Goal: Task Accomplishment & Management: Complete application form

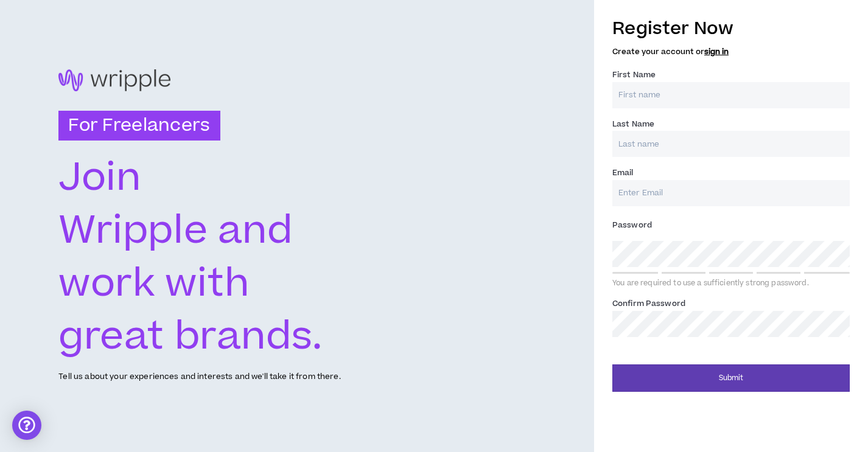
click at [661, 94] on input "First Name *" at bounding box center [730, 95] width 237 height 26
click at [657, 93] on input "First Name *" at bounding box center [730, 95] width 237 height 26
type input "[PERSON_NAME]"
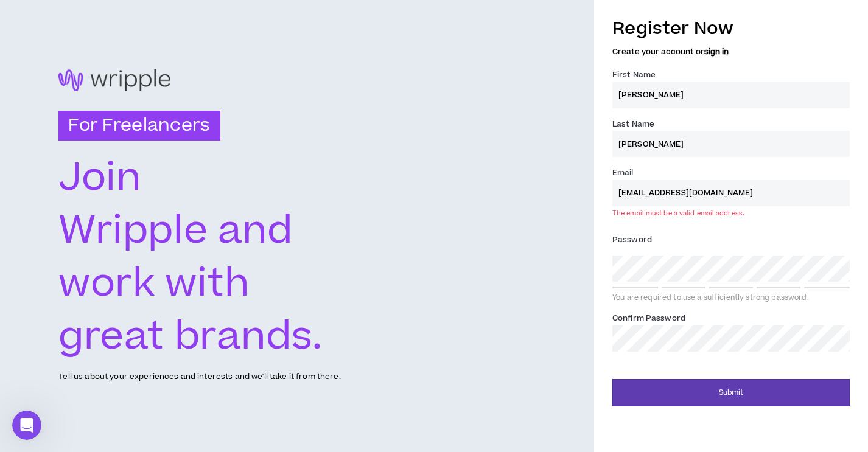
type input "[EMAIL_ADDRESS][DOMAIN_NAME]"
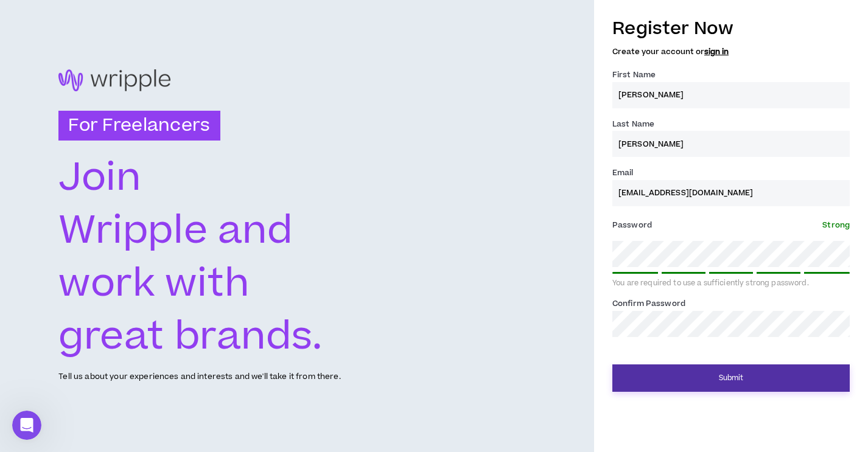
click at [723, 379] on button "Submit" at bounding box center [730, 377] width 237 height 27
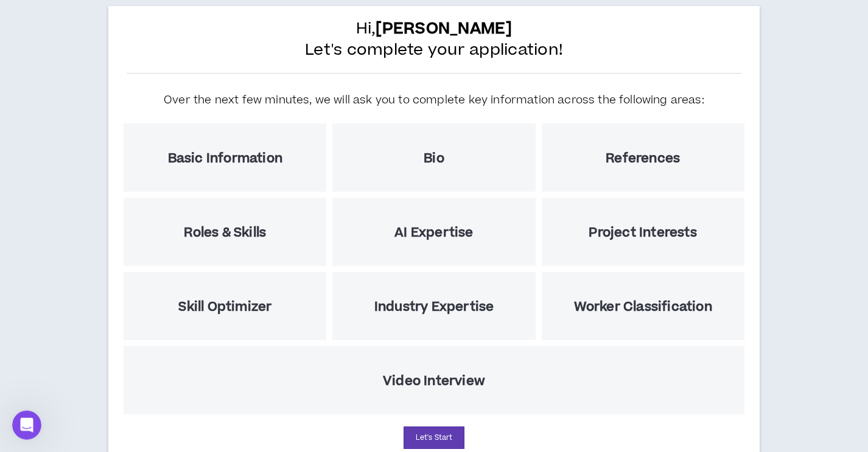
scroll to position [66, 0]
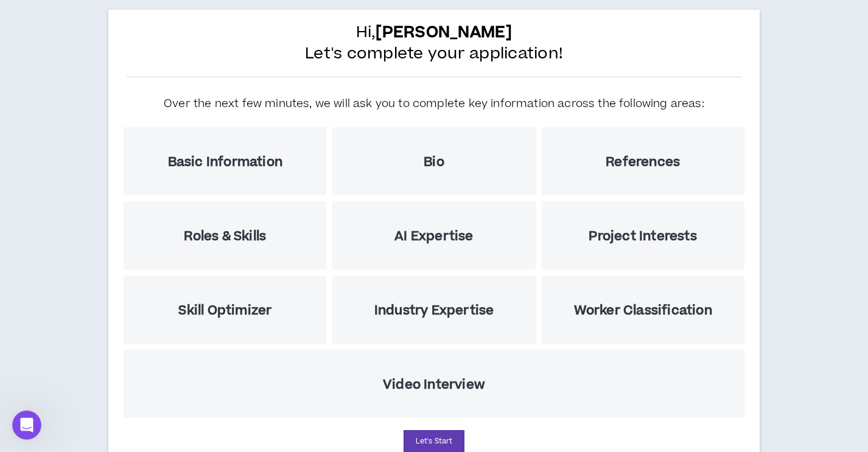
click at [214, 156] on h5 "Basic Information" at bounding box center [225, 162] width 114 height 15
click at [444, 438] on button "Let's Start" at bounding box center [433, 441] width 61 height 23
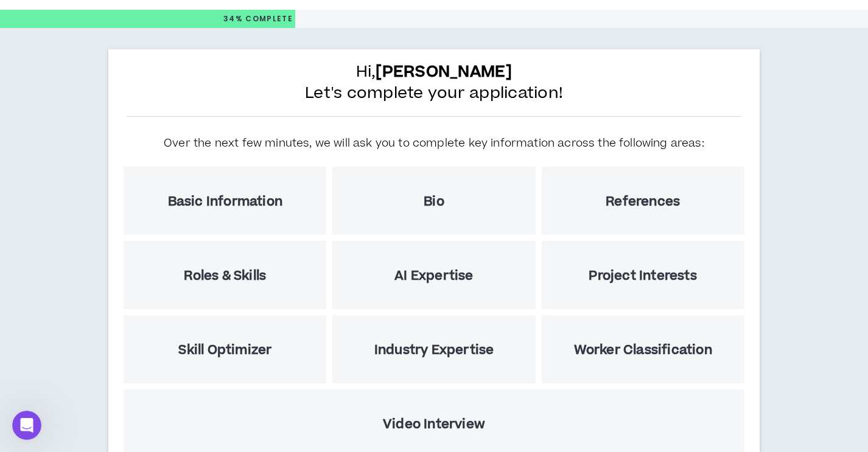
select select "US"
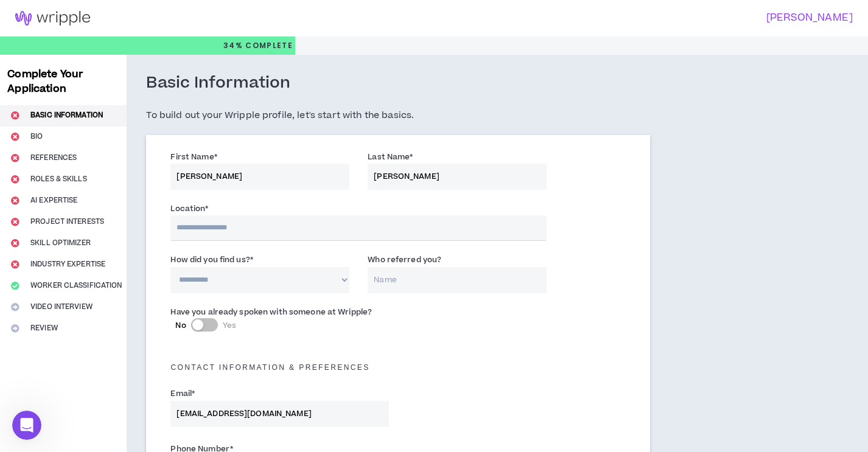
click at [259, 229] on input "text" at bounding box center [358, 228] width 376 height 26
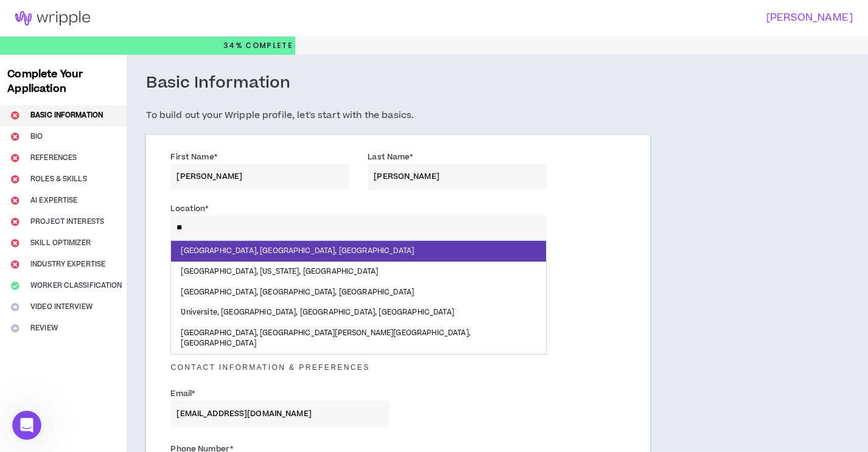
type input "*"
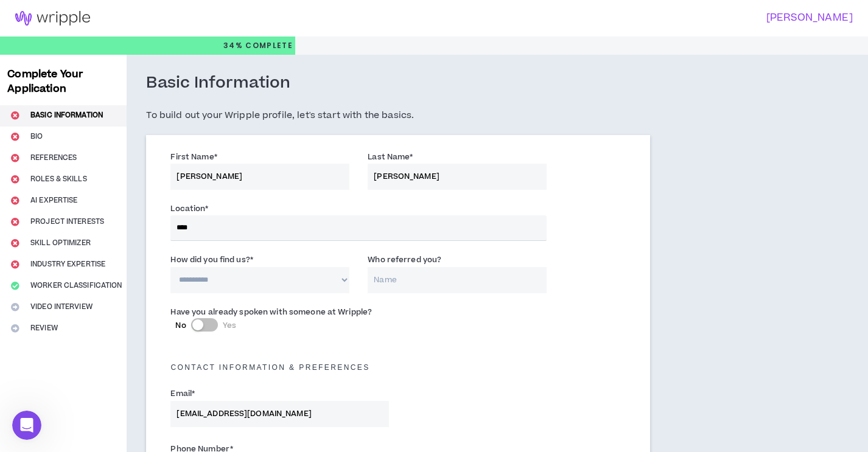
type input "*****"
select select "*"
click option "**********" at bounding box center [0, 0] width 0 height 0
click at [431, 288] on input "Who referred you?" at bounding box center [457, 281] width 179 height 26
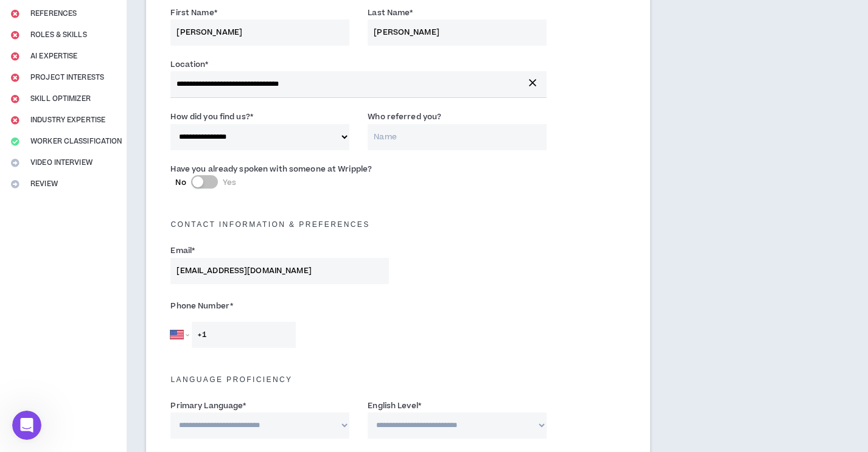
scroll to position [145, 0]
click at [170, 321] on select "[GEOGRAPHIC_DATA] [GEOGRAPHIC_DATA] [GEOGRAPHIC_DATA] [GEOGRAPHIC_DATA] [US_STA…" at bounding box center [179, 334] width 18 height 26
select select "AE"
click option "[GEOGRAPHIC_DATA]" at bounding box center [0, 0] width 0 height 0
type input "[PHONE_NUMBER]"
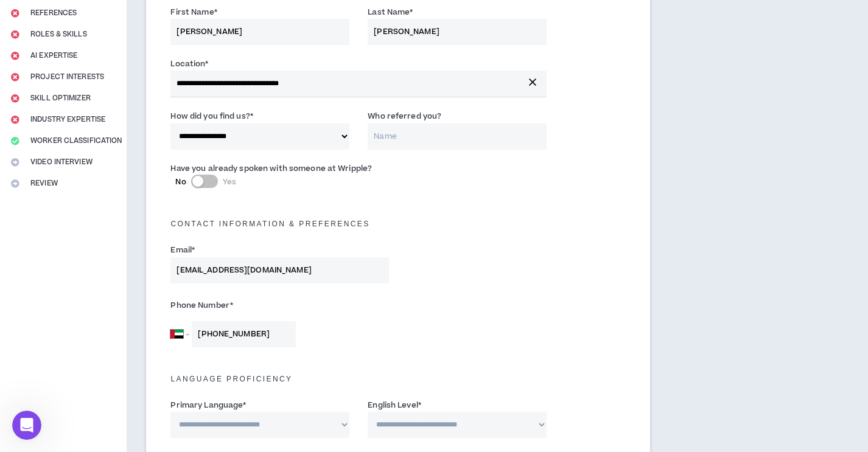
click at [387, 362] on div "Language Proficiency" at bounding box center [397, 373] width 473 height 27
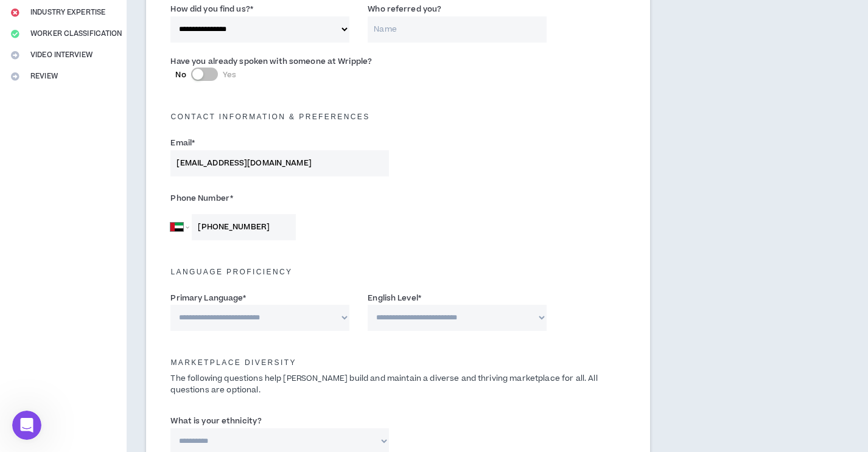
scroll to position [253, 0]
select select "*******"
click option "*******" at bounding box center [0, 0] width 0 height 0
select select "*"
click option "**********" at bounding box center [0, 0] width 0 height 0
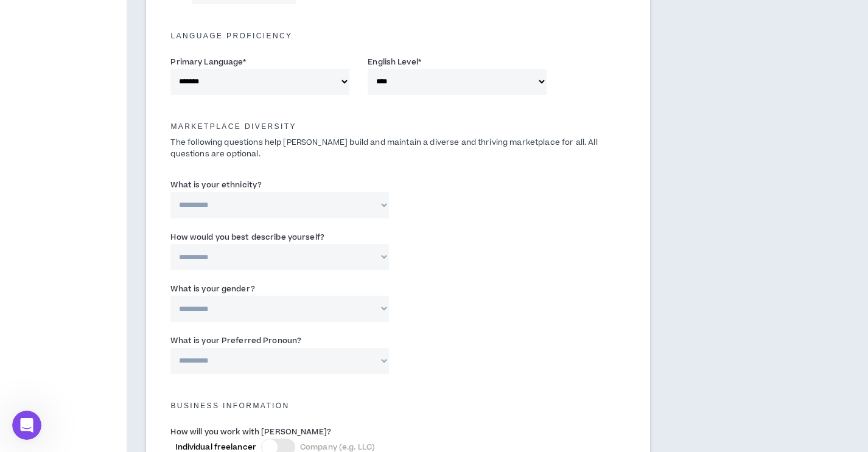
scroll to position [493, 0]
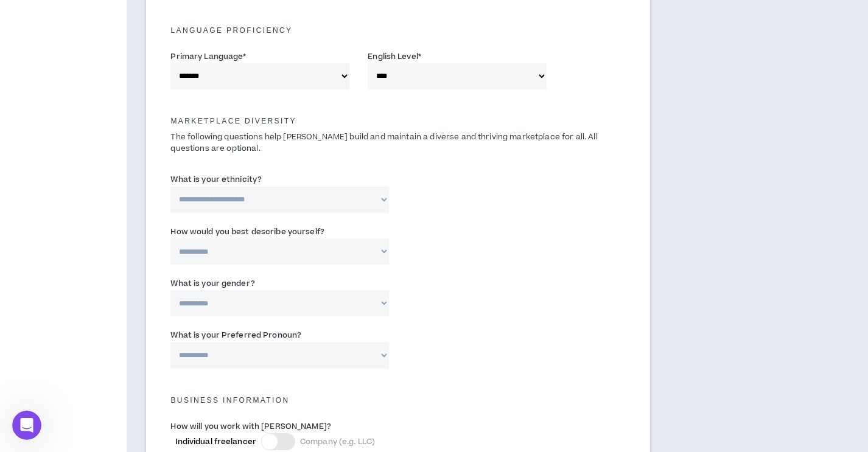
click option "**********" at bounding box center [0, 0] width 0 height 0
click at [170, 187] on select "**********" at bounding box center [279, 200] width 218 height 26
click option "**********" at bounding box center [0, 0] width 0 height 0
click at [234, 177] on label "What is your ethnicity?" at bounding box center [215, 179] width 91 height 19
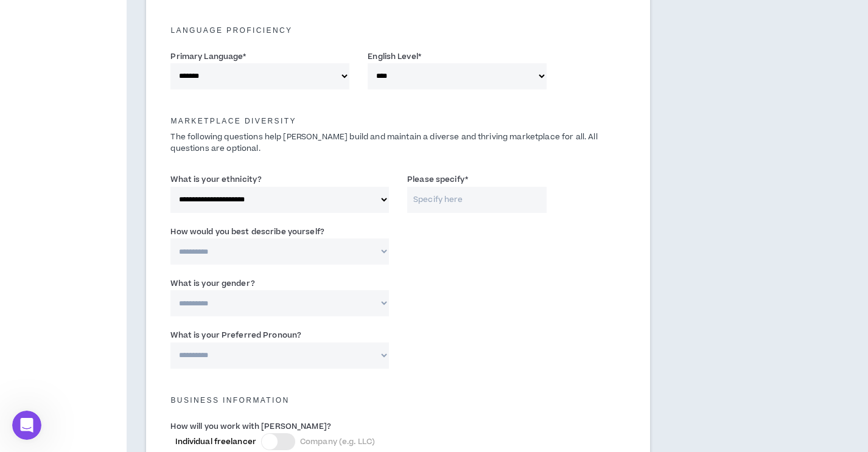
click at [234, 187] on select "**********" at bounding box center [279, 200] width 218 height 26
click at [234, 177] on label "What is your ethnicity?" at bounding box center [215, 179] width 91 height 19
click at [234, 187] on select "**********" at bounding box center [279, 200] width 218 height 26
copy label "ethnicity"
click option "**********" at bounding box center [0, 0] width 0 height 0
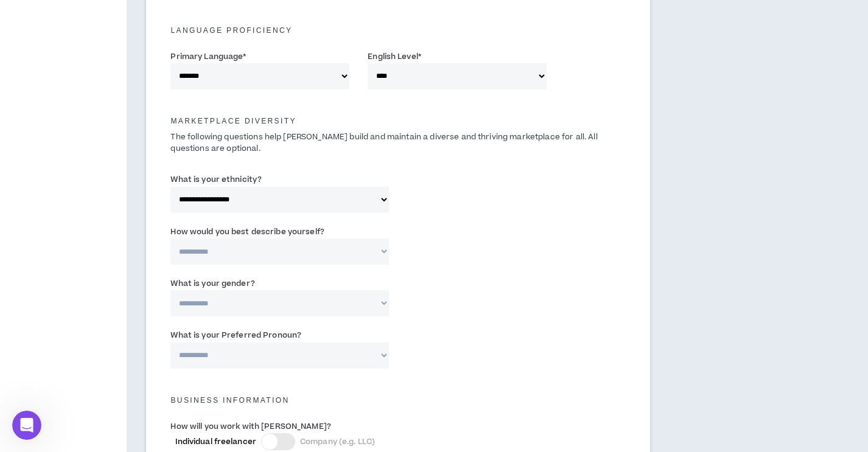
click at [428, 200] on div "**********" at bounding box center [397, 196] width 473 height 52
click at [170, 187] on select "**********" at bounding box center [279, 200] width 218 height 26
click option "**********" at bounding box center [0, 0] width 0 height 0
select select "**********"
click option "**********" at bounding box center [0, 0] width 0 height 0
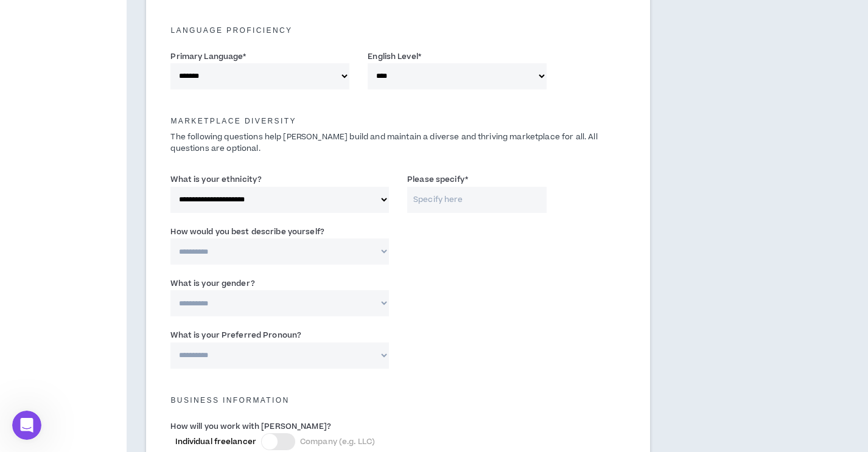
click at [448, 194] on input "Please specify *" at bounding box center [476, 200] width 139 height 26
paste input "[DEMOGRAPHIC_DATA]"
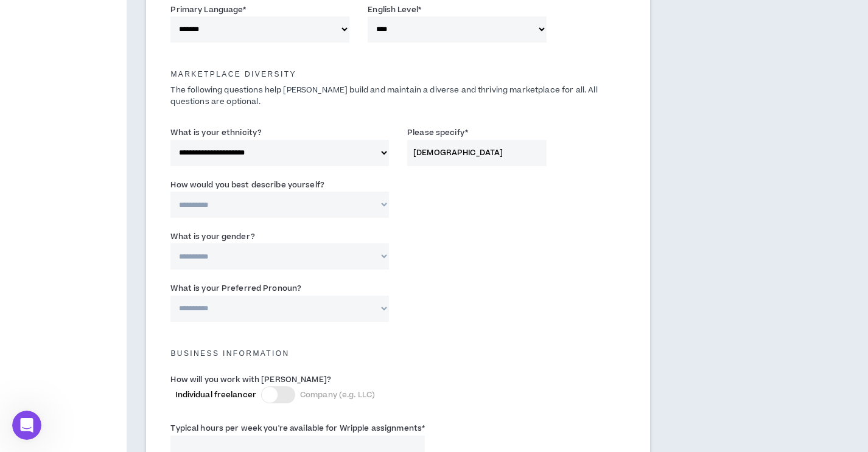
scroll to position [544, 0]
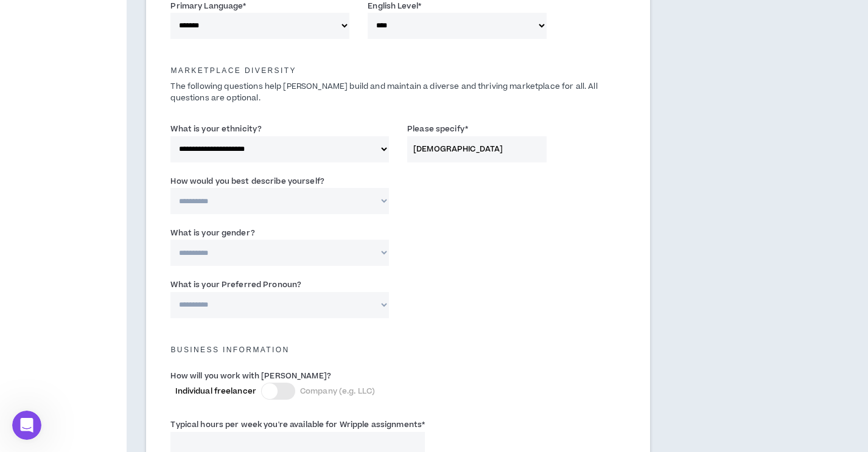
type input "[DEMOGRAPHIC_DATA]"
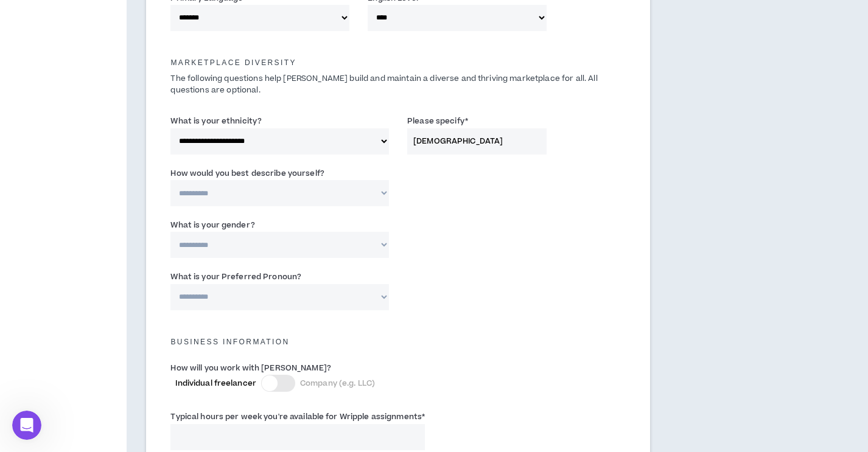
scroll to position [555, 0]
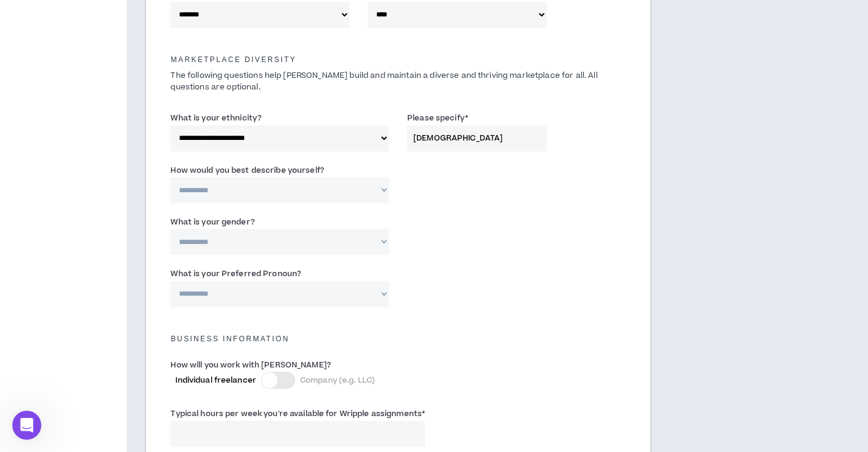
select select "*****"
click option "*****" at bounding box center [0, 0] width 0 height 0
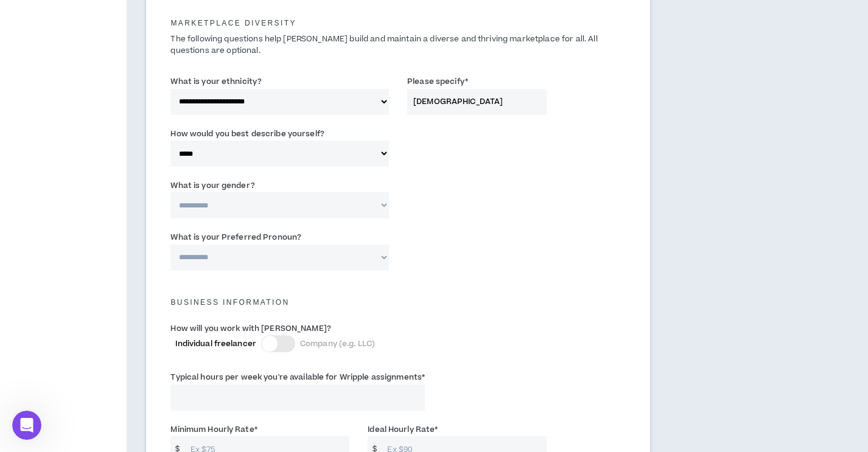
scroll to position [593, 0]
select select "***"
click option "***" at bounding box center [0, 0] width 0 height 0
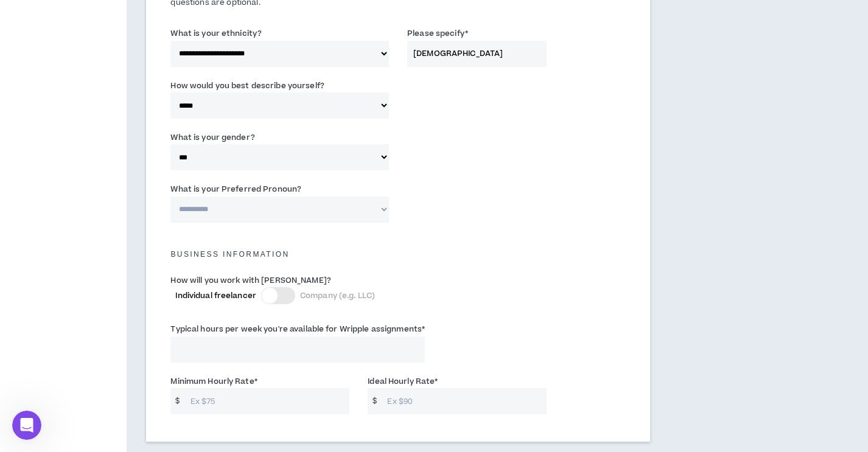
scroll to position [643, 0]
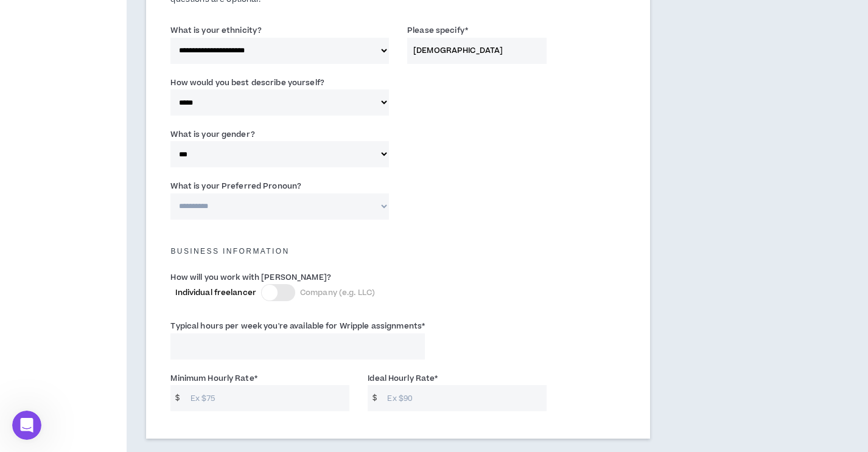
select select "**********"
click option "**********" at bounding box center [0, 0] width 0 height 0
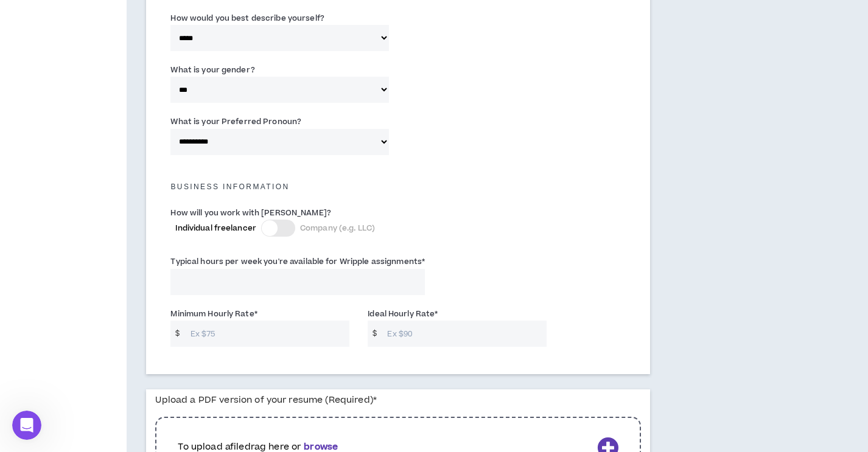
scroll to position [710, 0]
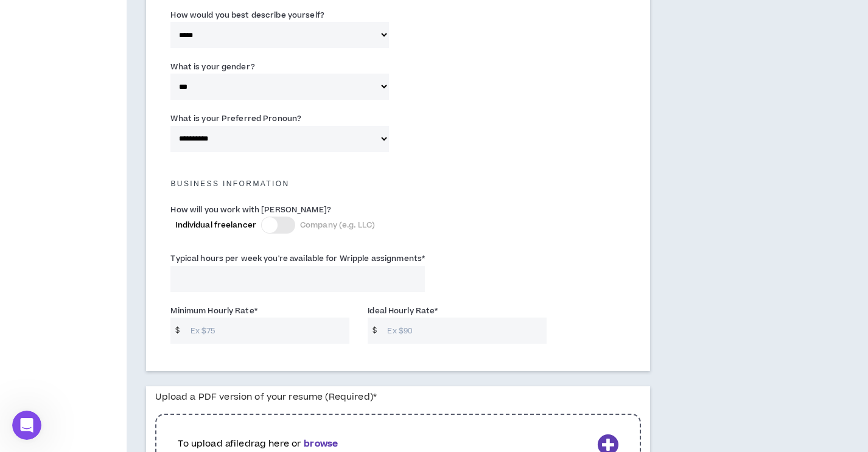
click at [283, 226] on div at bounding box center [278, 225] width 34 height 17
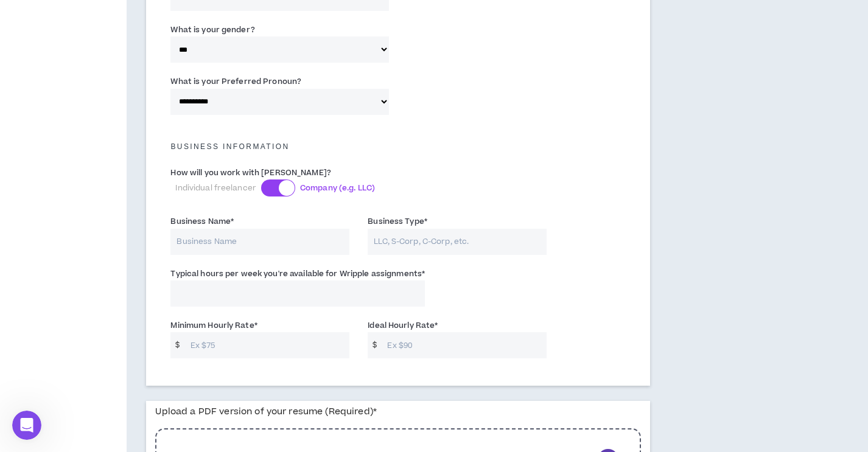
scroll to position [749, 0]
click at [281, 247] on input "Business Name *" at bounding box center [259, 240] width 179 height 26
type input "Ketsudigital"
click at [427, 244] on input "Business Type *" at bounding box center [457, 240] width 179 height 26
paste input "Keatsudigital FZE LLC"
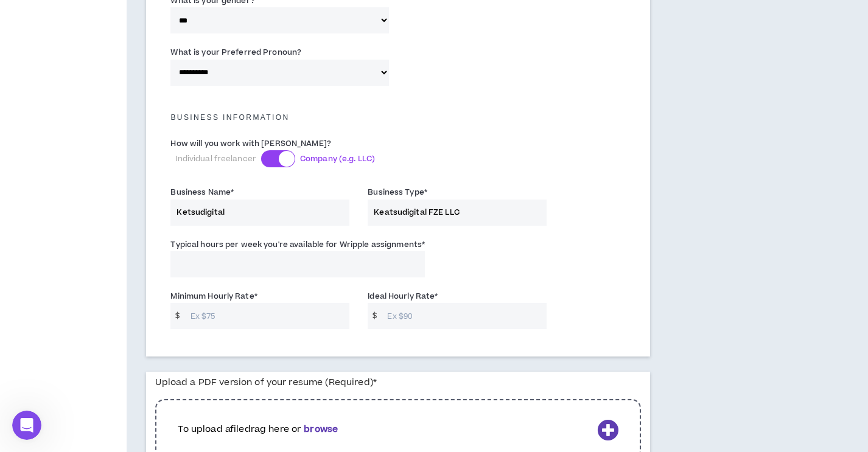
scroll to position [790, 0]
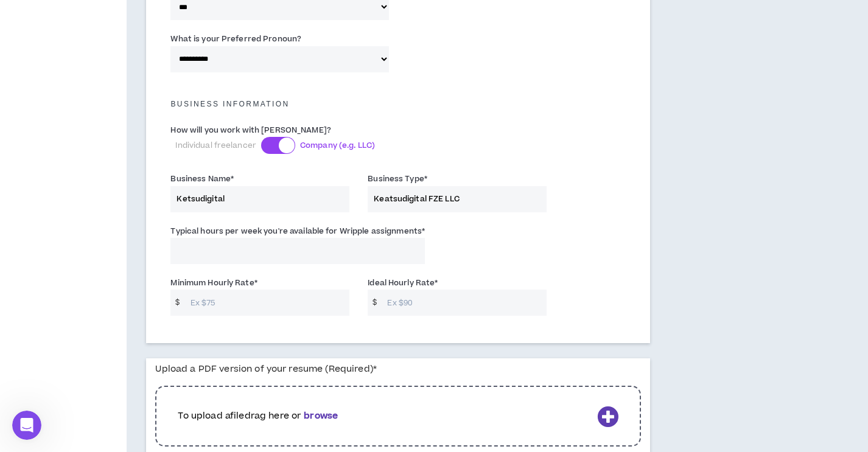
type input "Keatsudigital FZE LLC"
click at [276, 257] on input "Typical hours per week you're available for Wripple assignments *" at bounding box center [297, 251] width 254 height 26
click at [230, 251] on input "Typical hours per week you're available for Wripple assignments *" at bounding box center [297, 251] width 254 height 26
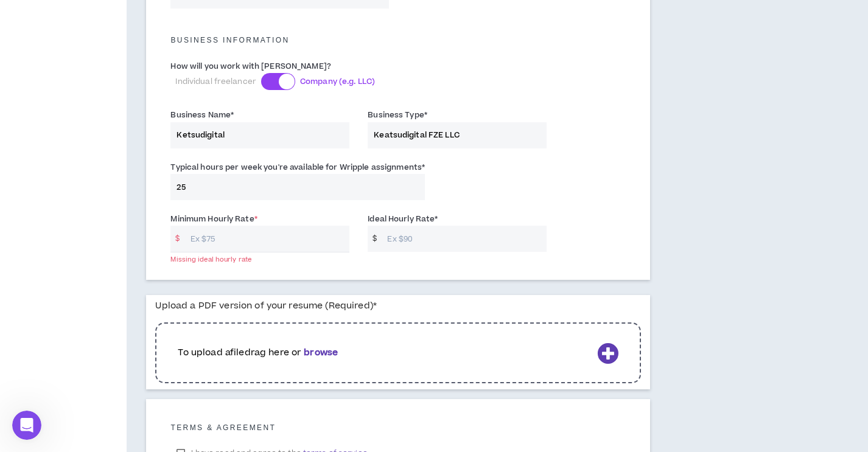
scroll to position [854, 0]
drag, startPoint x: 183, startPoint y: 188, endPoint x: 193, endPoint y: 188, distance: 10.3
click at [193, 188] on input "25" at bounding box center [297, 186] width 254 height 26
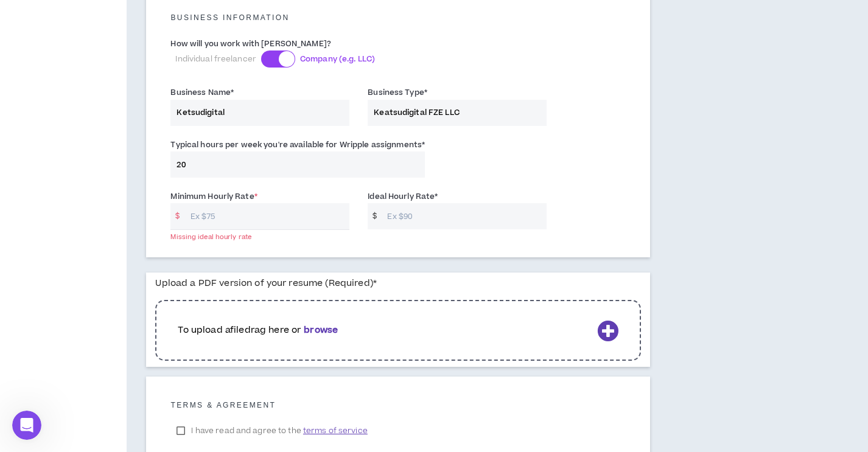
scroll to position [877, 0]
type input "20"
click at [230, 215] on input "Minimum Hourly Rate *" at bounding box center [267, 215] width 166 height 26
type input "5"
click at [407, 212] on input "Ideal Hourly Rate *" at bounding box center [464, 215] width 166 height 26
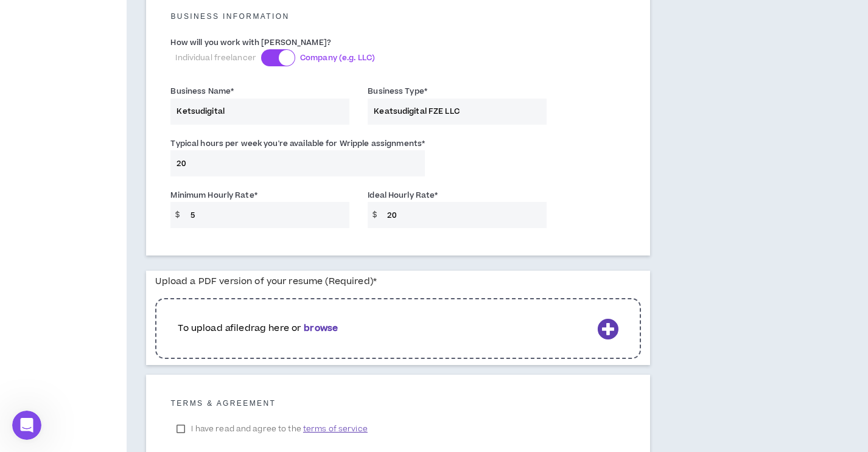
type input "20"
click at [619, 207] on div "Minimum Hourly Rate * $ 5 Ideal Hourly Rate * $ 20" at bounding box center [397, 212] width 473 height 52
drag, startPoint x: 192, startPoint y: 214, endPoint x: 206, endPoint y: 214, distance: 14.0
click at [206, 214] on input "5" at bounding box center [267, 215] width 166 height 26
type input "15"
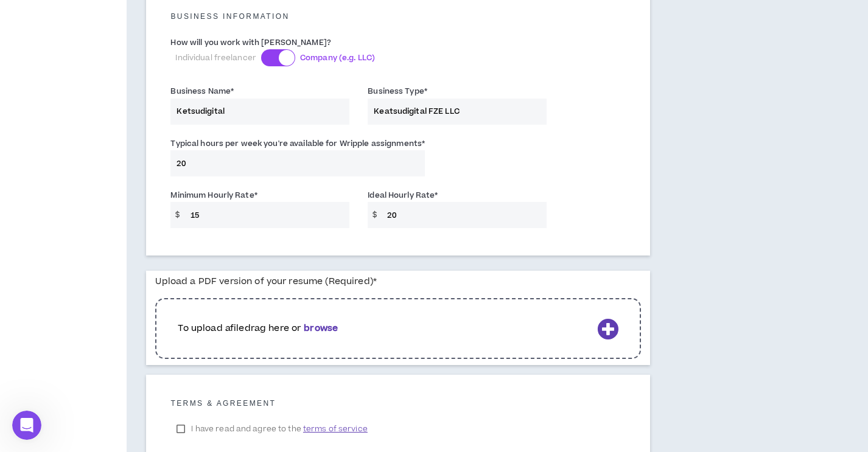
click at [405, 214] on input "20" at bounding box center [464, 215] width 166 height 26
drag, startPoint x: 395, startPoint y: 215, endPoint x: 382, endPoint y: 215, distance: 12.8
click at [382, 215] on input "20" at bounding box center [464, 215] width 166 height 26
drag, startPoint x: 388, startPoint y: 218, endPoint x: 406, endPoint y: 218, distance: 18.3
click at [406, 218] on input "19" at bounding box center [464, 215] width 166 height 26
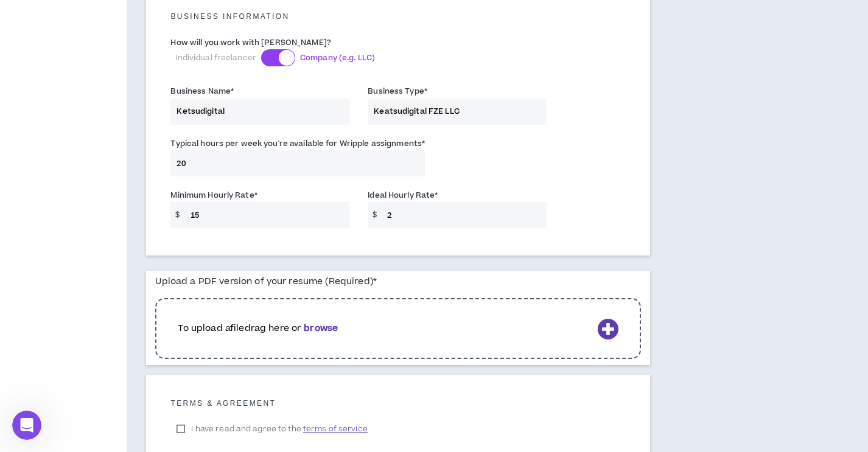
type input "20"
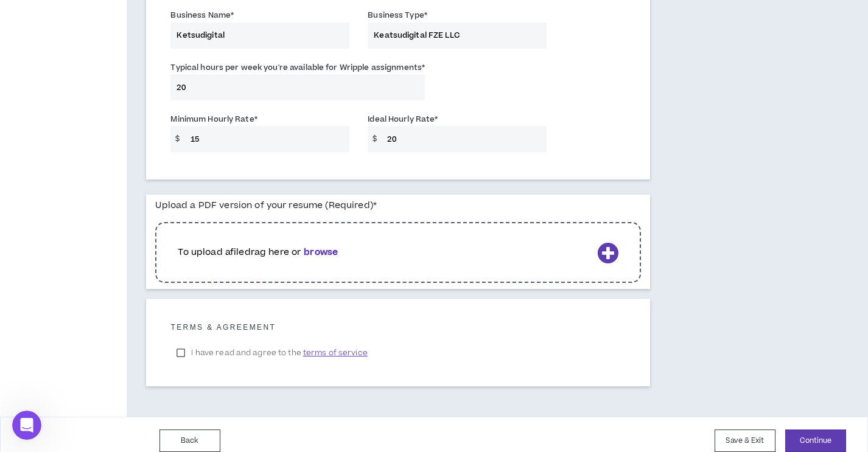
scroll to position [956, 0]
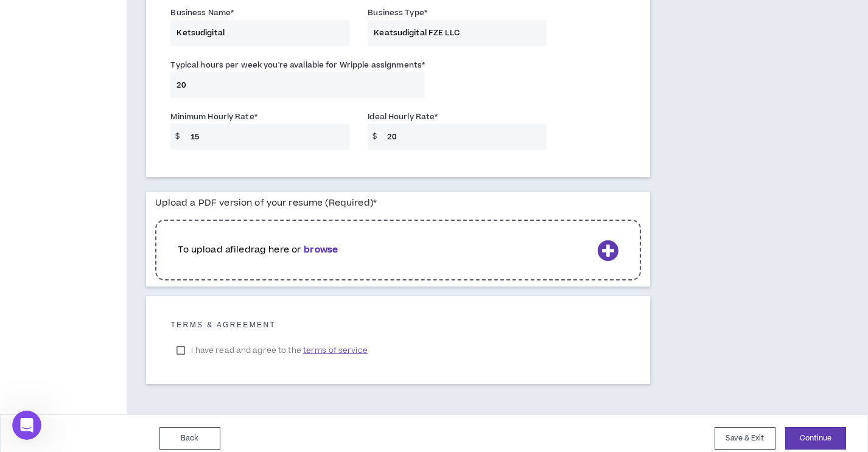
click at [180, 351] on label "I have read and agree to the terms of service" at bounding box center [271, 350] width 203 height 18
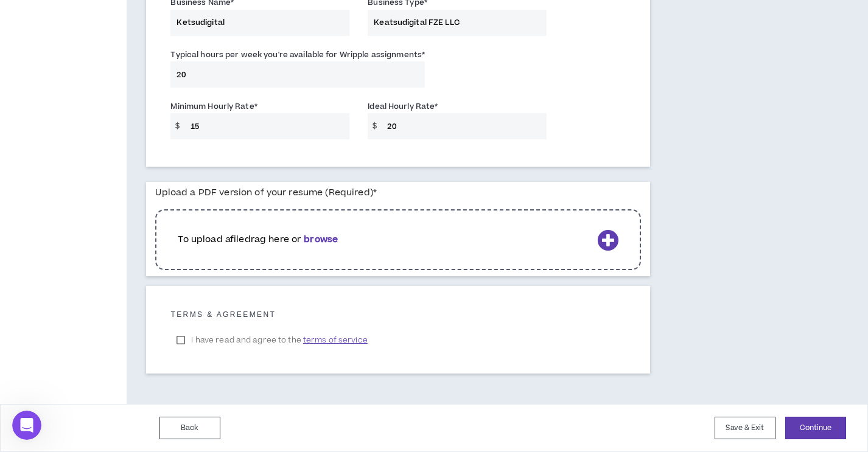
click at [301, 193] on label "Upload a PDF version of your resume (Required) *" at bounding box center [265, 192] width 221 height 21
copy label "resume"
click at [326, 237] on b "browse" at bounding box center [321, 239] width 34 height 13
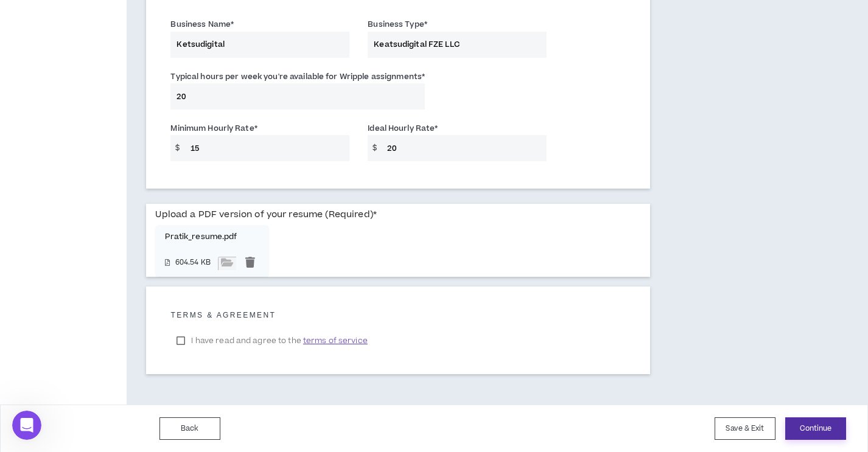
click at [823, 425] on button "Continue" at bounding box center [815, 428] width 61 height 23
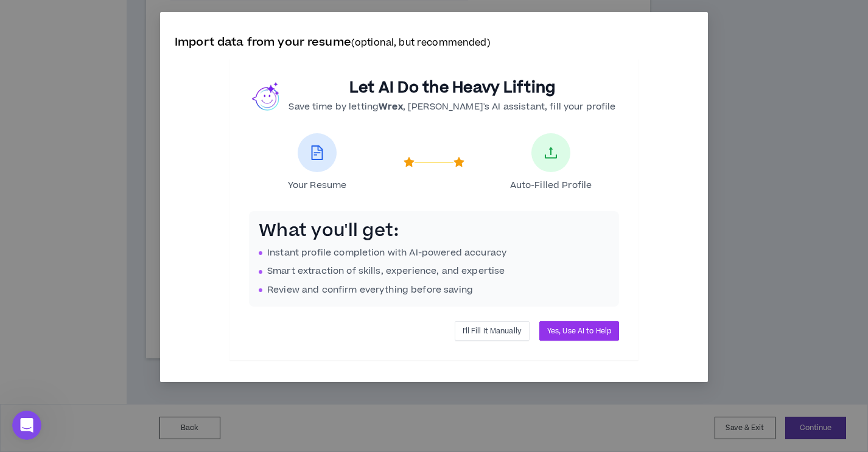
click at [490, 335] on span "I'll Fill It Manually" at bounding box center [491, 332] width 59 height 12
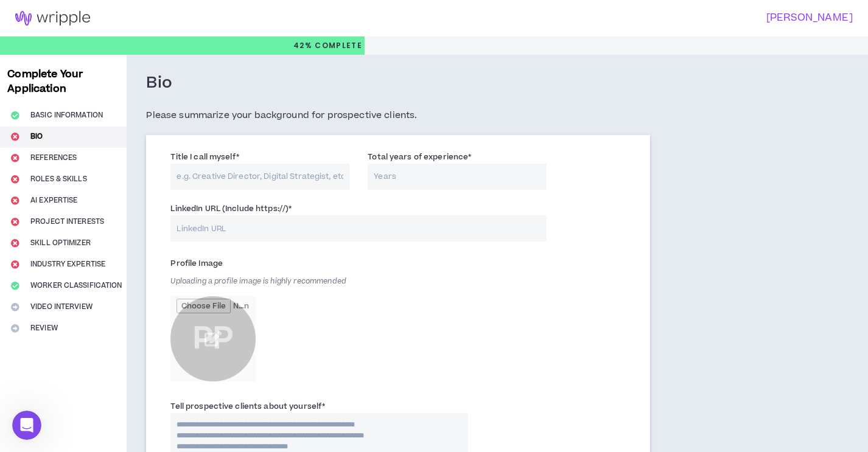
click at [214, 173] on input "Title I call myself *" at bounding box center [259, 177] width 179 height 26
type input "Digital Marketer"
click at [411, 177] on input "Total years of experience *" at bounding box center [457, 177] width 179 height 26
type input "15"
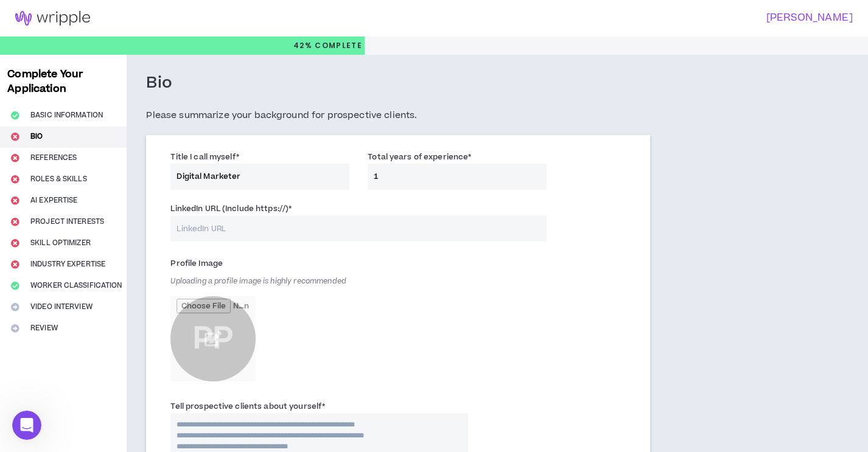
type input "16"
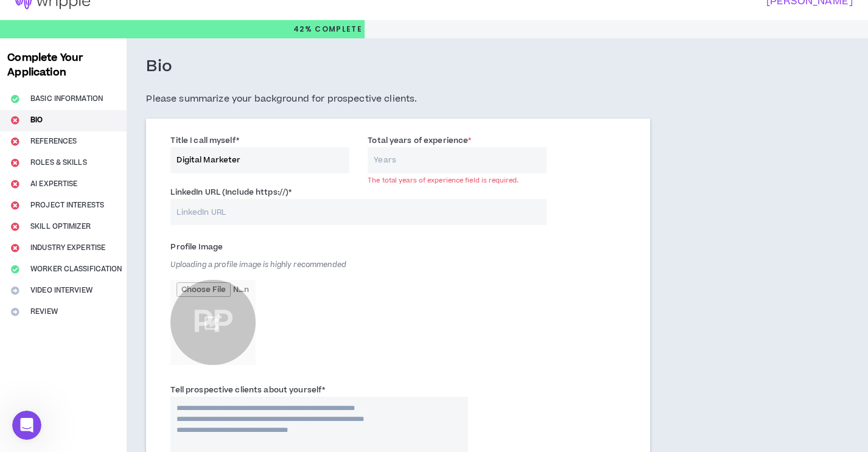
click at [305, 217] on input "LinkedIn URL (Include https://) *" at bounding box center [358, 212] width 376 height 26
paste input "[URL][DOMAIN_NAME][PERSON_NAME]"
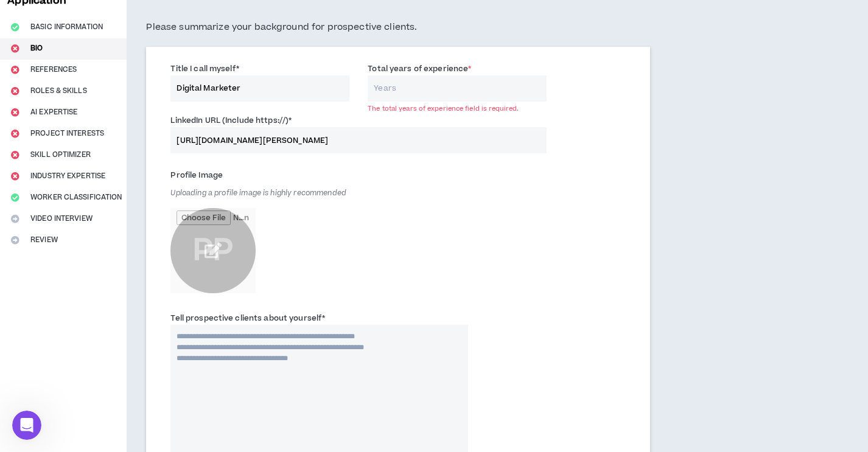
scroll to position [102, 0]
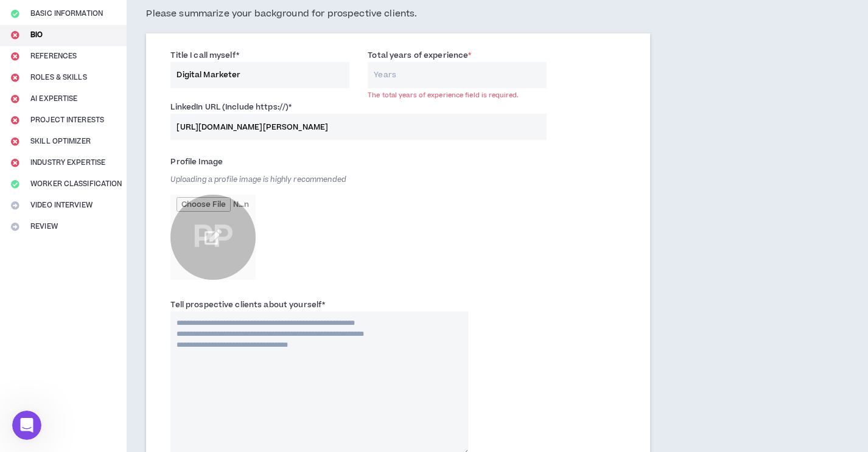
type input "[URL][DOMAIN_NAME][PERSON_NAME]"
click at [207, 236] on input "file" at bounding box center [212, 237] width 85 height 85
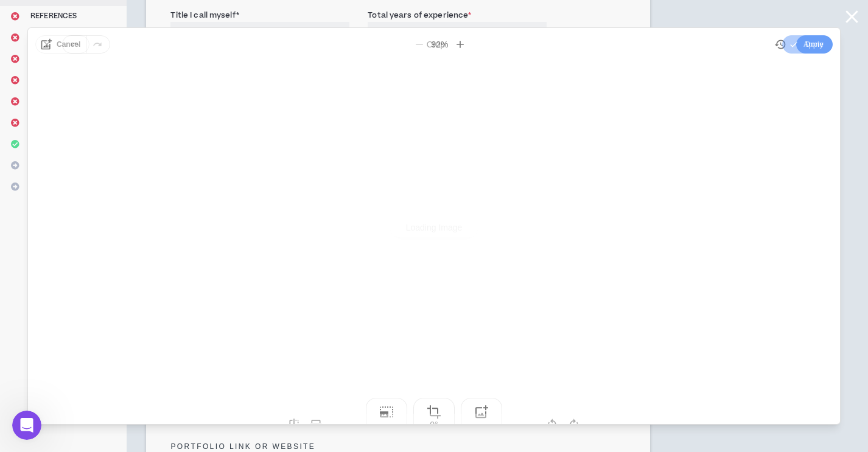
scroll to position [0, 0]
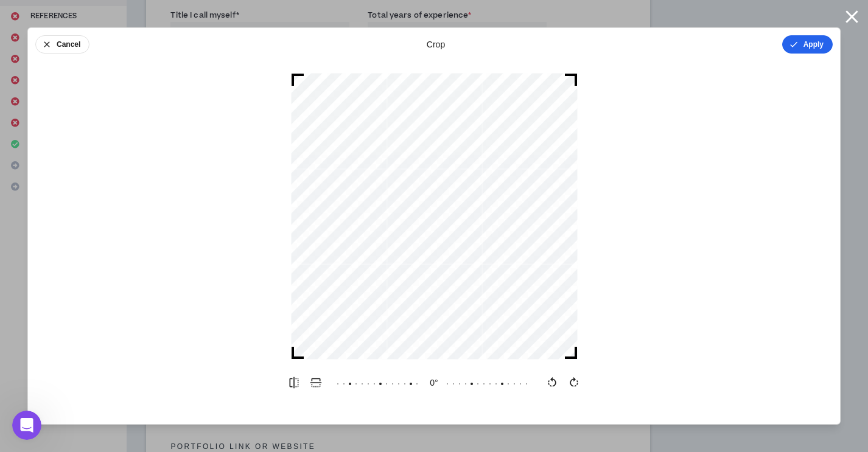
click at [815, 43] on button "Apply" at bounding box center [807, 44] width 51 height 18
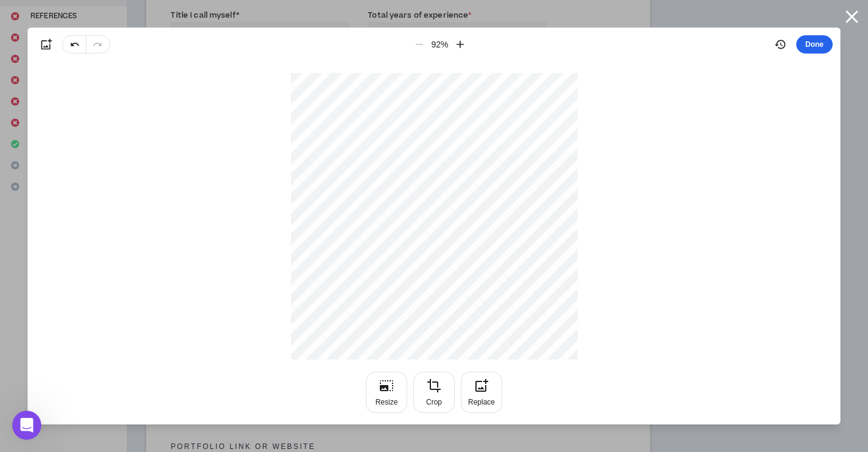
click at [809, 51] on button "Done" at bounding box center [814, 44] width 37 height 18
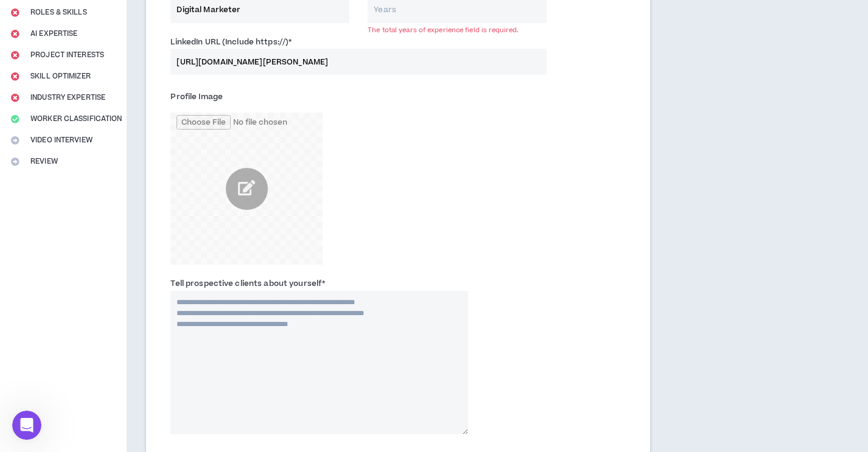
scroll to position [168, 0]
click at [424, 215] on div "Profile Image" at bounding box center [318, 175] width 297 height 178
click at [243, 185] on input "file" at bounding box center [246, 187] width 152 height 152
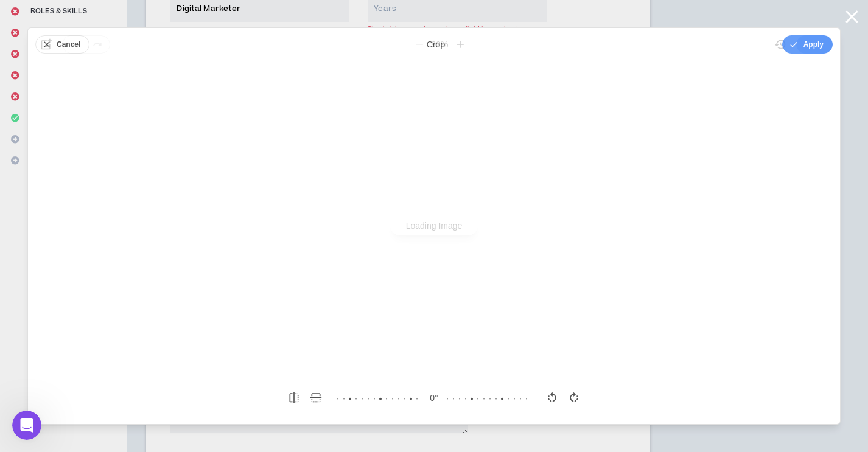
scroll to position [0, 0]
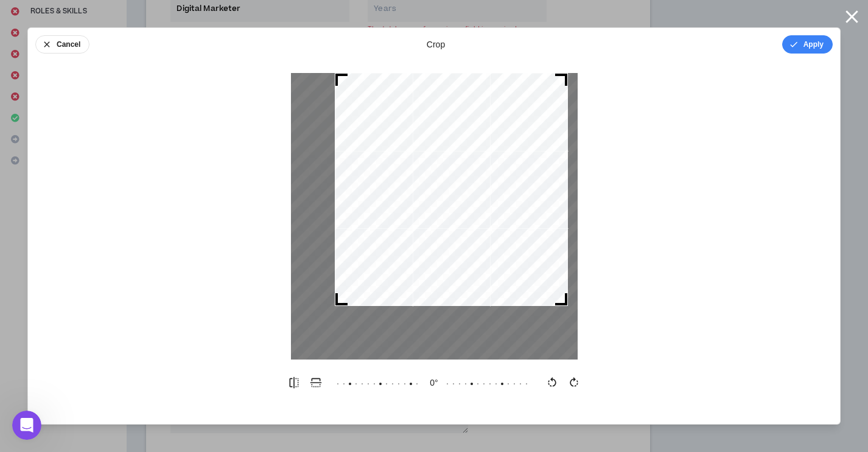
drag, startPoint x: 293, startPoint y: 357, endPoint x: 342, endPoint y: 170, distance: 193.0
click at [342, 170] on div at bounding box center [451, 189] width 233 height 233
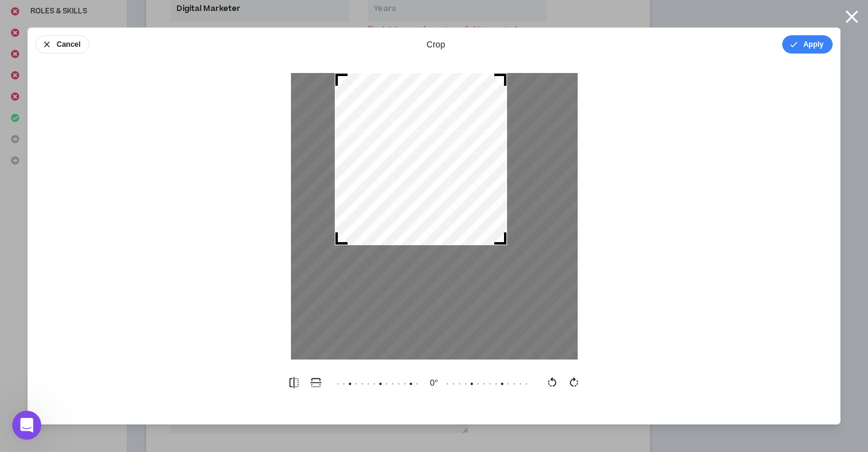
drag, startPoint x: 564, startPoint y: 303, endPoint x: 509, endPoint y: 284, distance: 58.5
click at [509, 284] on div at bounding box center [434, 216] width 287 height 287
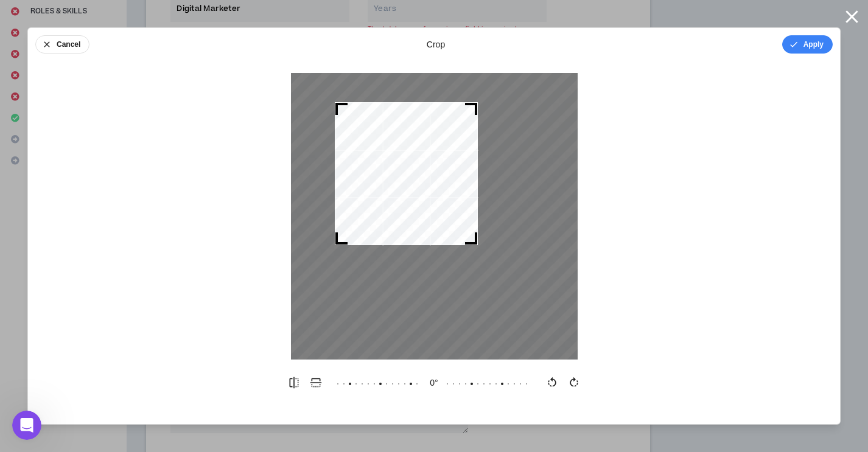
drag, startPoint x: 503, startPoint y: 77, endPoint x: 476, endPoint y: 129, distance: 58.5
click at [476, 129] on div at bounding box center [406, 173] width 143 height 143
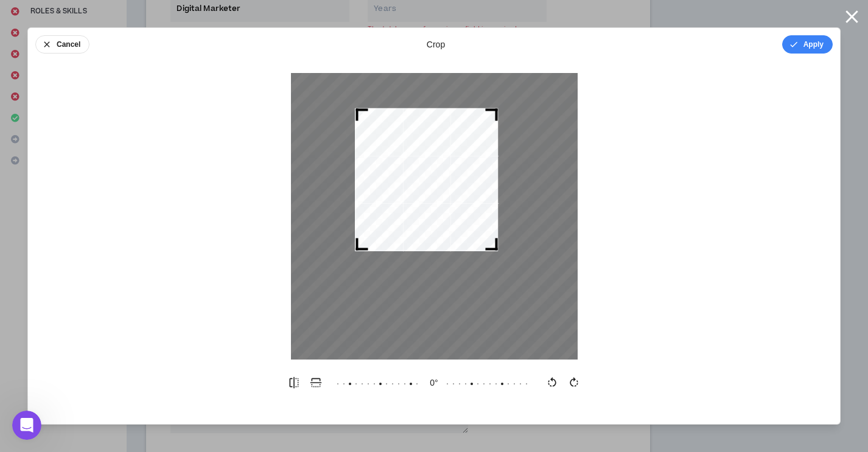
drag, startPoint x: 436, startPoint y: 164, endPoint x: 456, endPoint y: 170, distance: 20.8
click at [456, 170] on div at bounding box center [426, 179] width 143 height 143
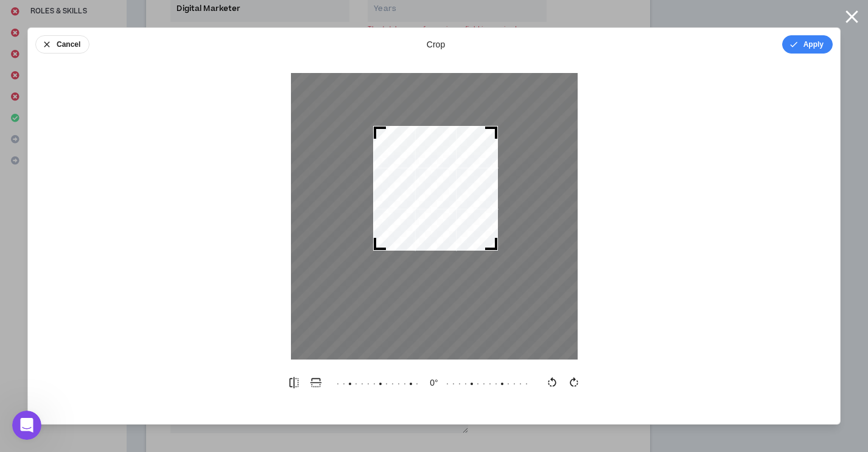
drag, startPoint x: 357, startPoint y: 111, endPoint x: 369, endPoint y: 113, distance: 12.3
click at [369, 113] on div at bounding box center [434, 216] width 287 height 287
click at [495, 125] on div at bounding box center [434, 216] width 287 height 287
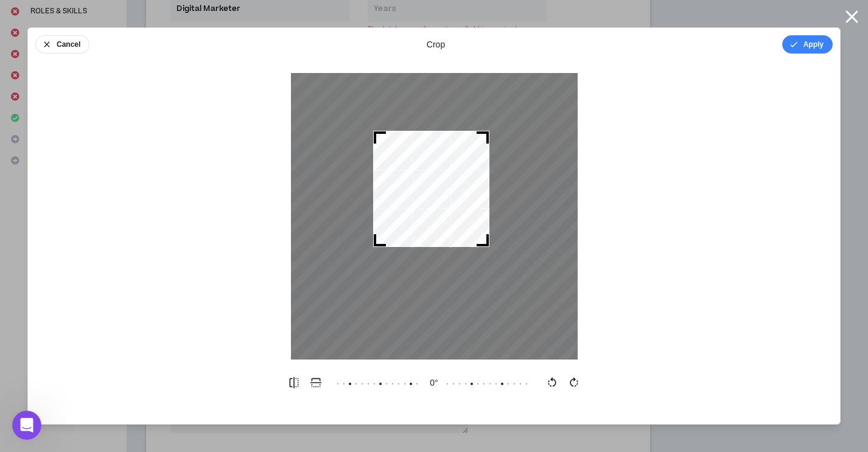
click at [490, 246] on div at bounding box center [434, 216] width 287 height 287
click at [491, 246] on div at bounding box center [434, 216] width 287 height 287
click at [375, 241] on div at bounding box center [380, 241] width 12 height 12
click at [816, 46] on button "Apply" at bounding box center [807, 44] width 51 height 18
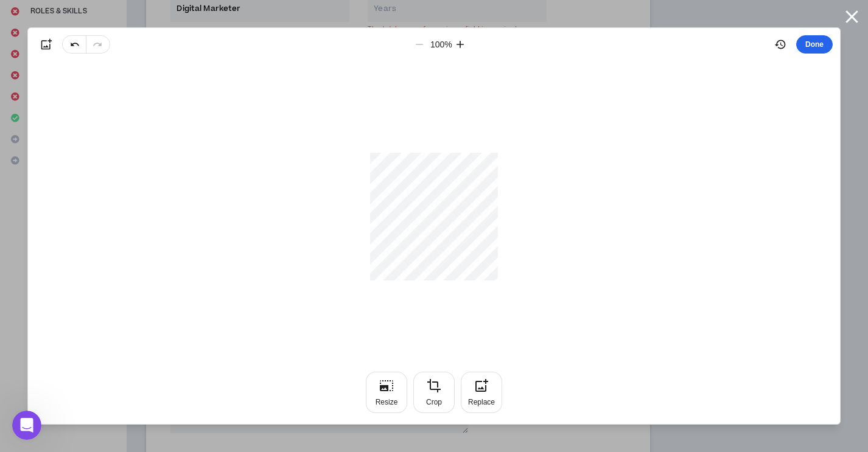
click at [819, 46] on button "Done" at bounding box center [814, 44] width 37 height 18
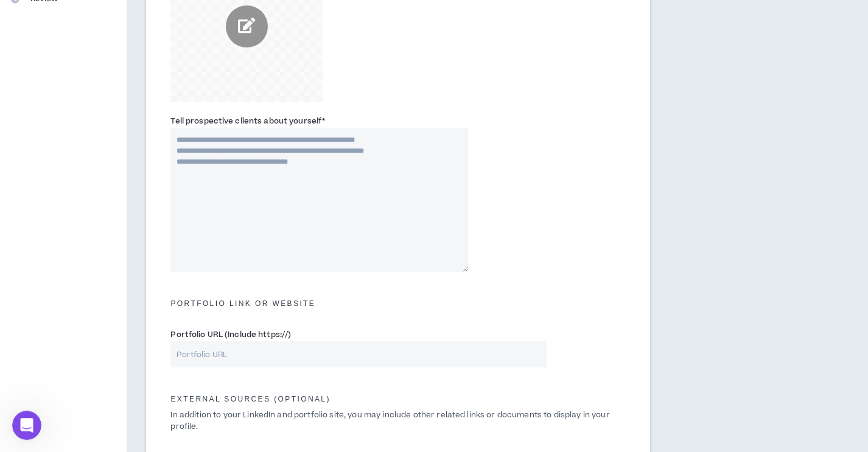
scroll to position [336, 0]
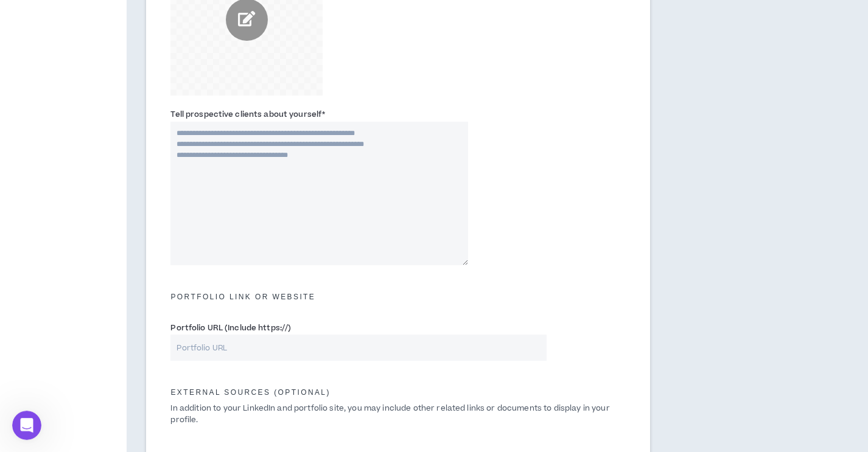
click at [344, 182] on textarea "Tell prospective clients about yourself *" at bounding box center [318, 194] width 297 height 144
click at [300, 179] on textarea "Tell prospective clients about yourself *" at bounding box center [318, 194] width 297 height 144
paste textarea "**********"
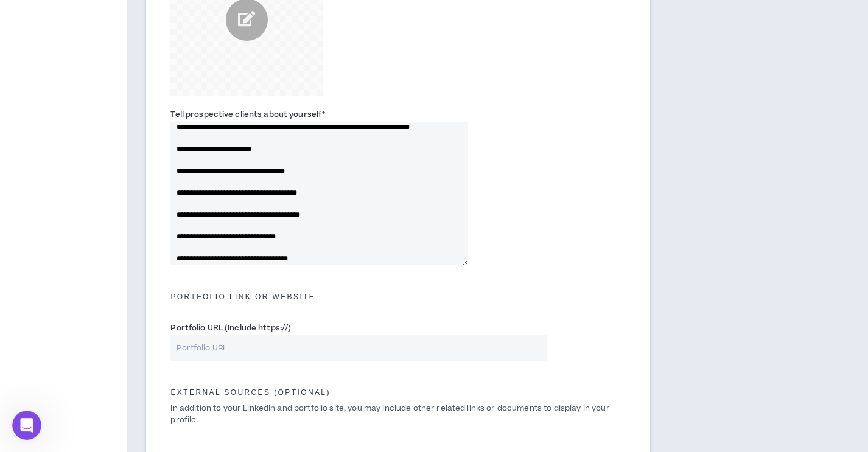
scroll to position [118, 0]
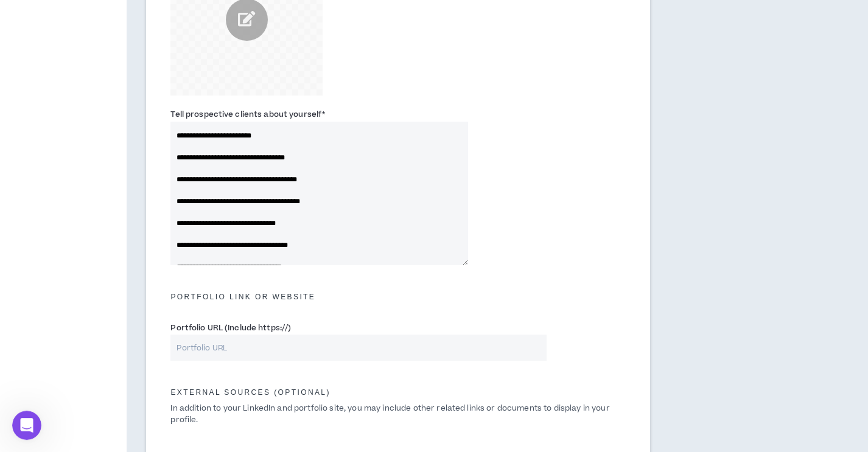
click at [178, 189] on textarea "Tell prospective clients about yourself *" at bounding box center [318, 194] width 297 height 144
click at [176, 212] on textarea "Tell prospective clients about yourself *" at bounding box center [318, 194] width 297 height 144
click at [177, 235] on textarea "Tell prospective clients about yourself *" at bounding box center [318, 194] width 297 height 144
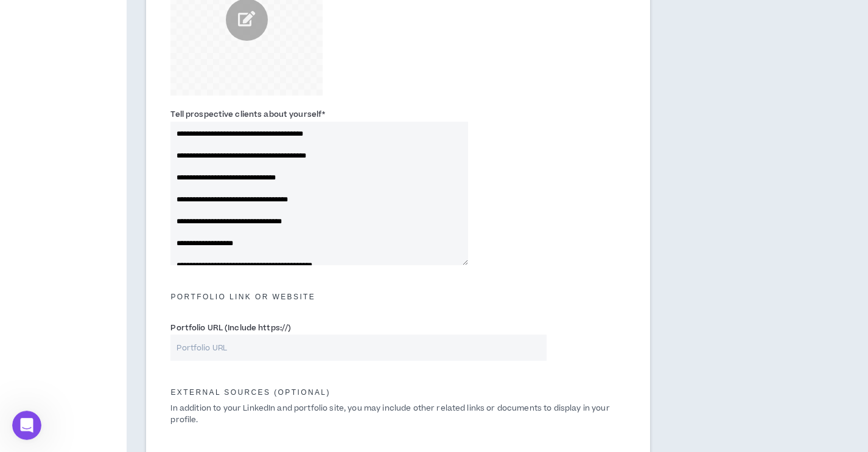
click at [177, 209] on textarea "Tell prospective clients about yourself *" at bounding box center [318, 194] width 297 height 144
click at [177, 231] on textarea "Tell prospective clients about yourself *" at bounding box center [318, 194] width 297 height 144
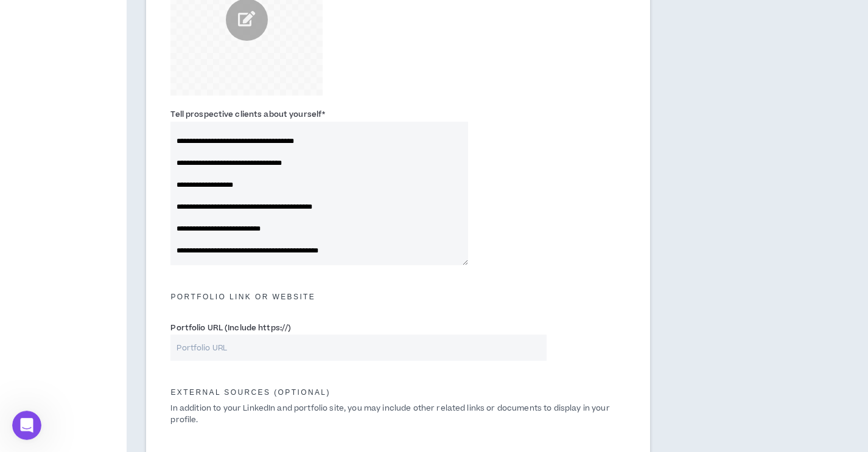
scroll to position [225, 0]
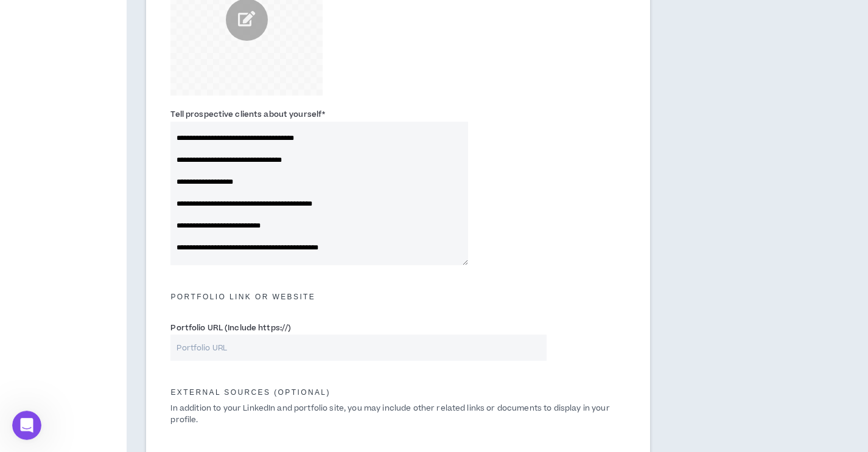
click at [179, 190] on textarea "Tell prospective clients about yourself *" at bounding box center [318, 194] width 297 height 144
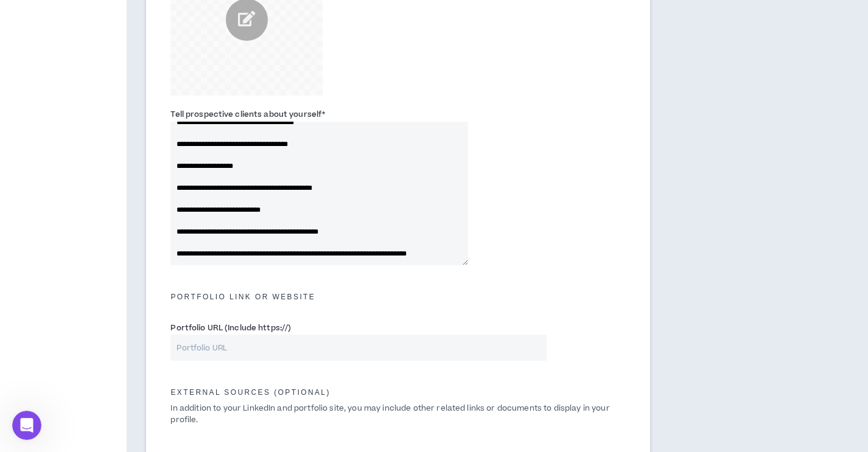
scroll to position [285, 0]
click at [178, 176] on textarea "Tell prospective clients about yourself *" at bounding box center [318, 194] width 297 height 144
click at [179, 200] on textarea "Tell prospective clients about yourself *" at bounding box center [318, 194] width 297 height 144
click at [176, 221] on textarea "Tell prospective clients about yourself *" at bounding box center [318, 194] width 297 height 144
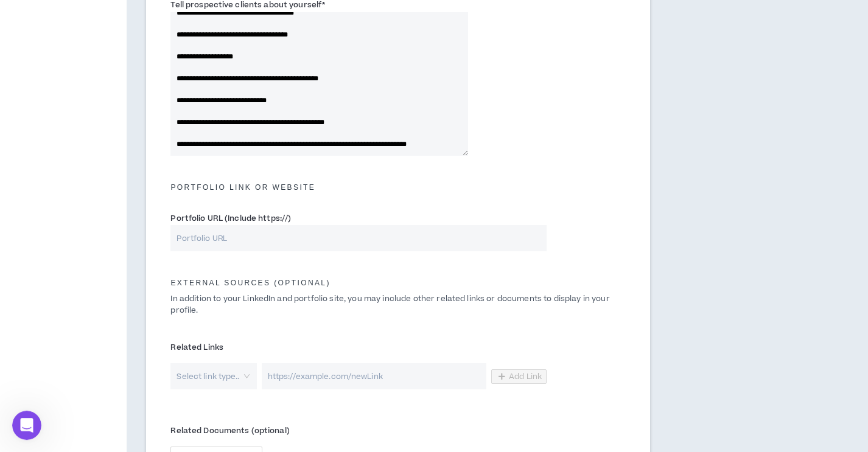
scroll to position [446, 0]
type textarea "**********"
click at [239, 232] on input "Portfolio URL (Include https://)" at bounding box center [358, 238] width 376 height 26
paste input "[URL][DOMAIN_NAME]"
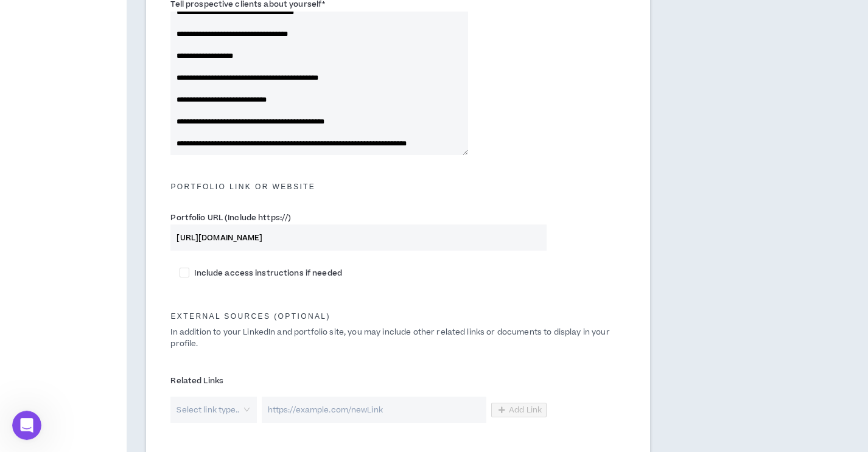
type input "[URL][DOMAIN_NAME]"
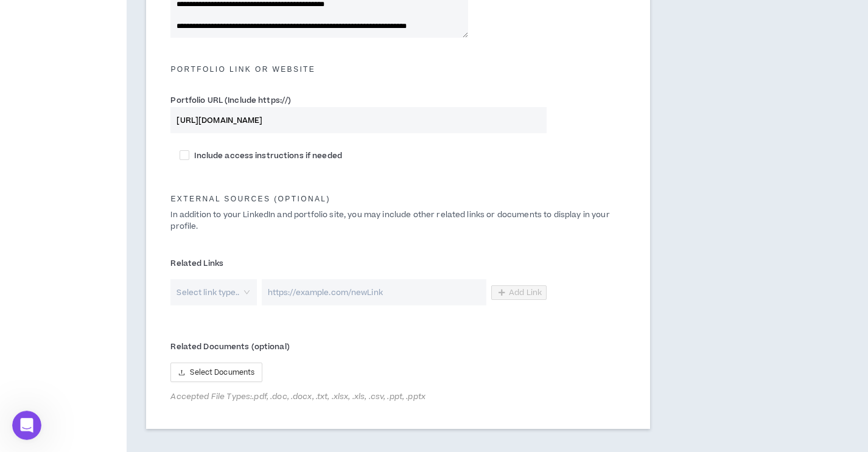
scroll to position [565, 0]
click at [186, 155] on span at bounding box center [185, 154] width 10 height 10
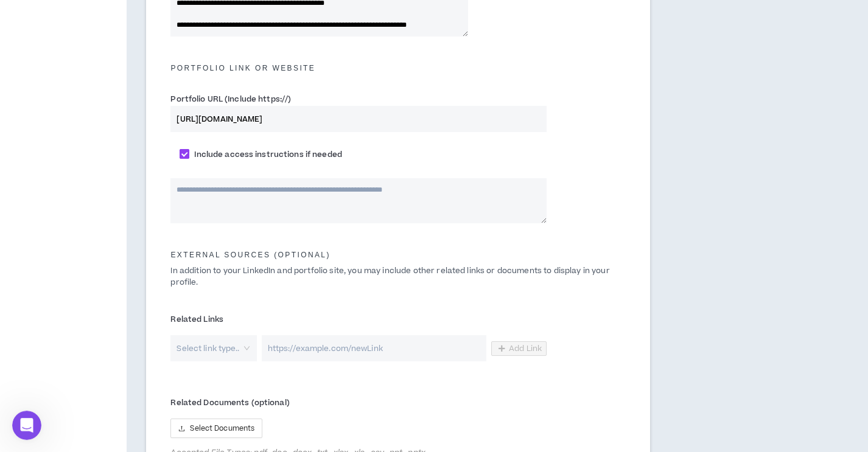
scroll to position [564, 0]
click at [186, 155] on span at bounding box center [185, 155] width 10 height 10
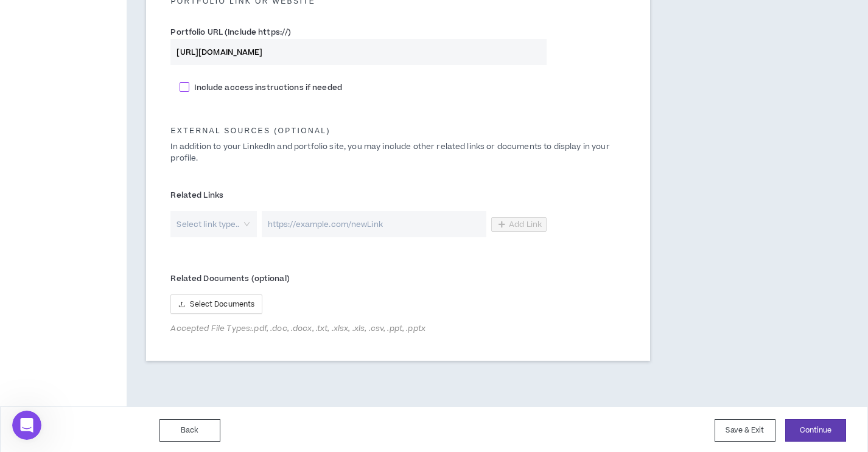
scroll to position [635, 0]
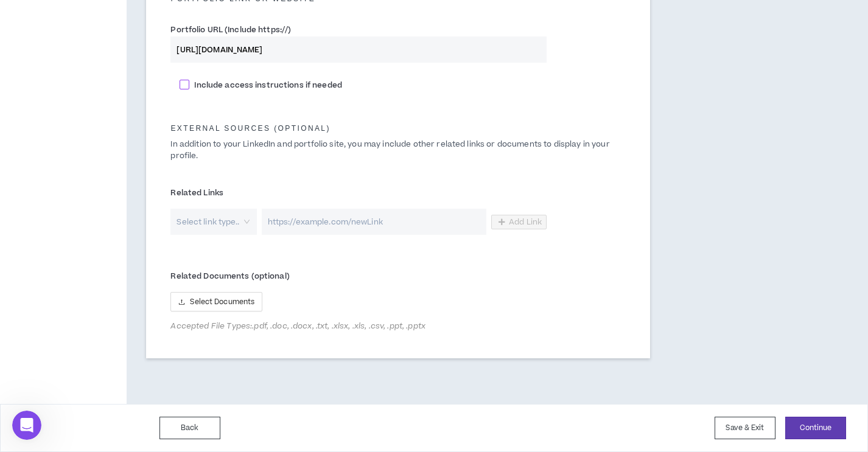
click at [184, 85] on span at bounding box center [185, 85] width 10 height 10
checkbox input "****"
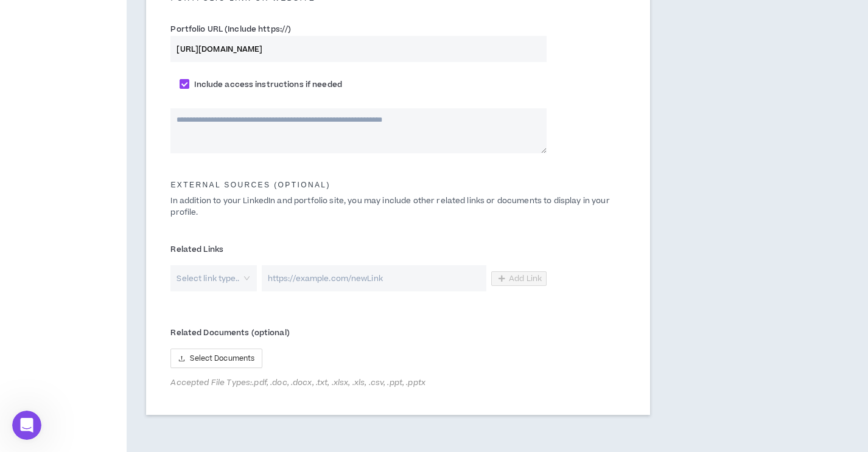
click at [221, 121] on textarea at bounding box center [358, 130] width 376 height 45
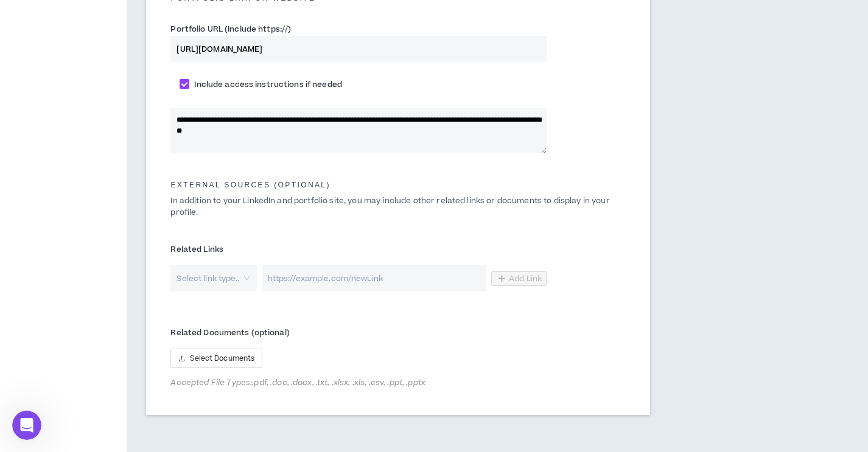
click at [243, 135] on textarea "**********" at bounding box center [358, 130] width 376 height 45
paste textarea "********"
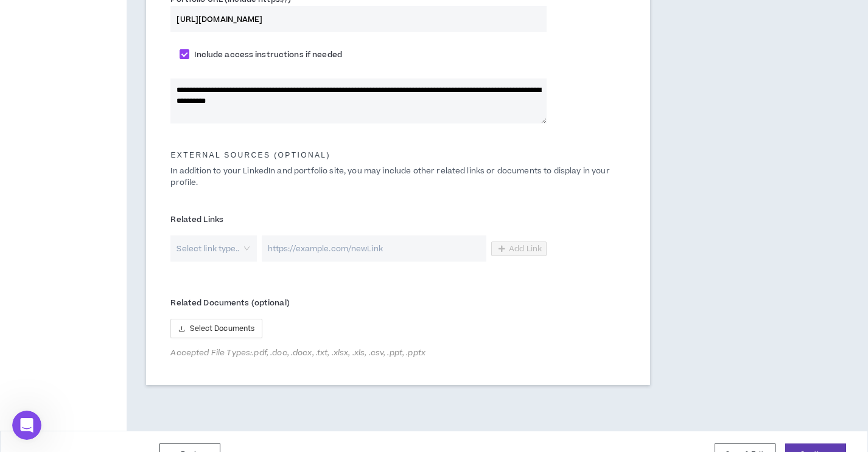
scroll to position [692, 0]
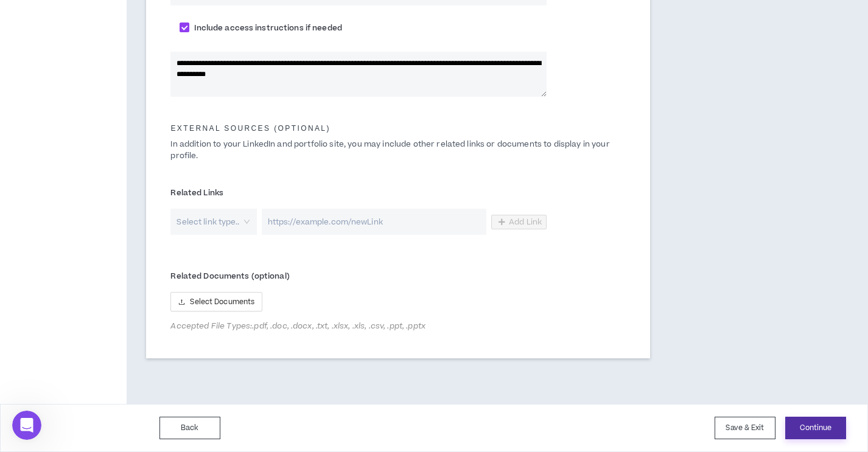
type textarea "**********"
click at [823, 429] on button "Continue" at bounding box center [815, 428] width 61 height 23
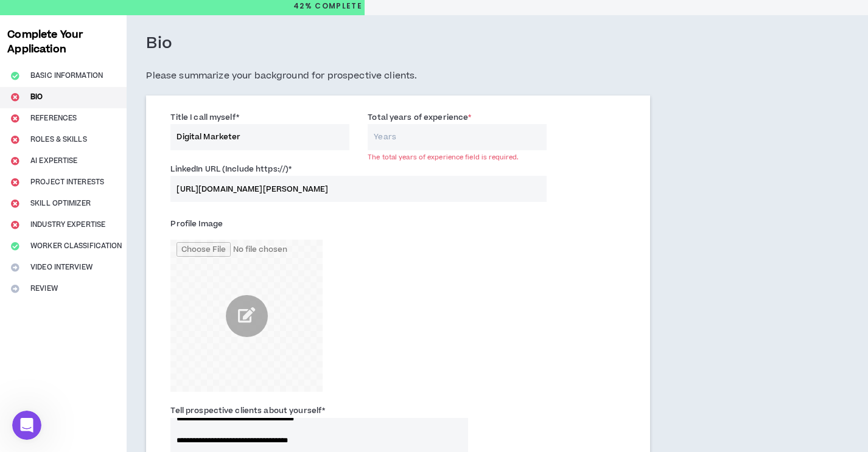
scroll to position [24, 0]
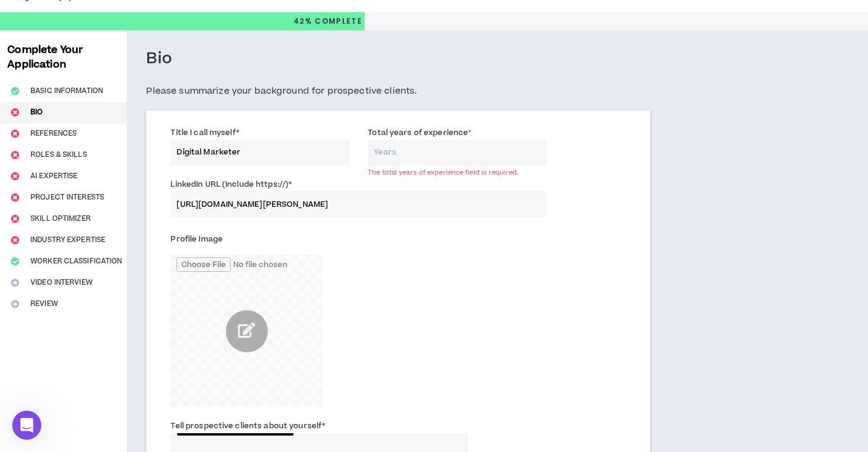
click at [430, 152] on input "Total years of experience *" at bounding box center [457, 152] width 179 height 26
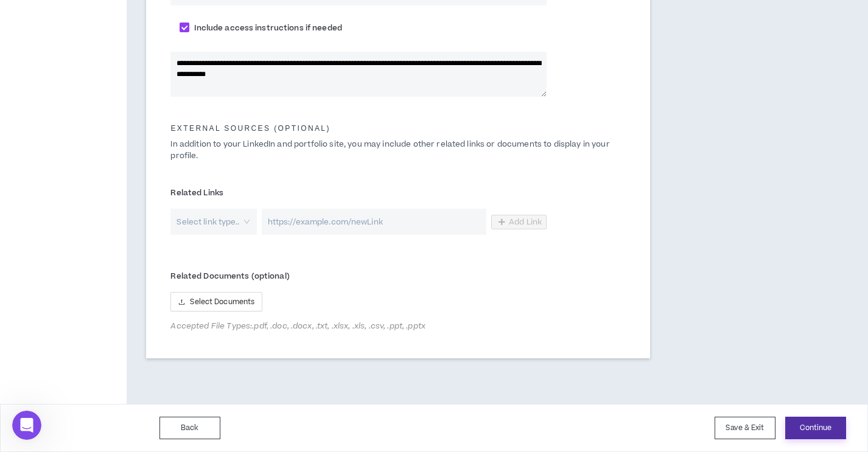
type input "16"
click at [801, 429] on button "Continue" at bounding box center [815, 428] width 61 height 23
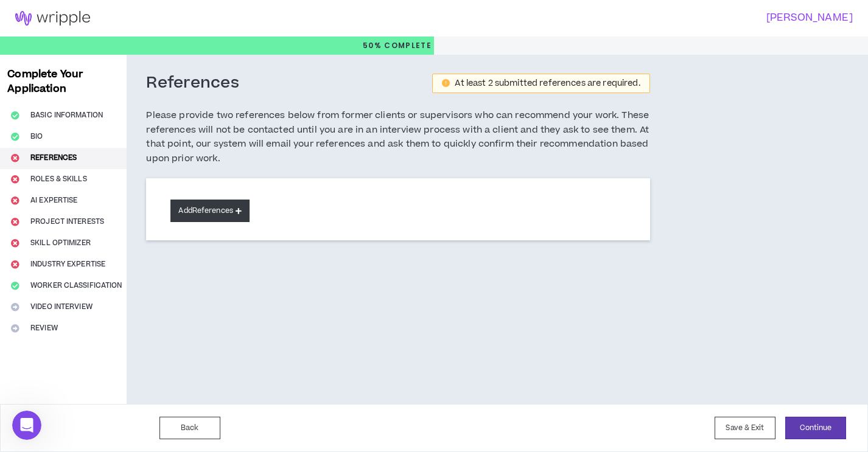
click at [212, 215] on button "Add References" at bounding box center [209, 211] width 79 height 23
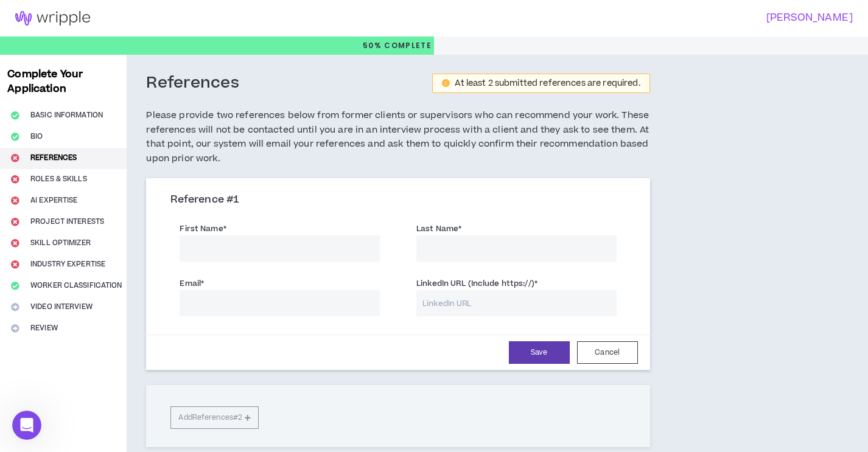
click at [245, 253] on input "First Name *" at bounding box center [280, 248] width 200 height 26
click at [220, 250] on input "Mishal Chatpat" at bounding box center [280, 248] width 200 height 26
type input "Mishal"
click at [467, 249] on input "Last Name *" at bounding box center [516, 248] width 200 height 26
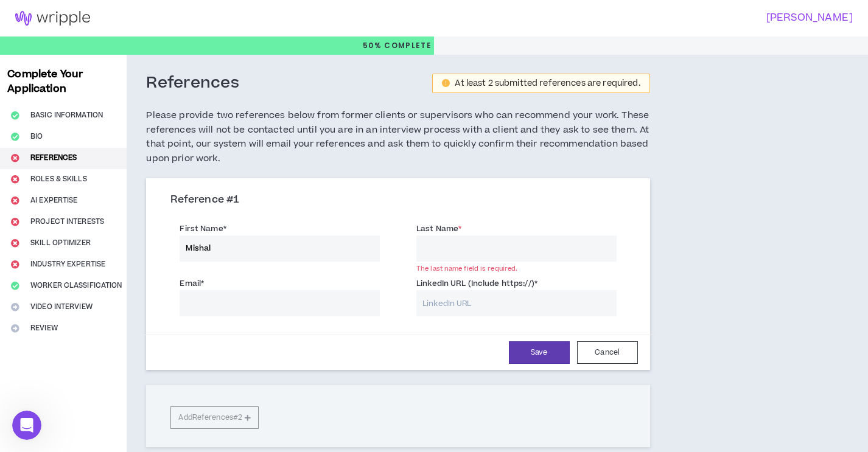
paste input "Chatpat"
type input "Chatpat"
click at [223, 307] on input "Email *" at bounding box center [280, 303] width 200 height 26
paste input "Chatpat"
click at [283, 297] on input "Chatpat" at bounding box center [280, 303] width 200 height 26
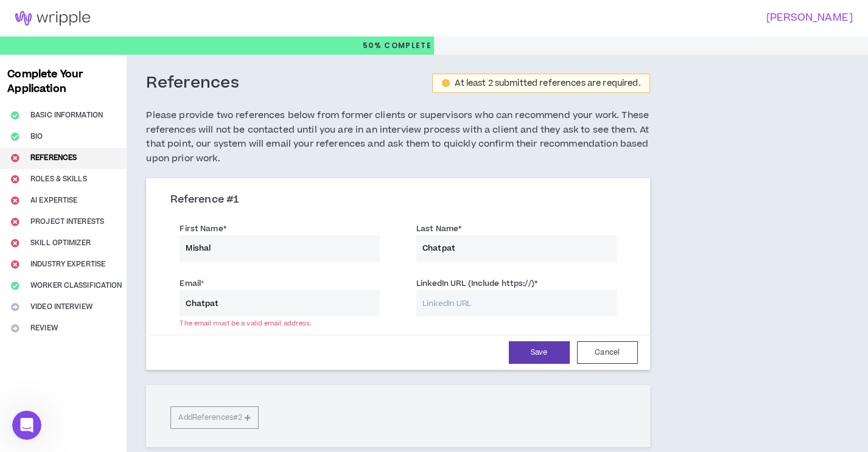
paste input "[EMAIL_ADDRESS][DOMAIN_NAME]"
type input "[EMAIL_ADDRESS][DOMAIN_NAME]"
click at [521, 305] on input "LinkedIn URL (Include https://) *" at bounding box center [516, 303] width 200 height 26
paste input "[URL][DOMAIN_NAME]"
type input "[URL][DOMAIN_NAME]"
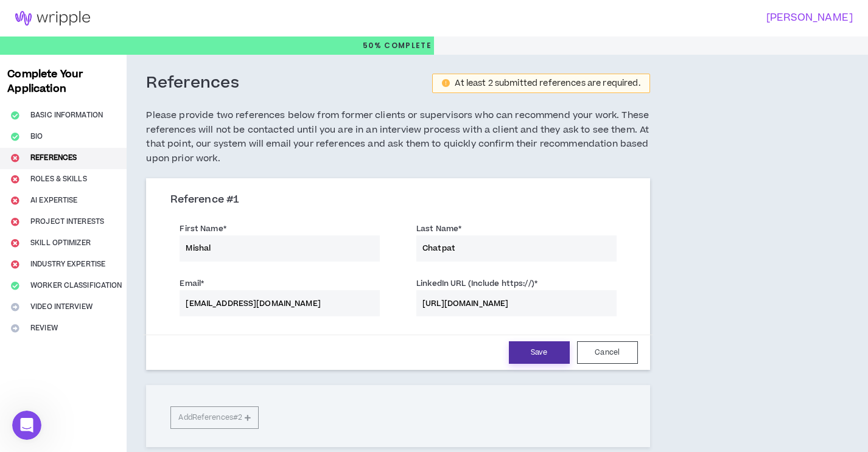
click at [546, 358] on button "Save" at bounding box center [539, 352] width 61 height 23
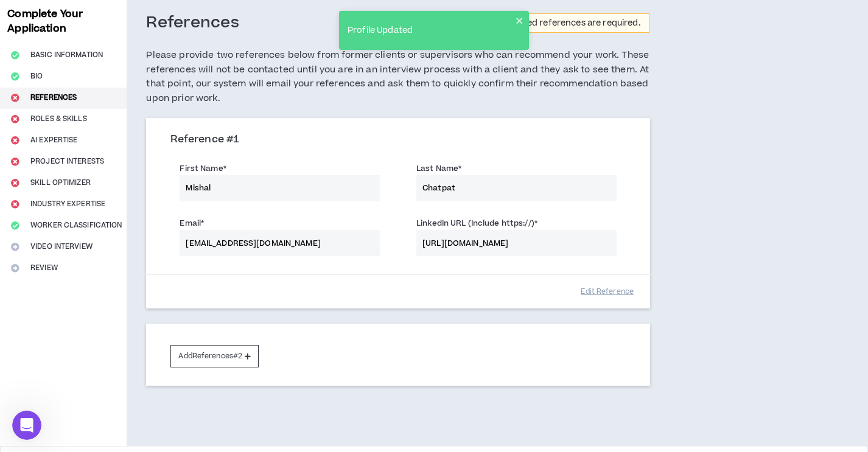
scroll to position [102, 0]
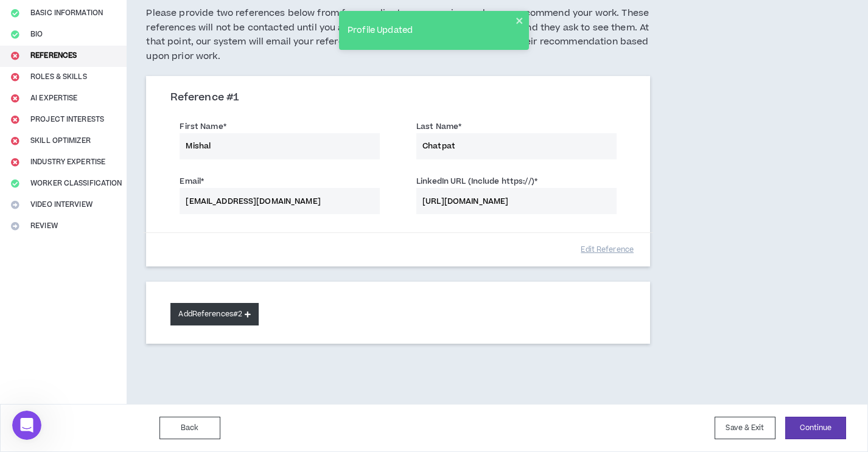
click at [241, 319] on button "Add References #2" at bounding box center [214, 314] width 88 height 23
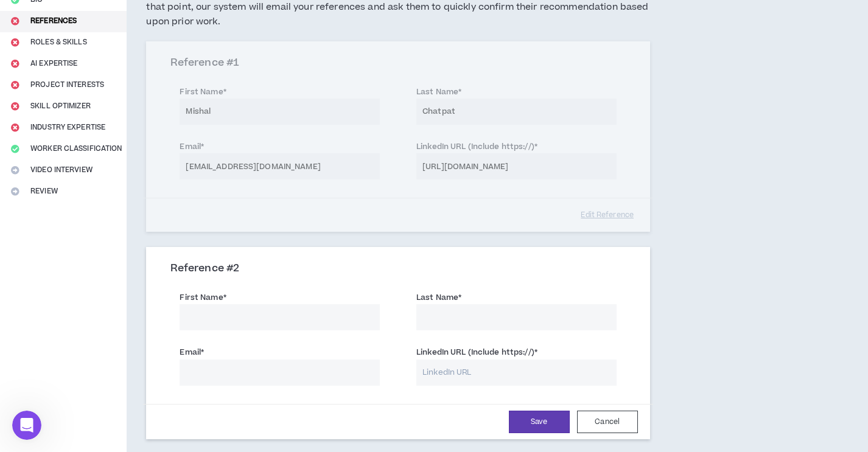
scroll to position [138, 0]
click at [242, 319] on input "First Name *" at bounding box center [280, 317] width 200 height 26
type input "Vikas"
type input "[DEMOGRAPHIC_DATA]"
click at [230, 372] on input "Email *" at bounding box center [280, 372] width 200 height 26
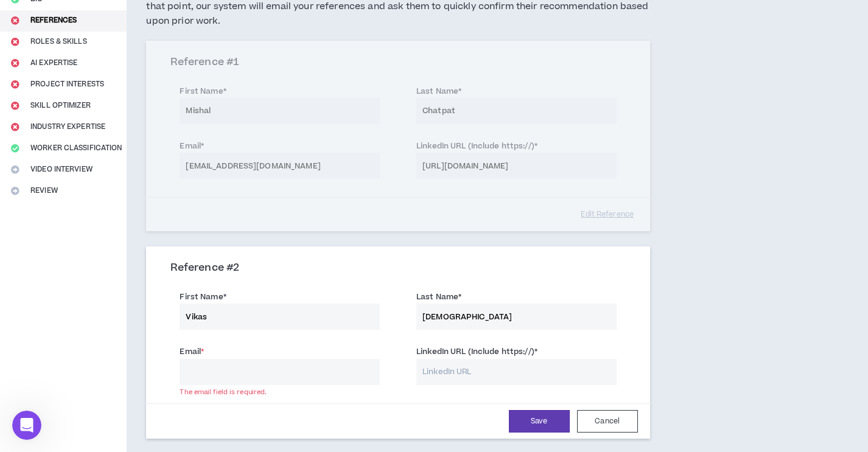
paste input "[EMAIL_ADDRESS][DOMAIN_NAME]"
type input "[EMAIL_ADDRESS][DOMAIN_NAME]"
click at [468, 366] on input "LinkedIn URL (Include https://) *" at bounding box center [516, 372] width 200 height 26
paste input "[DOMAIN_NAME][URL]"
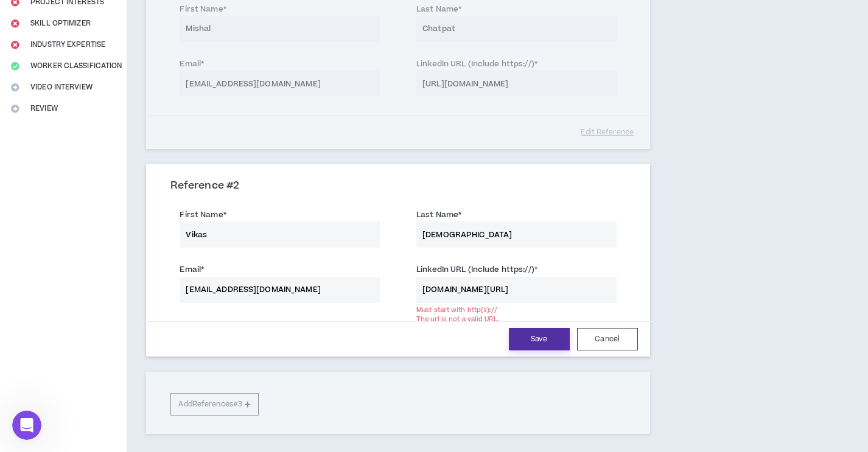
scroll to position [217, 0]
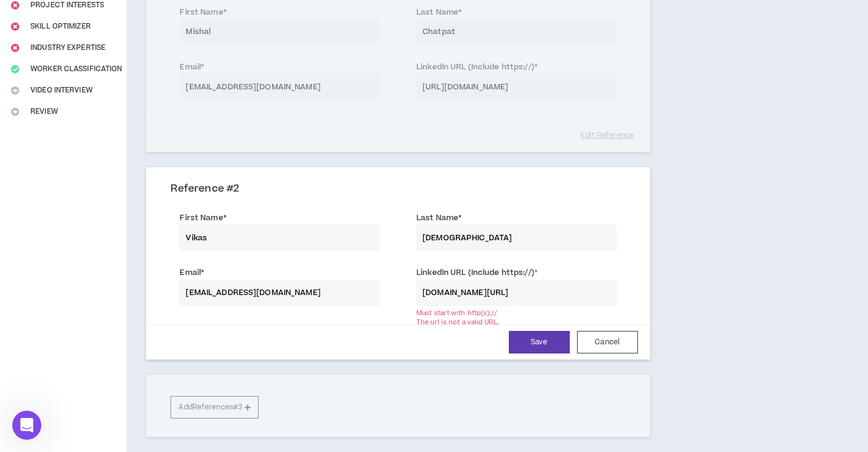
drag, startPoint x: 435, startPoint y: 291, endPoint x: 361, endPoint y: 291, distance: 73.6
click at [416, 291] on input "[DOMAIN_NAME][URL]" at bounding box center [516, 293] width 200 height 26
click at [475, 289] on input "[DOMAIN_NAME][URL]" at bounding box center [516, 293] width 200 height 26
paste input "[URL][DOMAIN_NAME]"
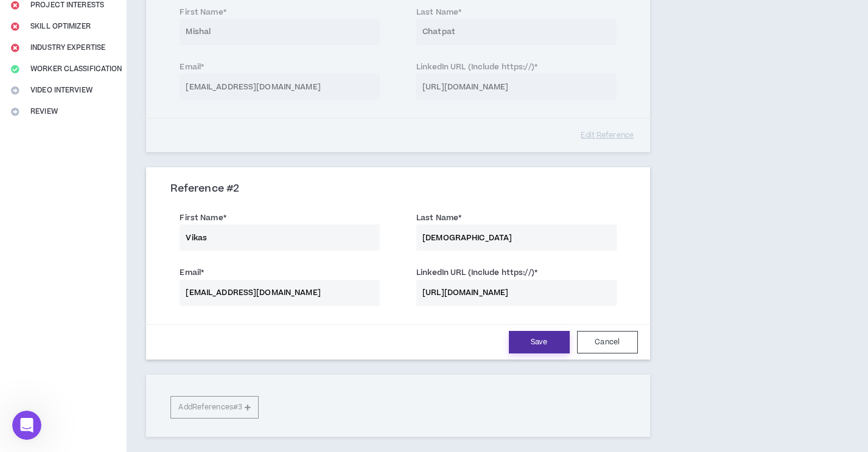
type input "[URL][DOMAIN_NAME]"
click at [535, 345] on button "Save" at bounding box center [539, 342] width 61 height 23
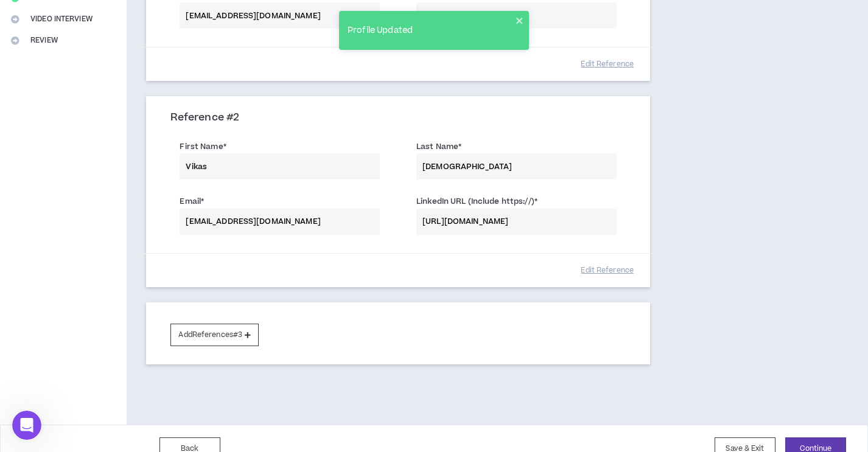
scroll to position [309, 0]
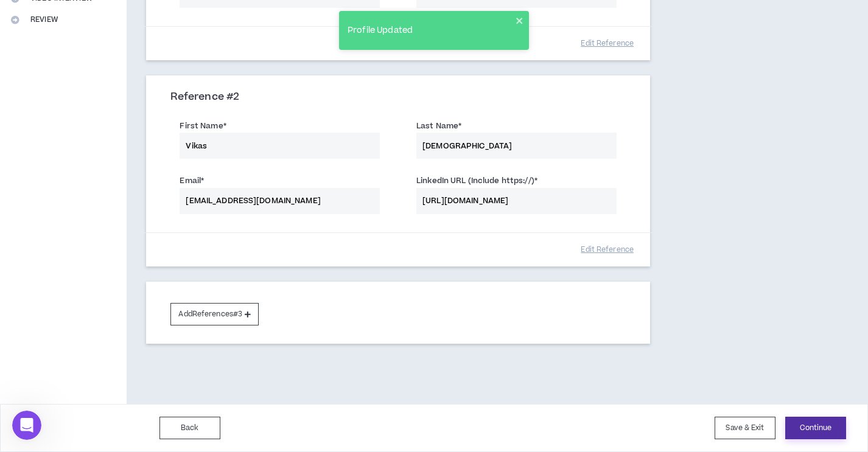
click at [806, 427] on button "Continue" at bounding box center [815, 428] width 61 height 23
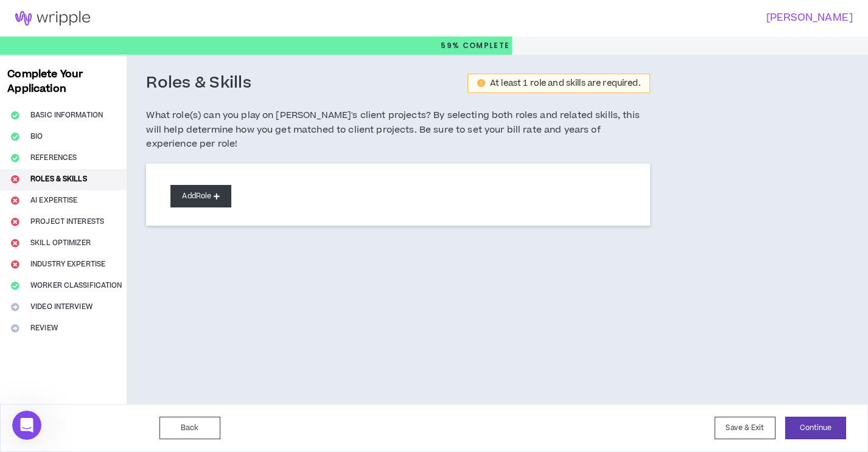
click at [200, 188] on button "Add Role" at bounding box center [200, 196] width 61 height 23
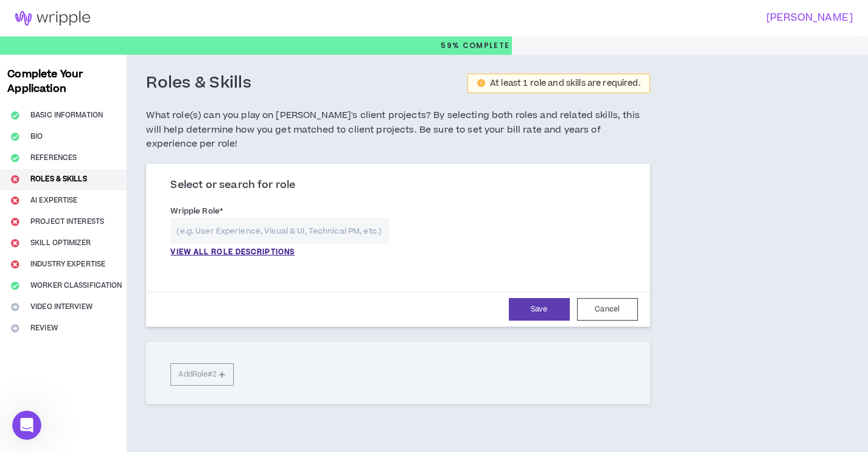
click at [232, 218] on input "text" at bounding box center [279, 231] width 218 height 26
click at [238, 247] on p "VIEW ALL ROLE DESCRIPTIONS" at bounding box center [232, 252] width 124 height 11
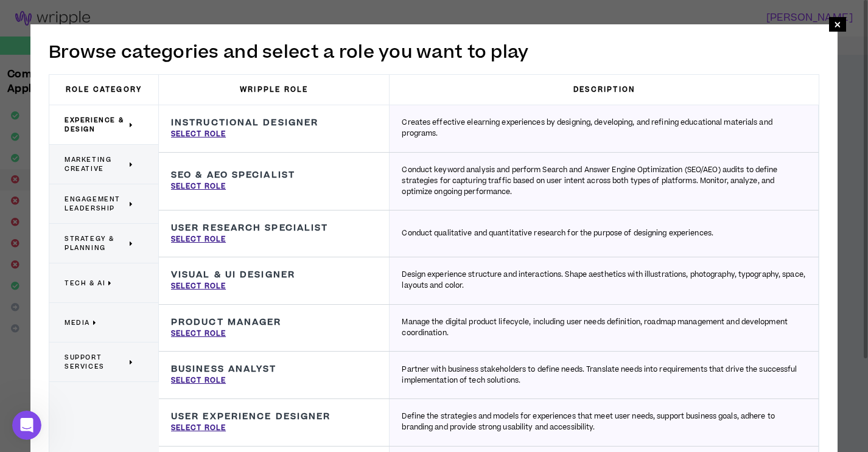
click at [116, 127] on span "Experience & Design" at bounding box center [95, 125] width 62 height 18
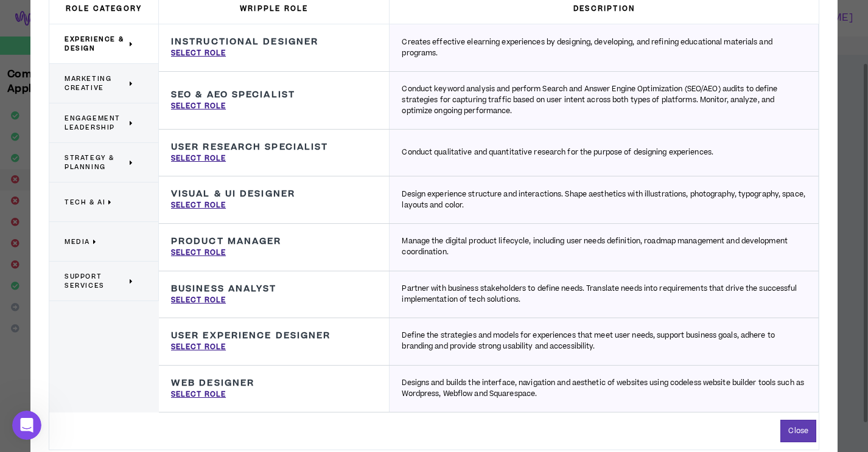
click at [114, 92] on span "Marketing Creative" at bounding box center [95, 83] width 62 height 18
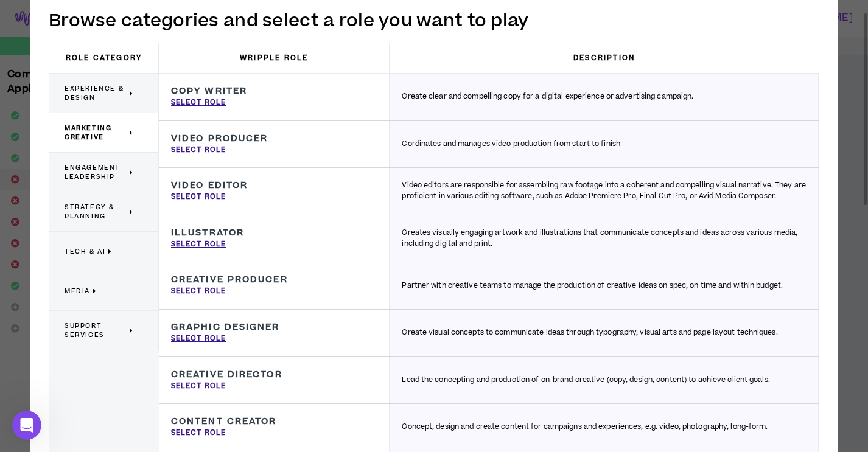
click at [110, 177] on span "Engagement Leadership" at bounding box center [95, 172] width 62 height 18
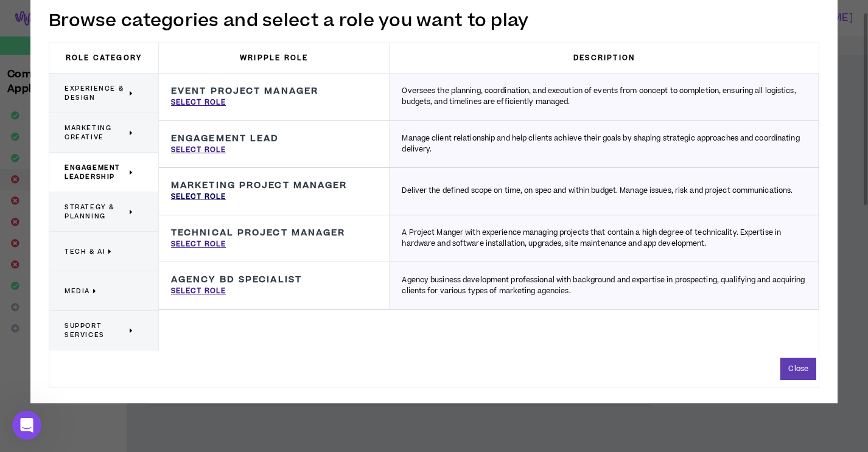
click at [210, 199] on p "Select Role" at bounding box center [198, 197] width 55 height 11
type input "Marketing Project Manager"
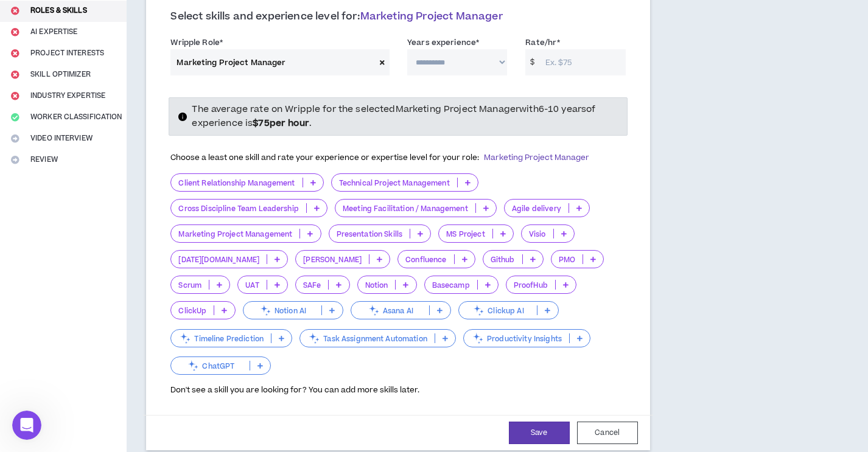
scroll to position [13, 0]
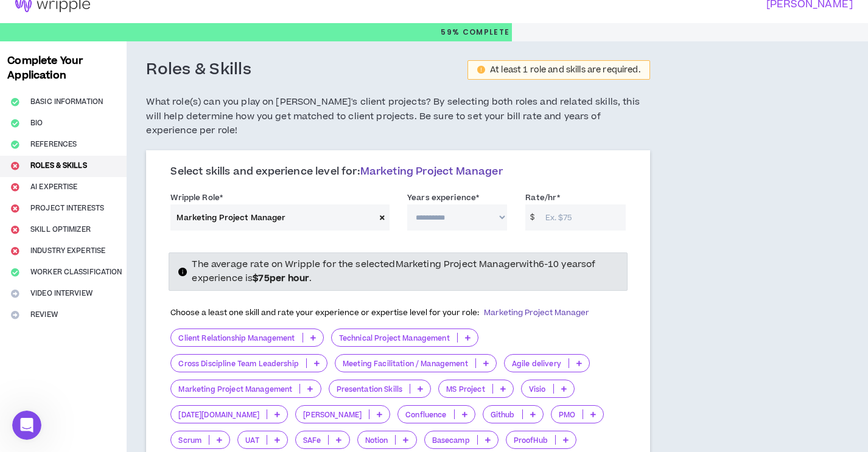
select select "**"
click option "**********" at bounding box center [0, 0] width 0 height 0
click at [577, 204] on input "Rate/hr *" at bounding box center [582, 217] width 86 height 26
type input "75"
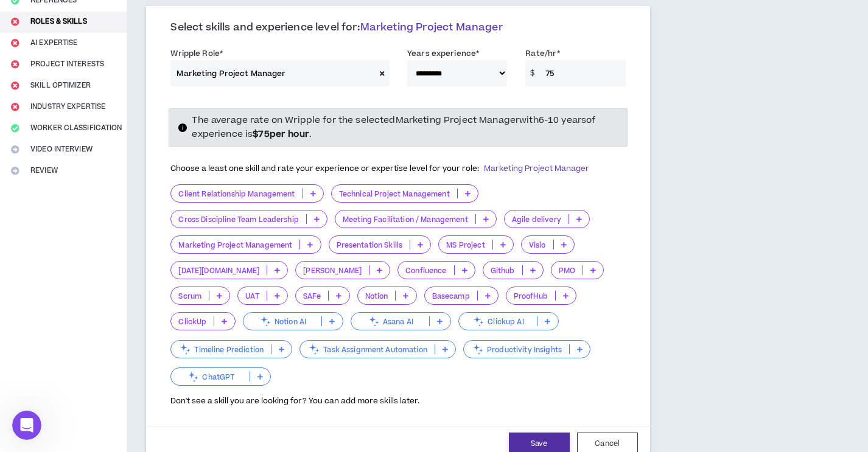
scroll to position [159, 0]
click at [377, 266] on icon at bounding box center [379, 269] width 5 height 6
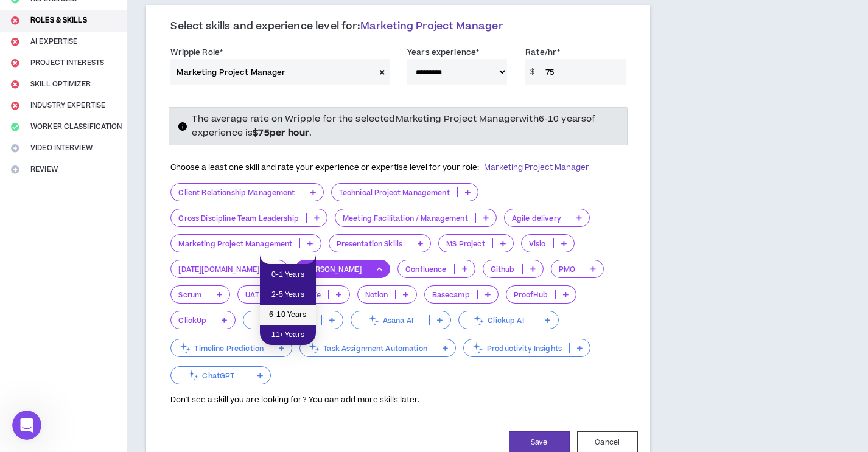
click at [284, 315] on span "6-10 Years" at bounding box center [287, 315] width 41 height 13
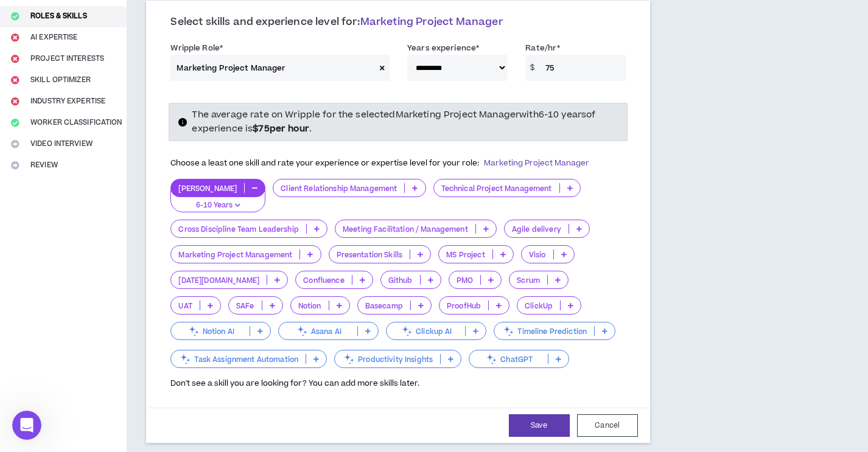
scroll to position [164, 0]
click at [418, 302] on icon at bounding box center [420, 305] width 5 height 6
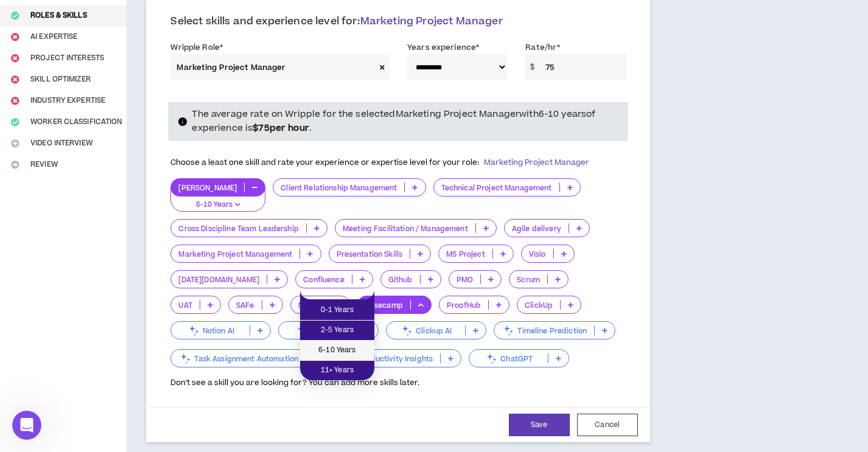
click at [341, 353] on span "6-10 Years" at bounding box center [337, 350] width 60 height 13
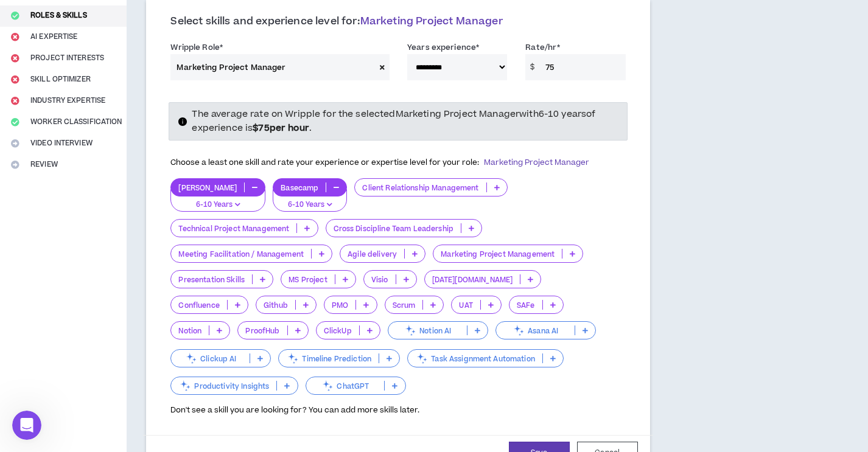
click at [494, 184] on icon at bounding box center [496, 187] width 5 height 6
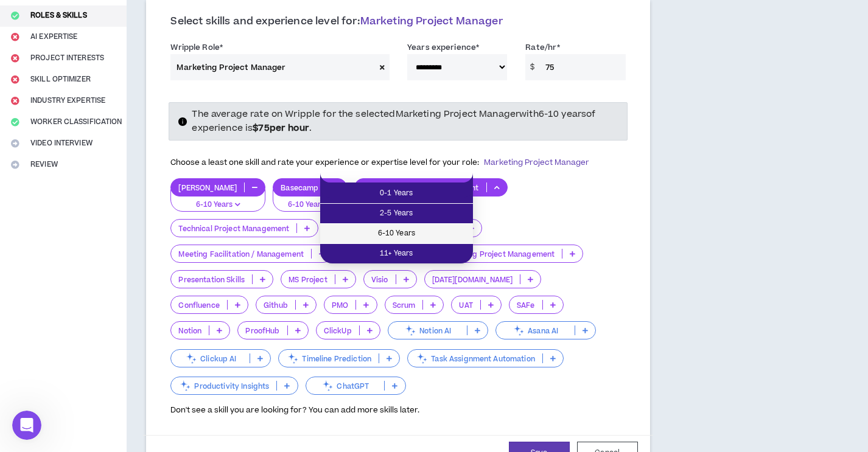
click at [427, 235] on span "6-10 Years" at bounding box center [396, 233] width 138 height 13
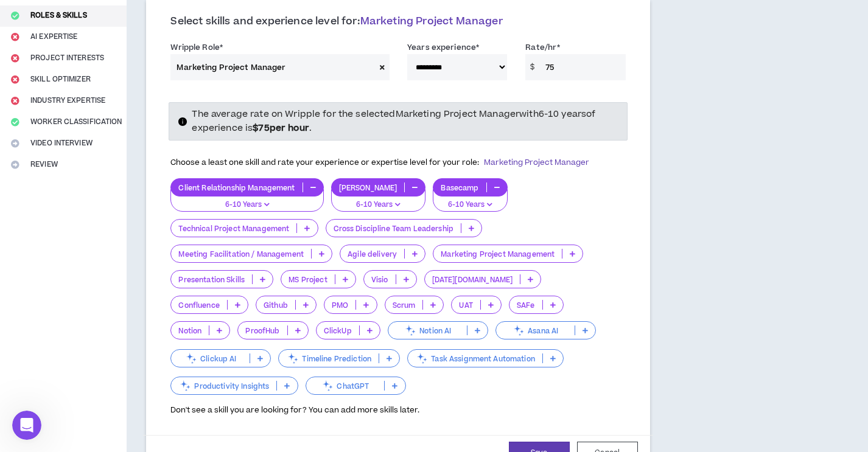
click at [313, 184] on icon "button" at bounding box center [312, 187] width 5 height 6
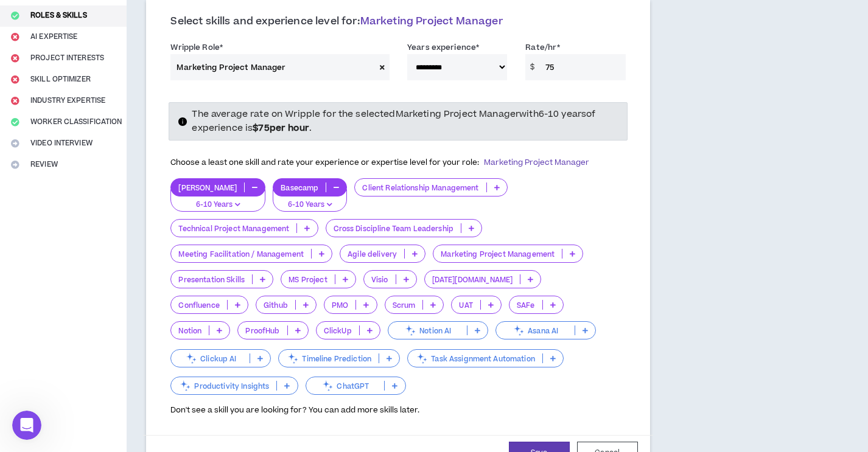
click at [494, 184] on icon at bounding box center [496, 187] width 5 height 6
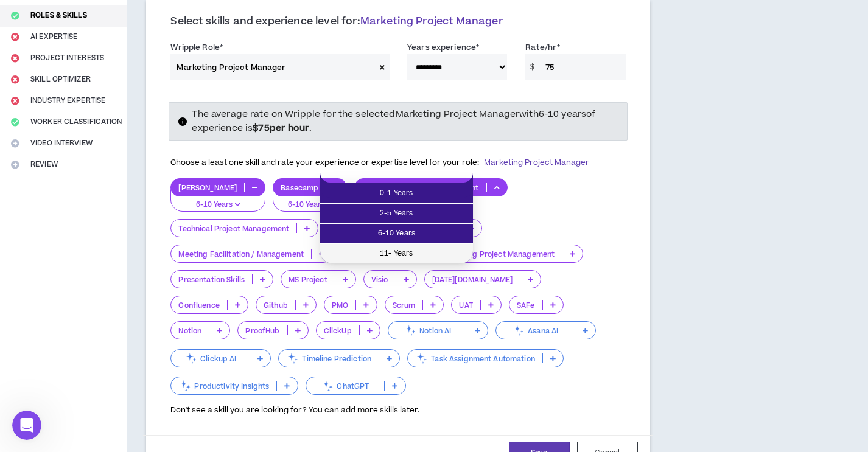
click at [408, 254] on span "11+ Years" at bounding box center [396, 253] width 138 height 13
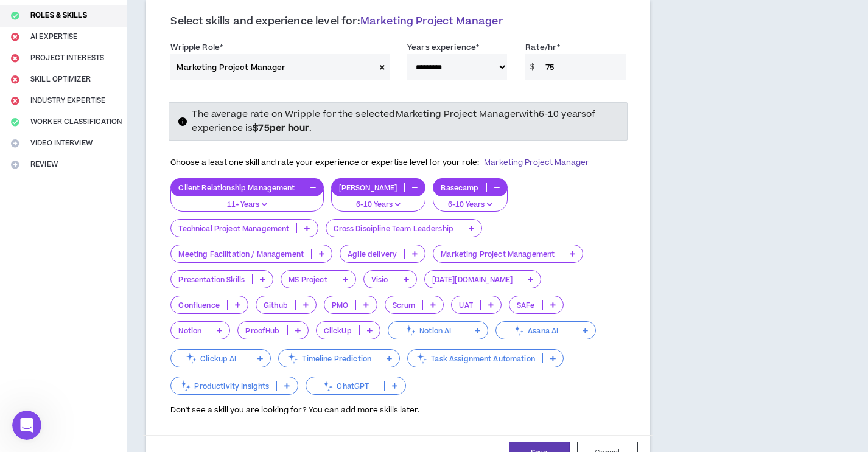
click at [309, 225] on icon at bounding box center [306, 228] width 5 height 6
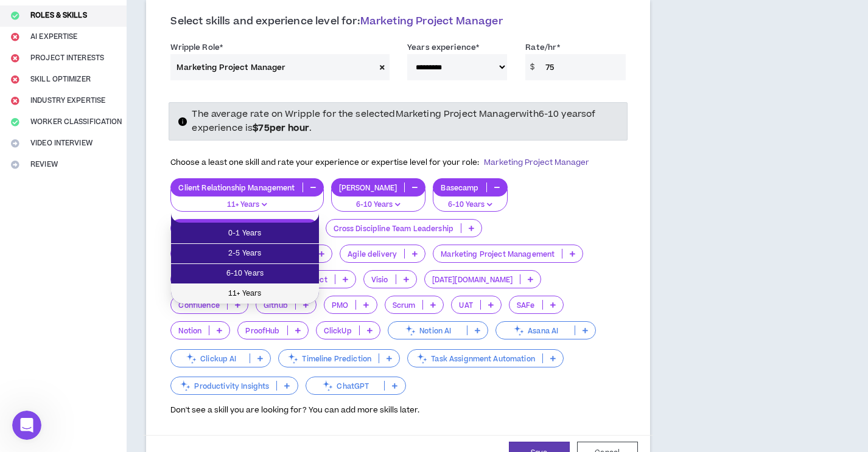
click at [268, 290] on span "11+ Years" at bounding box center [244, 293] width 133 height 13
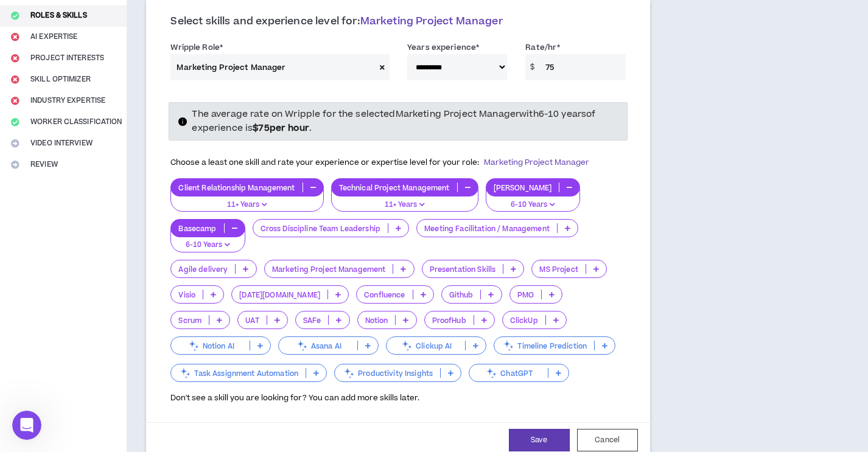
click at [560, 370] on icon at bounding box center [558, 373] width 5 height 6
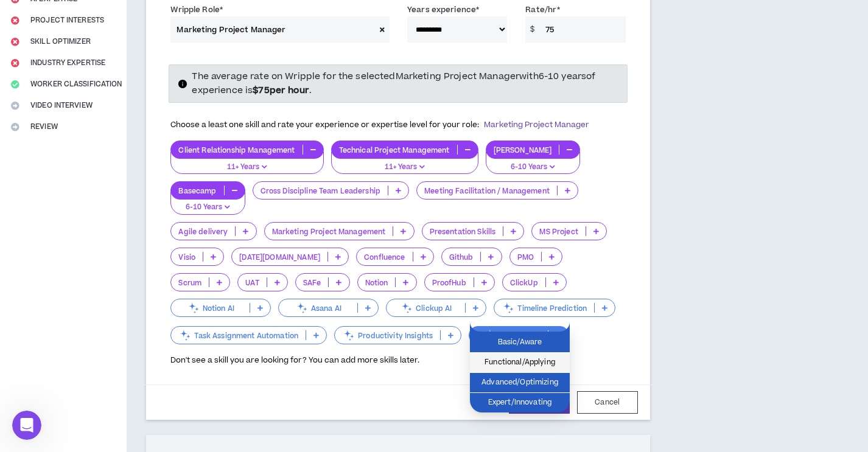
scroll to position [202, 0]
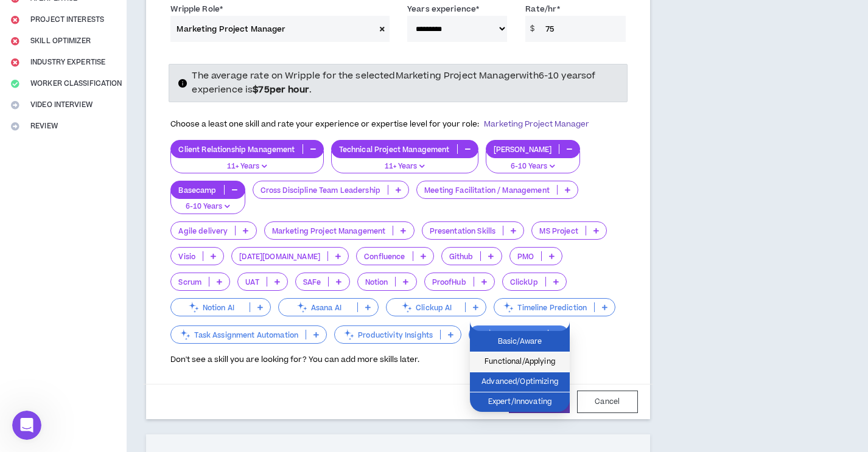
click at [516, 361] on span "Functional/Applying" at bounding box center [519, 361] width 85 height 13
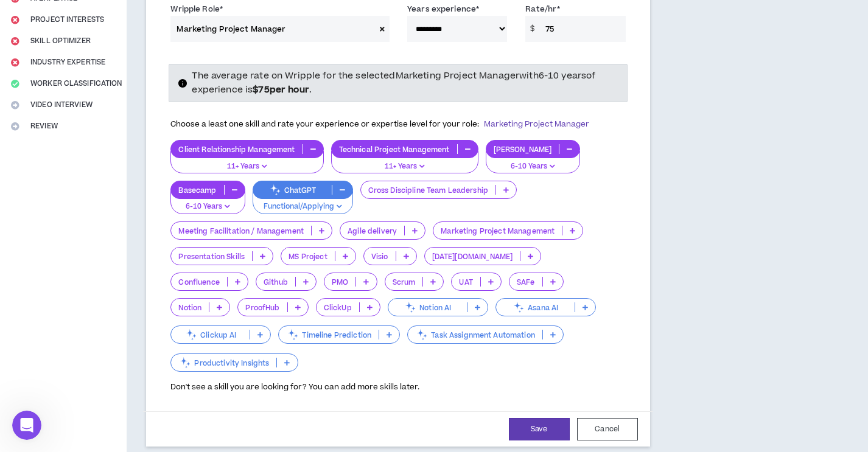
click at [572, 228] on icon at bounding box center [572, 231] width 5 height 6
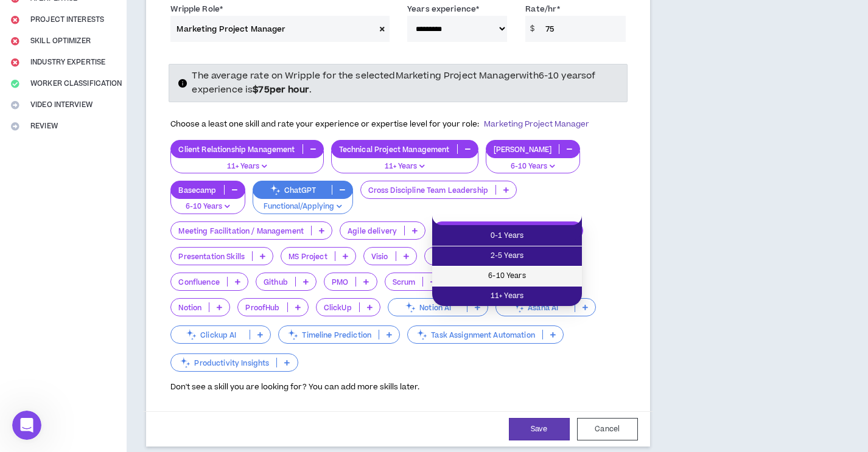
click at [512, 276] on span "6-10 Years" at bounding box center [506, 276] width 135 height 13
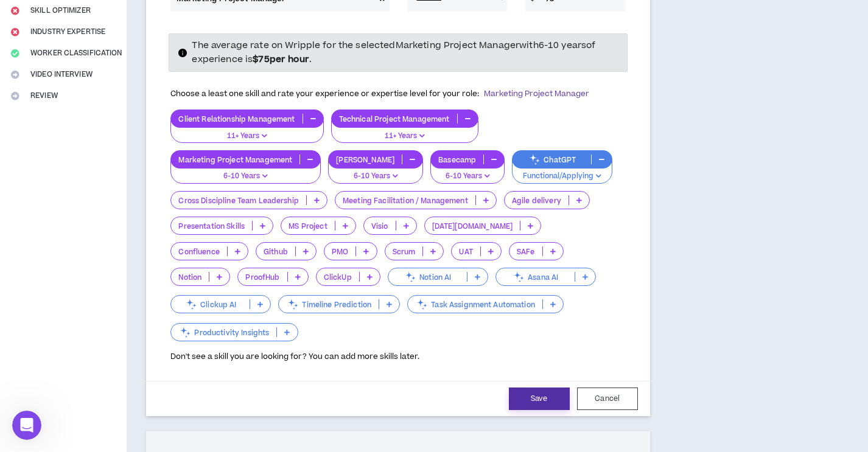
scroll to position [234, 0]
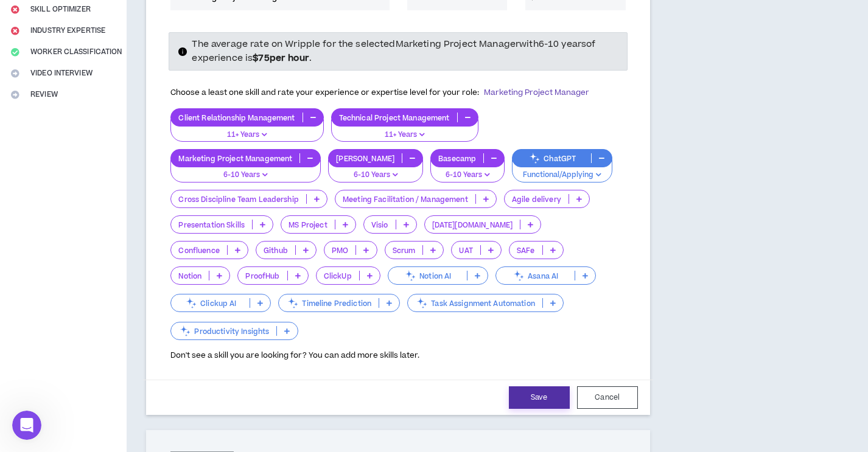
click at [540, 386] on button "Save" at bounding box center [539, 397] width 61 height 23
select select "**"
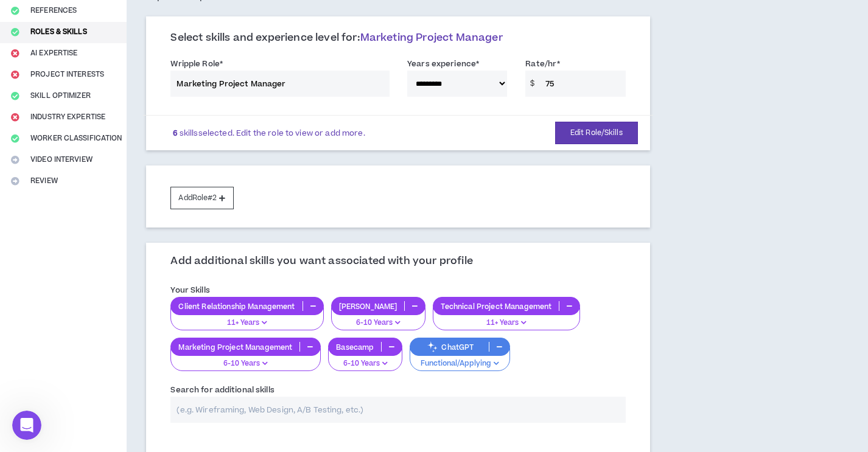
scroll to position [148, 0]
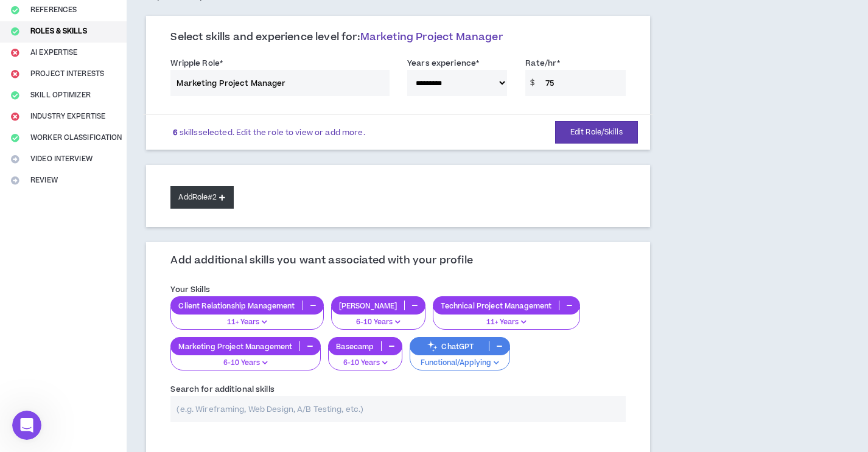
click at [217, 187] on button "Add Role #2" at bounding box center [201, 197] width 63 height 23
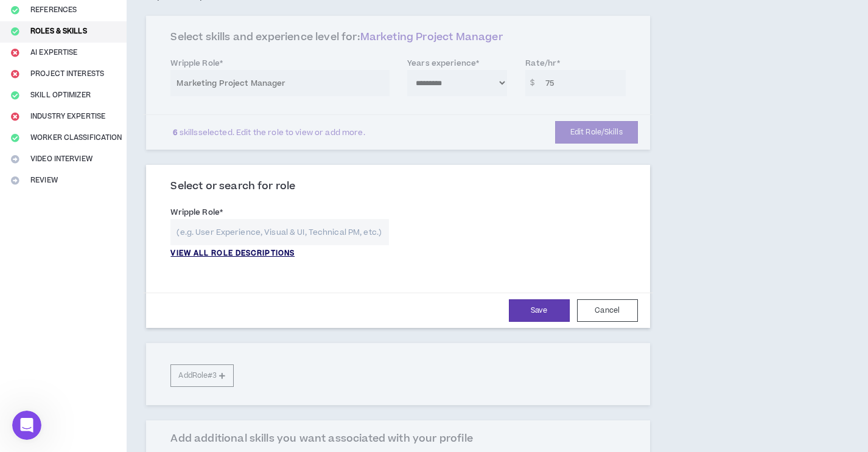
click at [245, 248] on p "VIEW ALL ROLE DESCRIPTIONS" at bounding box center [232, 253] width 124 height 11
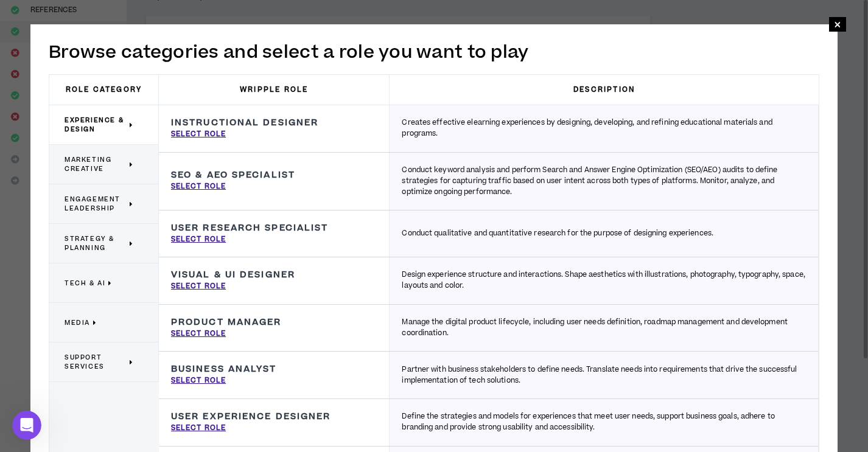
click at [100, 202] on span "Engagement Leadership" at bounding box center [95, 204] width 62 height 18
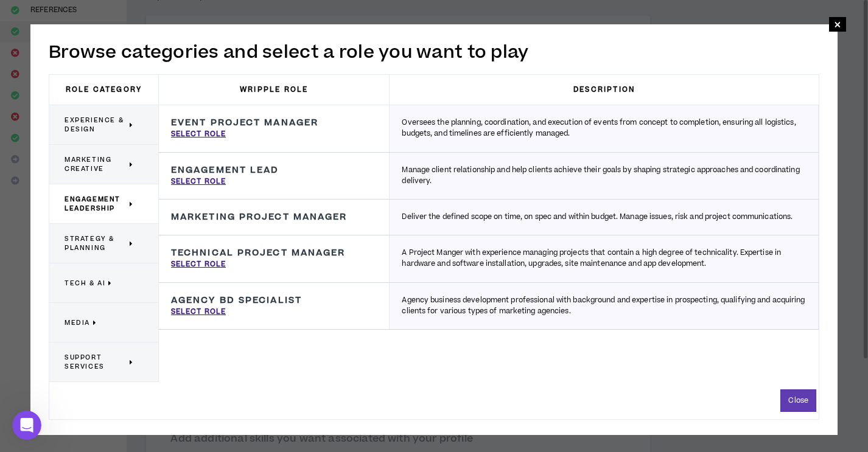
click at [90, 250] on span "Strategy & Planning" at bounding box center [95, 243] width 62 height 18
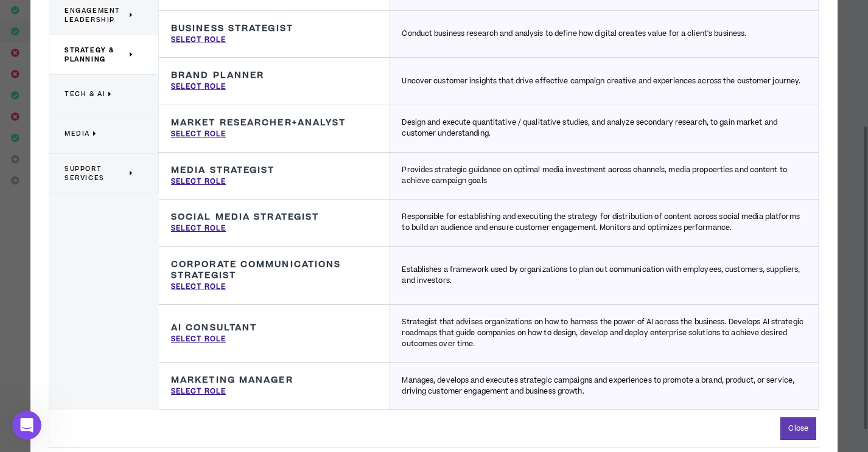
click at [122, 129] on p "Media" at bounding box center [98, 133] width 69 height 27
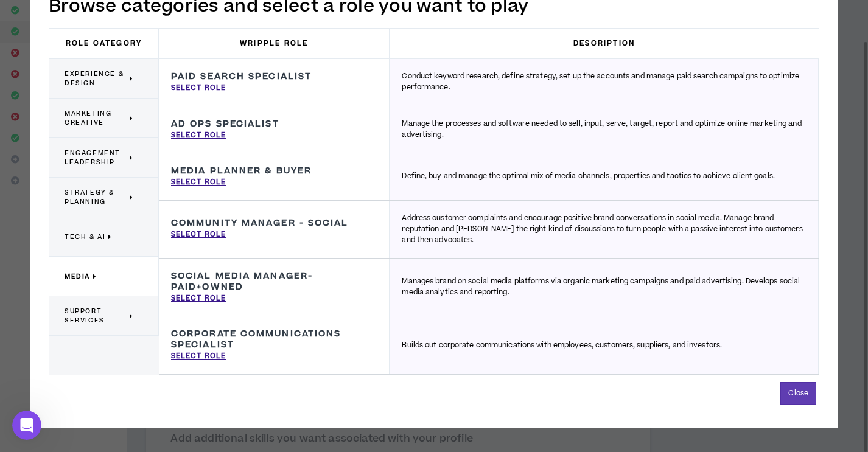
click at [117, 315] on span "Support Services" at bounding box center [95, 316] width 62 height 18
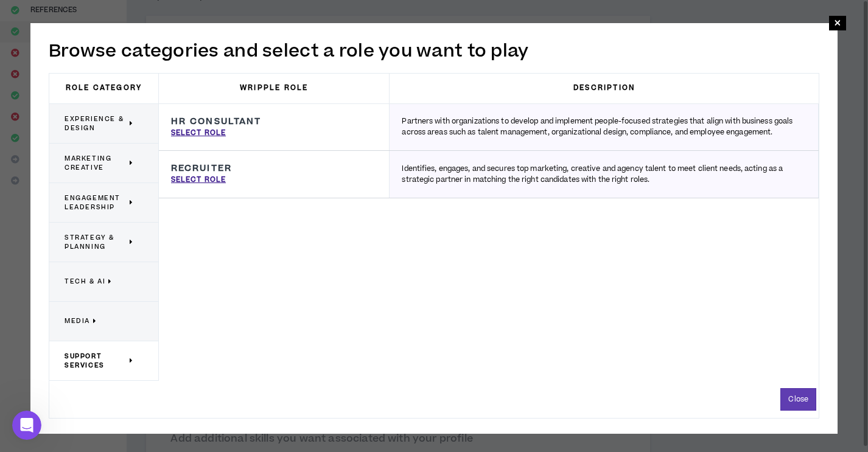
scroll to position [148, 0]
click at [207, 180] on p "Select Role" at bounding box center [198, 180] width 55 height 11
type input "Recruiter"
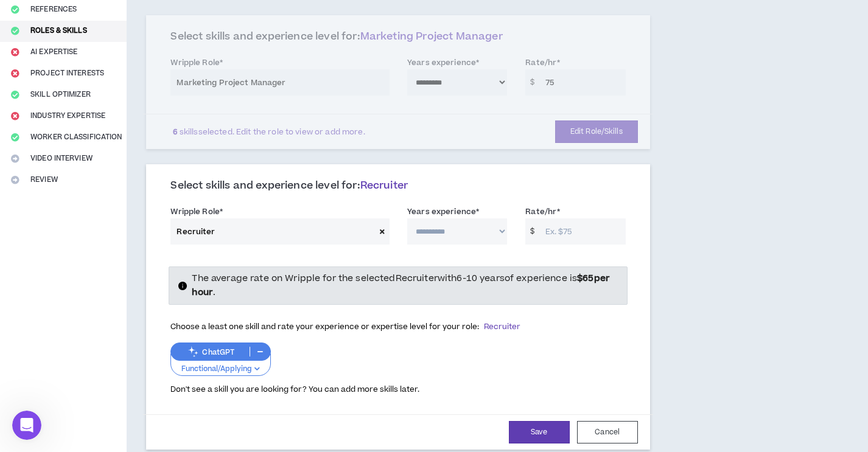
select select "**"
click option "*********" at bounding box center [0, 0] width 0 height 0
click at [563, 218] on input "Rate/hr *" at bounding box center [582, 231] width 86 height 26
type input "65"
click at [421, 343] on div "ChatGPT Functional/Applying" at bounding box center [397, 359] width 455 height 33
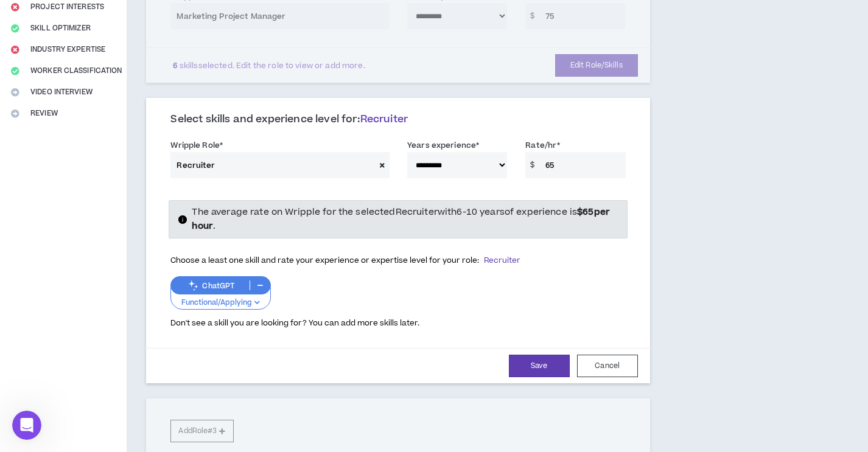
scroll to position [220, 0]
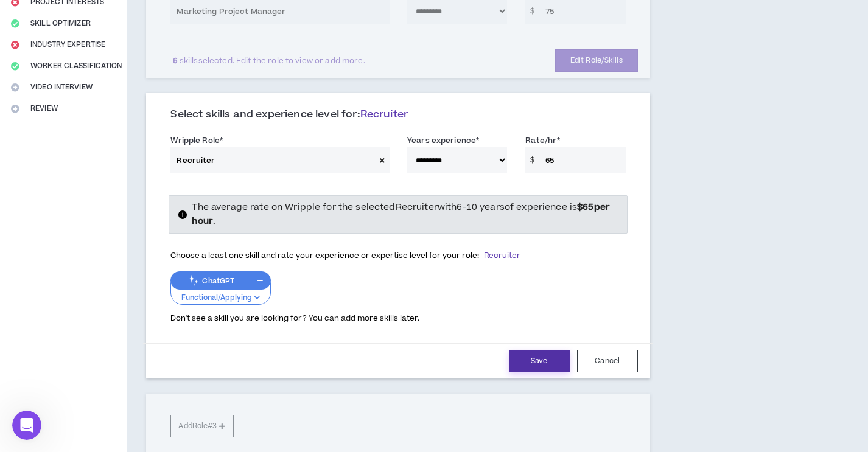
click at [538, 350] on button "Save" at bounding box center [539, 361] width 61 height 23
select select "**"
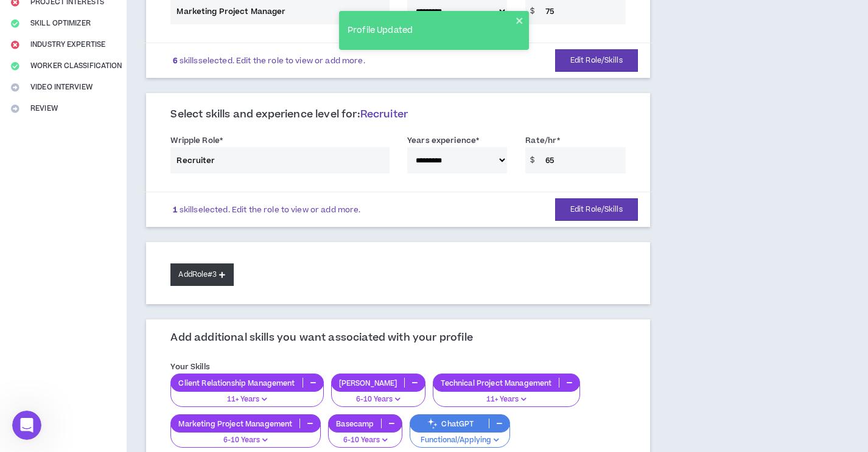
click at [221, 263] on button "Add Role #3" at bounding box center [201, 274] width 63 height 23
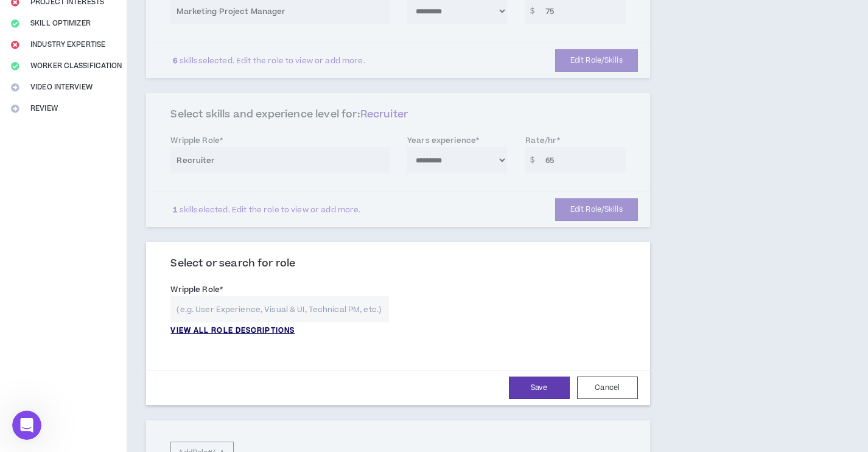
click at [244, 326] on p "VIEW ALL ROLE DESCRIPTIONS" at bounding box center [232, 331] width 124 height 11
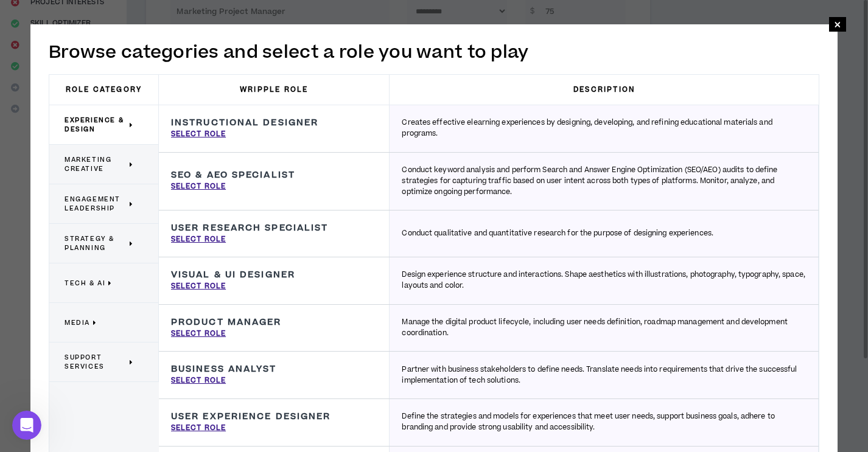
click at [125, 368] on span "Support Services" at bounding box center [95, 362] width 62 height 18
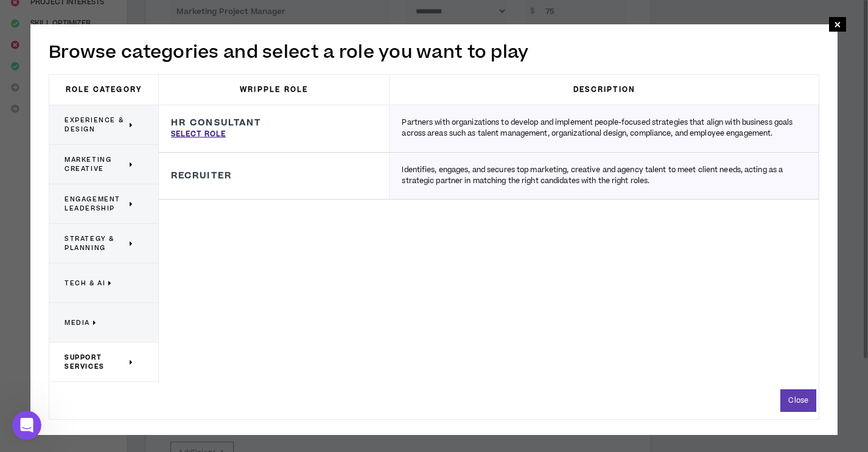
click at [114, 327] on p "Media" at bounding box center [98, 322] width 69 height 27
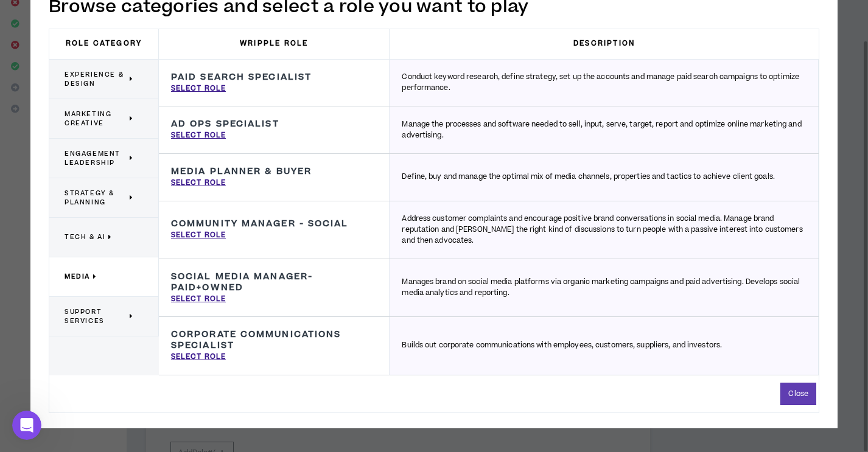
click at [129, 235] on p "Tech & AI" at bounding box center [98, 237] width 69 height 27
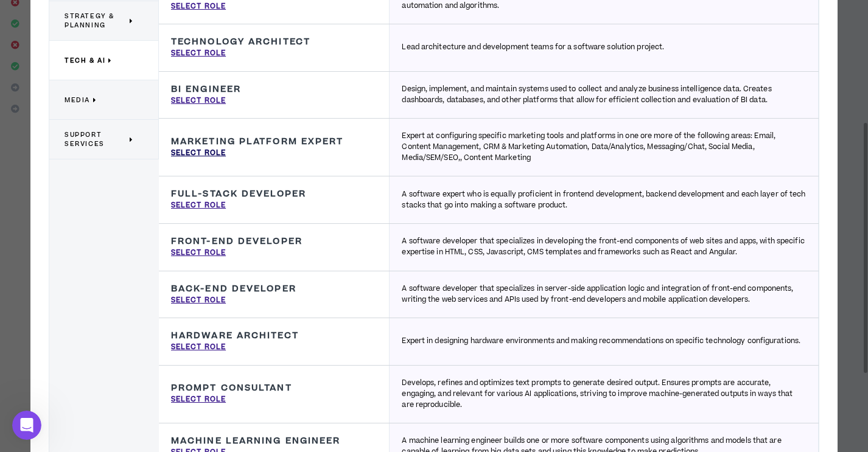
click at [197, 153] on p "Select Role" at bounding box center [198, 153] width 55 height 11
type input "Marketing Platform Expert"
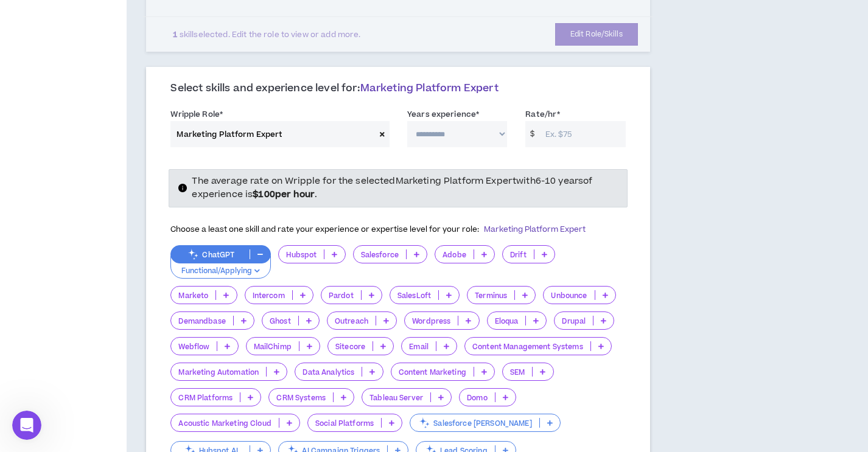
scroll to position [394, 0]
select select "***"
click option "*********" at bounding box center [0, 0] width 0 height 0
click at [557, 125] on input "Rate/hr *" at bounding box center [582, 135] width 86 height 26
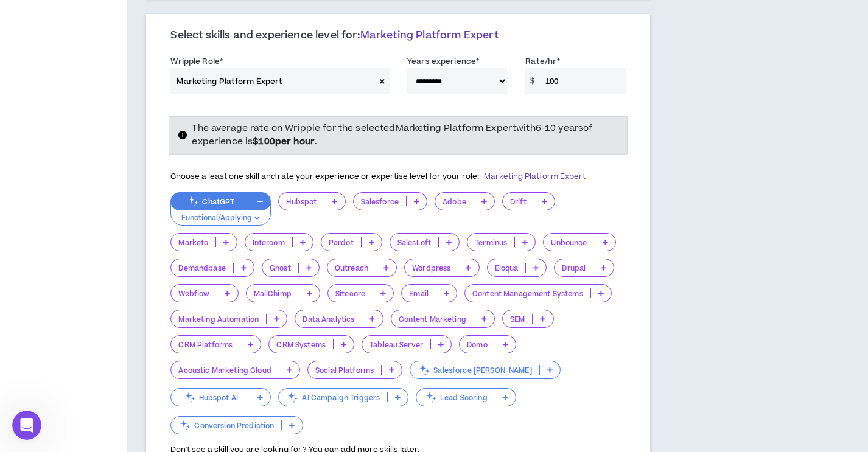
scroll to position [450, 0]
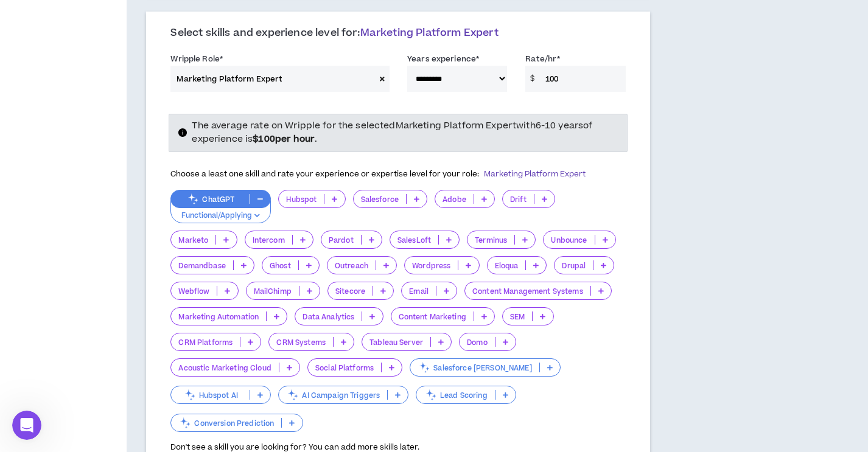
type input "100"
click at [335, 196] on icon at bounding box center [334, 199] width 5 height 6
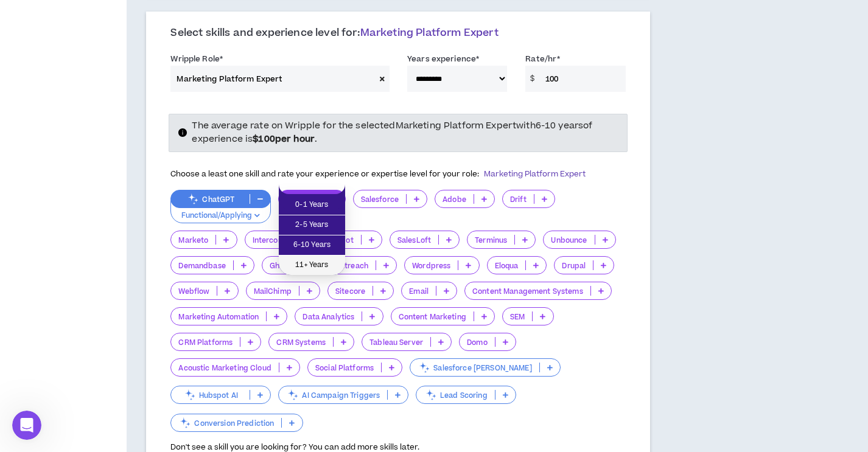
click at [312, 267] on span "11+ Years" at bounding box center [312, 265] width 52 height 13
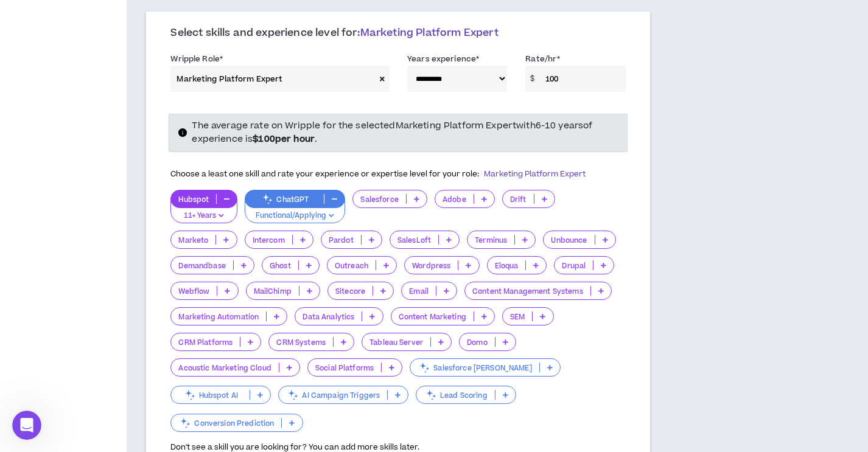
click at [231, 235] on p at bounding box center [226, 240] width 20 height 10
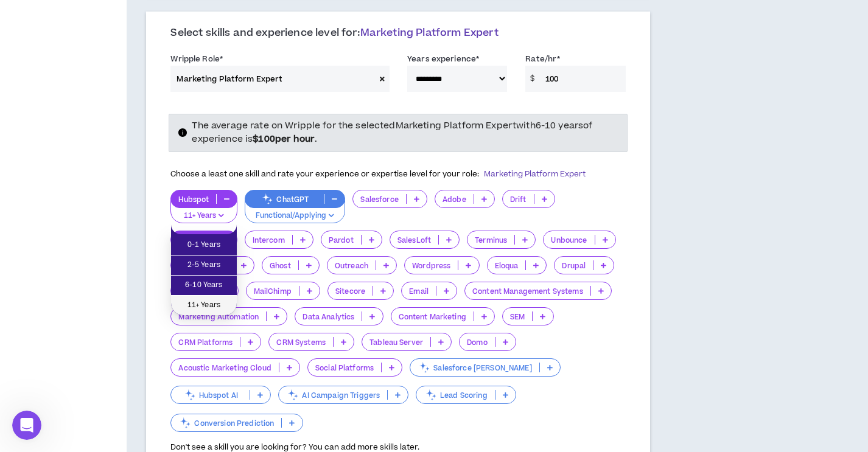
click at [209, 307] on span "11+ Years" at bounding box center [203, 305] width 51 height 13
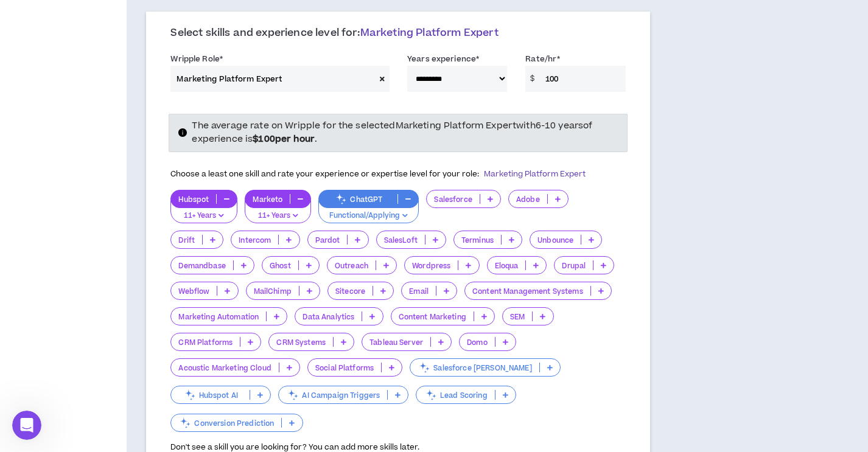
click at [290, 237] on icon at bounding box center [288, 240] width 5 height 6
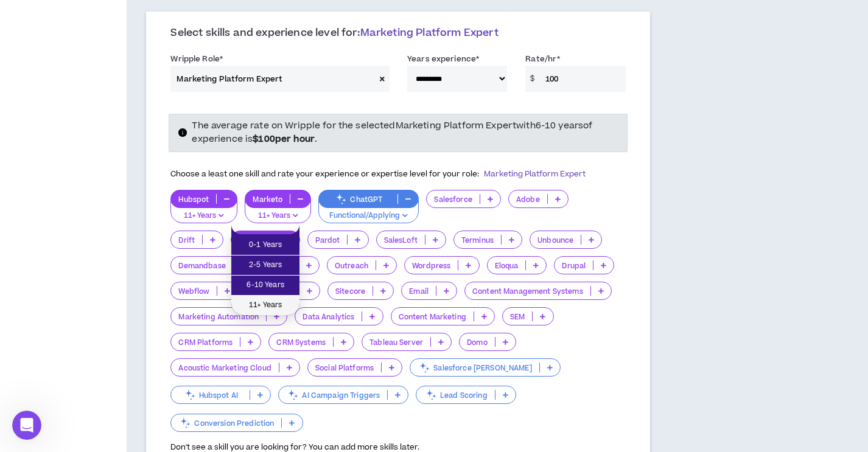
click at [267, 303] on span "11+ Years" at bounding box center [266, 305] width 54 height 13
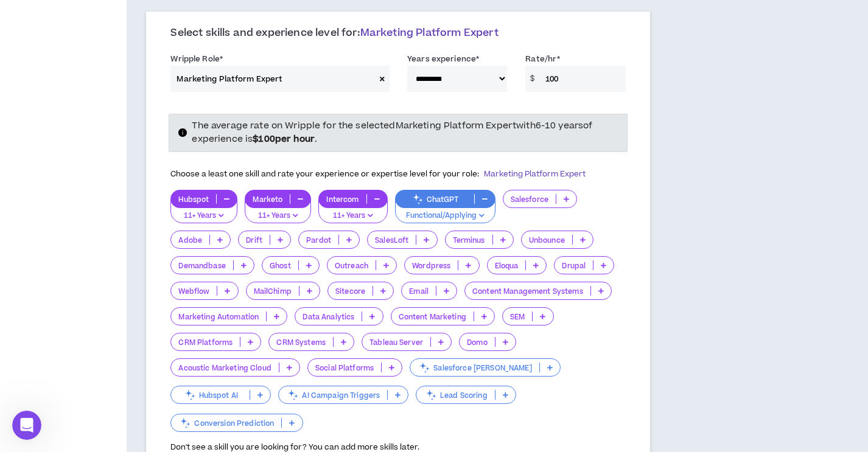
click at [347, 237] on icon at bounding box center [348, 240] width 5 height 6
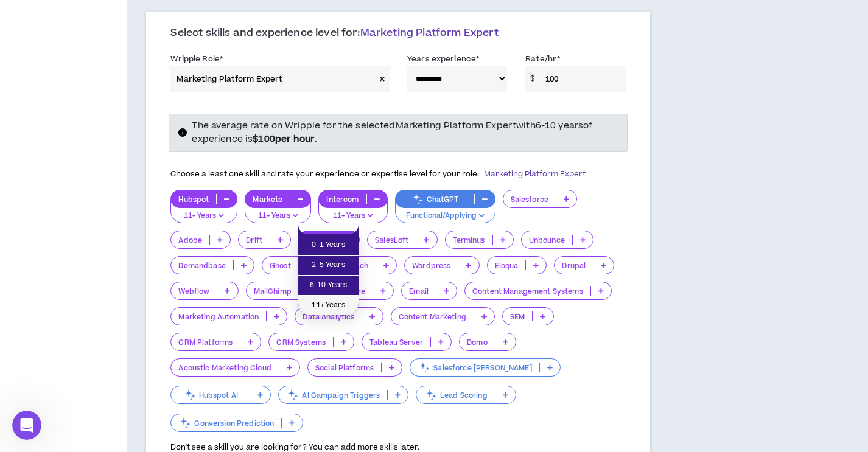
click at [318, 304] on span "11+ Years" at bounding box center [328, 305] width 46 height 13
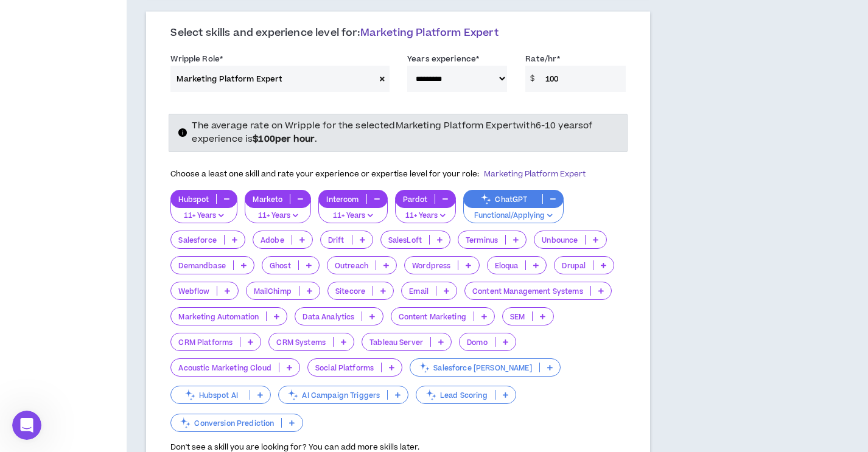
click at [542, 260] on p at bounding box center [536, 265] width 20 height 10
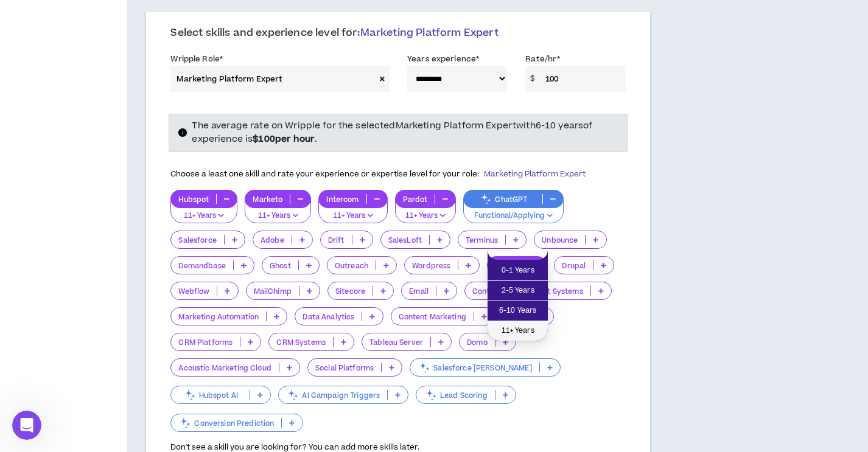
click at [519, 330] on span "11+ Years" at bounding box center [518, 330] width 46 height 13
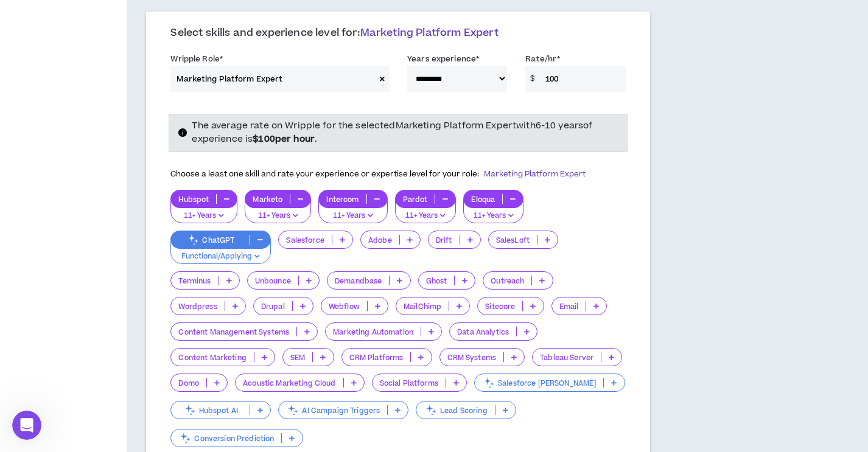
click at [599, 303] on icon at bounding box center [595, 306] width 5 height 6
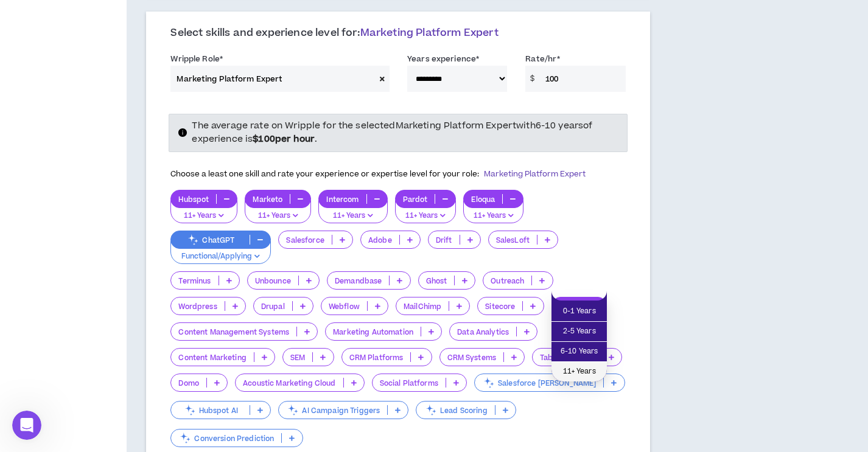
click at [574, 367] on span "11+ Years" at bounding box center [579, 371] width 41 height 13
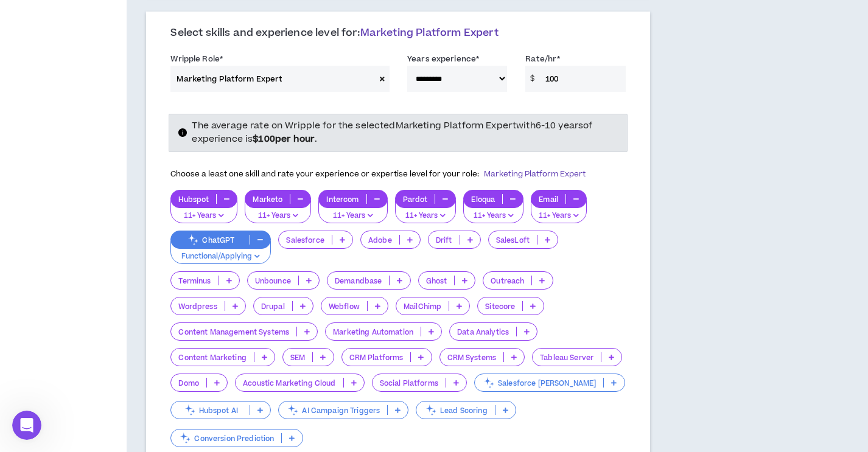
click at [457, 303] on icon at bounding box center [458, 306] width 5 height 6
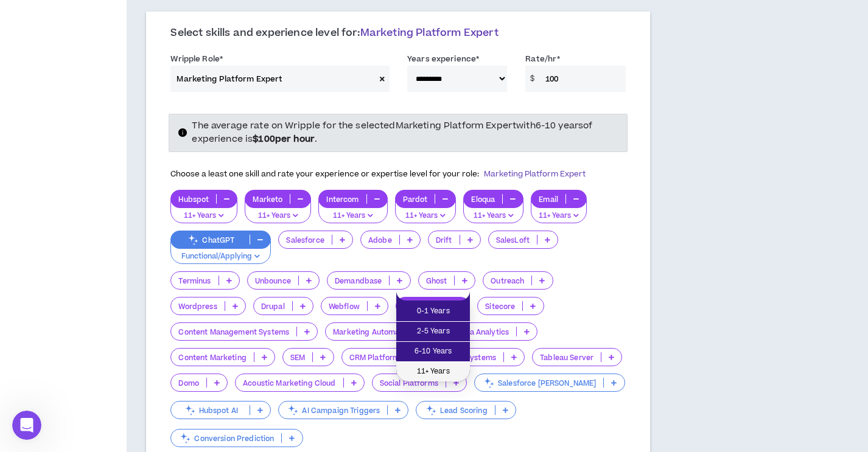
click at [445, 371] on span "11+ Years" at bounding box center [432, 371] width 59 height 13
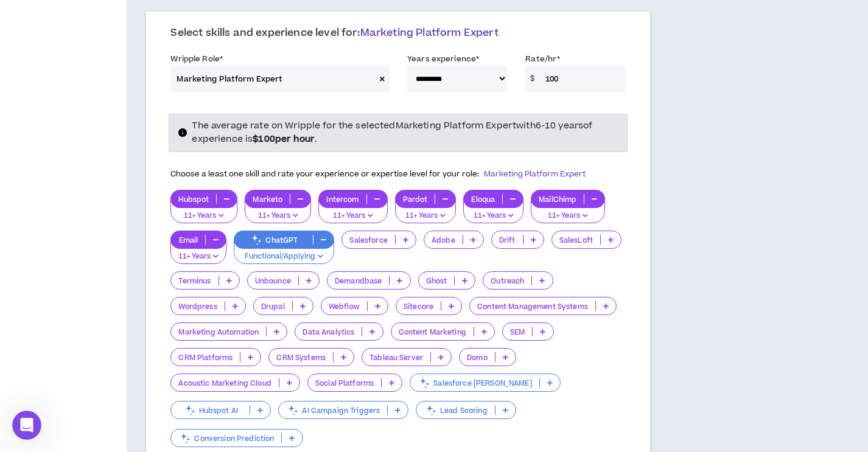
click at [277, 329] on icon at bounding box center [276, 332] width 5 height 6
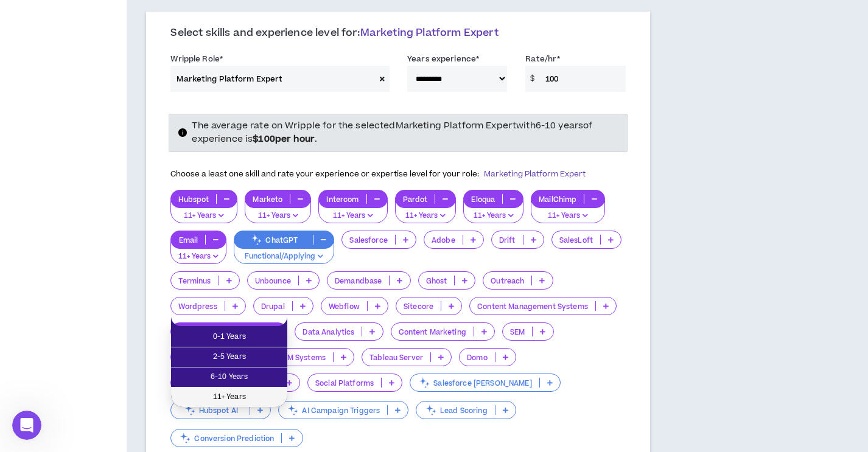
click at [237, 396] on span "11+ Years" at bounding box center [229, 397] width 102 height 13
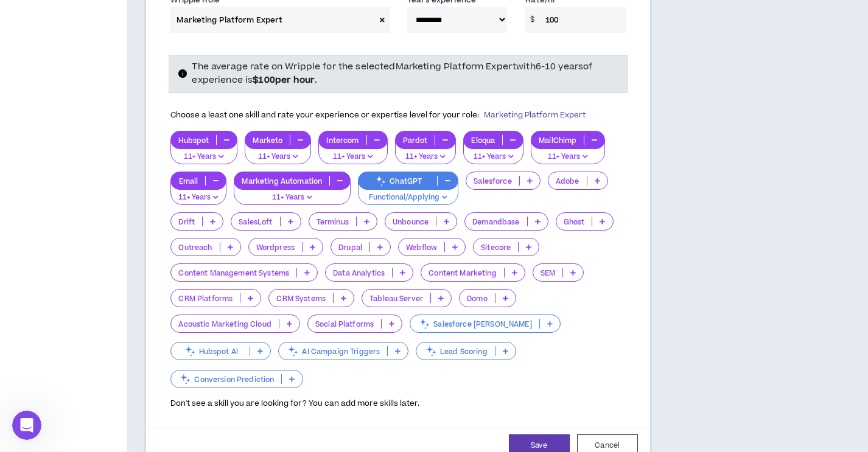
scroll to position [511, 0]
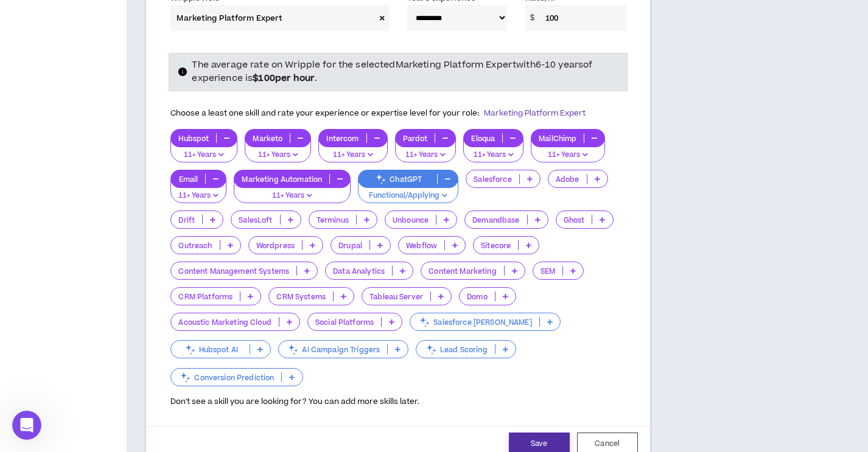
click at [554, 433] on button "Save" at bounding box center [539, 444] width 61 height 23
select select "***"
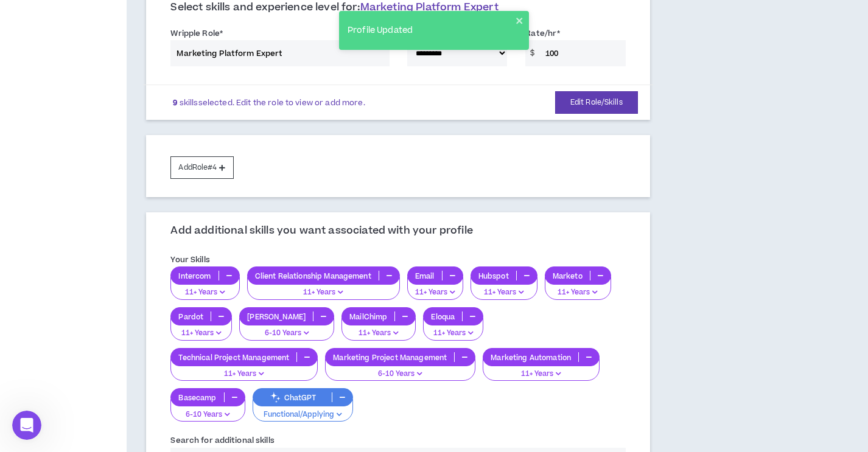
scroll to position [474, 0]
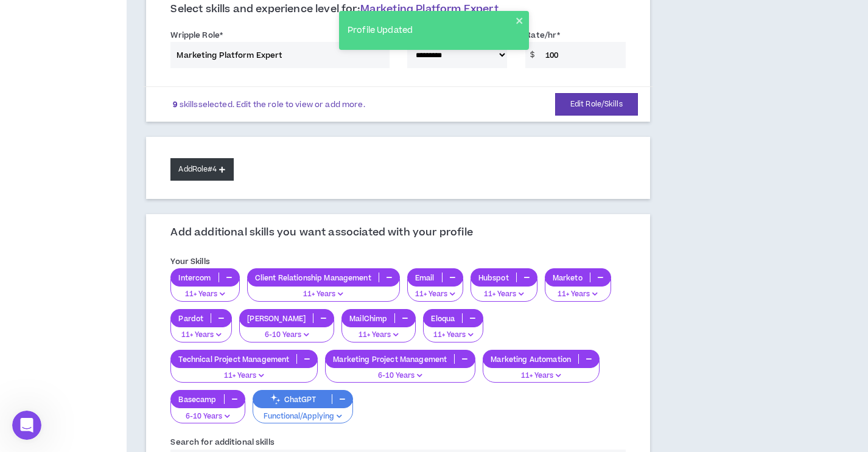
click at [219, 159] on button "Add Role #4" at bounding box center [201, 169] width 63 height 23
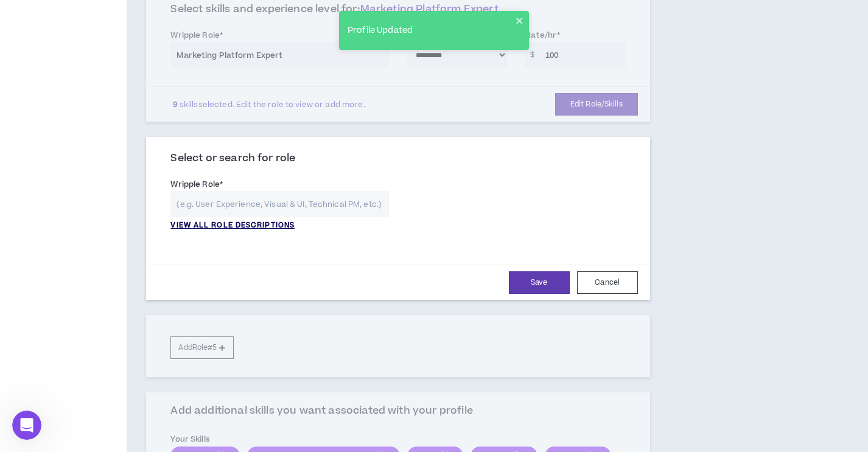
click at [278, 220] on p "VIEW ALL ROLE DESCRIPTIONS" at bounding box center [232, 225] width 124 height 11
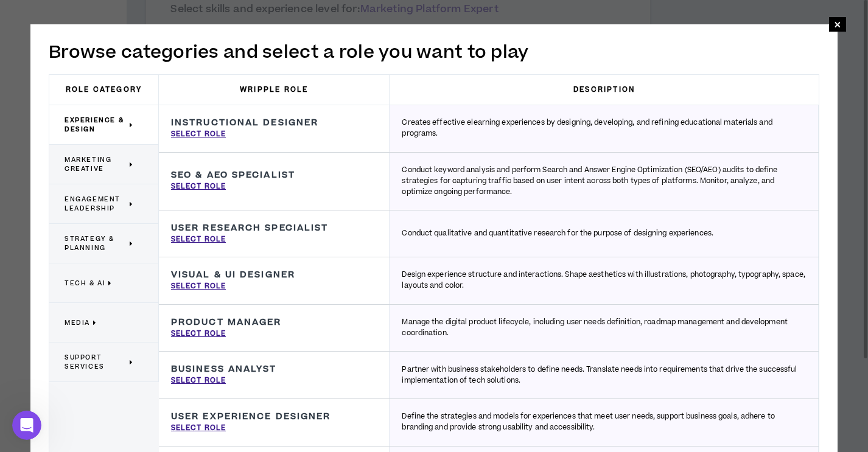
click at [104, 178] on div "Marketing Creative" at bounding box center [104, 165] width 110 height 40
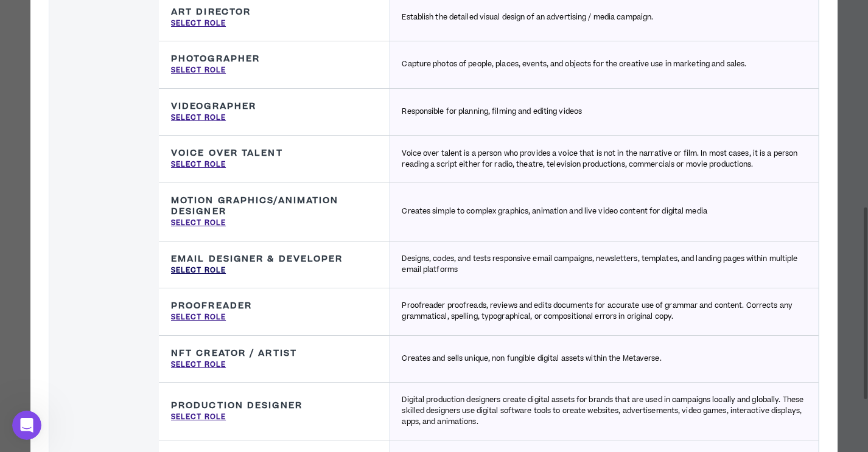
click at [216, 272] on p "Select Role" at bounding box center [198, 270] width 55 height 11
type input "Email Designer & Developer"
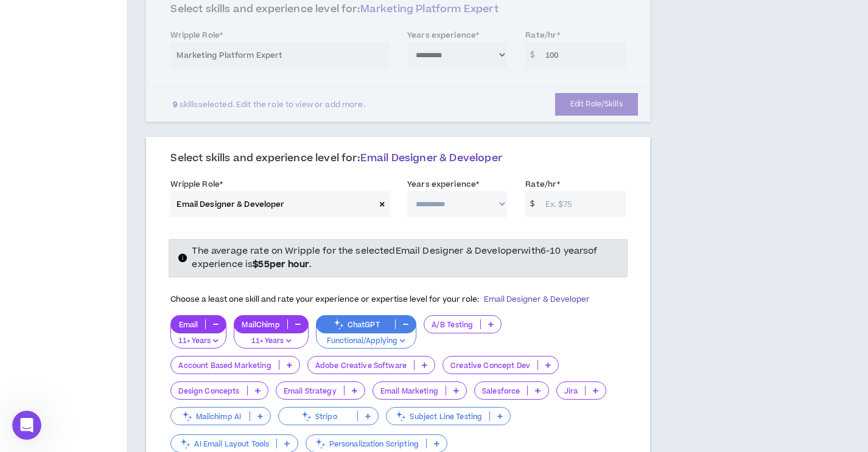
select select "**"
click option "*********" at bounding box center [0, 0] width 0 height 0
click at [563, 191] on input "Rate/hr *" at bounding box center [582, 204] width 86 height 26
type input "55"
click at [567, 321] on div "Email 11+ Years MailChimp 11+ Years ChatGPT Functional/Applying A/B Testing Acc…" at bounding box center [397, 385] width 455 height 140
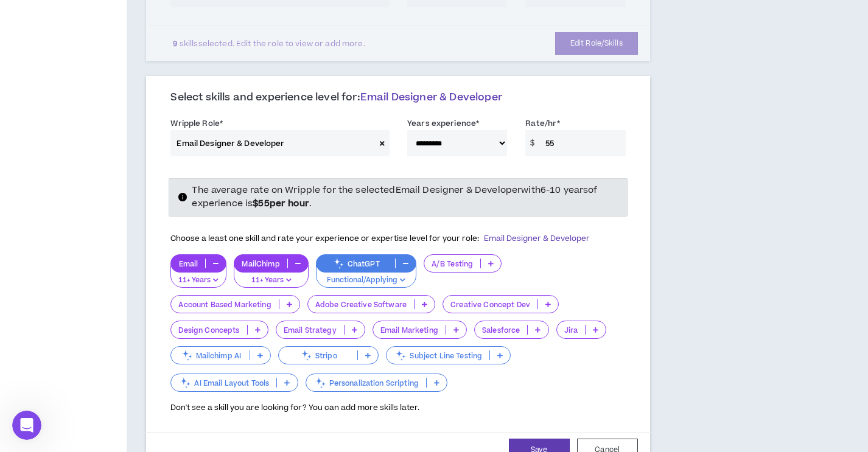
scroll to position [542, 0]
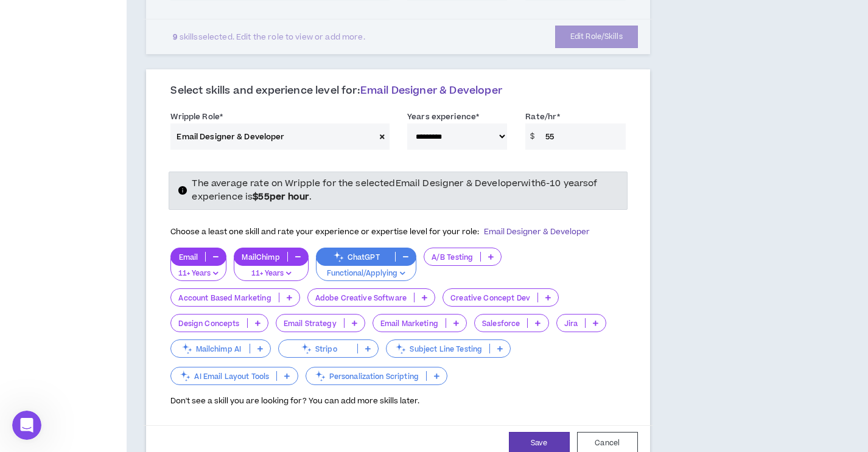
click at [487, 252] on p at bounding box center [491, 257] width 20 height 10
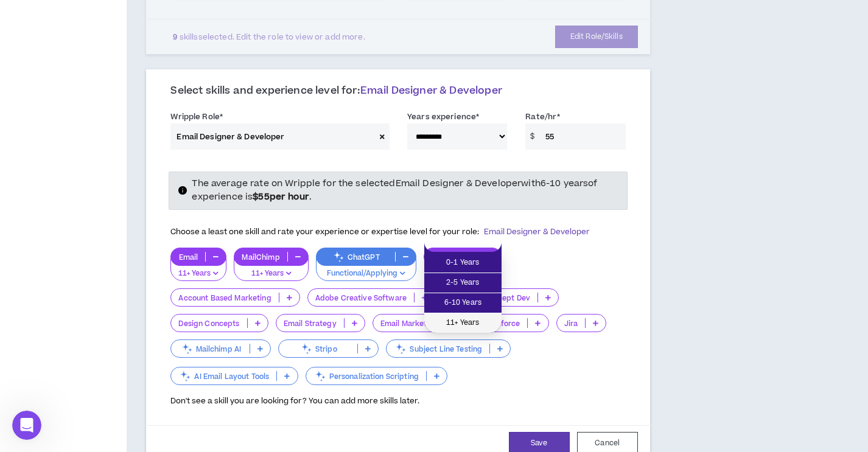
click at [466, 321] on span "11+ Years" at bounding box center [462, 322] width 63 height 13
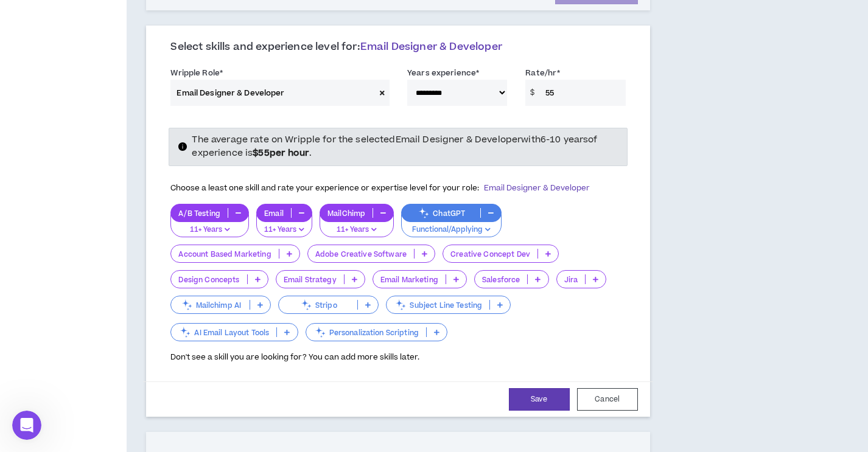
scroll to position [588, 0]
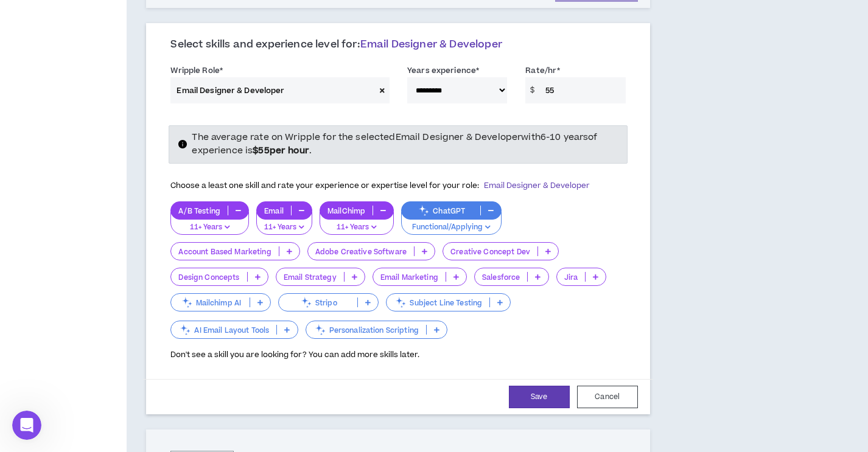
click at [287, 248] on icon at bounding box center [289, 251] width 5 height 6
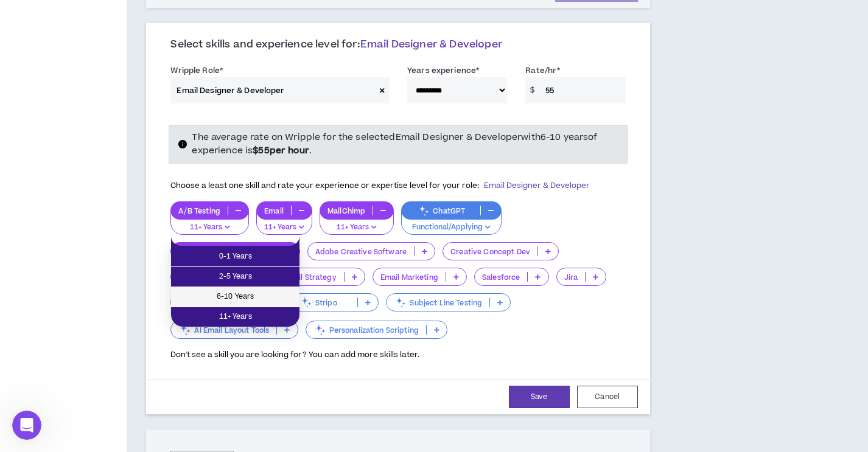
click at [253, 301] on span "6-10 Years" at bounding box center [235, 296] width 114 height 13
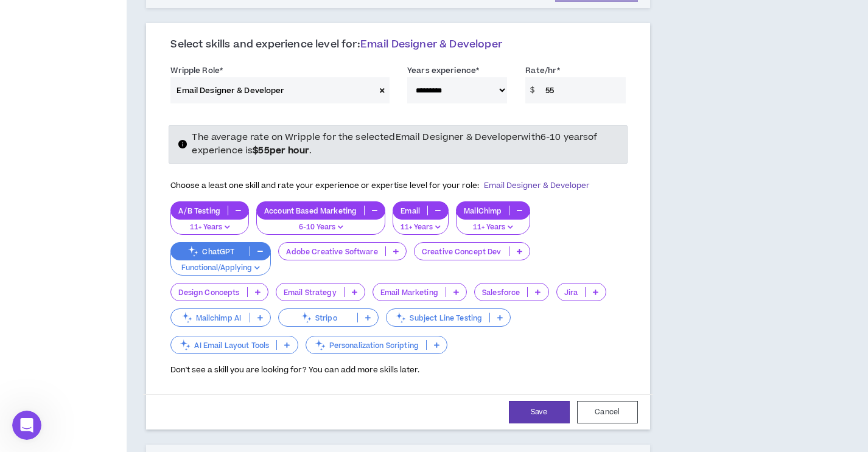
click at [455, 289] on icon at bounding box center [455, 292] width 5 height 6
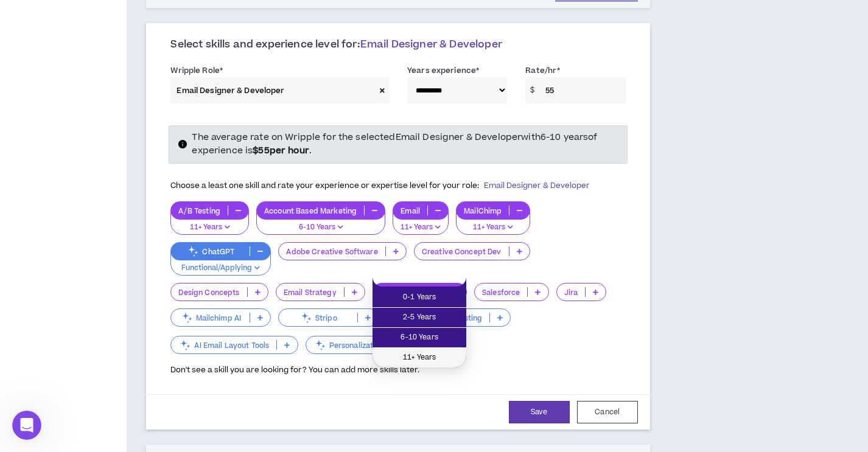
click at [426, 357] on span "11+ Years" at bounding box center [419, 357] width 79 height 13
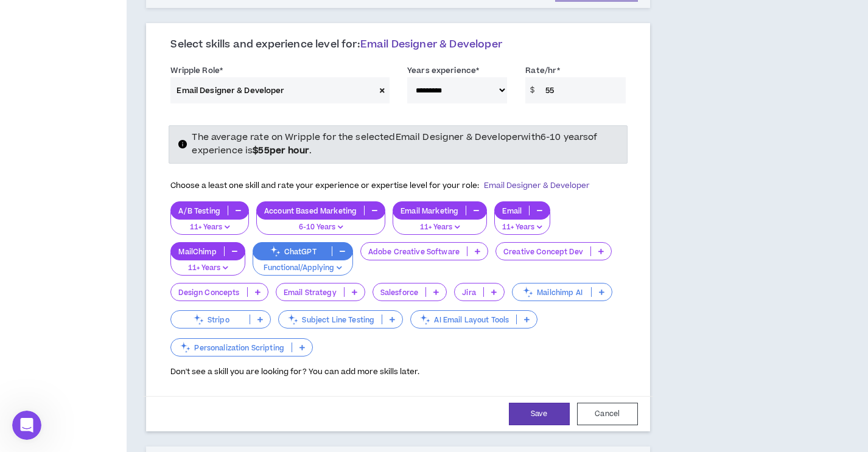
click at [355, 289] on icon at bounding box center [354, 292] width 5 height 6
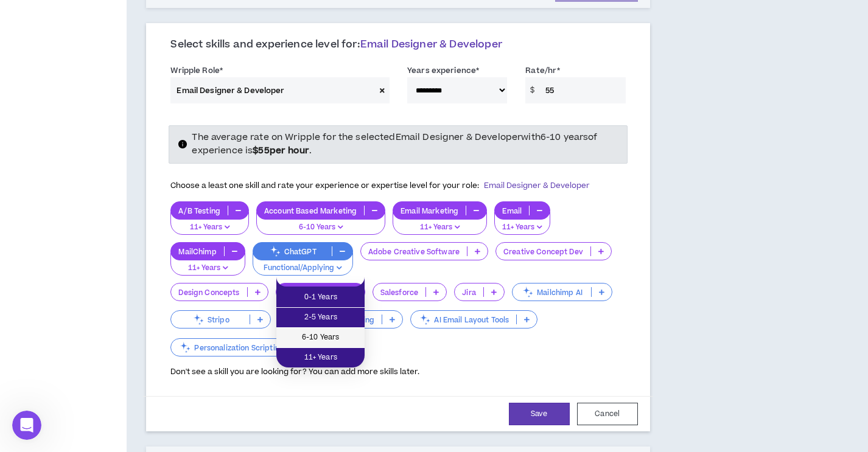
click at [334, 335] on span "6-10 Years" at bounding box center [321, 337] width 74 height 13
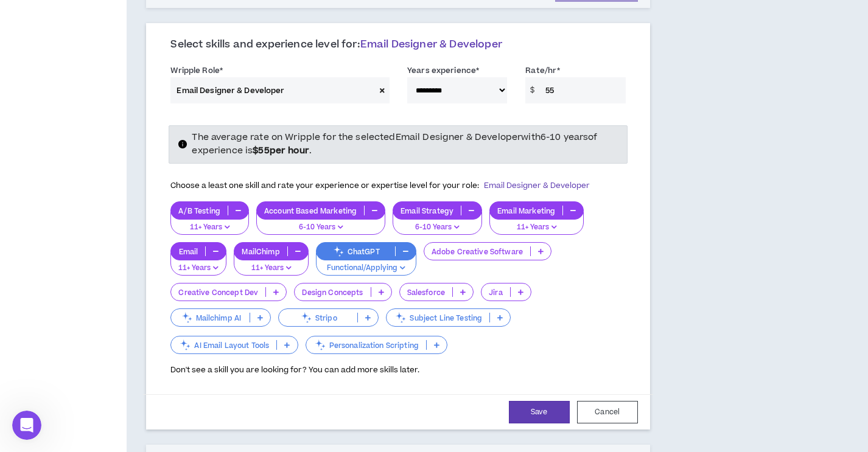
click at [523, 287] on p at bounding box center [521, 292] width 20 height 10
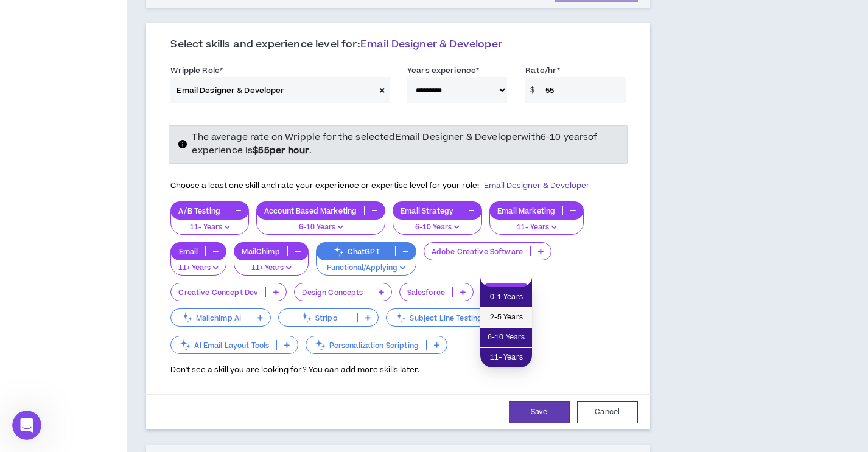
click at [511, 320] on span "2-5 Years" at bounding box center [505, 317] width 37 height 13
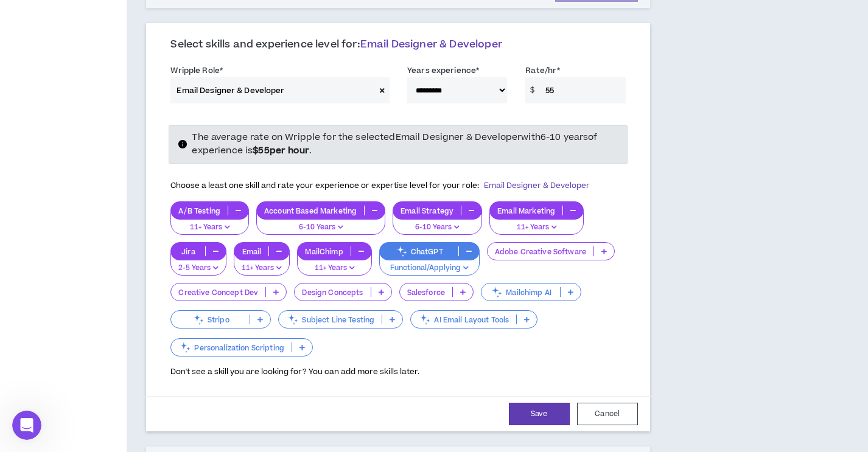
click at [380, 289] on icon at bounding box center [380, 292] width 5 height 6
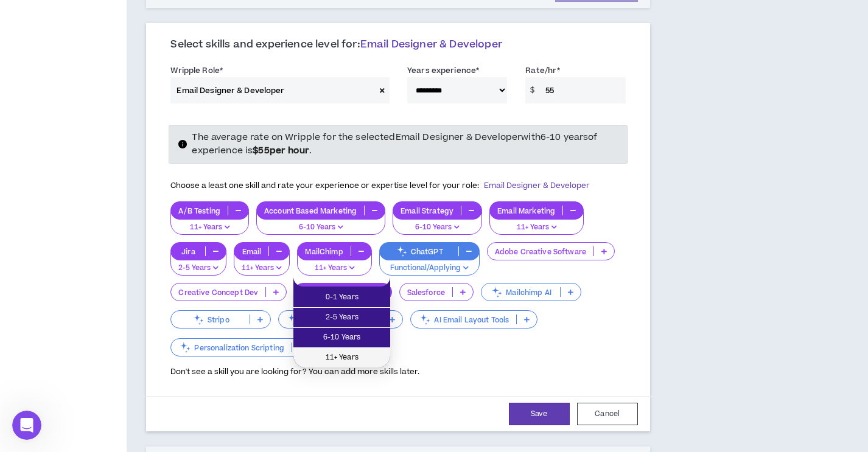
click at [359, 355] on span "11+ Years" at bounding box center [342, 357] width 82 height 13
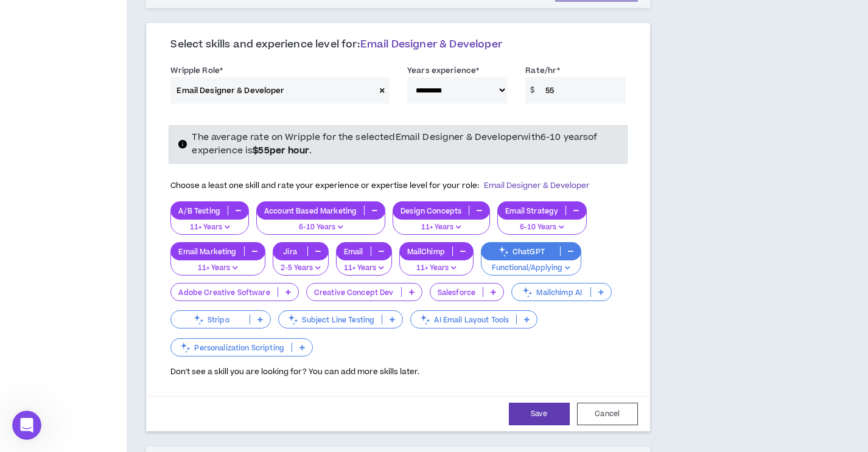
click at [599, 283] on div "Mailchimp AI" at bounding box center [561, 292] width 100 height 18
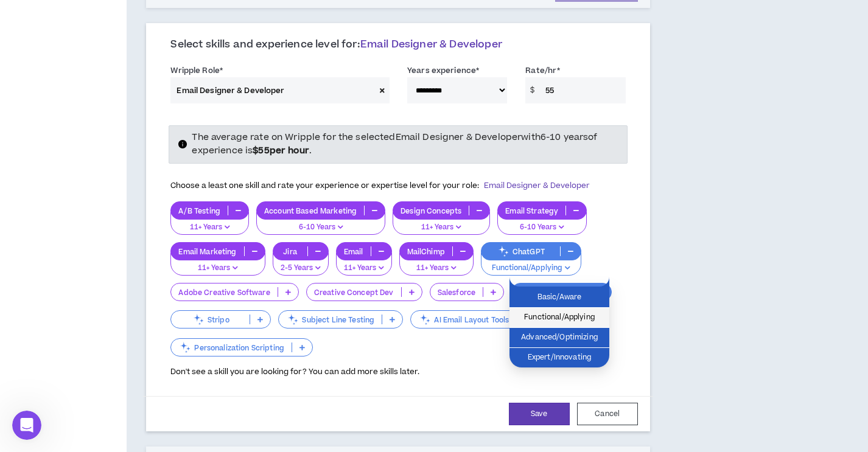
click at [570, 319] on span "Functional/Applying" at bounding box center [559, 317] width 85 height 13
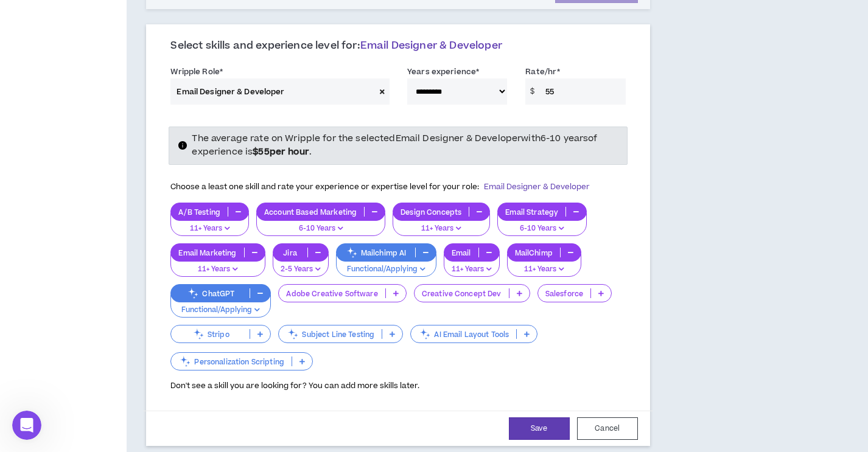
scroll to position [594, 0]
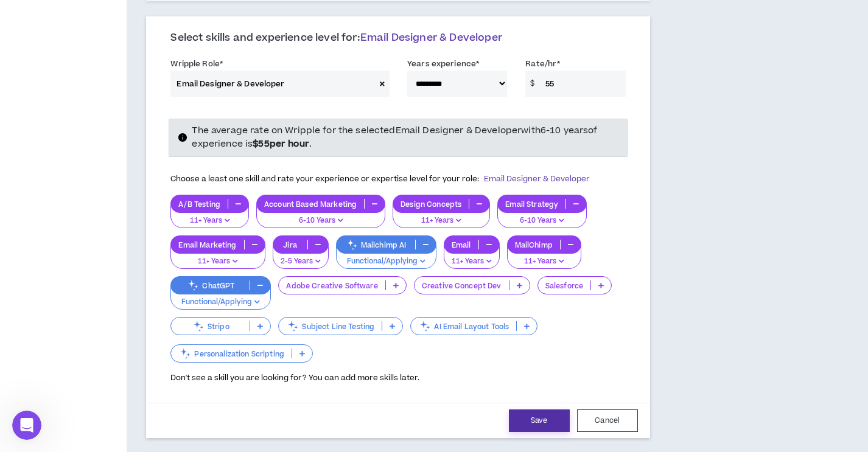
click at [543, 410] on button "Save" at bounding box center [539, 421] width 61 height 23
select select "**"
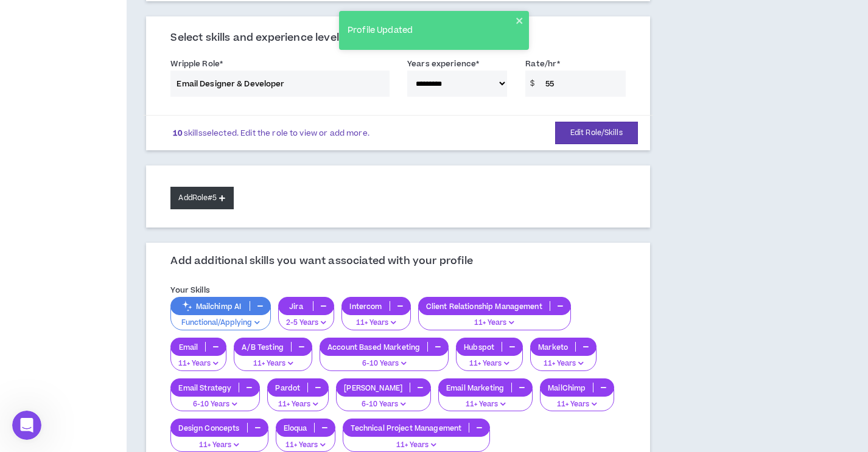
click at [225, 195] on icon at bounding box center [222, 198] width 6 height 7
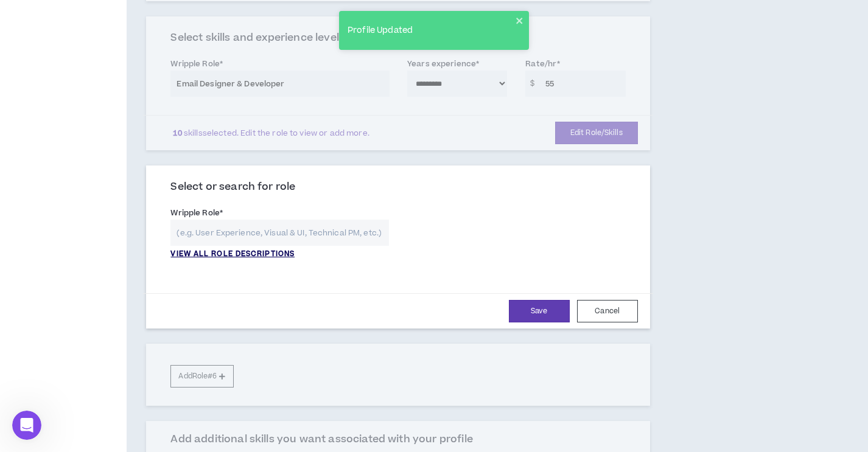
click at [228, 249] on p "VIEW ALL ROLE DESCRIPTIONS" at bounding box center [232, 254] width 124 height 11
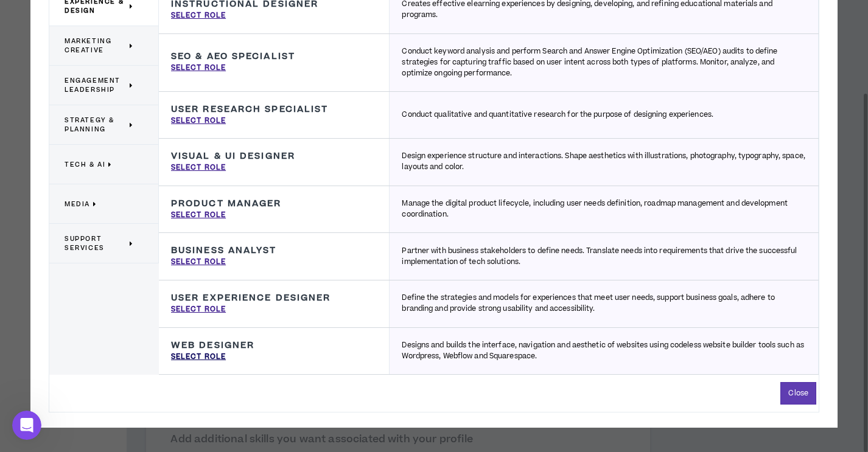
click at [211, 354] on p "Select Role" at bounding box center [198, 357] width 55 height 11
type input "Web Designer"
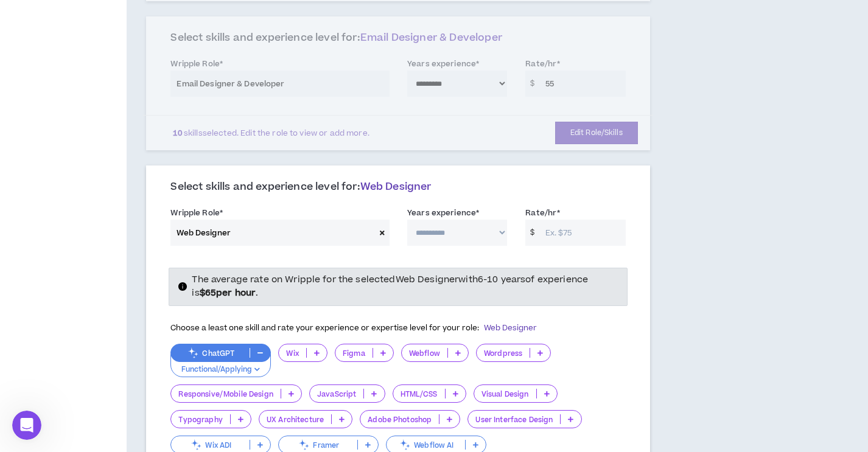
select select "**"
click option "*********" at bounding box center [0, 0] width 0 height 0
click at [567, 220] on input "Rate/hr *" at bounding box center [582, 233] width 86 height 26
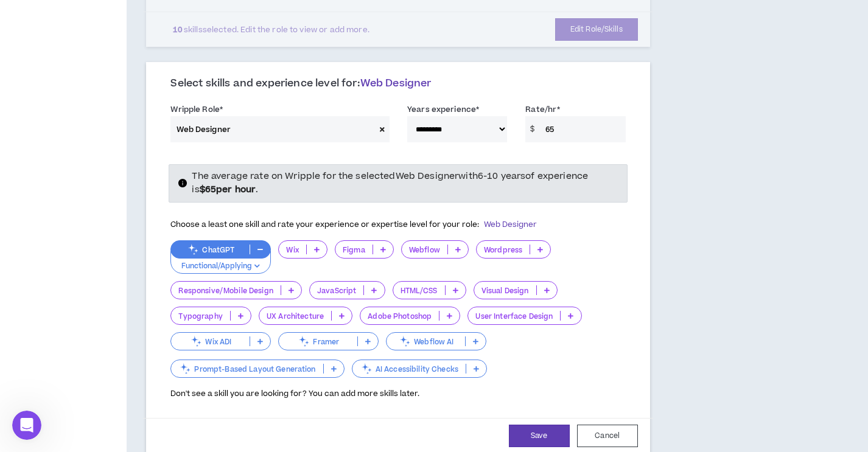
scroll to position [705, 0]
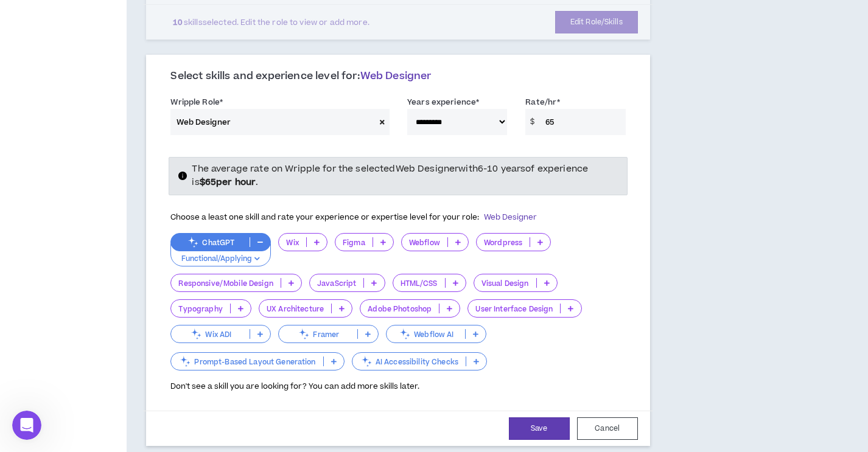
type input "65"
click at [457, 278] on p at bounding box center [455, 283] width 20 height 10
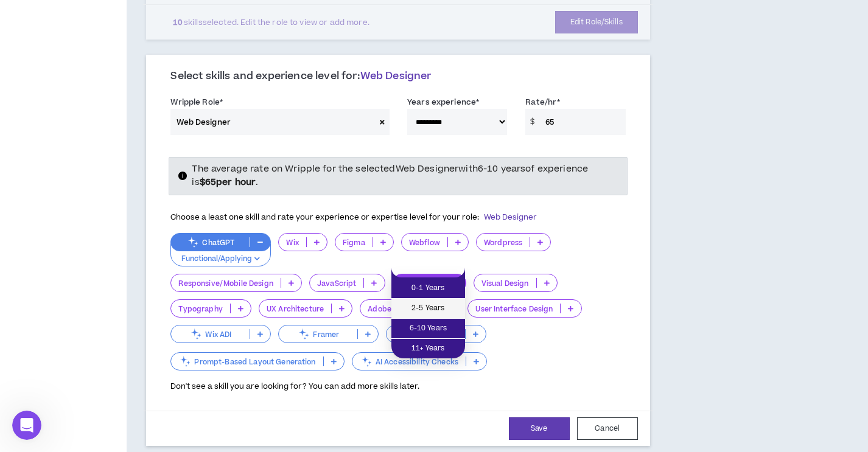
click at [440, 310] on span "2-5 Years" at bounding box center [428, 308] width 59 height 13
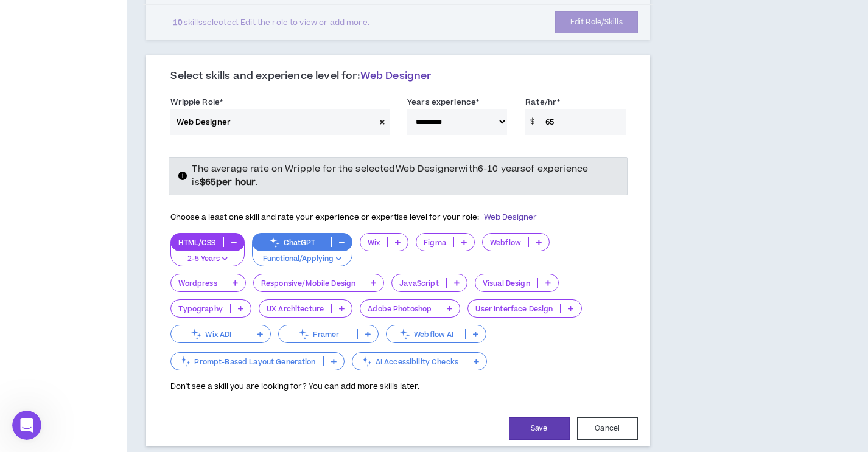
click at [464, 239] on icon at bounding box center [463, 242] width 5 height 6
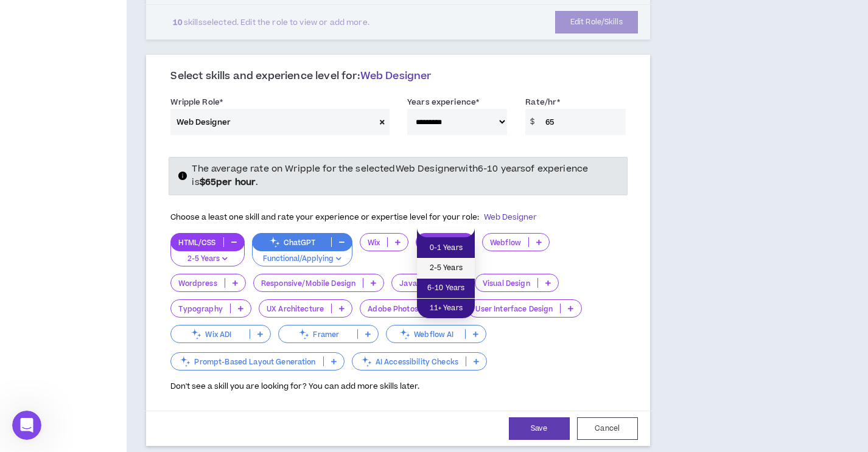
click at [450, 267] on span "2-5 Years" at bounding box center [445, 268] width 43 height 13
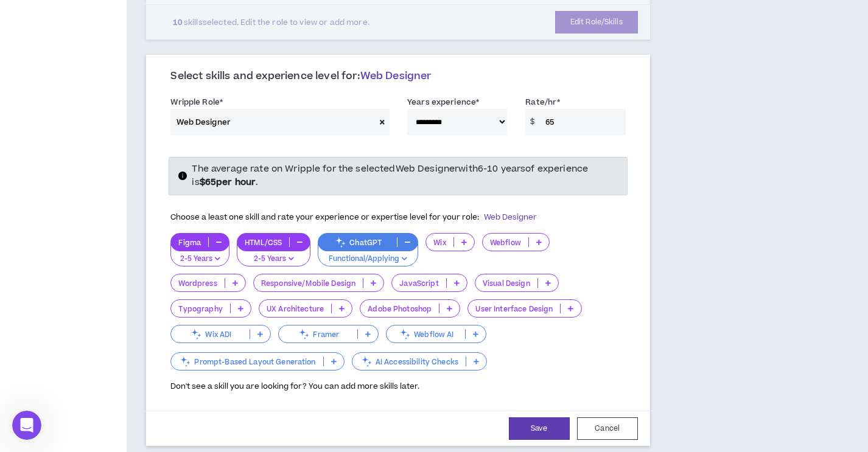
click at [409, 304] on p "Adobe Photoshop" at bounding box center [399, 308] width 78 height 9
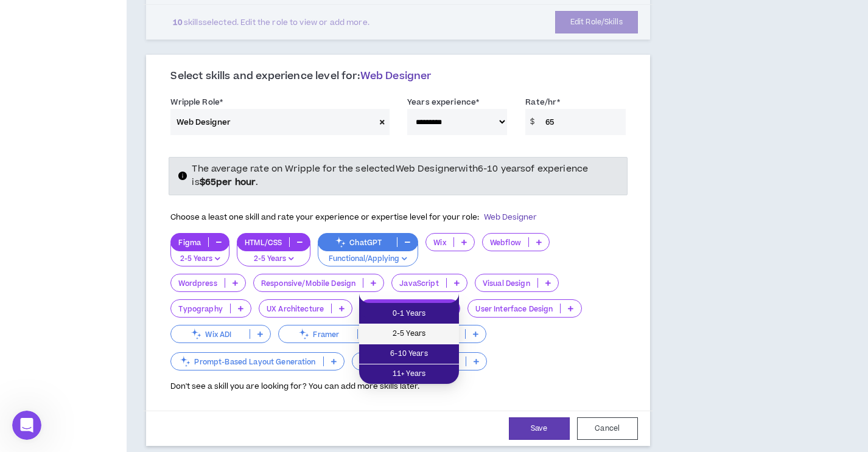
click at [430, 332] on span "2-5 Years" at bounding box center [408, 333] width 85 height 13
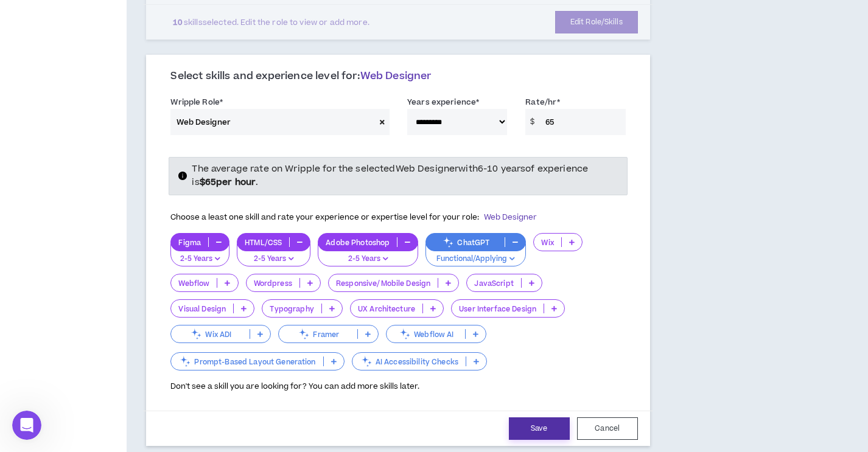
click at [545, 417] on button "Save" at bounding box center [539, 428] width 61 height 23
select select "**"
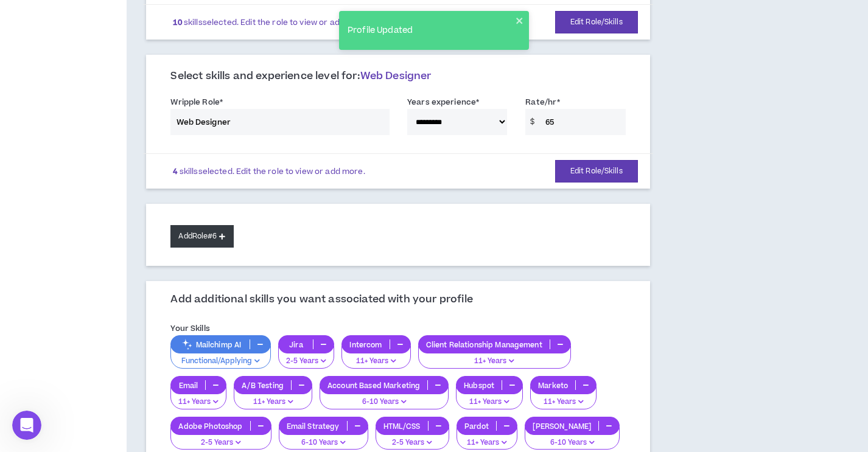
click at [208, 225] on button "Add Role #6" at bounding box center [201, 236] width 63 height 23
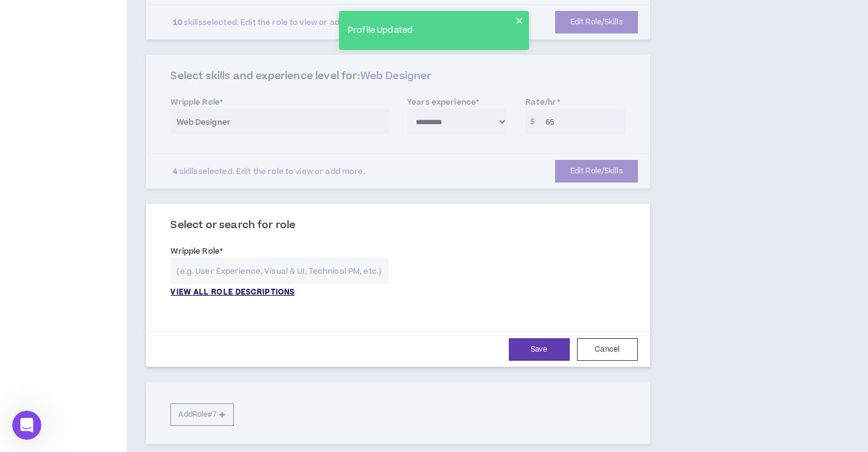
click at [222, 287] on p "VIEW ALL ROLE DESCRIPTIONS" at bounding box center [232, 292] width 124 height 11
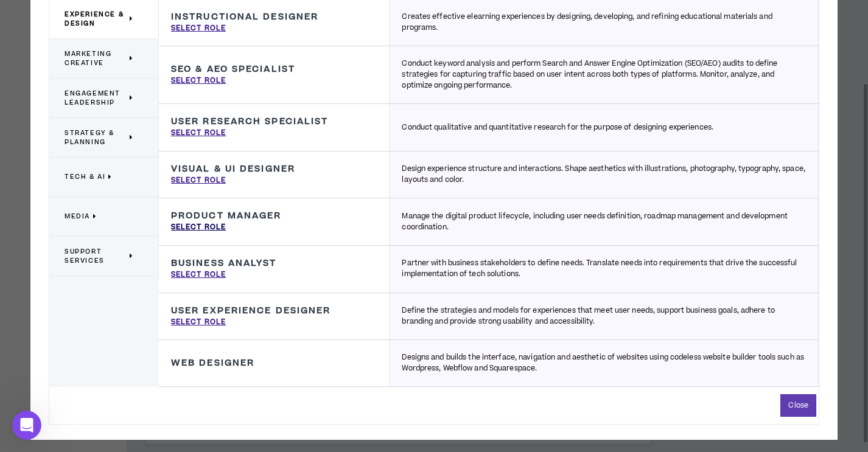
click at [219, 228] on p "Select Role" at bounding box center [198, 227] width 55 height 11
type input "Product Manager"
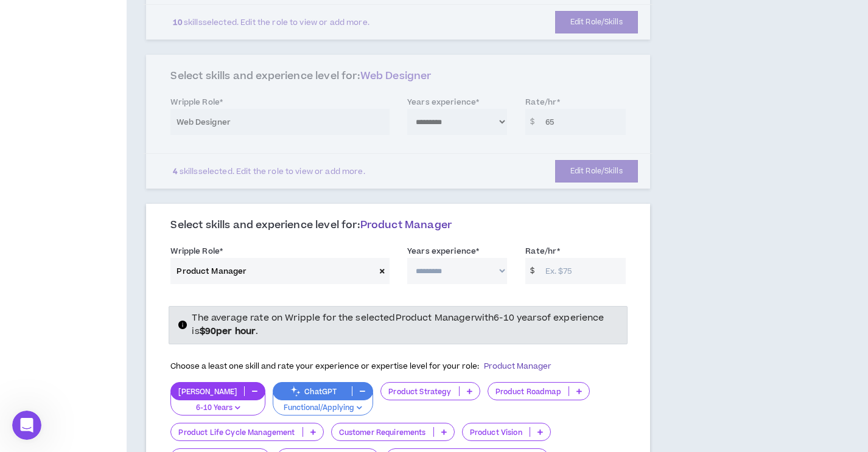
click option "*********" at bounding box center [0, 0] width 0 height 0
click at [407, 258] on select "**********" at bounding box center [457, 271] width 100 height 26
click option "**********" at bounding box center [0, 0] width 0 height 0
select select "***"
click option "*********" at bounding box center [0, 0] width 0 height 0
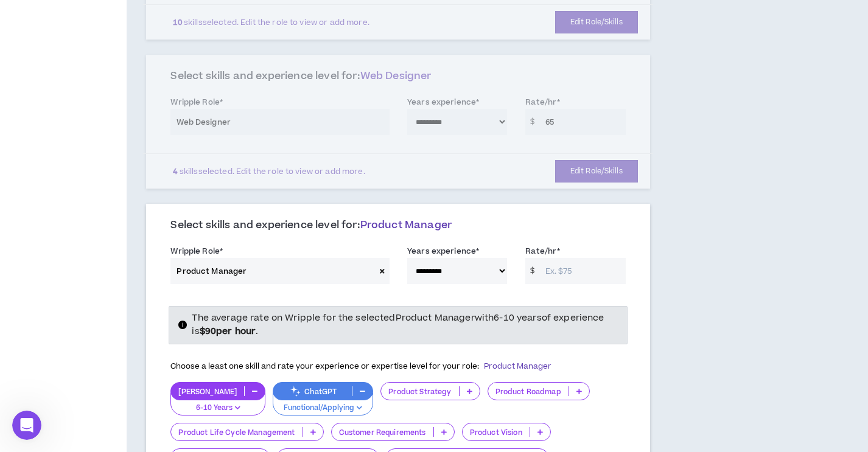
click at [577, 258] on input "Rate/hr *" at bounding box center [582, 271] width 86 height 26
type input "90"
click at [635, 284] on div "**********" at bounding box center [397, 428] width 503 height 442
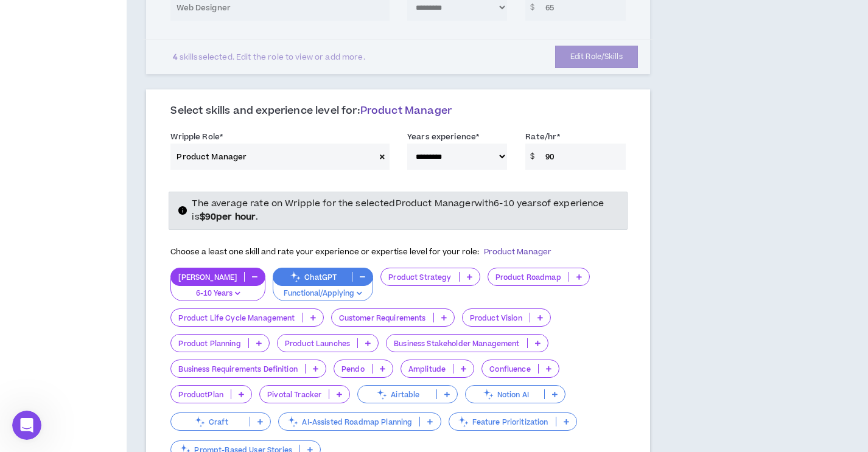
scroll to position [825, 0]
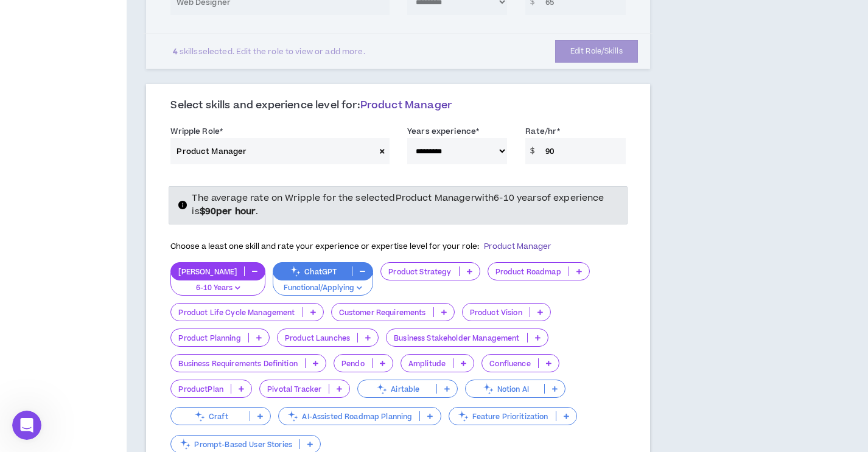
click option "*********" at bounding box center [0, 0] width 0 height 0
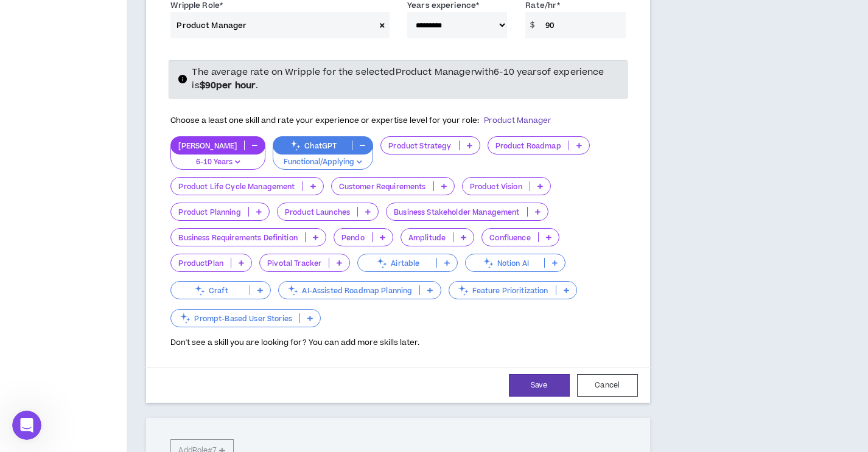
scroll to position [954, 0]
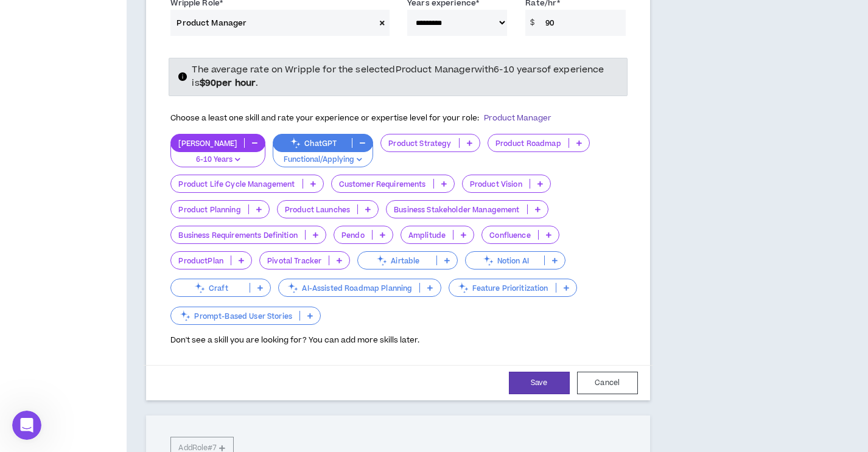
click at [444, 181] on icon at bounding box center [443, 184] width 5 height 6
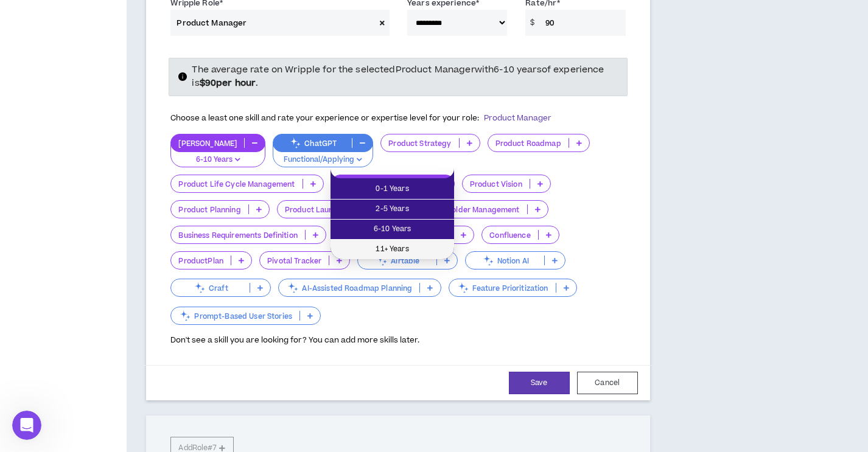
click at [408, 247] on span "11+ Years" at bounding box center [392, 249] width 109 height 13
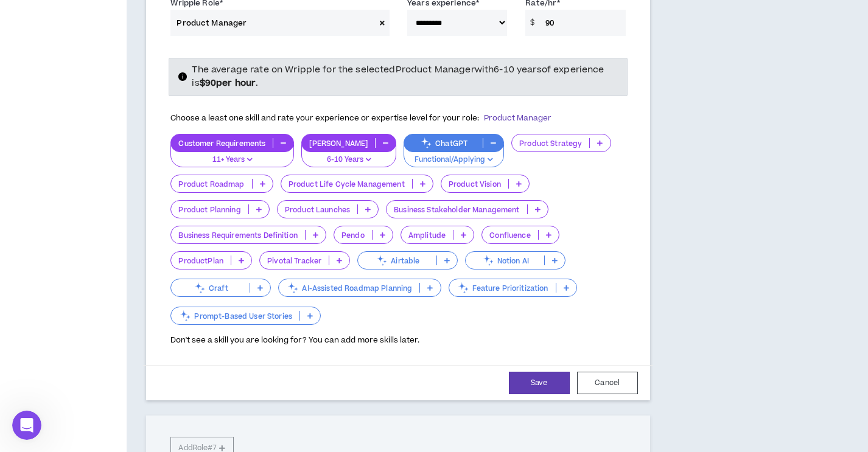
click at [262, 181] on icon at bounding box center [262, 184] width 5 height 6
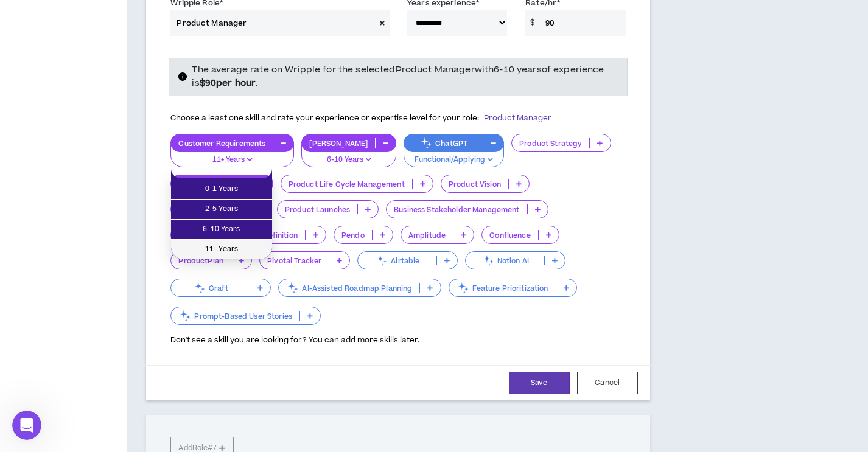
click at [237, 249] on span "11+ Years" at bounding box center [221, 249] width 86 height 13
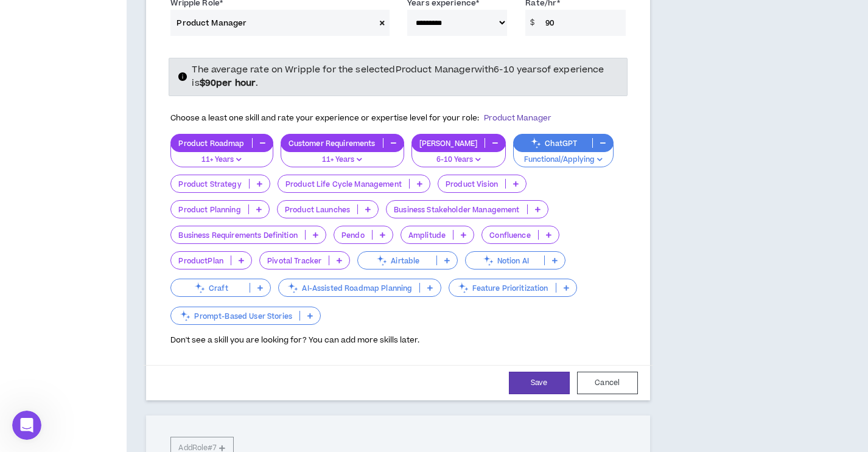
click at [255, 179] on p at bounding box center [259, 184] width 20 height 10
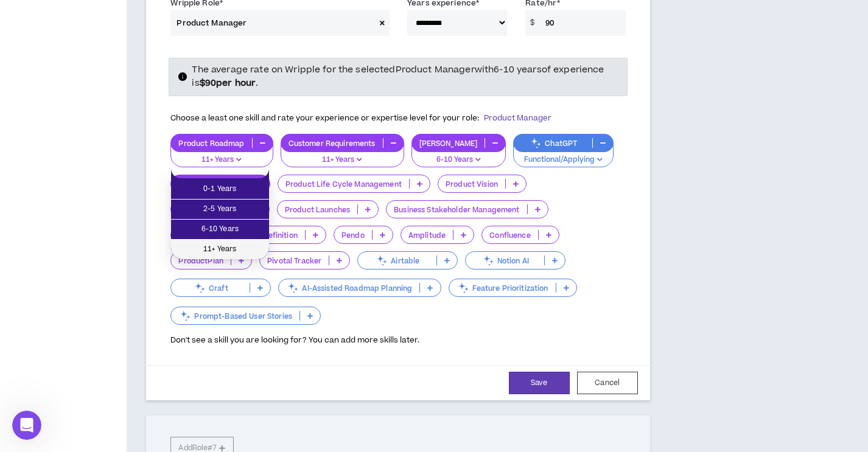
click at [229, 250] on span "11+ Years" at bounding box center [219, 249] width 83 height 13
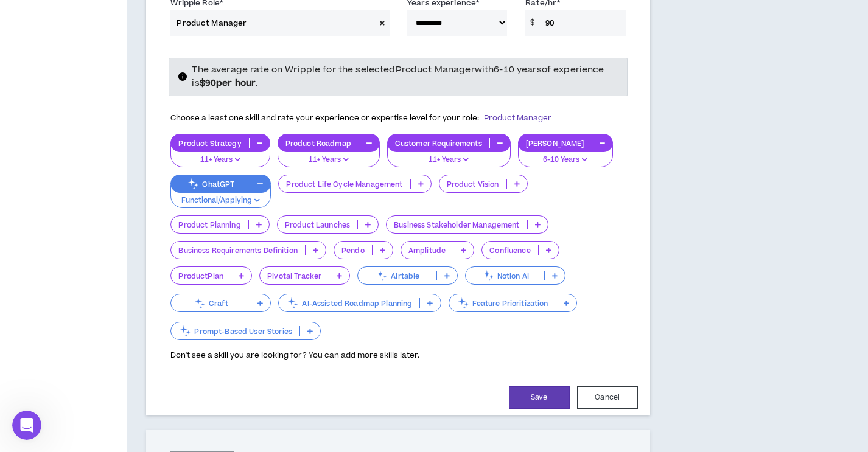
click at [259, 221] on icon at bounding box center [258, 224] width 5 height 6
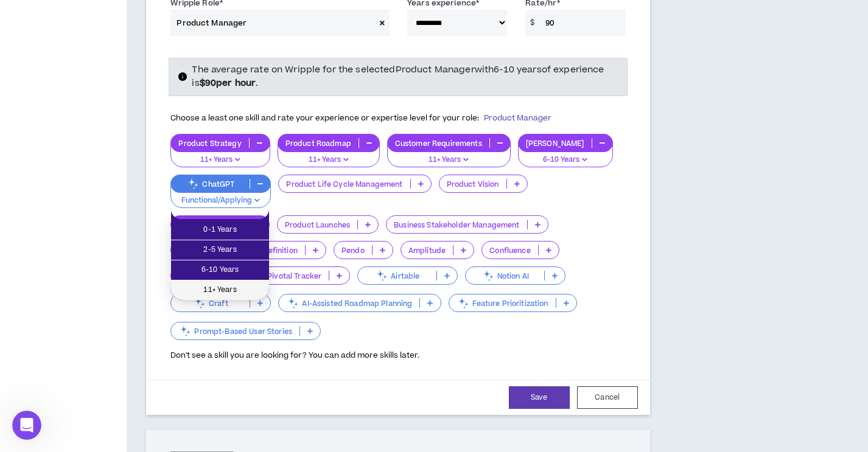
click at [237, 287] on span "11+ Years" at bounding box center [219, 290] width 83 height 13
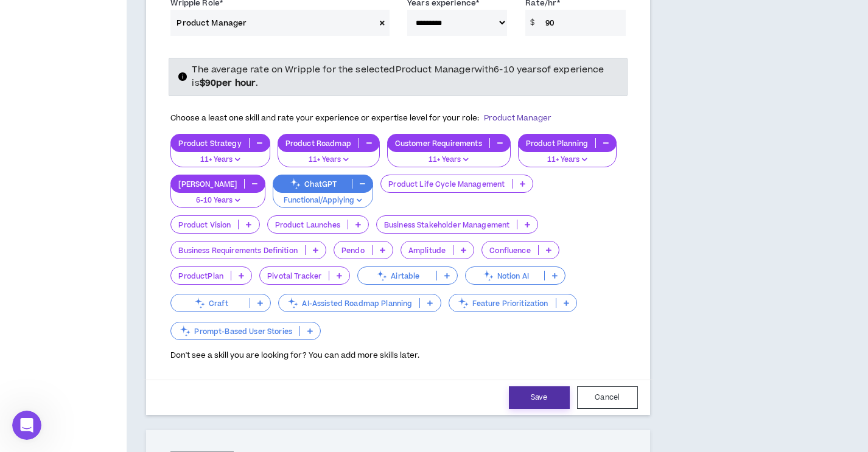
click at [556, 389] on button "Save" at bounding box center [539, 397] width 61 height 23
select select "***"
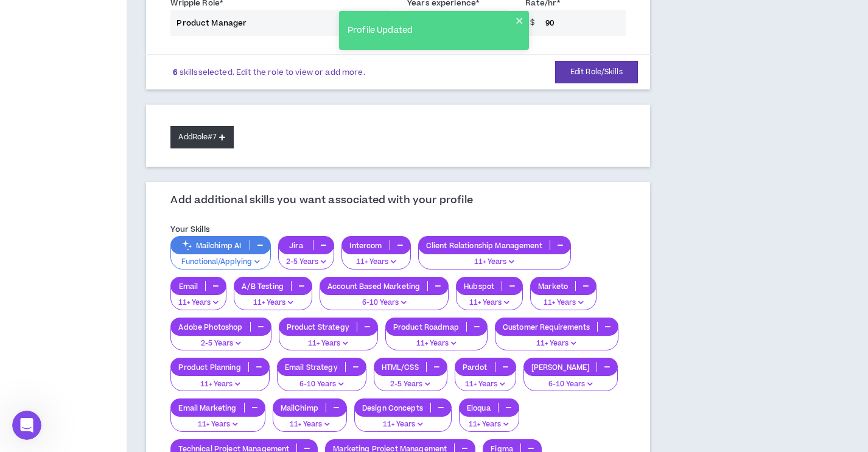
click at [223, 134] on icon at bounding box center [222, 137] width 6 height 7
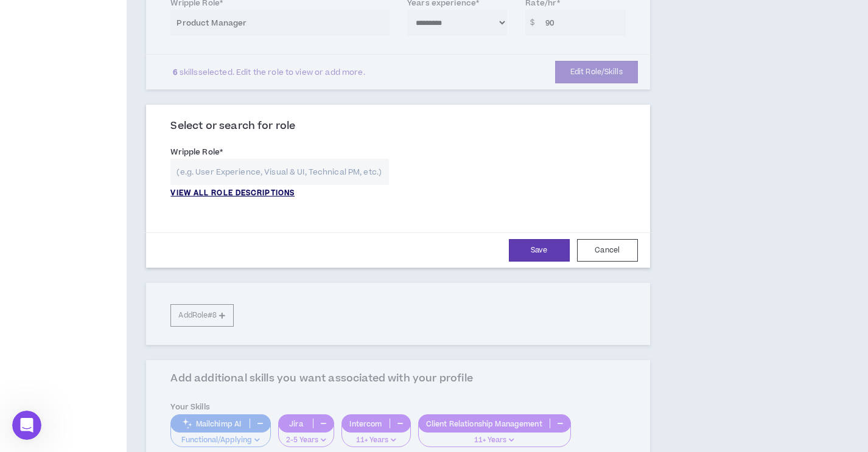
click at [247, 188] on p "VIEW ALL ROLE DESCRIPTIONS" at bounding box center [232, 193] width 124 height 11
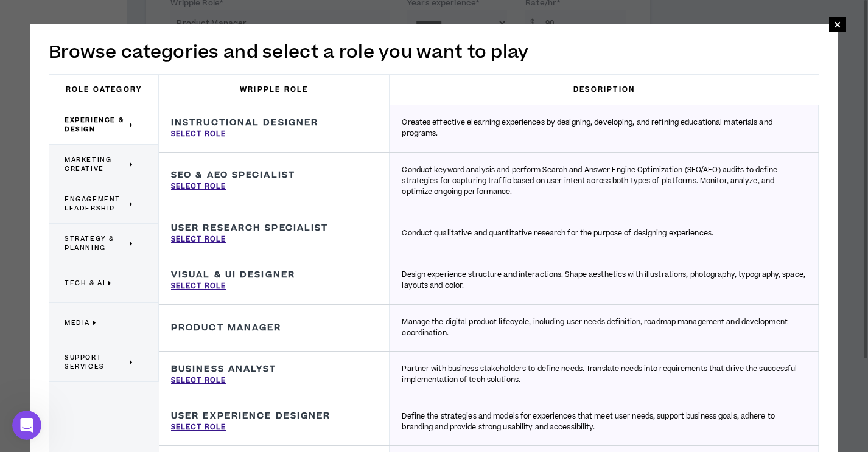
click at [115, 168] on span "Marketing Creative" at bounding box center [95, 164] width 62 height 18
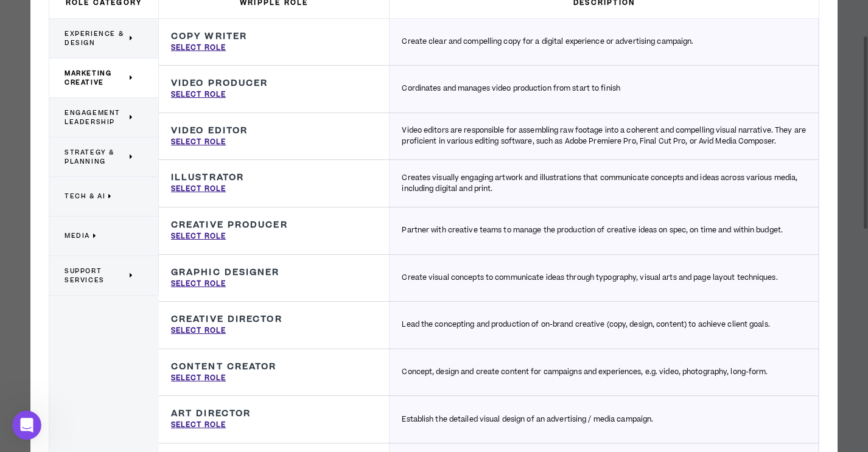
click at [111, 122] on span "Engagement Leadership" at bounding box center [95, 117] width 62 height 18
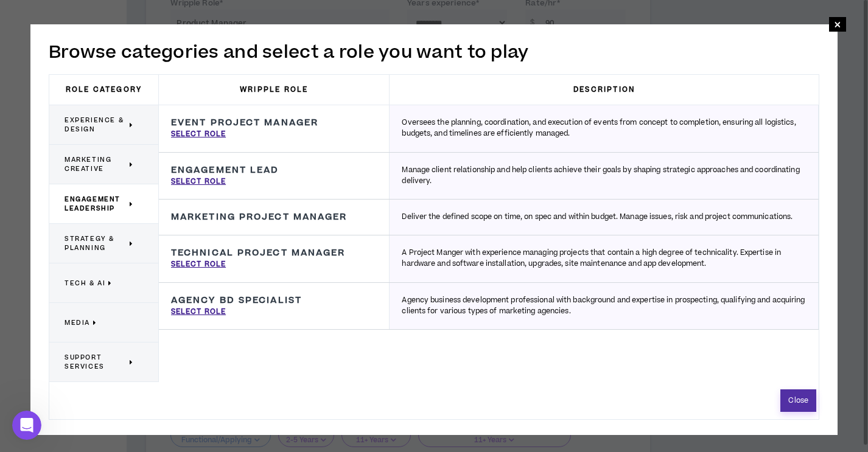
click at [804, 402] on button "Close" at bounding box center [798, 400] width 36 height 23
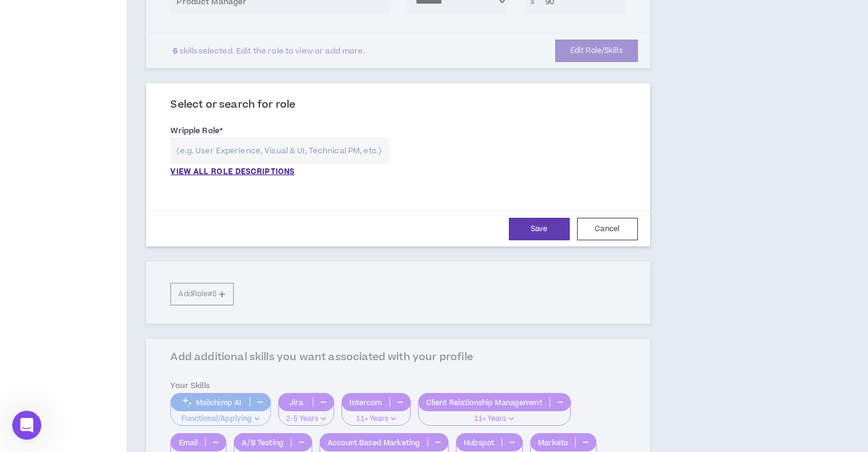
scroll to position [973, 0]
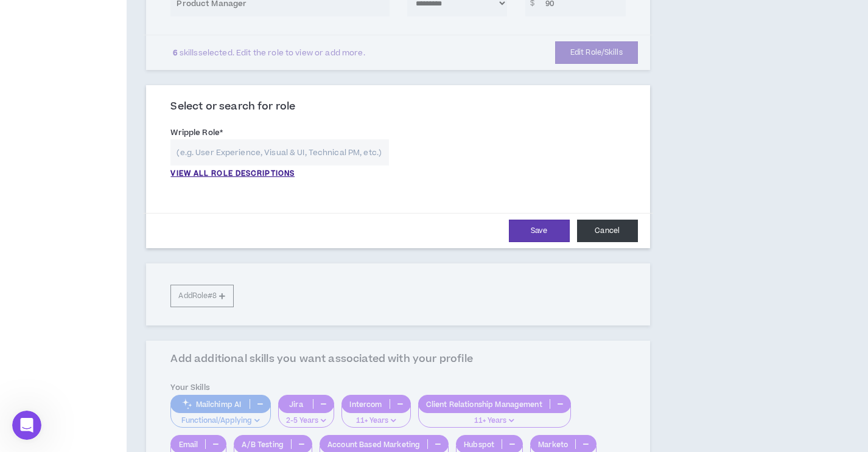
click at [606, 220] on button "Cancel" at bounding box center [607, 231] width 61 height 23
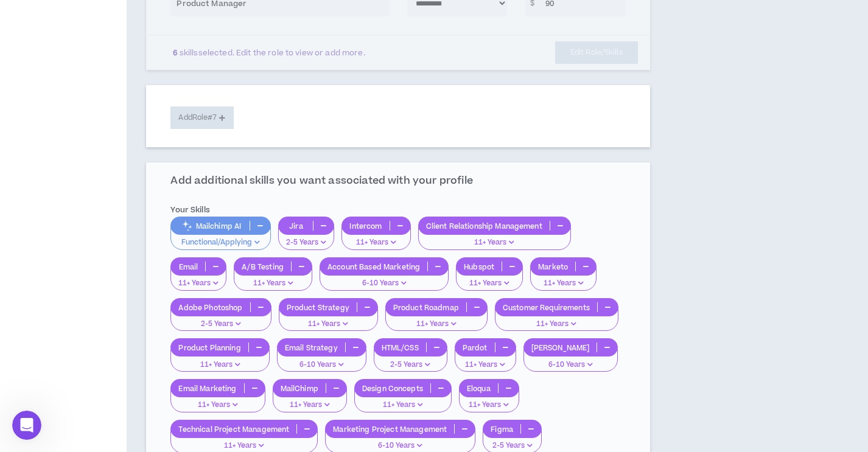
scroll to position [1206, 0]
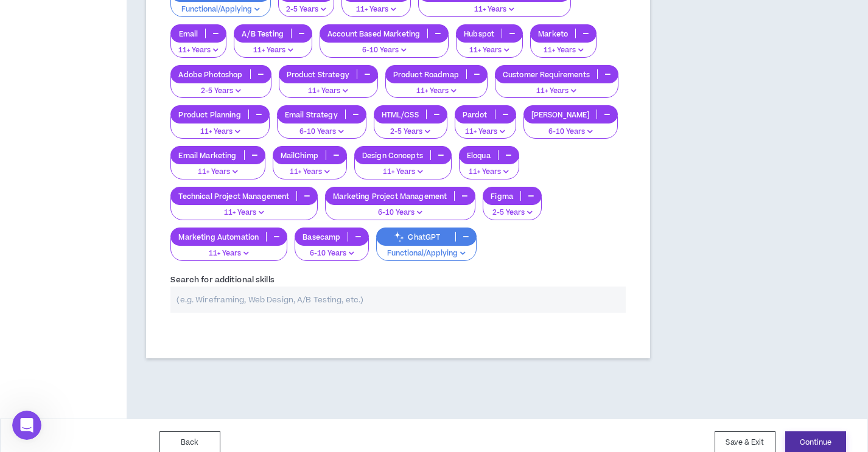
click at [803, 431] on button "Continue" at bounding box center [815, 442] width 61 height 23
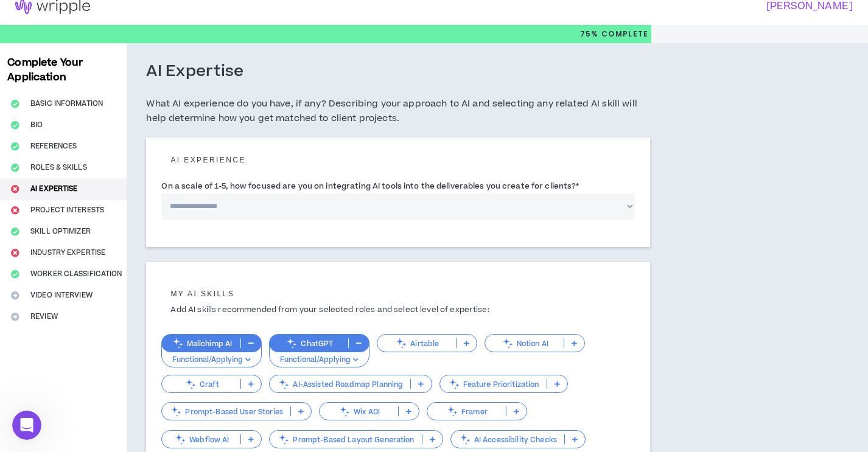
scroll to position [12, 0]
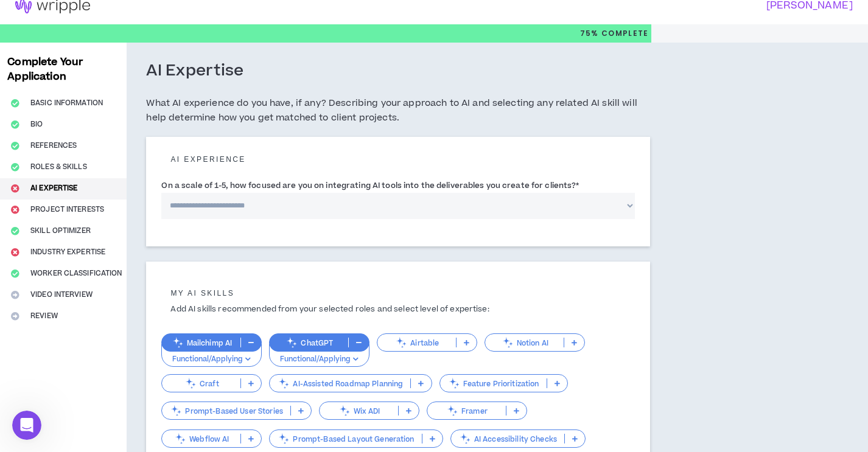
click option "**********" at bounding box center [0, 0] width 0 height 0
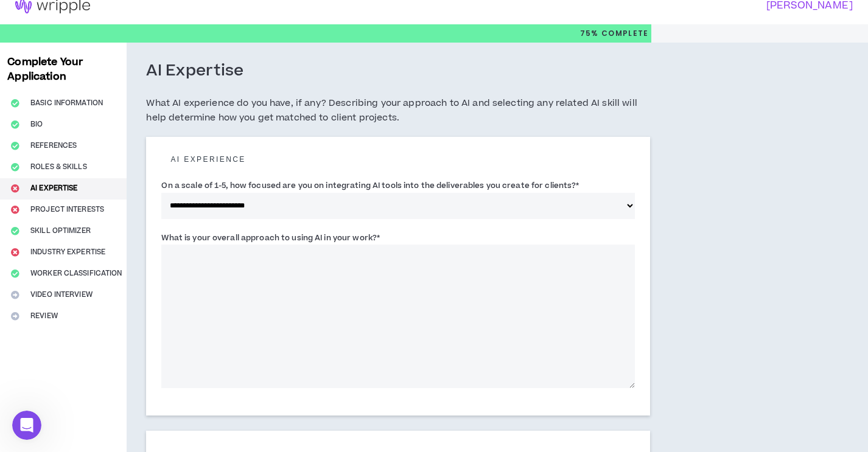
click option "**********" at bounding box center [0, 0] width 0 height 0
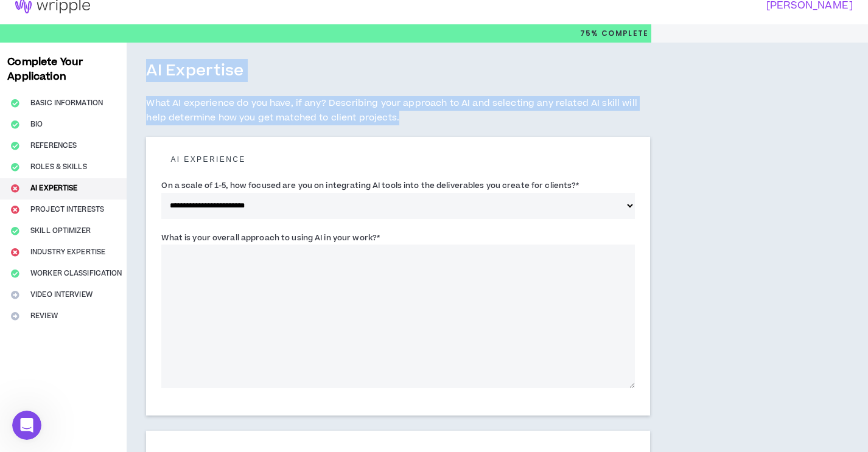
drag, startPoint x: 149, startPoint y: 72, endPoint x: 453, endPoint y: 112, distance: 306.8
click at [453, 112] on div "AI Expertise What AI experience do you have, if any? Describing your approach t…" at bounding box center [397, 99] width 503 height 76
copy div "AI Expertise What AI experience do you have, if any? Describing your approach t…"
select select "*"
click option "**********" at bounding box center [0, 0] width 0 height 0
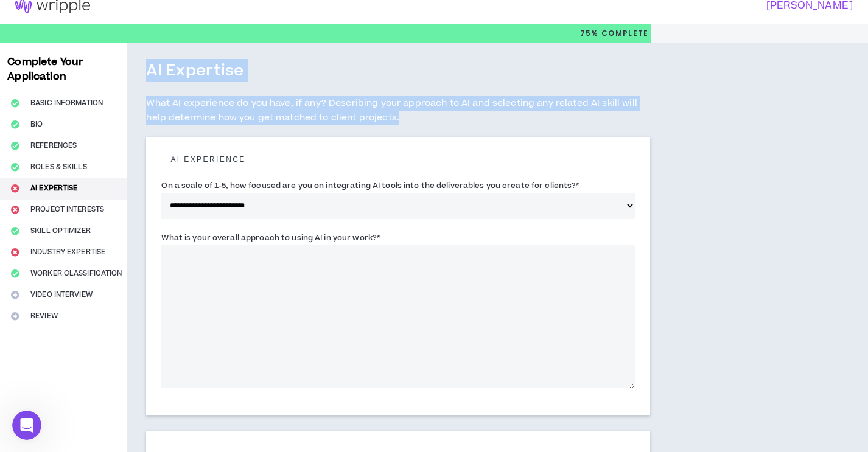
drag, startPoint x: 384, startPoint y: 242, endPoint x: 155, endPoint y: 239, distance: 228.8
click at [155, 239] on div "**********" at bounding box center [397, 276] width 503 height 279
copy label "What is your overall approach to using AI in your work? *"
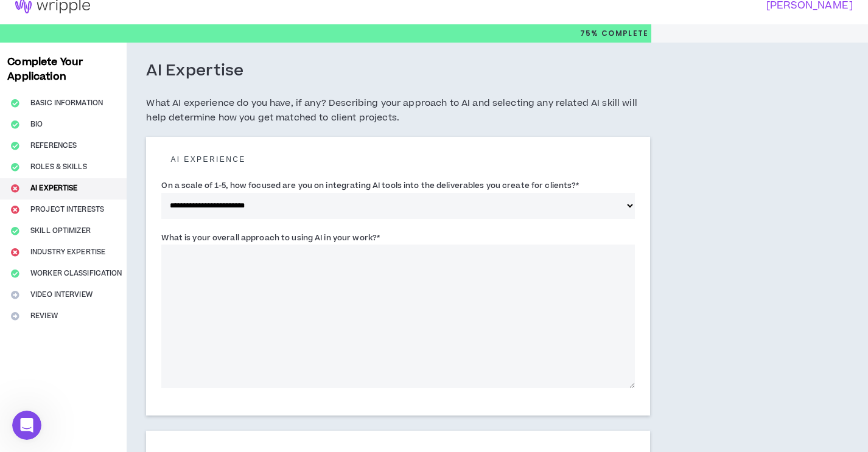
click at [288, 293] on textarea "What is your overall approach to using AI in your work? *" at bounding box center [397, 317] width 473 height 144
paste textarea "**********"
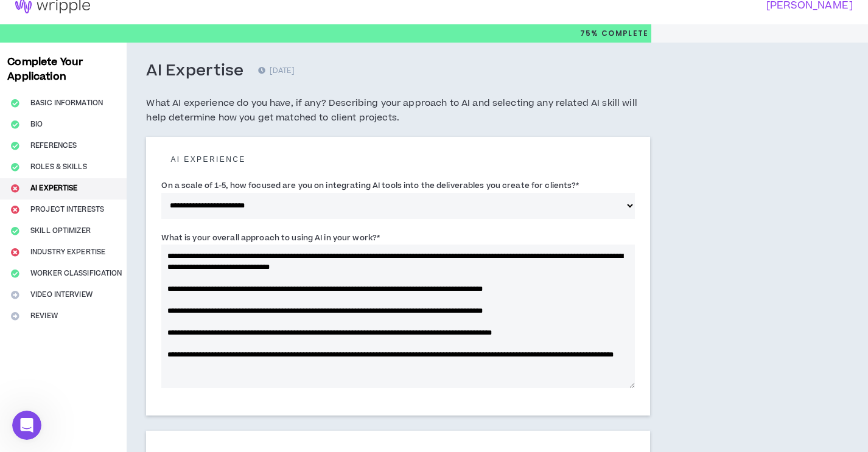
drag, startPoint x: 169, startPoint y: 291, endPoint x: 327, endPoint y: 373, distance: 178.8
click at [327, 373] on textarea "**********" at bounding box center [397, 317] width 473 height 144
click at [260, 336] on textarea "**********" at bounding box center [397, 317] width 473 height 144
click at [447, 310] on textarea "**********" at bounding box center [397, 317] width 473 height 144
click at [169, 290] on textarea "**********" at bounding box center [397, 317] width 473 height 144
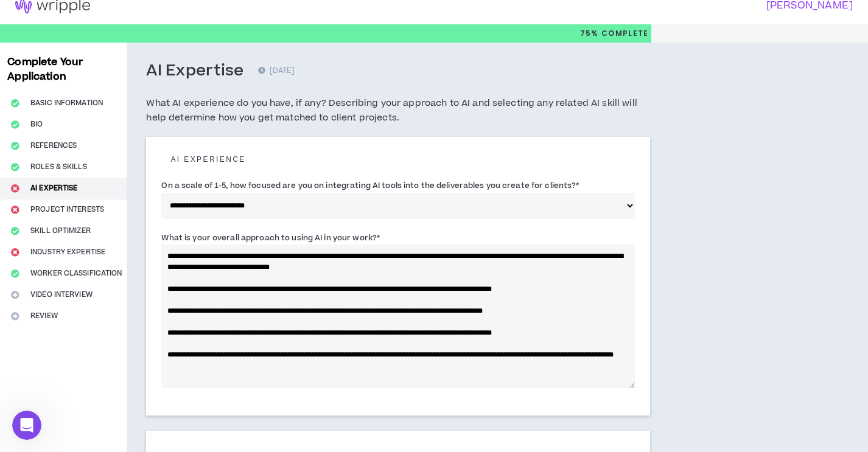
click at [170, 310] on textarea "**********" at bounding box center [397, 317] width 473 height 144
click at [168, 333] on textarea "**********" at bounding box center [397, 317] width 473 height 144
click at [167, 354] on textarea "**********" at bounding box center [397, 317] width 473 height 144
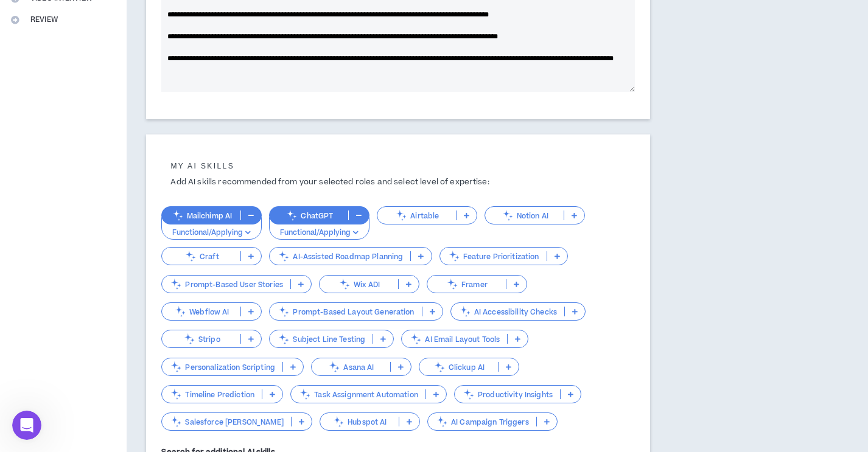
scroll to position [457, 0]
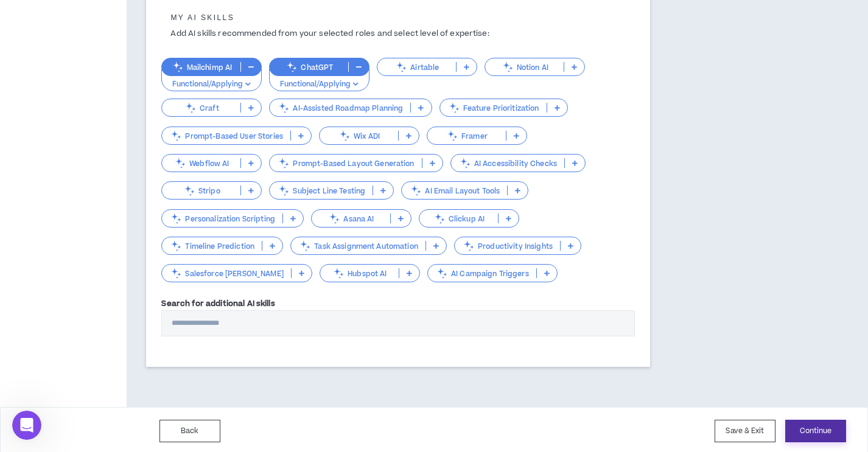
type textarea "**********"
click at [830, 430] on button "Continue" at bounding box center [815, 431] width 61 height 23
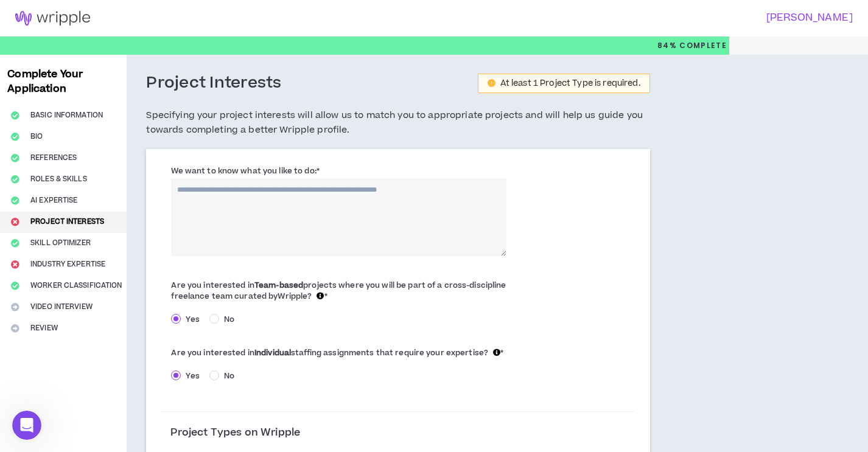
click at [220, 199] on textarea "We want to know what you like to do: *" at bounding box center [338, 217] width 335 height 78
drag, startPoint x: 329, startPoint y: 173, endPoint x: 159, endPoint y: 173, distance: 169.8
click at [158, 173] on div "We want to know what you like to do: * The field is required. Are you intereste…" at bounding box center [397, 340] width 503 height 383
copy label "We want to know what you like to do: *"
click at [262, 148] on div "Project Interests At least 1 Project Type is required. Specifying your project …" at bounding box center [397, 111] width 503 height 76
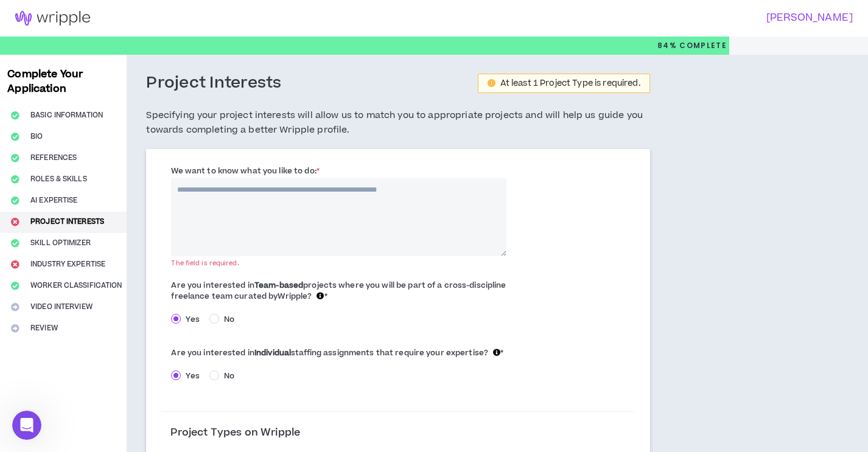
click at [313, 210] on textarea "We want to know what you like to do: *" at bounding box center [338, 217] width 335 height 78
paste textarea "**********"
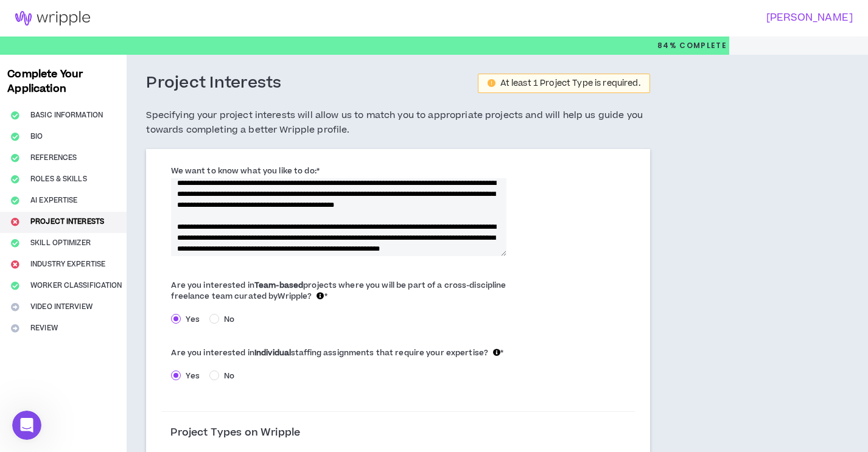
scroll to position [2, 0]
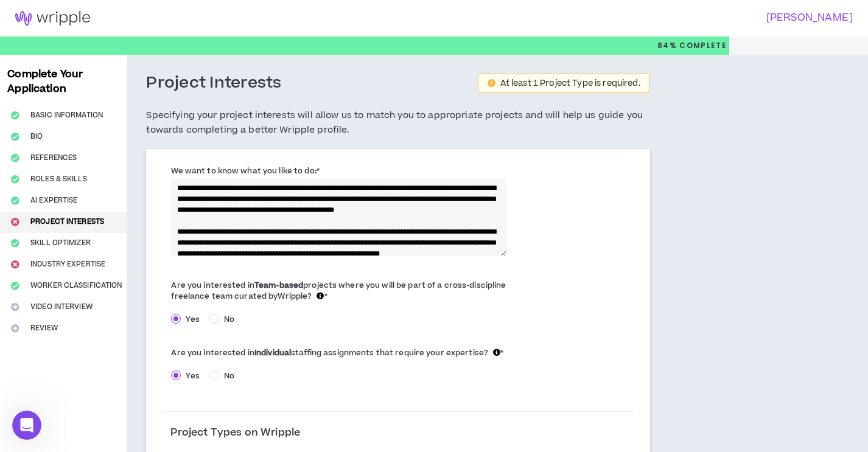
click at [246, 220] on textarea "**********" at bounding box center [338, 217] width 335 height 78
click at [289, 221] on textarea "**********" at bounding box center [338, 217] width 335 height 78
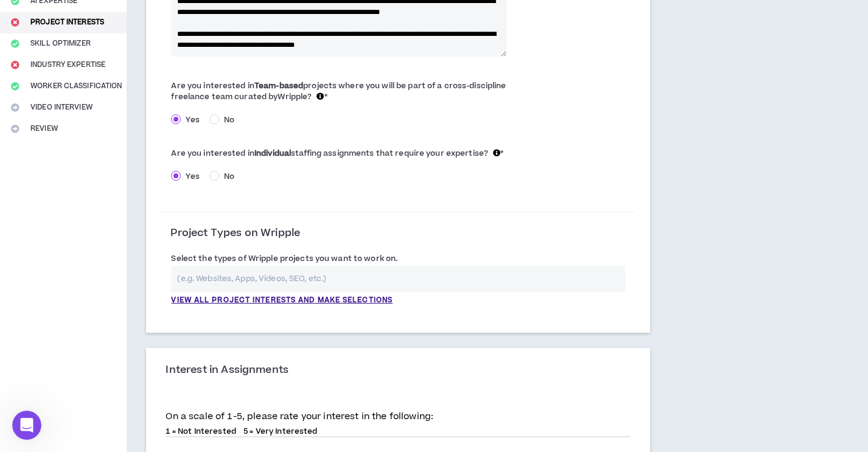
scroll to position [258, 0]
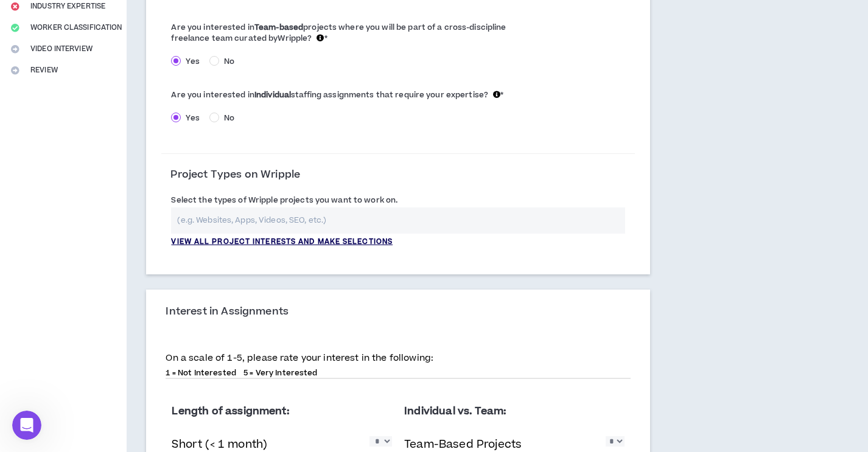
type textarea "**********"
click at [234, 248] on p "View all project interests and make selections" at bounding box center [281, 242] width 221 height 11
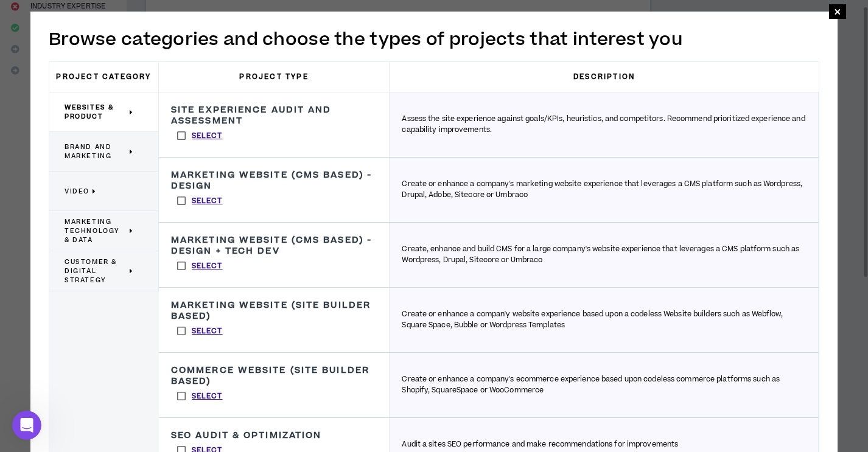
click at [108, 162] on p "Brand and Marketing" at bounding box center [98, 151] width 69 height 27
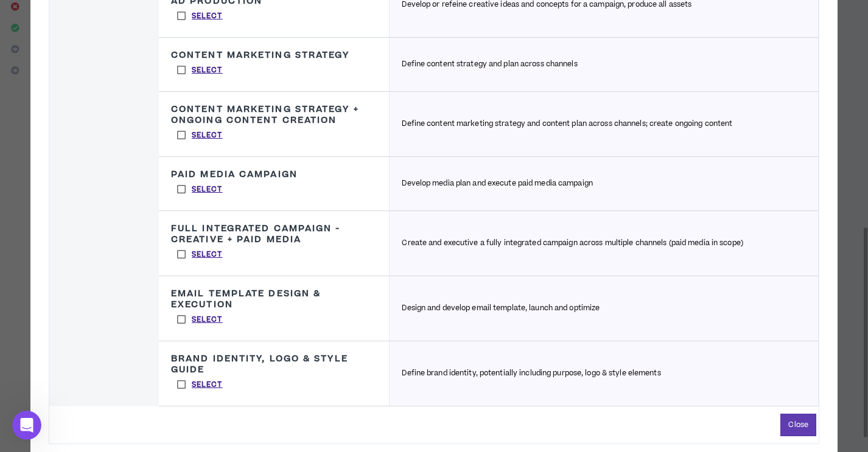
click at [181, 321] on label "Select" at bounding box center [200, 319] width 58 height 18
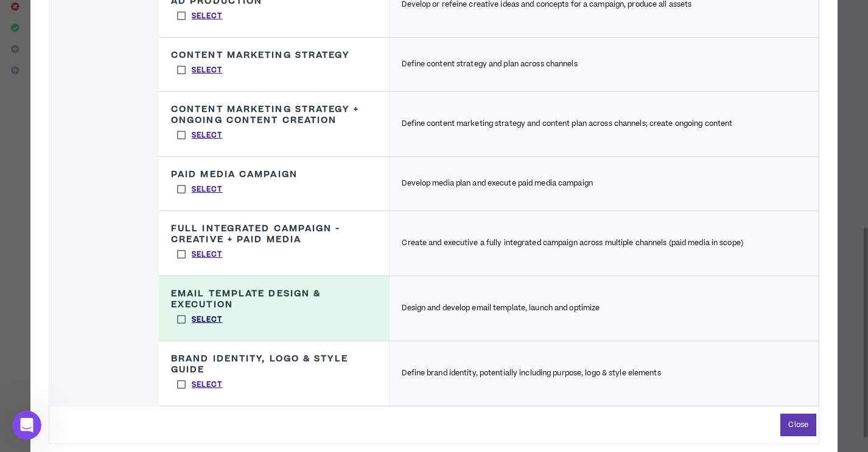
click at [211, 322] on p "Select" at bounding box center [207, 320] width 31 height 11
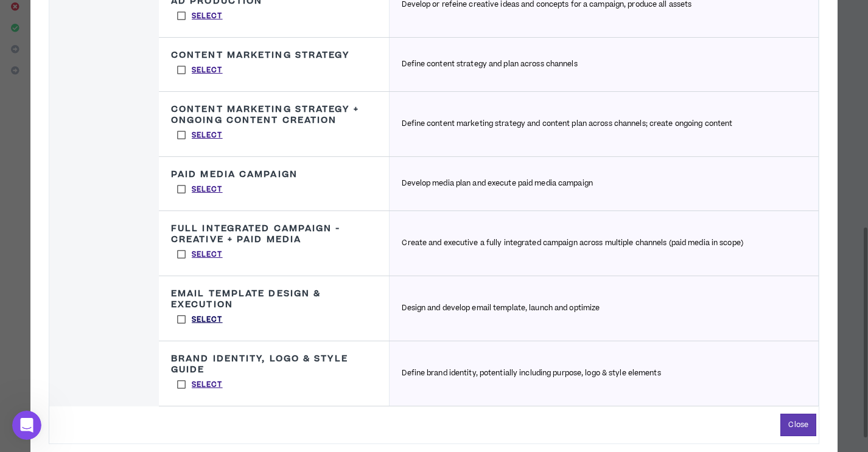
click at [204, 321] on p "Select" at bounding box center [207, 320] width 31 height 11
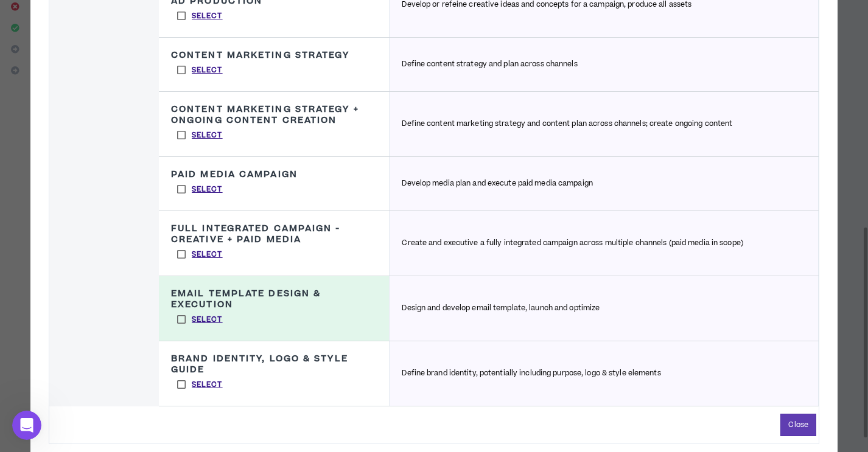
click at [184, 385] on label "Select" at bounding box center [200, 384] width 58 height 18
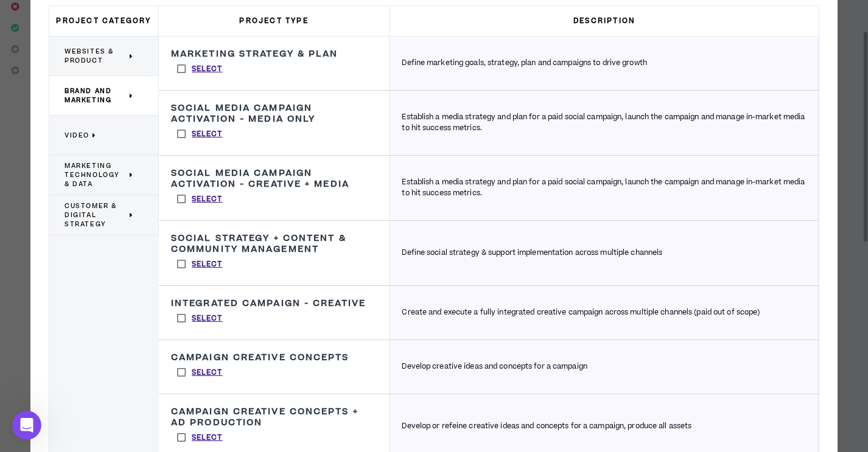
click at [115, 134] on p "Video" at bounding box center [98, 135] width 69 height 27
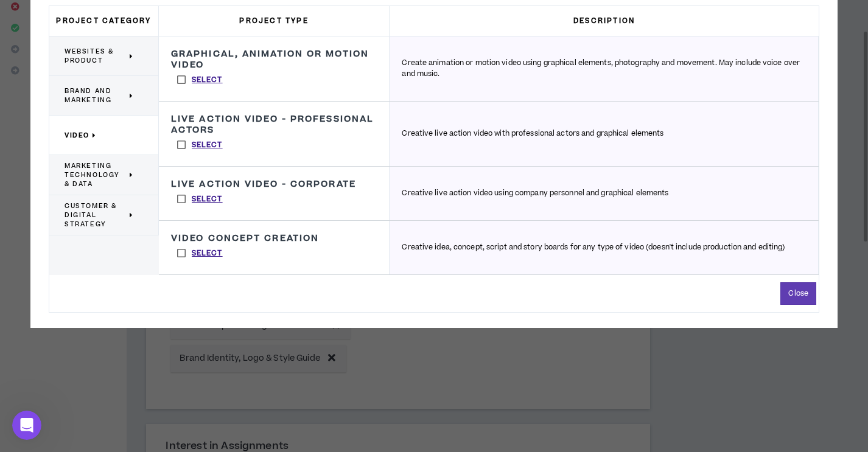
click at [141, 180] on div "Marketing Technology & Data" at bounding box center [104, 175] width 110 height 40
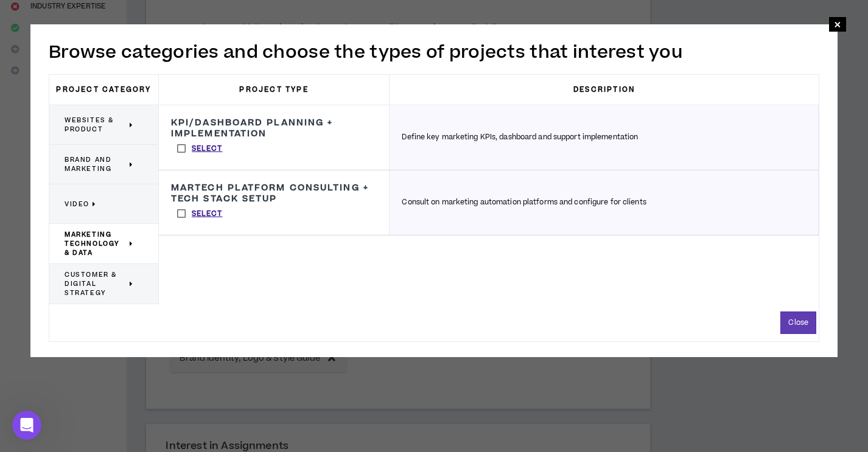
click at [133, 294] on p "Customer & Digital Strategy" at bounding box center [98, 283] width 69 height 27
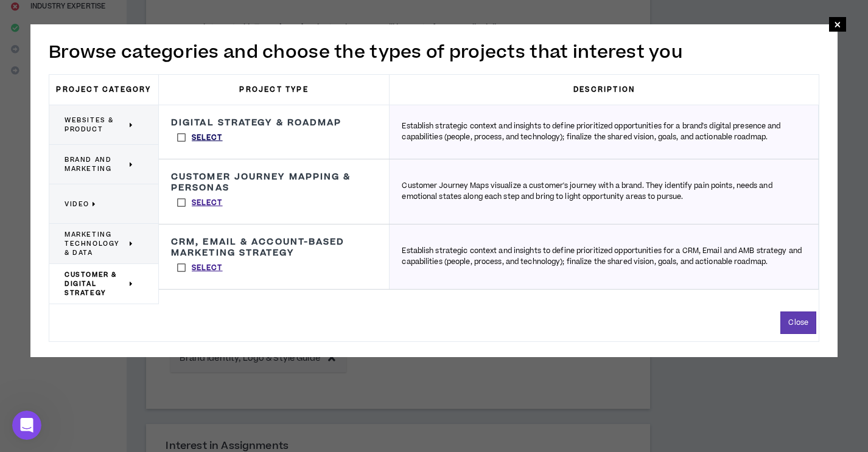
click at [206, 138] on p "Select" at bounding box center [207, 138] width 31 height 11
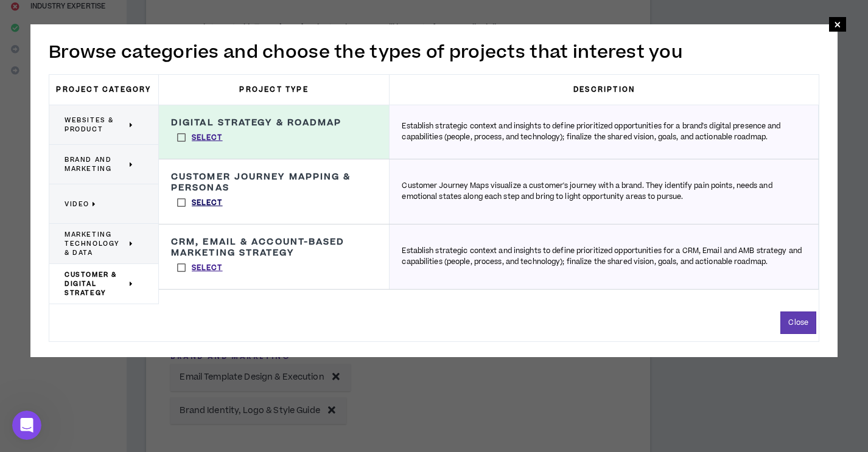
click at [209, 203] on p "Select" at bounding box center [207, 203] width 31 height 11
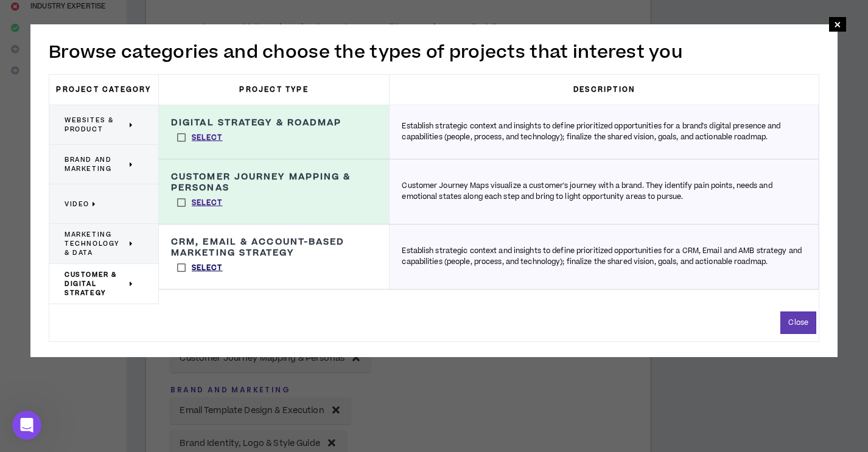
click at [207, 269] on p "Select" at bounding box center [207, 268] width 31 height 11
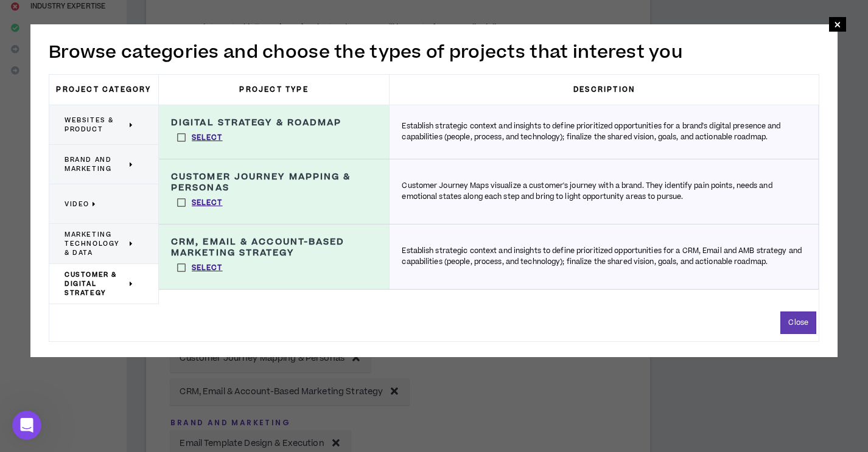
click at [103, 173] on span "Brand and Marketing" at bounding box center [95, 164] width 62 height 18
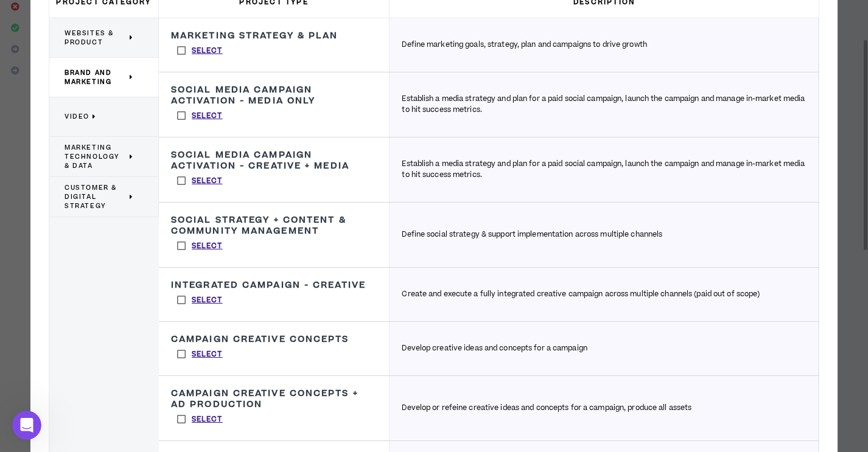
scroll to position [259, 0]
click at [204, 355] on p "Select" at bounding box center [207, 354] width 31 height 11
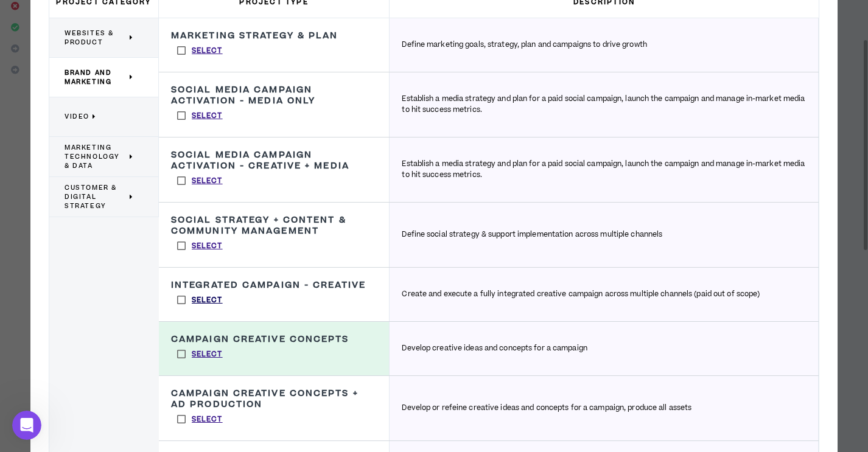
click at [208, 302] on p "Select" at bounding box center [207, 300] width 31 height 11
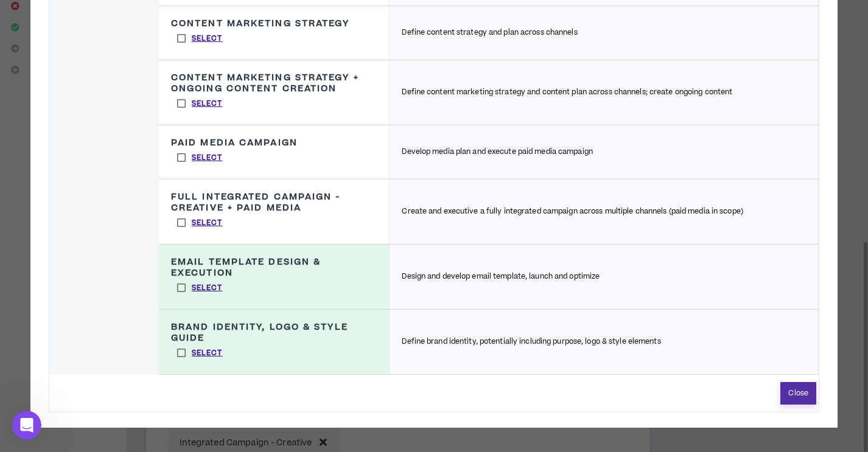
click at [798, 392] on button "Close" at bounding box center [798, 393] width 36 height 23
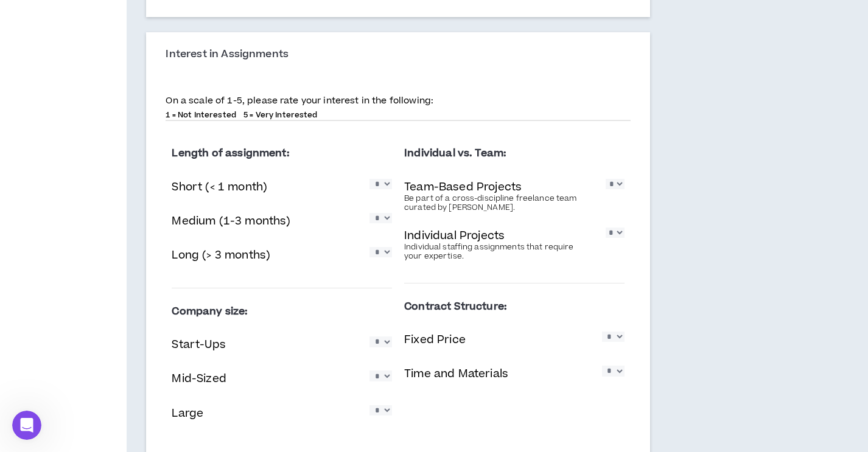
scroll to position [836, 0]
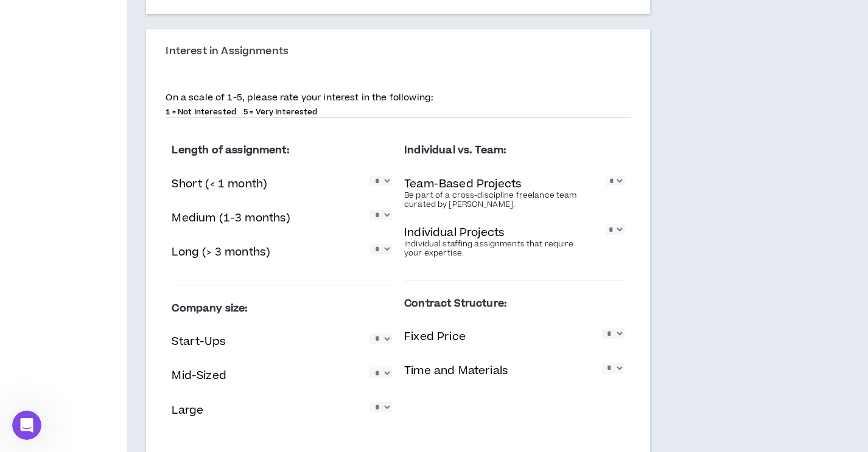
select select "*"
click option "*" at bounding box center [0, 0] width 0 height 0
select select "*"
click option "*" at bounding box center [0, 0] width 0 height 0
select select "*"
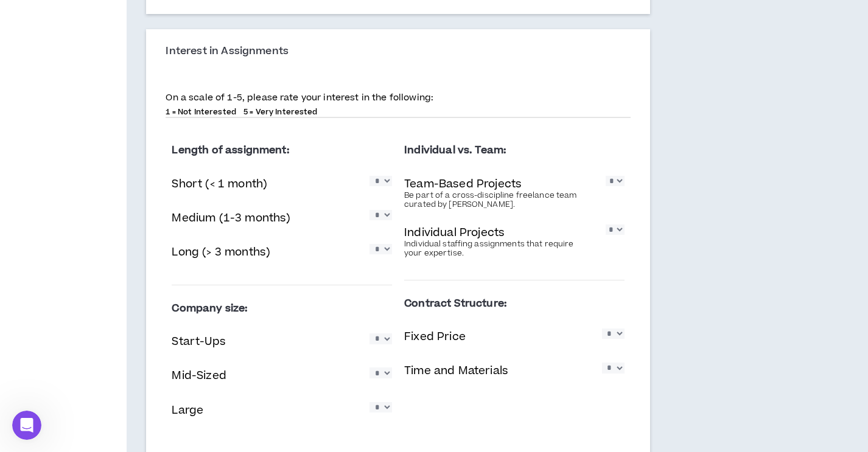
click option "*" at bounding box center [0, 0] width 0 height 0
select select "*"
click option "*" at bounding box center [0, 0] width 0 height 0
select select "*"
click option "*" at bounding box center [0, 0] width 0 height 0
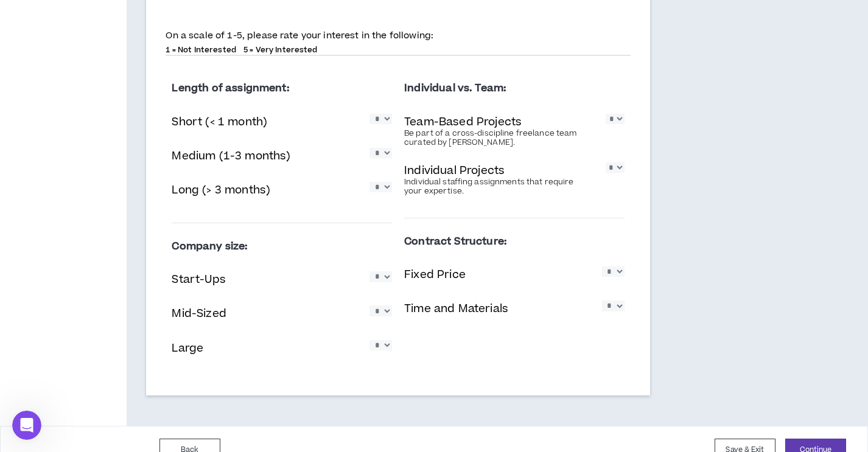
scroll to position [931, 0]
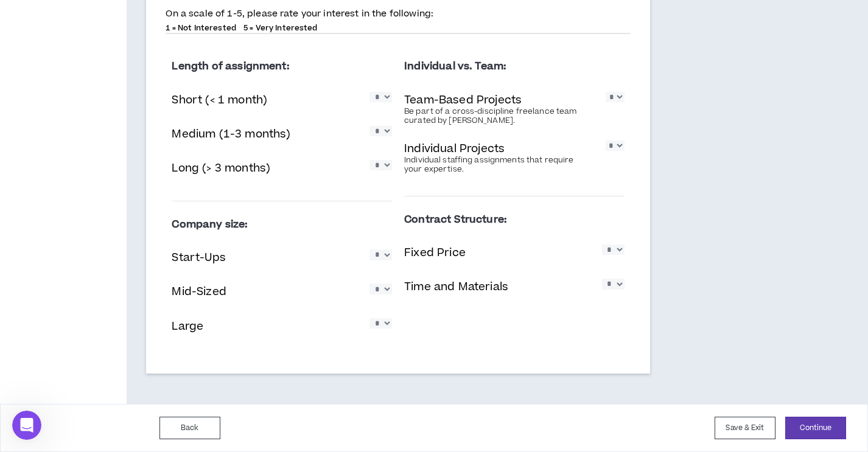
select select "*"
click option "*" at bounding box center [0, 0] width 0 height 0
select select "*"
click option "*" at bounding box center [0, 0] width 0 height 0
select select "*"
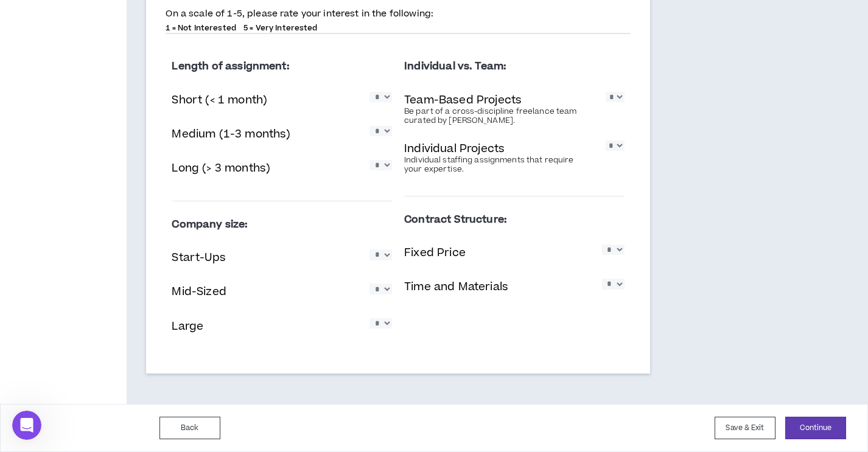
click option "*" at bounding box center [0, 0] width 0 height 0
select select "*"
click option "*" at bounding box center [0, 0] width 0 height 0
select select "*"
click option "*" at bounding box center [0, 0] width 0 height 0
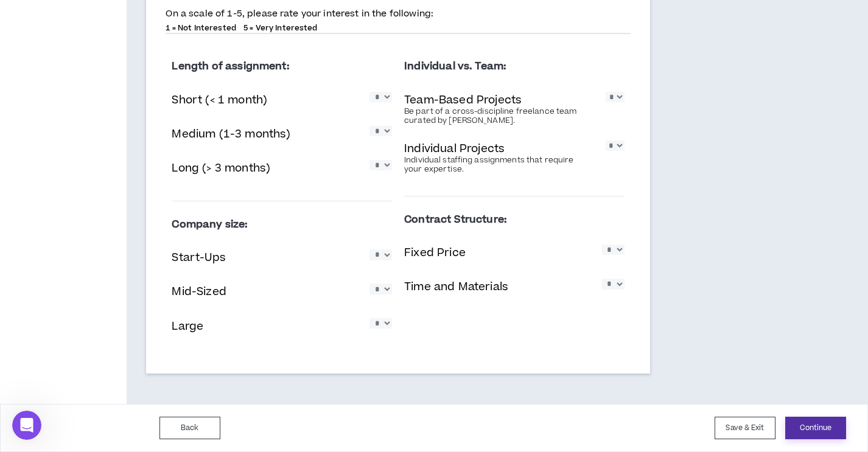
click at [820, 428] on button "Continue" at bounding box center [815, 428] width 61 height 23
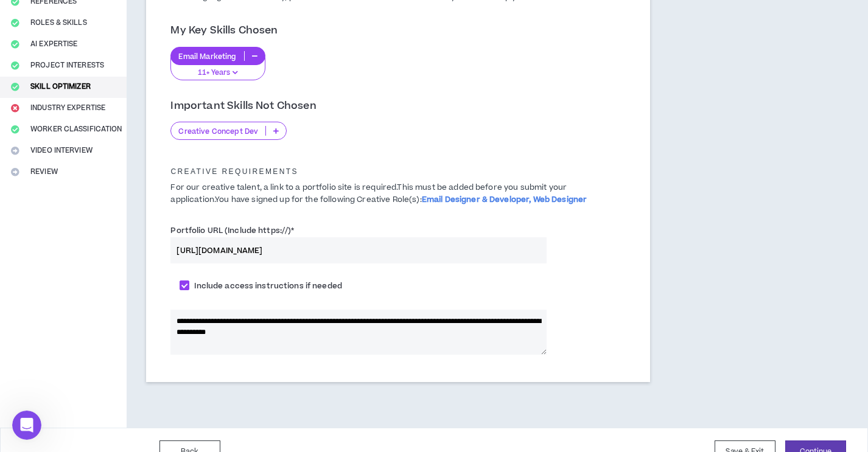
scroll to position [165, 0]
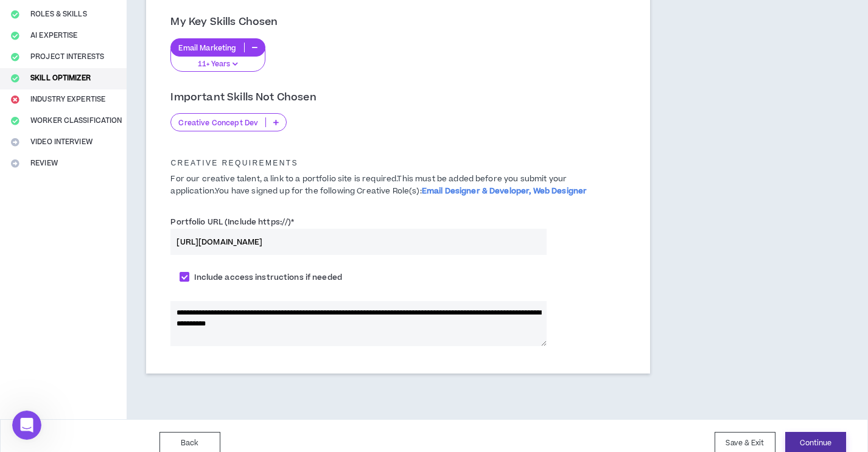
click at [809, 441] on button "Continue" at bounding box center [815, 443] width 61 height 23
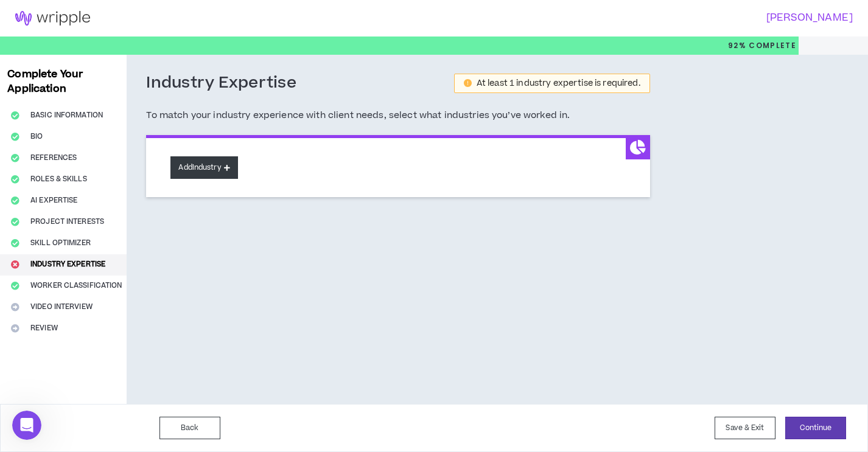
click at [234, 172] on button "Add Industry" at bounding box center [203, 167] width 67 height 23
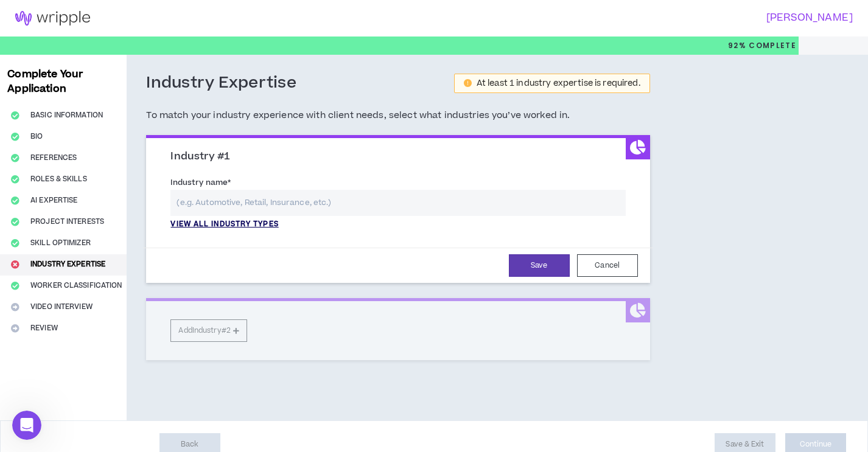
click at [248, 227] on p "View all industry types" at bounding box center [224, 224] width 108 height 11
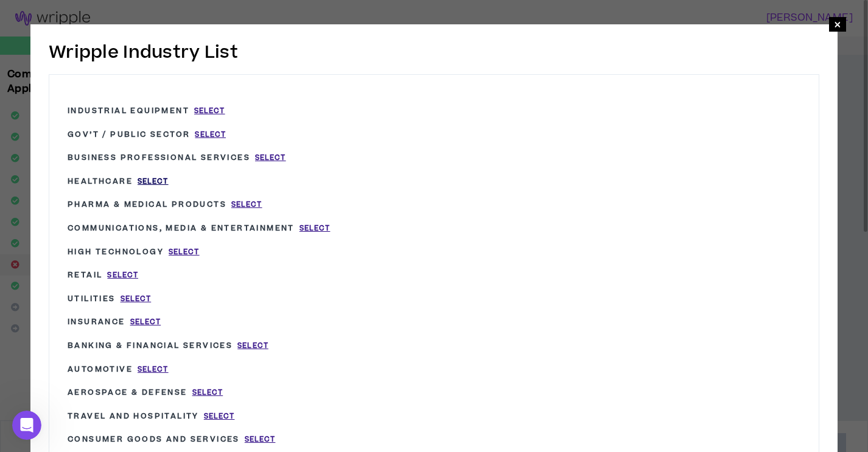
click at [159, 178] on span "Select" at bounding box center [153, 181] width 31 height 10
type input "Healthcare"
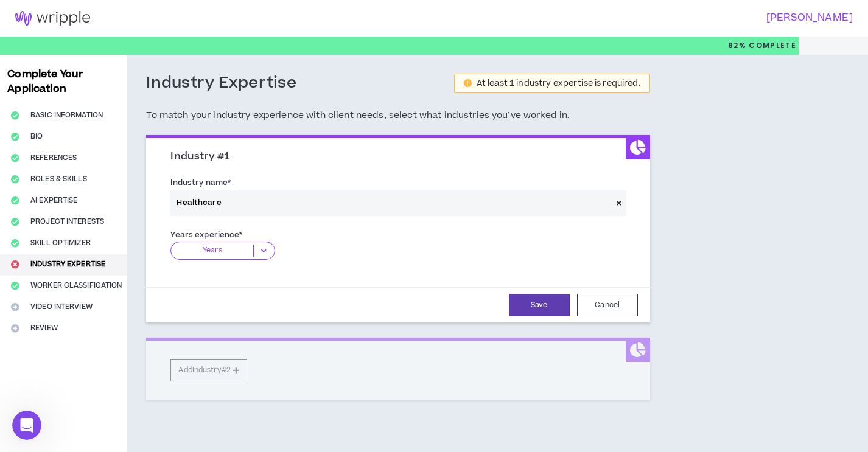
click at [235, 372] on div "Industry #1 Industry name * Healthcare Years experience * Years 0-1 Years 2-5 Y…" at bounding box center [397, 267] width 503 height 265
click at [263, 254] on icon at bounding box center [264, 251] width 20 height 12
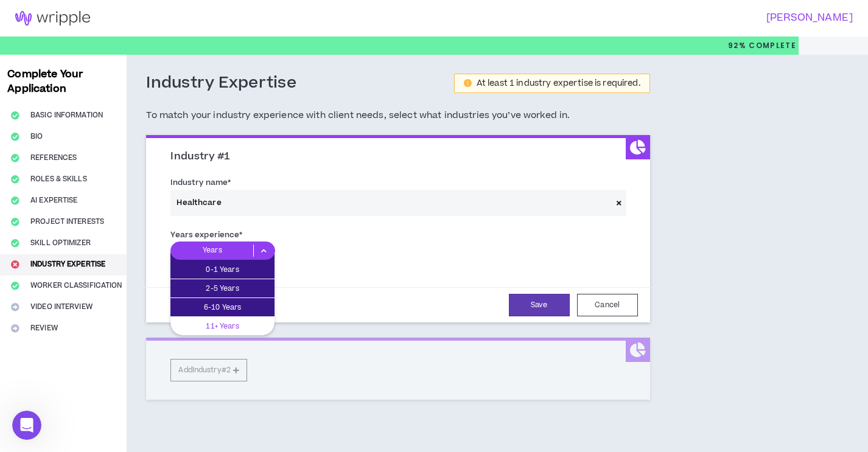
click at [233, 325] on p "11+ Years" at bounding box center [222, 325] width 104 height 13
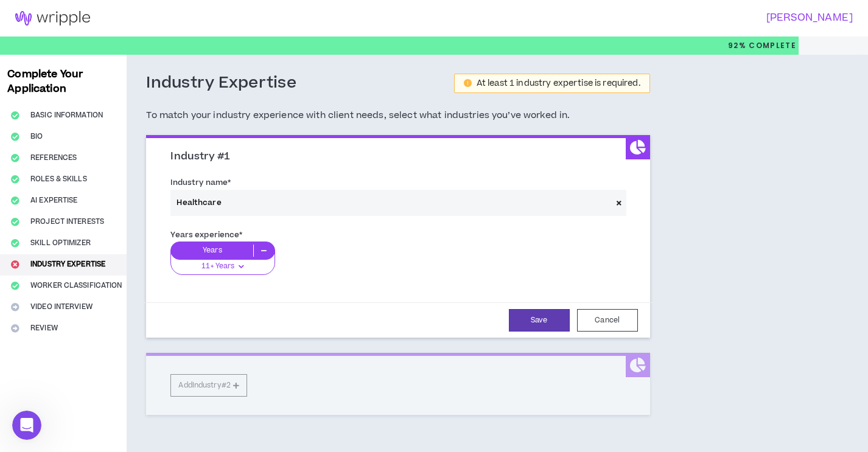
click at [237, 388] on div "Industry #1 Industry name * Healthcare Years experience * Years 11+ Years 0-1 Y…" at bounding box center [397, 275] width 503 height 280
click at [520, 325] on button "Save" at bounding box center [539, 320] width 61 height 23
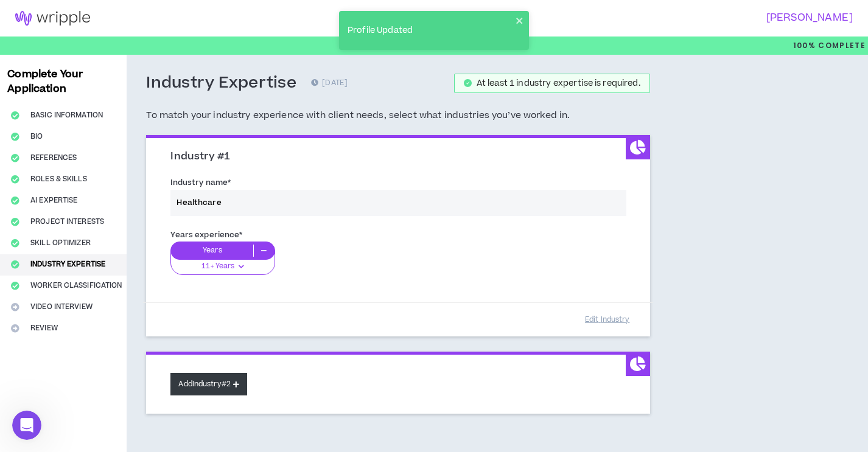
click at [230, 385] on button "Add Industry #2" at bounding box center [208, 384] width 77 height 23
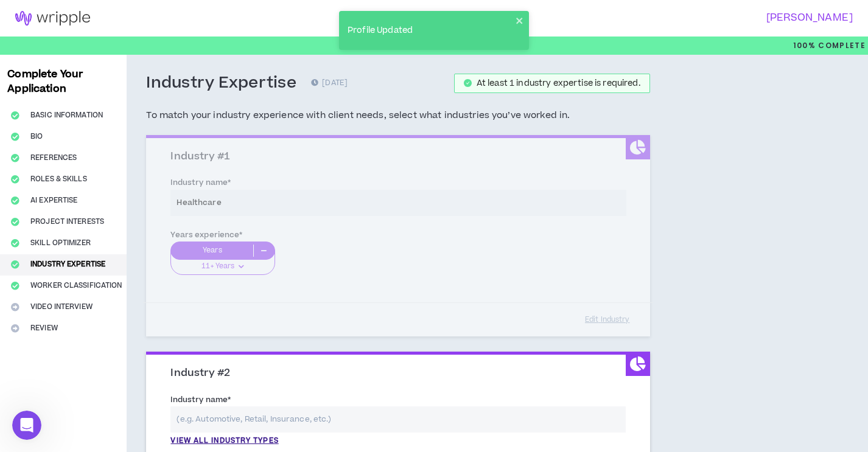
scroll to position [141, 0]
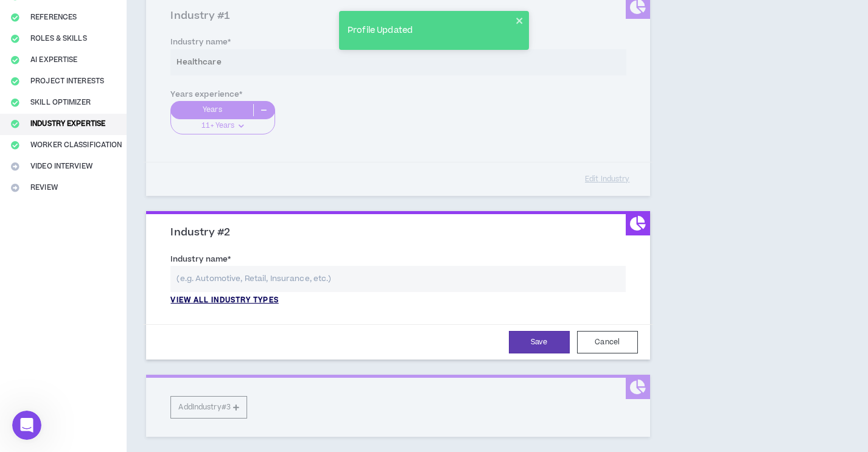
click at [246, 302] on p "View all industry types" at bounding box center [224, 300] width 108 height 11
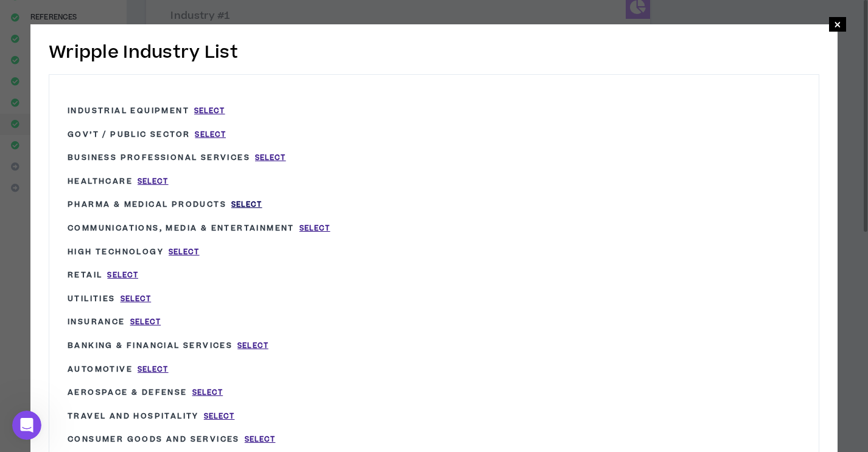
click at [251, 201] on span "Select" at bounding box center [246, 205] width 31 height 10
type input "Pharma & Medical Products"
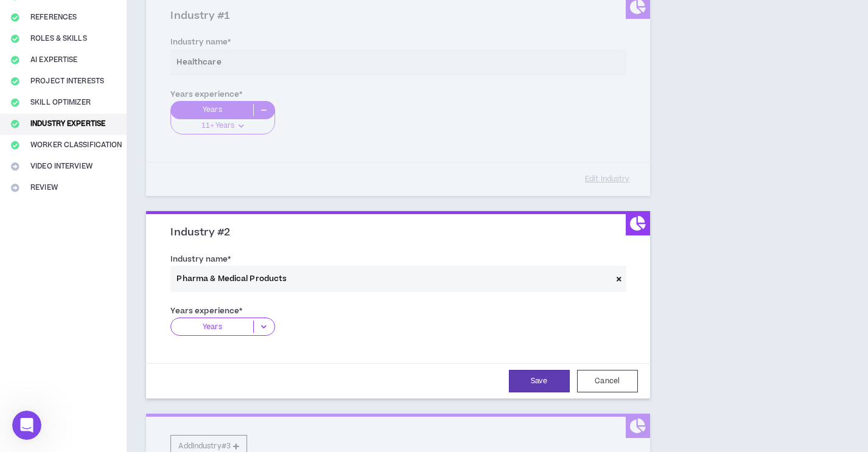
click at [260, 326] on icon at bounding box center [264, 327] width 20 height 12
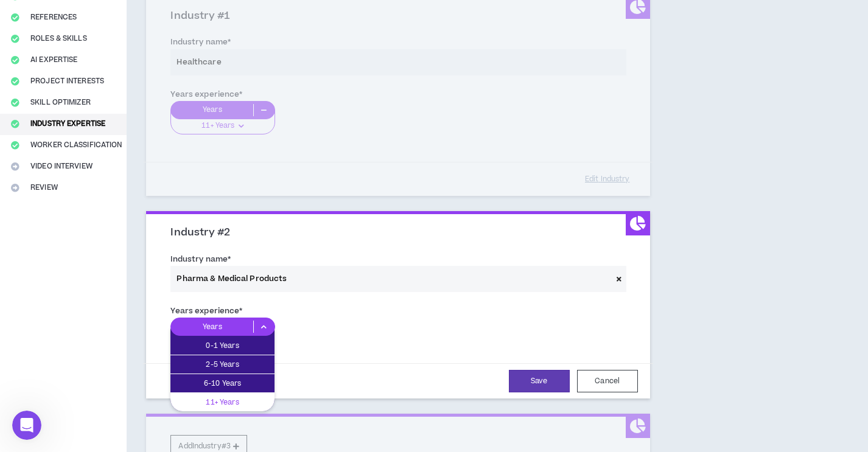
click at [235, 397] on p "11+ Years" at bounding box center [222, 402] width 104 height 13
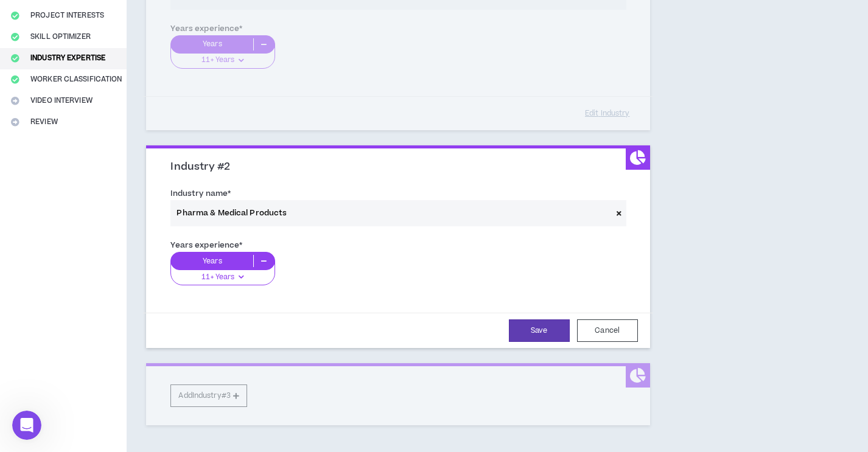
scroll to position [215, 0]
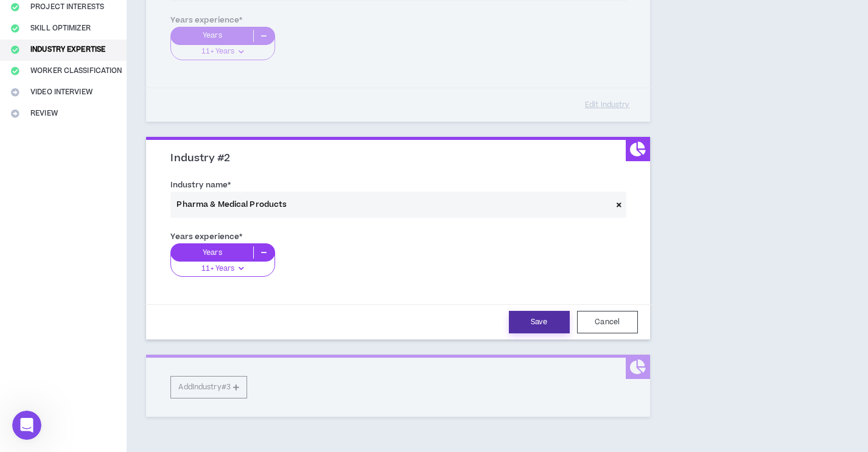
click at [525, 327] on button "Save" at bounding box center [539, 322] width 61 height 23
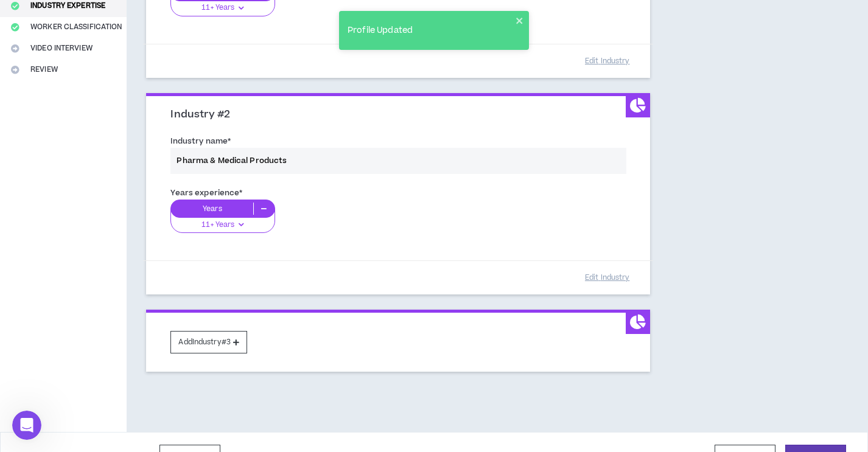
scroll to position [273, 0]
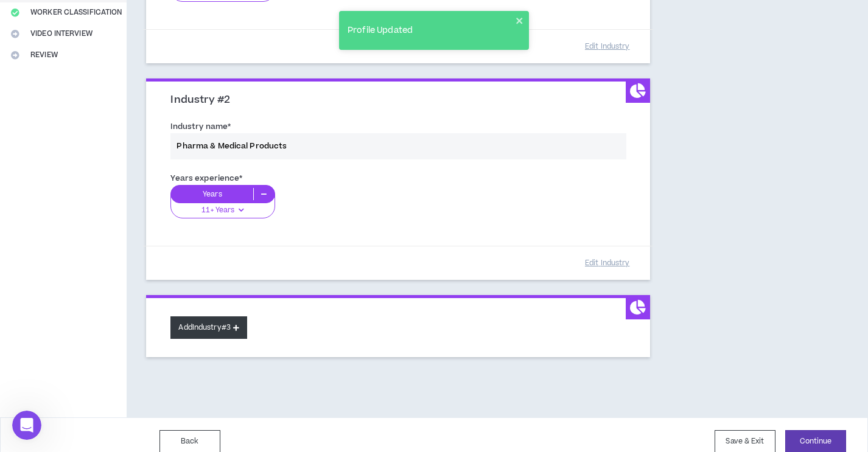
click at [229, 329] on button "Add Industry #3" at bounding box center [208, 327] width 77 height 23
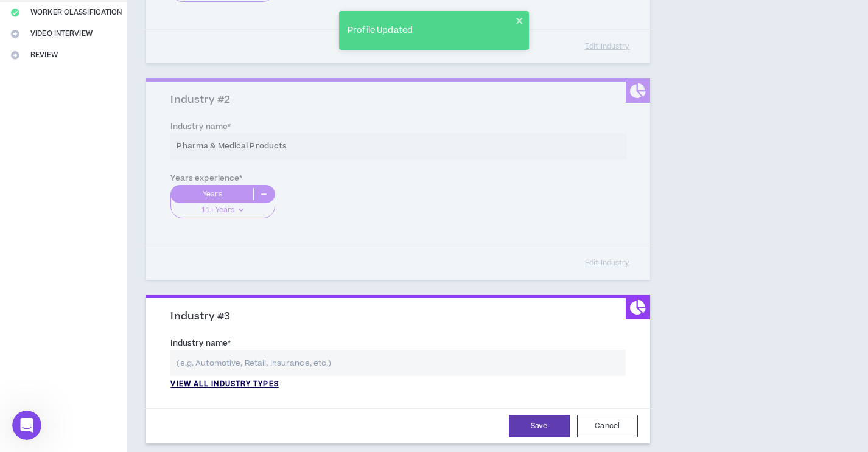
click at [232, 385] on p "View all industry types" at bounding box center [224, 384] width 108 height 11
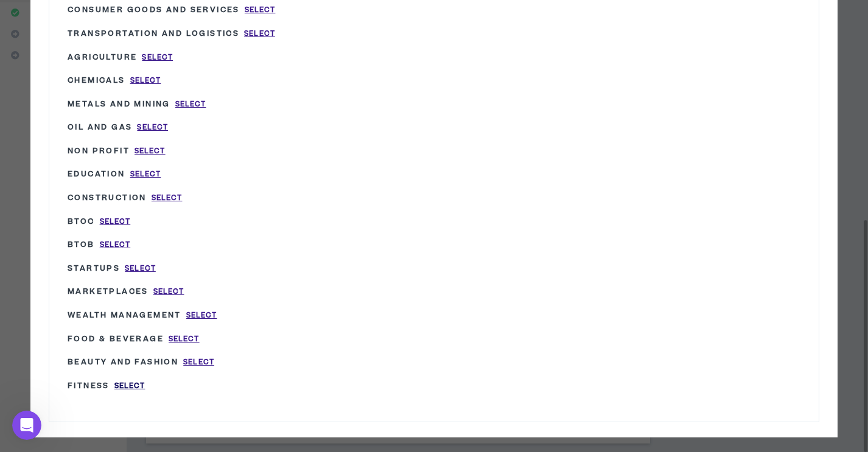
click at [131, 381] on span "Select" at bounding box center [129, 386] width 31 height 10
type input "Fitness"
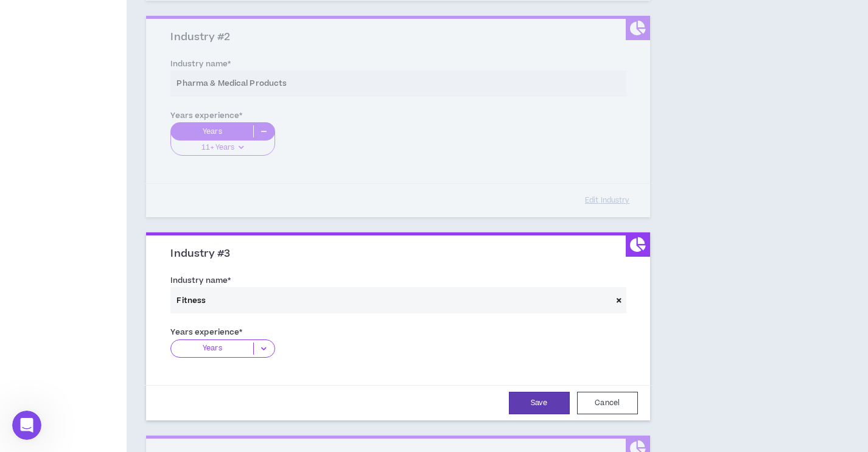
scroll to position [336, 0]
click at [234, 347] on p "Years" at bounding box center [212, 348] width 82 height 12
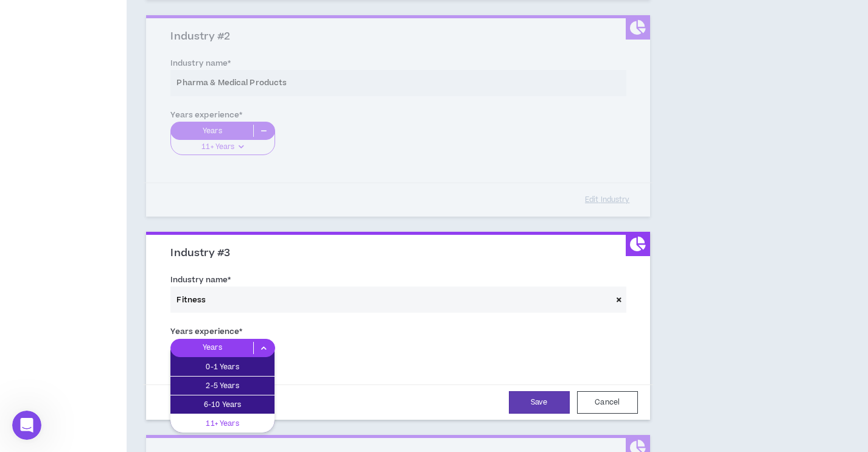
click at [221, 425] on p "11+ Years" at bounding box center [222, 423] width 104 height 13
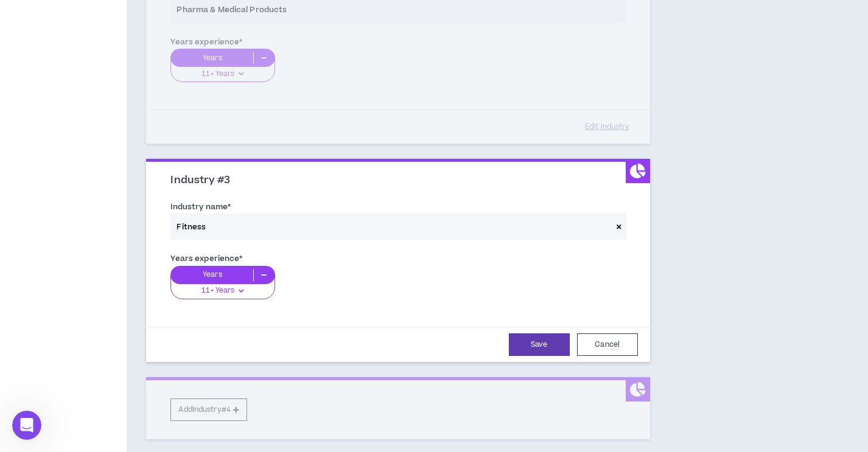
scroll to position [456, 0]
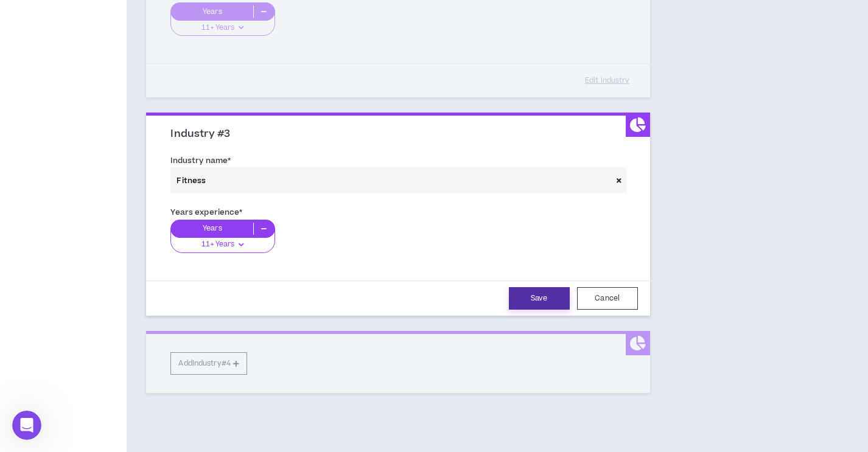
click at [548, 289] on button "Save" at bounding box center [539, 298] width 61 height 23
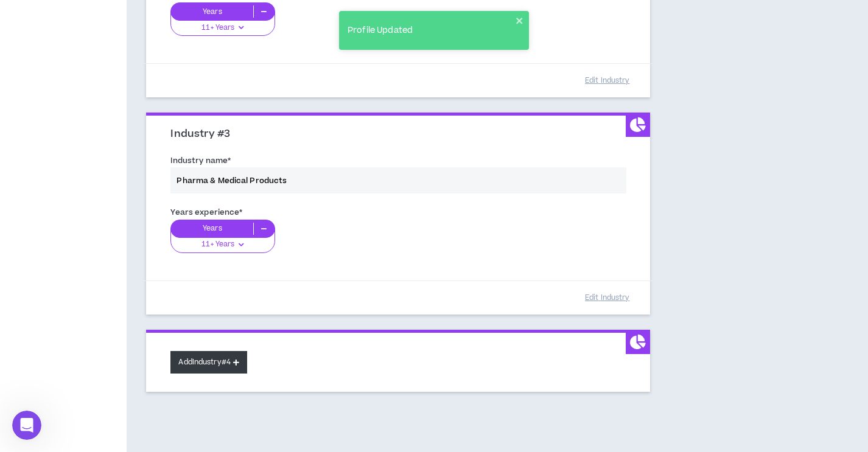
click at [229, 370] on button "Add Industry #4" at bounding box center [208, 362] width 77 height 23
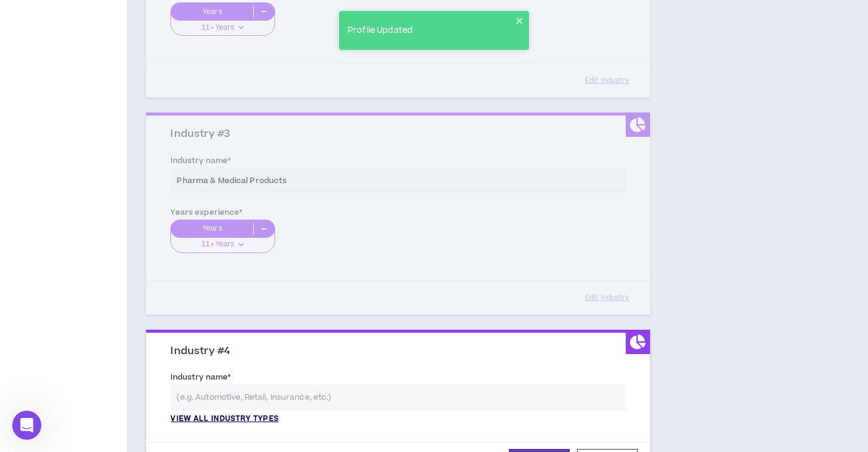
click at [227, 421] on p "View all industry types" at bounding box center [224, 419] width 108 height 11
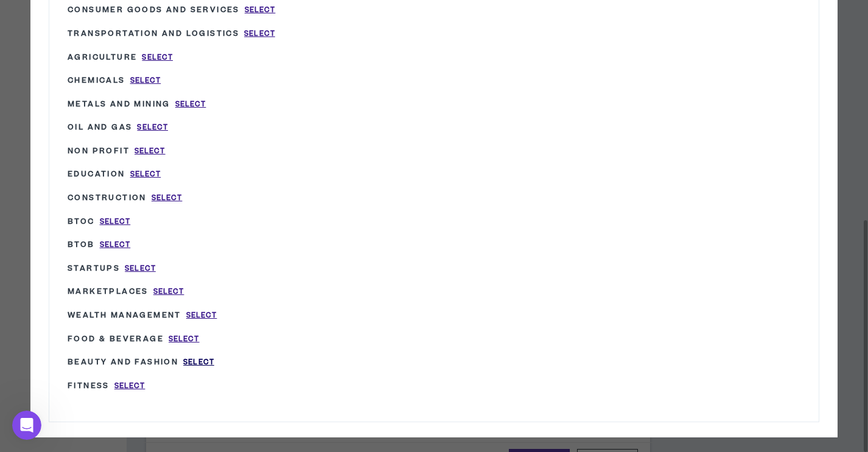
click at [209, 357] on span "Select" at bounding box center [198, 362] width 31 height 10
type input "Beauty and Fashion"
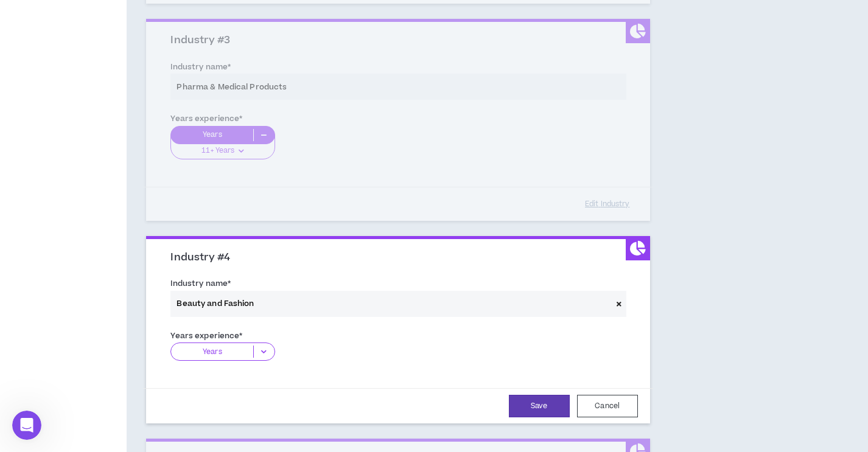
scroll to position [570, 0]
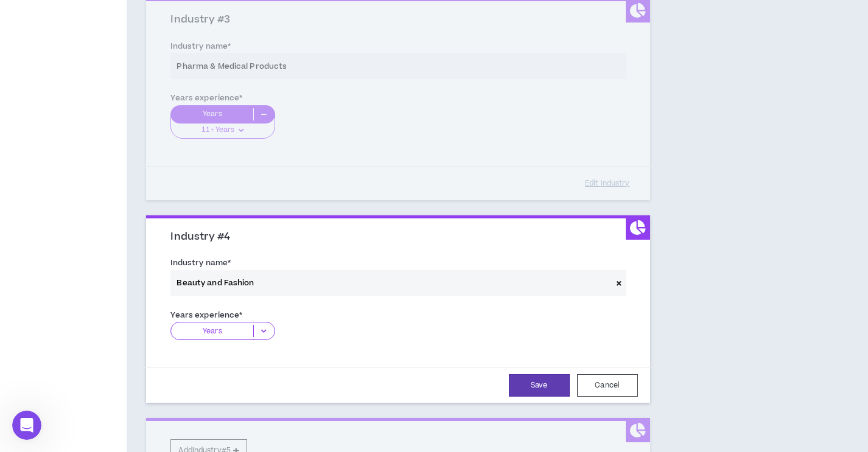
click at [245, 332] on p "Years" at bounding box center [212, 331] width 82 height 12
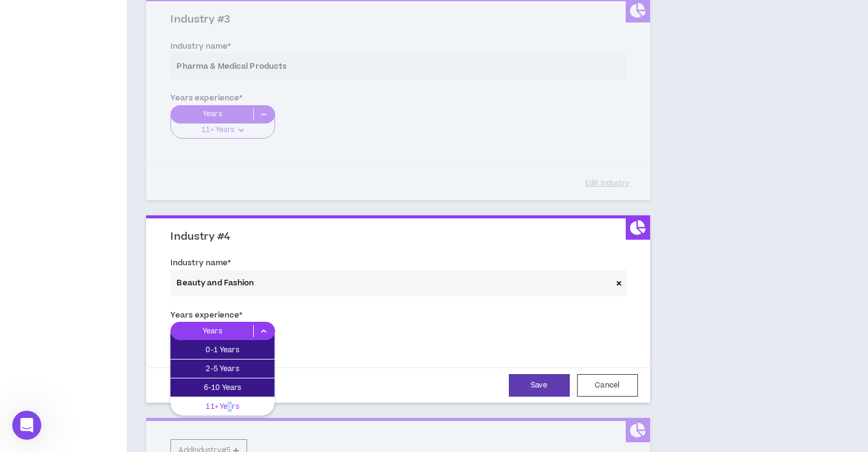
click at [231, 403] on p "11+ Years" at bounding box center [222, 406] width 104 height 13
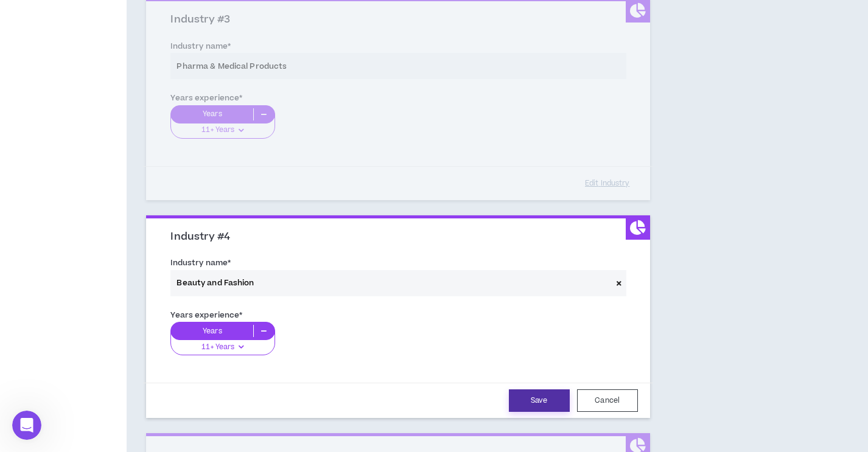
click at [553, 397] on button "Save" at bounding box center [539, 400] width 61 height 23
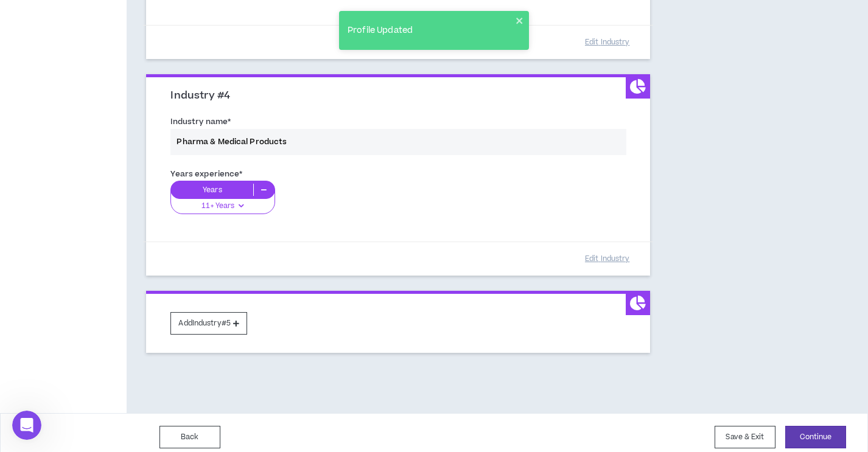
scroll to position [720, 0]
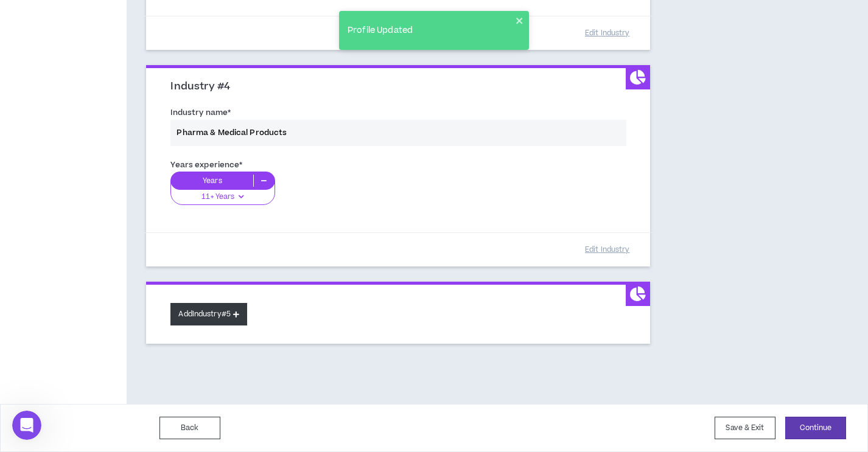
click at [237, 315] on button "Add Industry #5" at bounding box center [208, 314] width 77 height 23
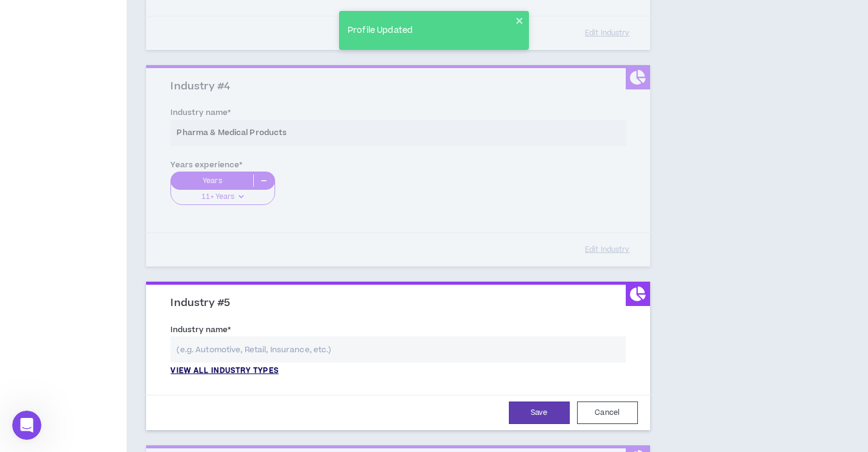
click at [237, 370] on p "View all industry types" at bounding box center [224, 371] width 108 height 11
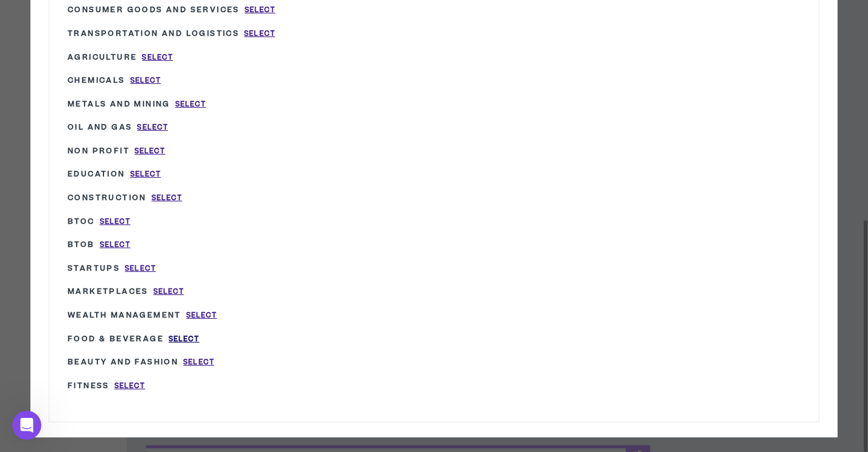
click at [187, 334] on span "Select" at bounding box center [184, 339] width 31 height 10
type input "Food & Beverage"
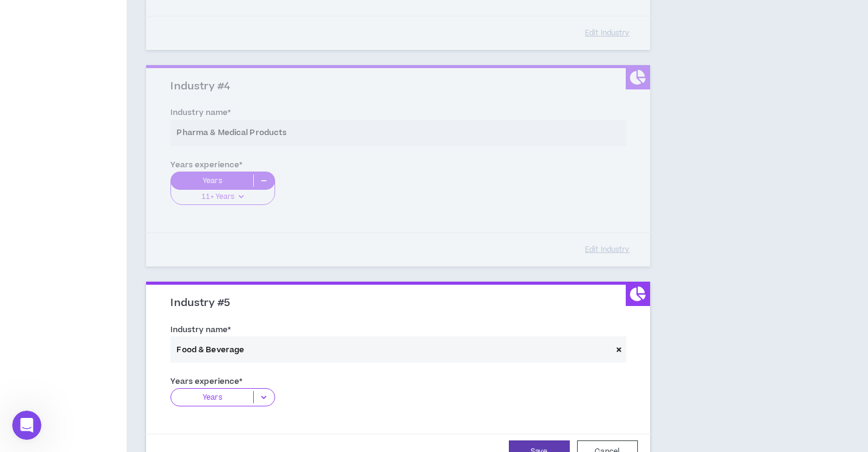
click at [242, 402] on p "Years" at bounding box center [212, 397] width 82 height 12
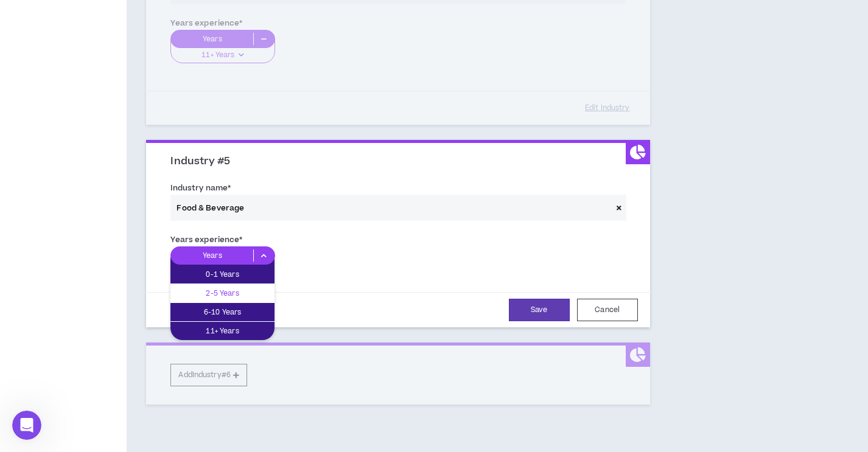
scroll to position [922, 0]
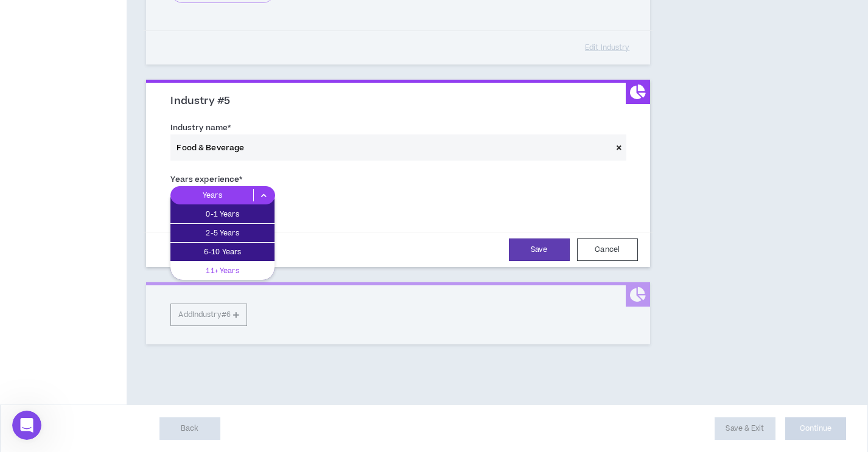
click at [230, 273] on p "11+ Years" at bounding box center [222, 270] width 104 height 13
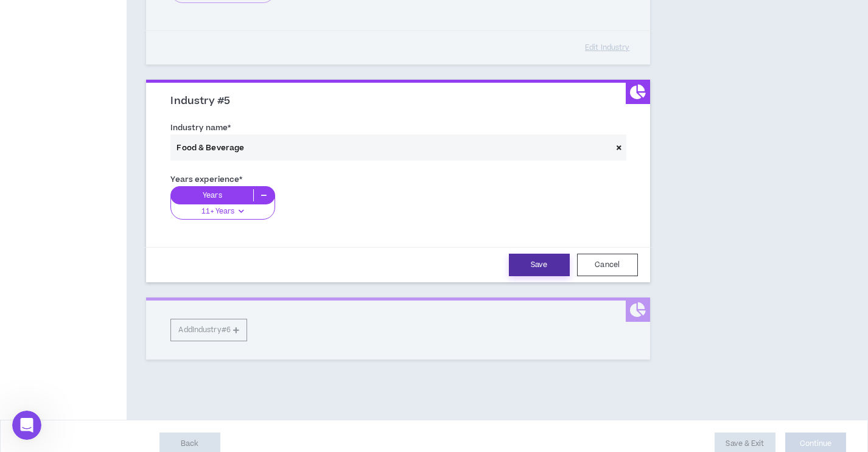
click at [532, 260] on button "Save" at bounding box center [539, 265] width 61 height 23
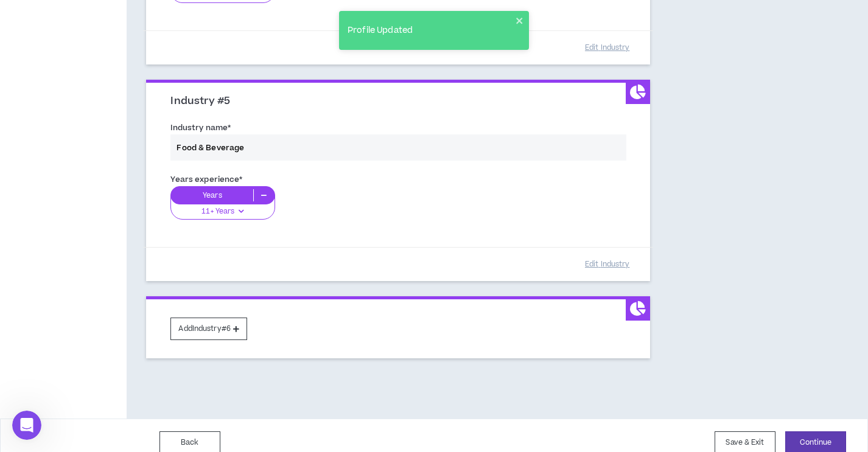
scroll to position [937, 0]
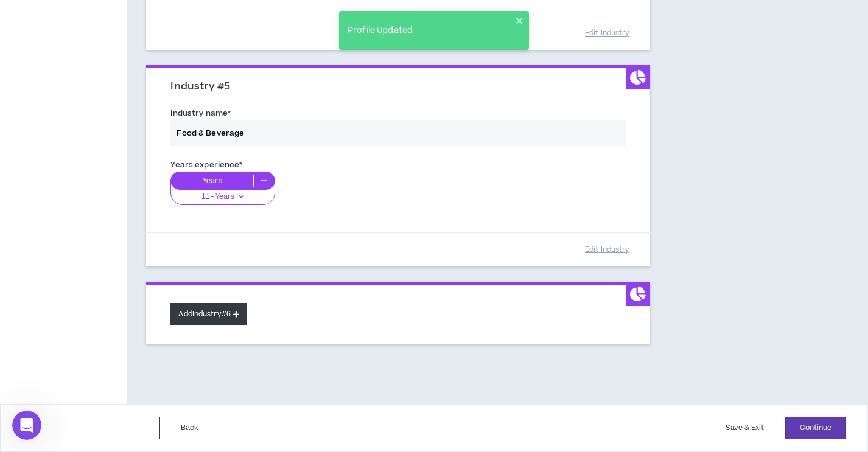
click at [239, 314] on icon at bounding box center [236, 314] width 6 height 7
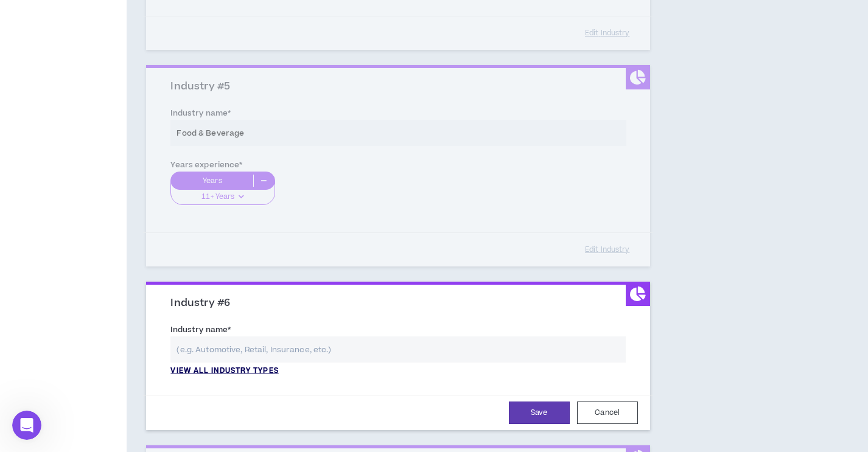
click at [248, 373] on p "View all industry types" at bounding box center [224, 371] width 108 height 11
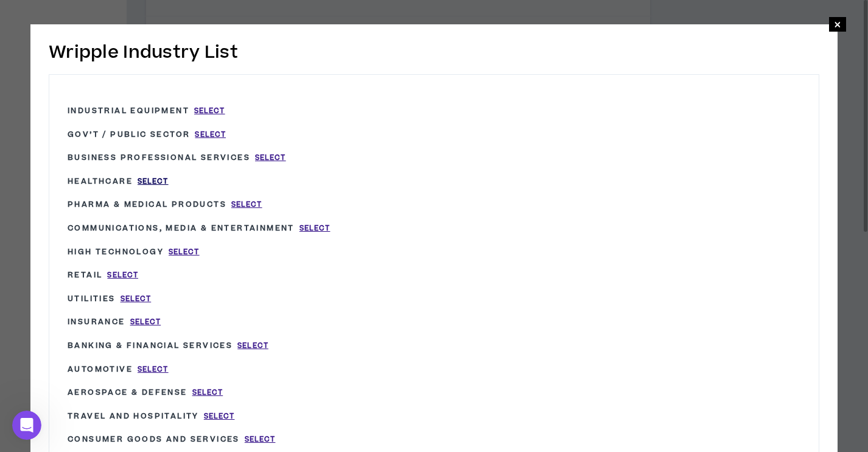
click at [161, 181] on span "Select" at bounding box center [153, 181] width 31 height 10
type input "Healthcare"
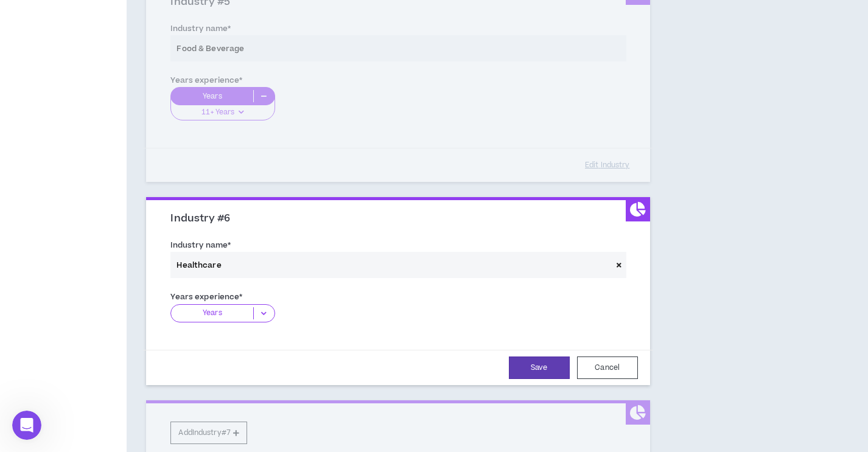
scroll to position [1022, 0]
click at [237, 316] on p "Years" at bounding box center [212, 313] width 82 height 12
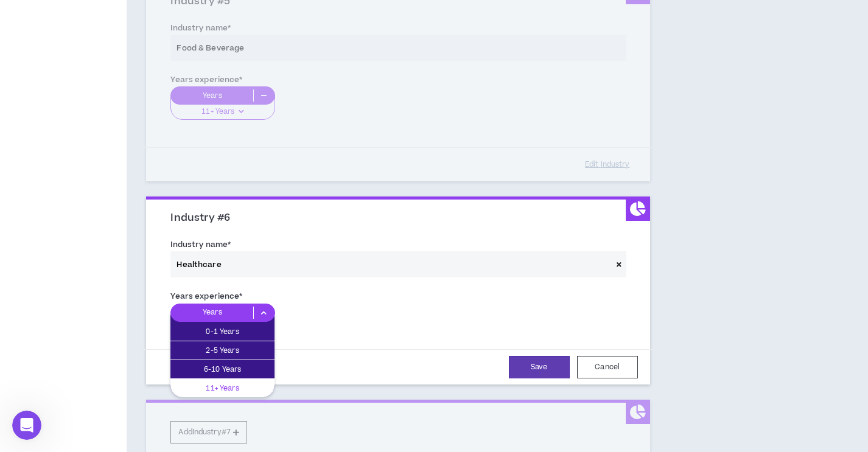
click at [225, 388] on p "11+ Years" at bounding box center [222, 388] width 104 height 13
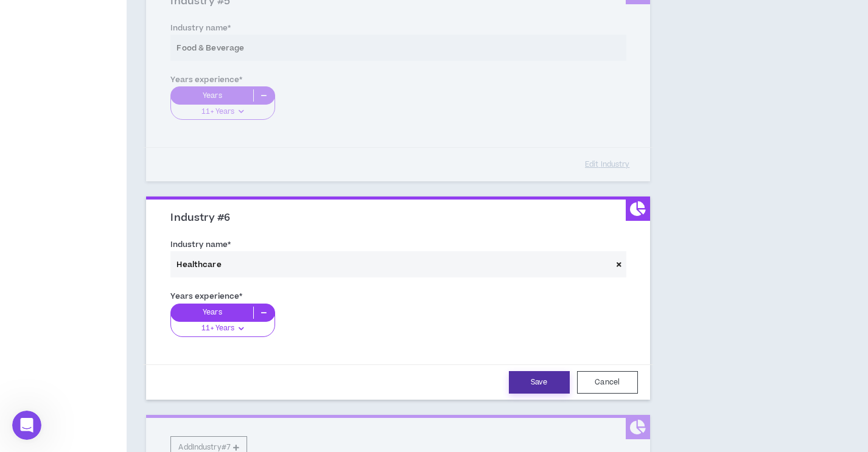
click at [546, 384] on button "Save" at bounding box center [539, 382] width 61 height 23
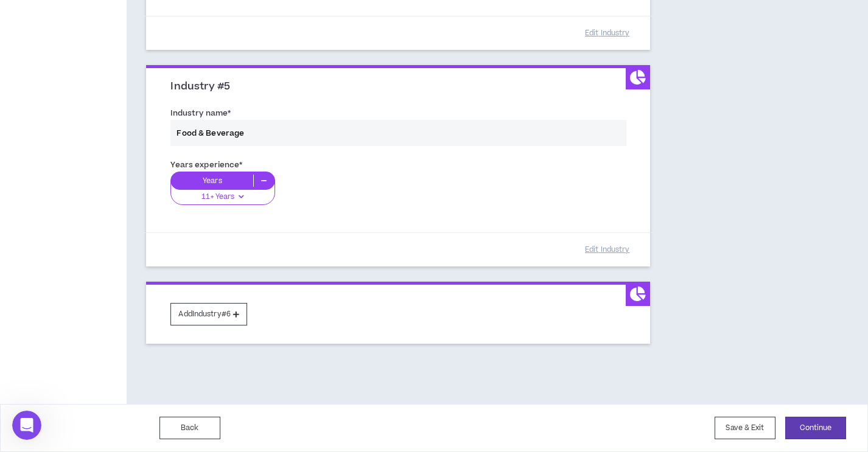
scroll to position [937, 0]
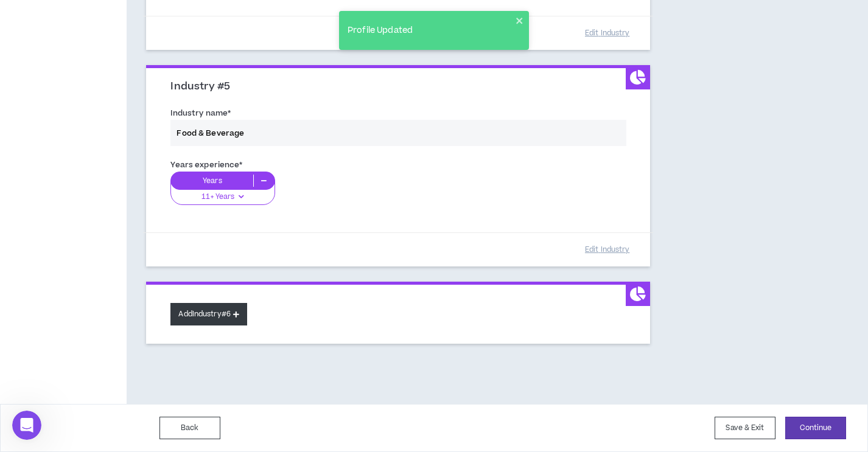
click at [218, 313] on button "Add Industry #6" at bounding box center [208, 314] width 77 height 23
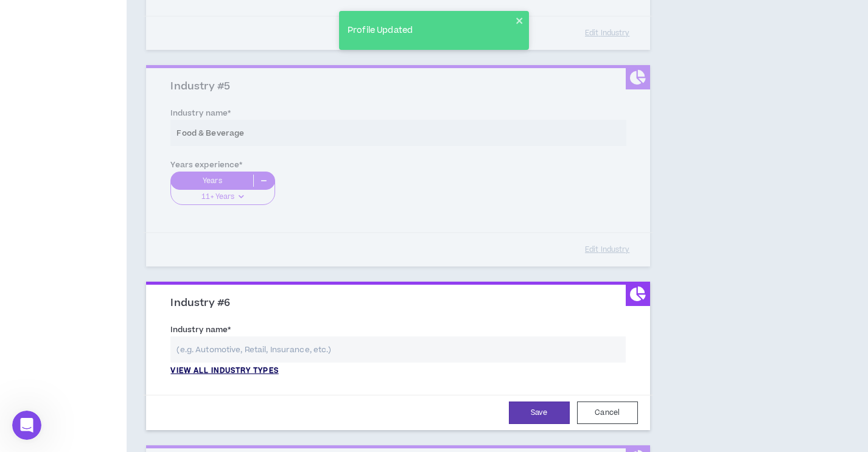
click at [229, 372] on p "View all industry types" at bounding box center [224, 371] width 108 height 11
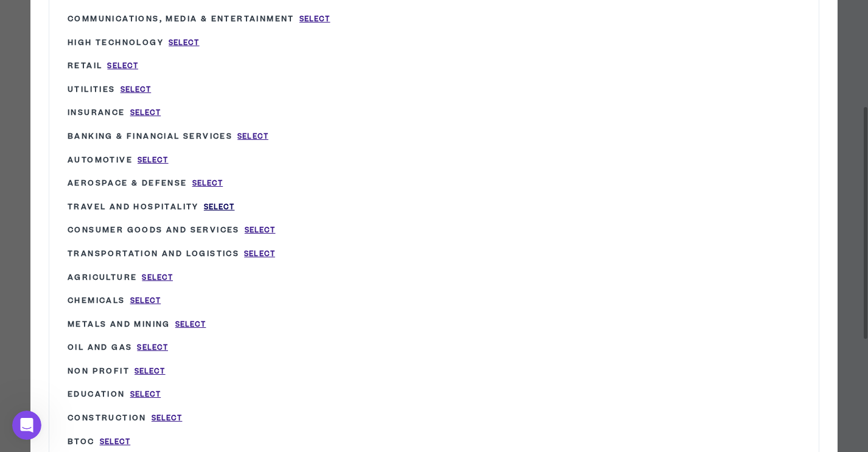
click at [223, 202] on span "Select" at bounding box center [219, 207] width 31 height 10
type input "Travel and Hospitality"
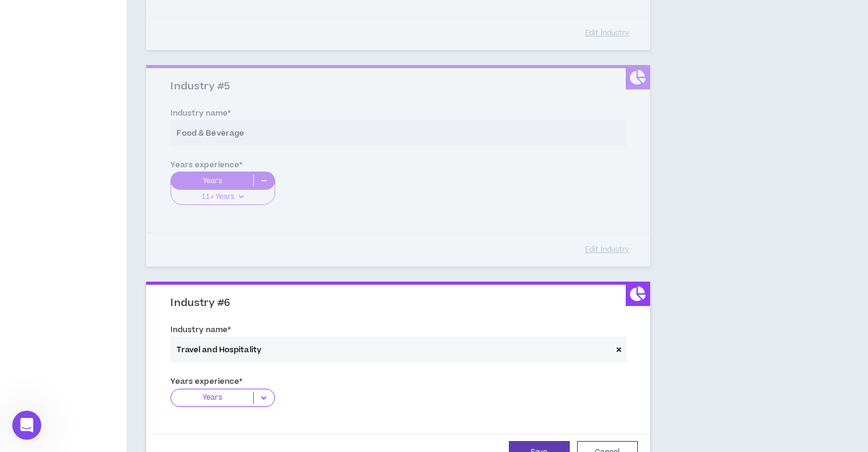
click at [239, 399] on p "Years" at bounding box center [212, 398] width 82 height 12
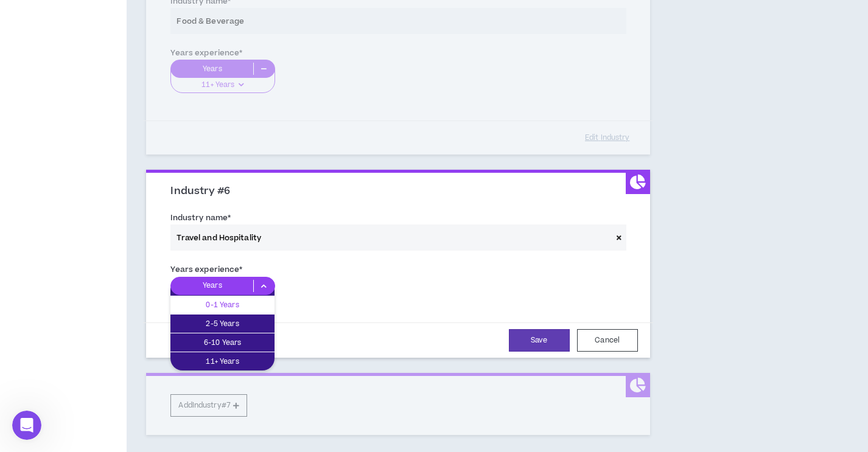
scroll to position [1058, 0]
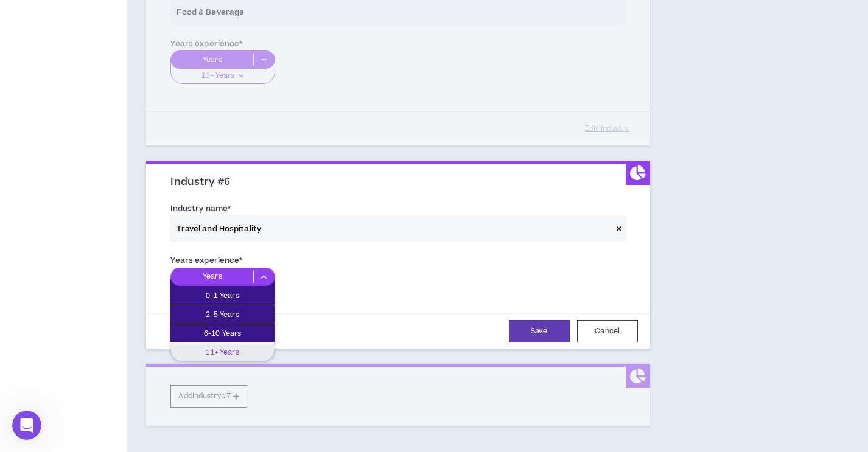
click at [228, 355] on p "11+ Years" at bounding box center [222, 352] width 104 height 13
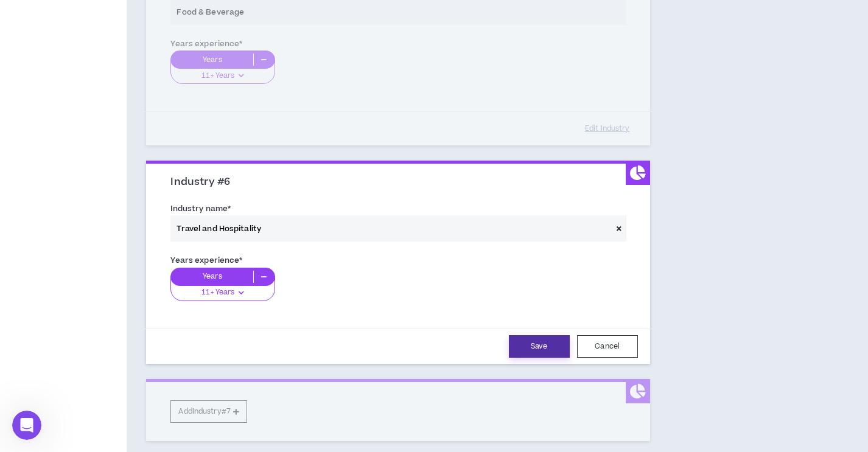
click at [515, 344] on button "Save" at bounding box center [539, 346] width 61 height 23
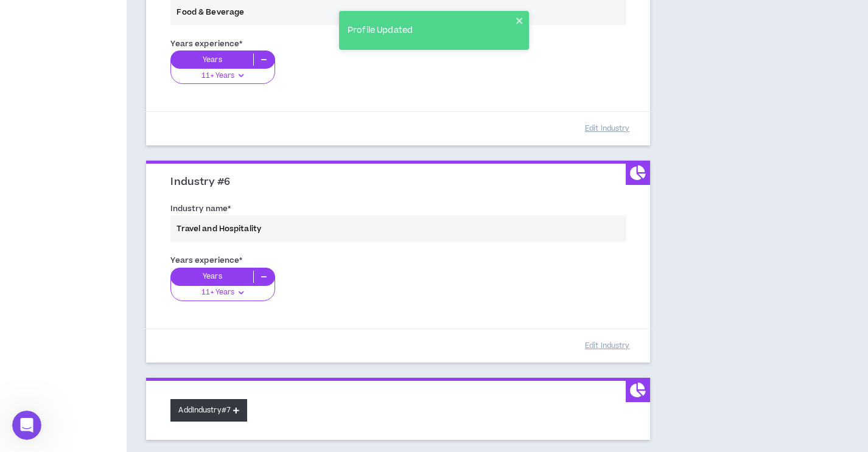
click at [212, 411] on button "Add Industry #7" at bounding box center [208, 410] width 77 height 23
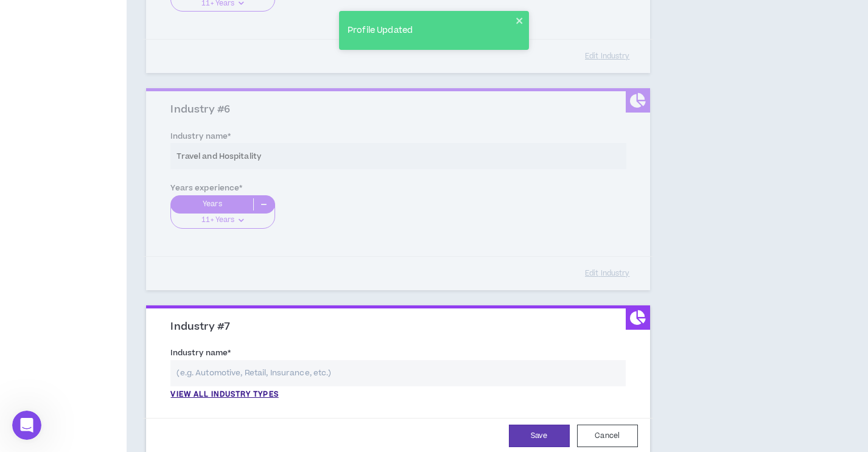
scroll to position [1317, 0]
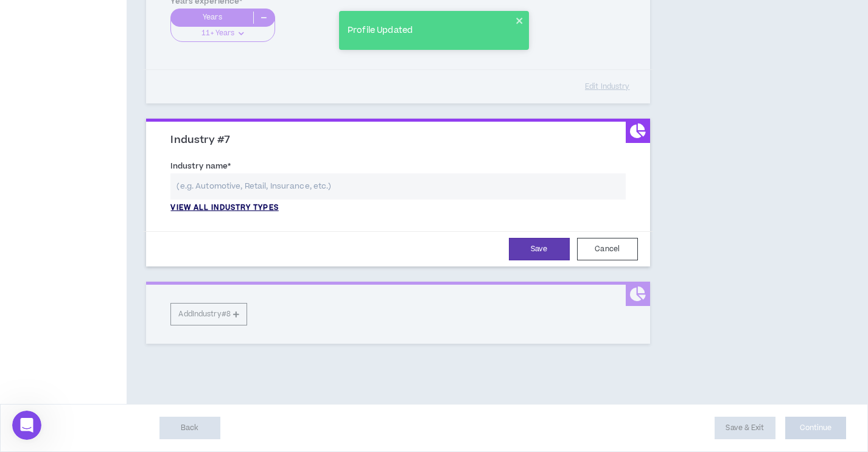
click at [217, 209] on p "View all industry types" at bounding box center [224, 208] width 108 height 11
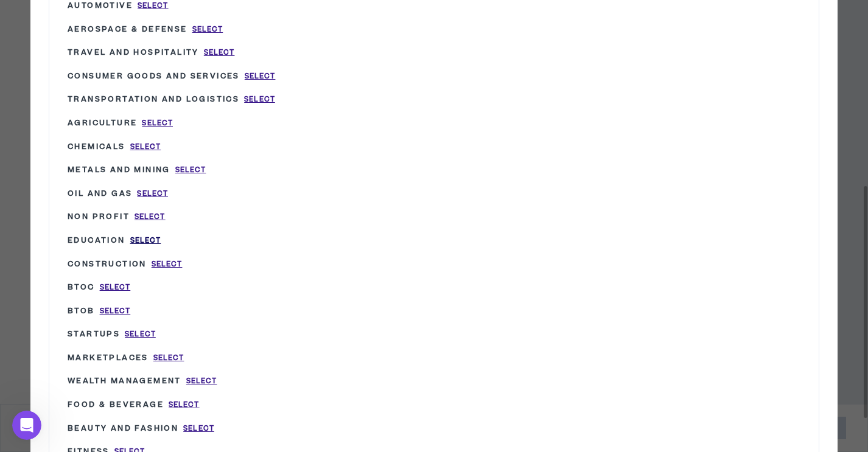
click at [156, 235] on span "Select" at bounding box center [145, 240] width 31 height 10
type input "Education"
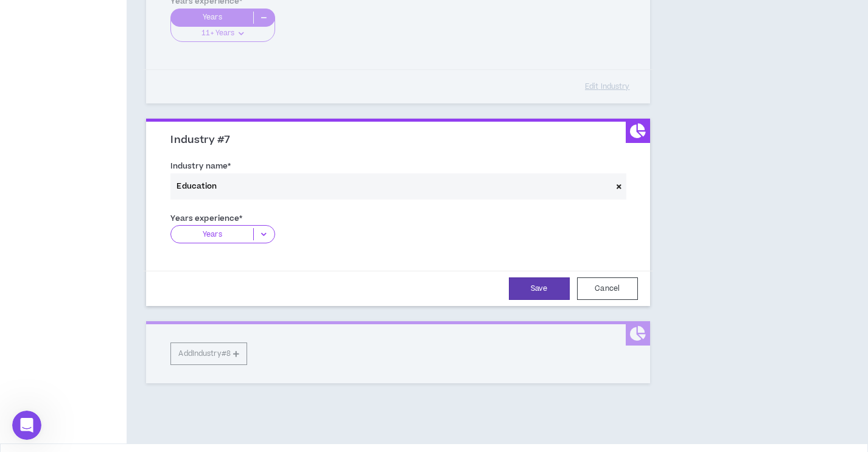
click at [239, 235] on p "Years" at bounding box center [212, 234] width 82 height 12
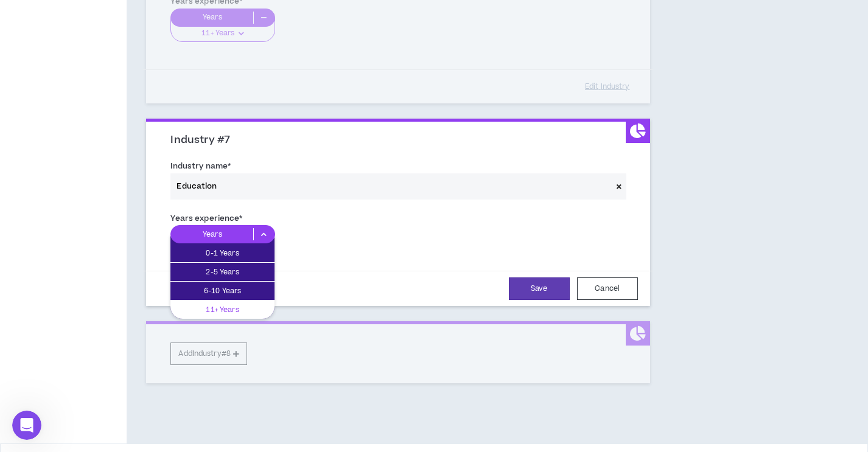
click at [231, 310] on p "11+ Years" at bounding box center [222, 309] width 104 height 13
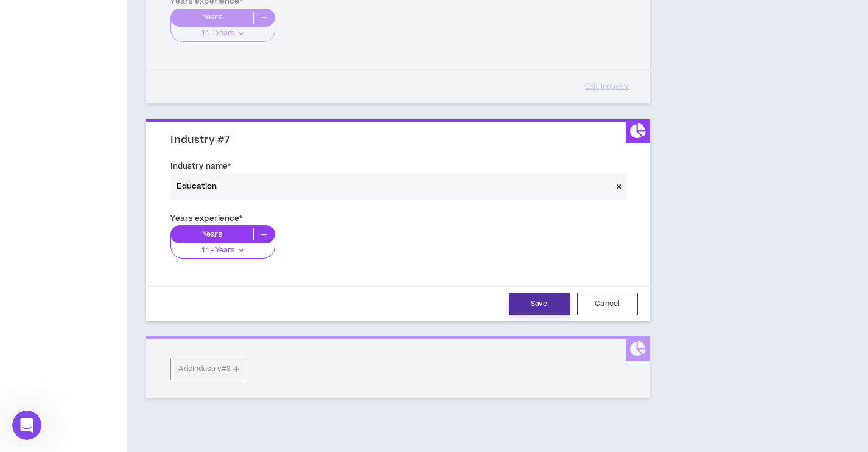
click at [530, 309] on button "Save" at bounding box center [539, 304] width 61 height 23
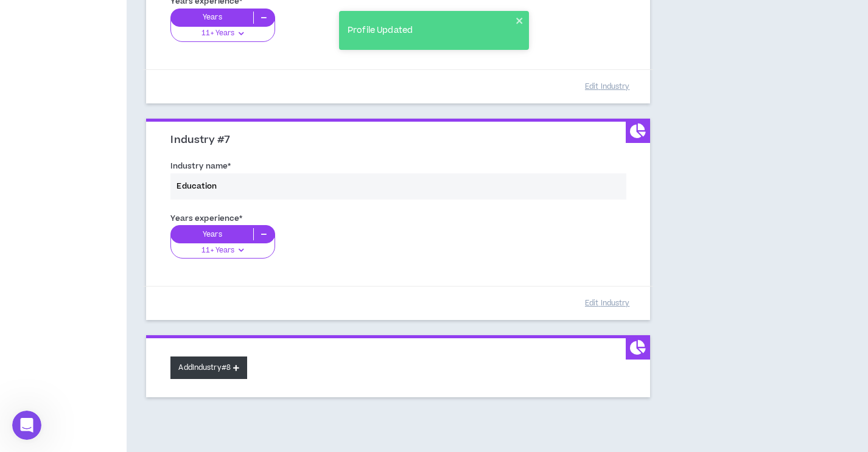
click at [225, 369] on button "Add Industry #8" at bounding box center [208, 368] width 77 height 23
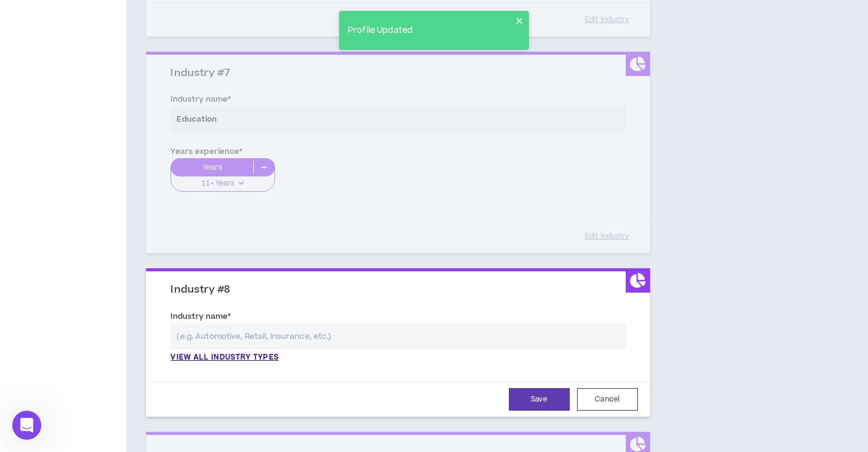
scroll to position [1386, 0]
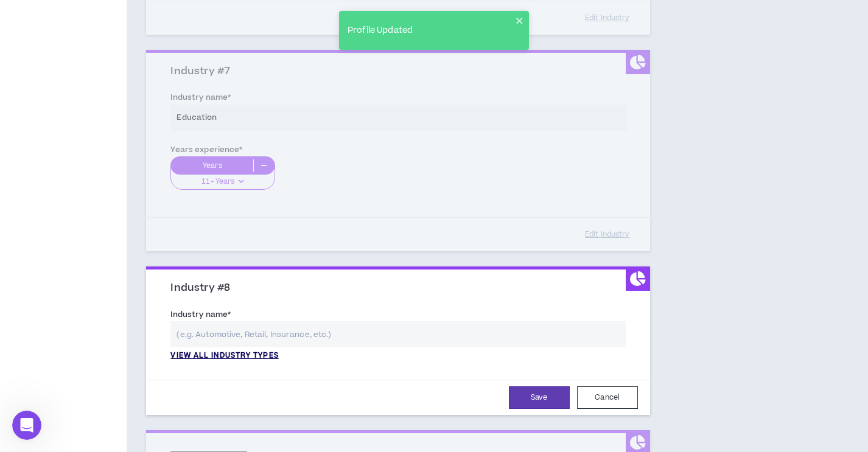
click at [215, 360] on p "View all industry types" at bounding box center [224, 355] width 108 height 11
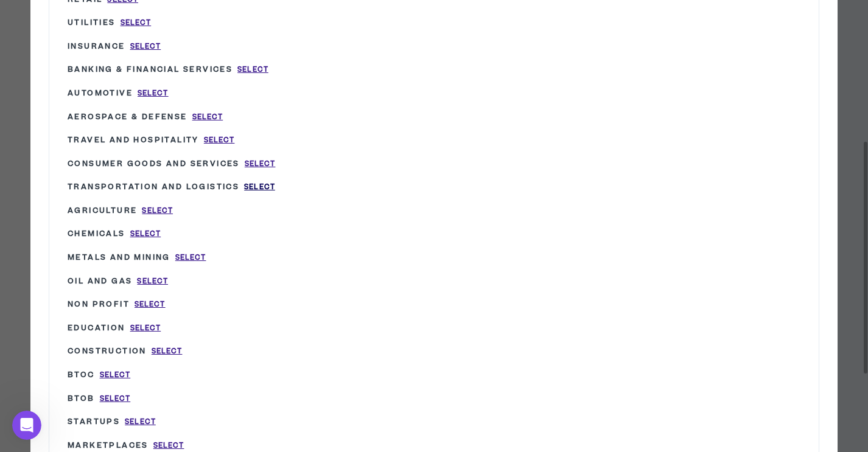
click at [262, 184] on span "Select" at bounding box center [259, 187] width 31 height 10
type input "Transportation and Logistics"
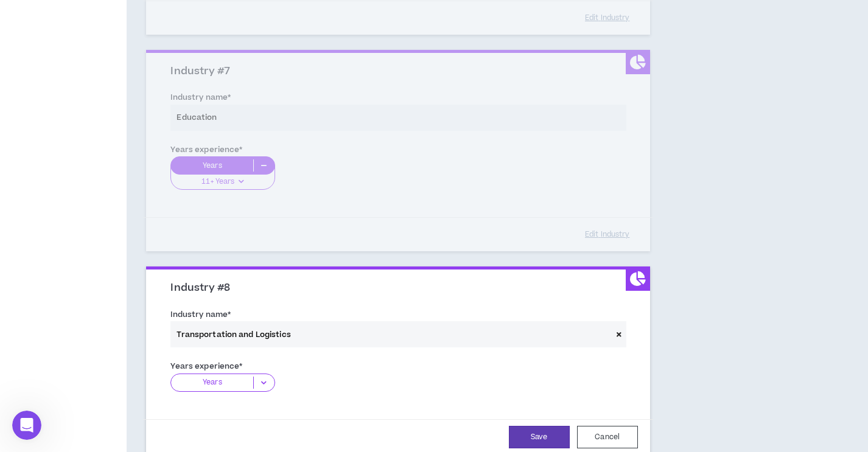
click at [243, 383] on p "Years" at bounding box center [212, 383] width 82 height 12
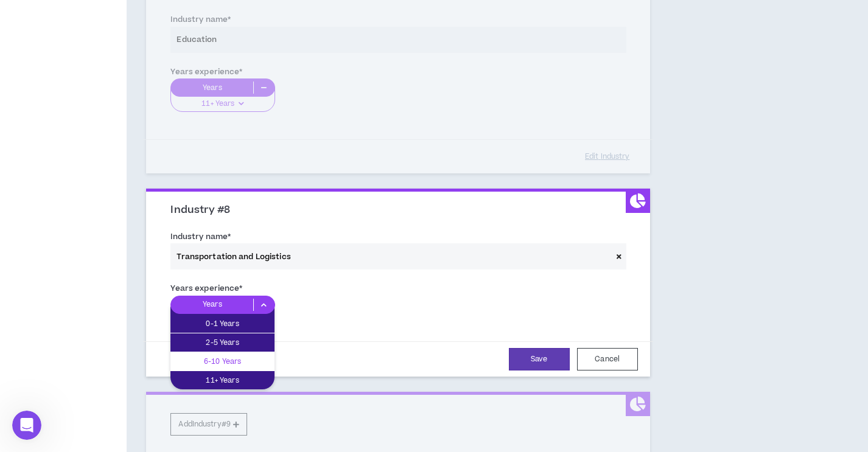
scroll to position [1467, 0]
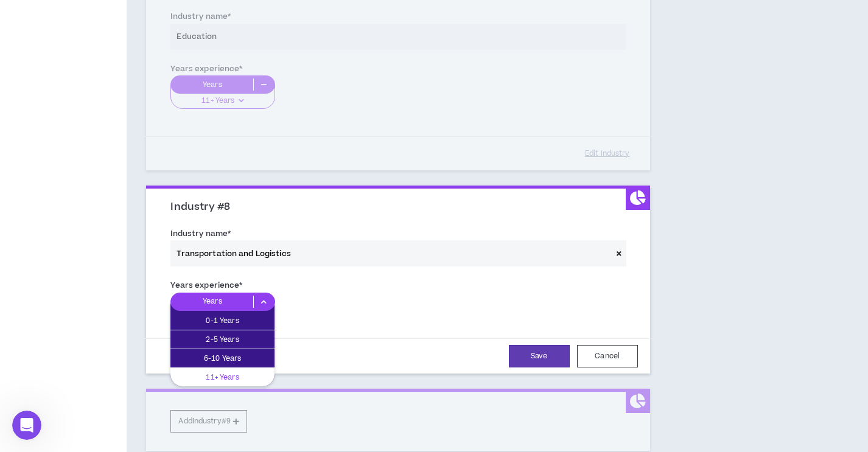
click at [230, 378] on p "11+ Years" at bounding box center [222, 377] width 104 height 13
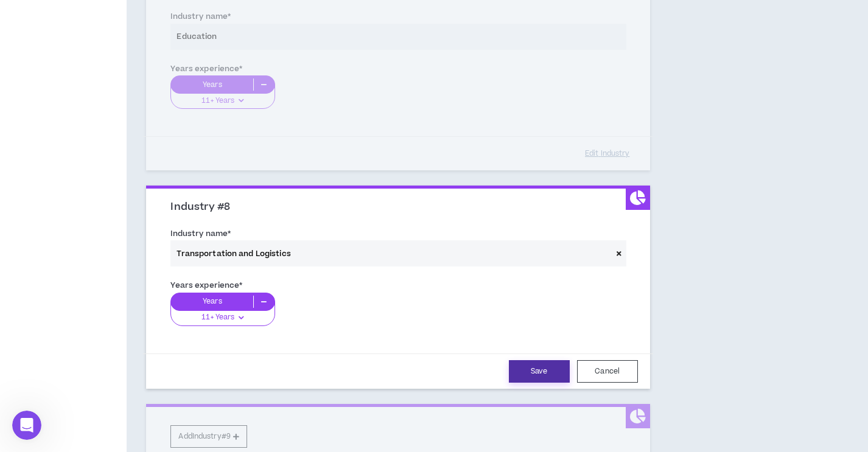
click at [529, 372] on button "Save" at bounding box center [539, 371] width 61 height 23
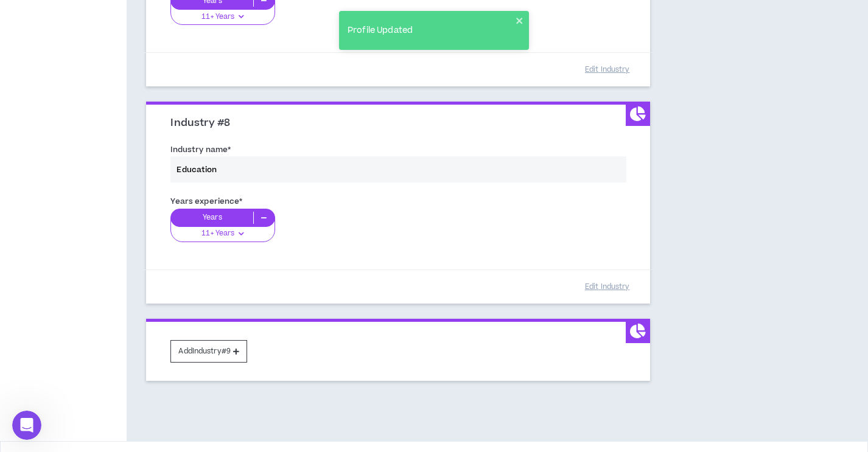
scroll to position [1557, 0]
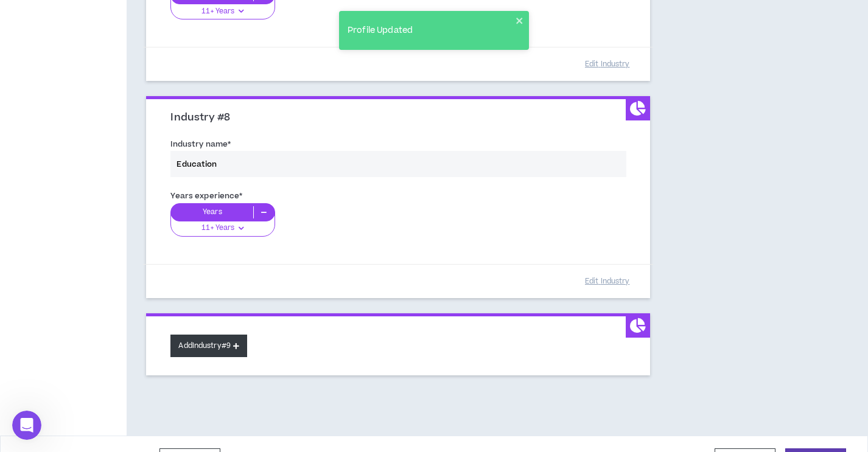
click at [233, 343] on button "Add Industry #9" at bounding box center [208, 346] width 77 height 23
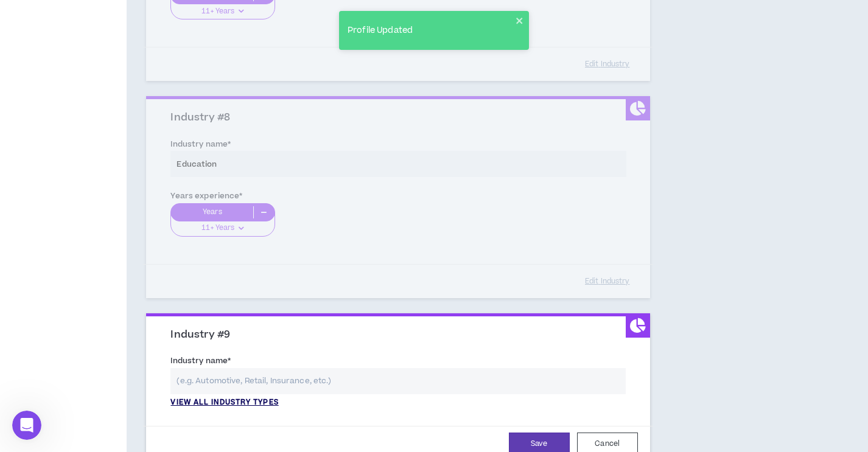
click at [235, 405] on p "View all industry types" at bounding box center [224, 402] width 108 height 11
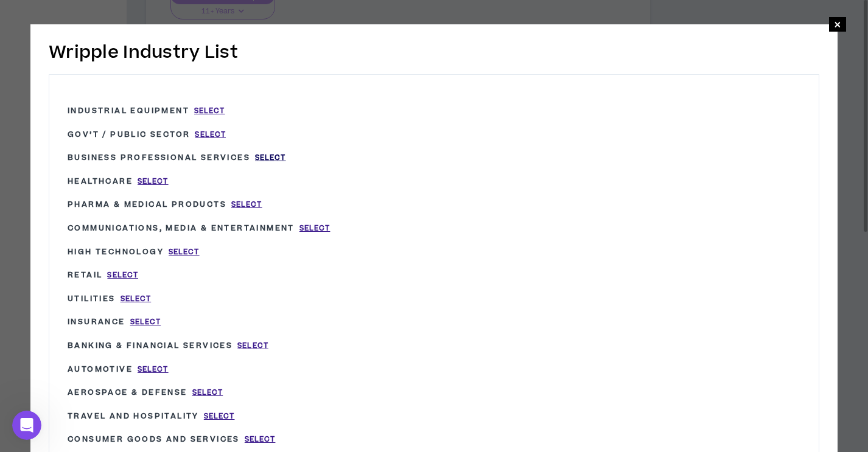
click at [276, 157] on span "Select" at bounding box center [270, 158] width 31 height 10
type input "Business Professional Services"
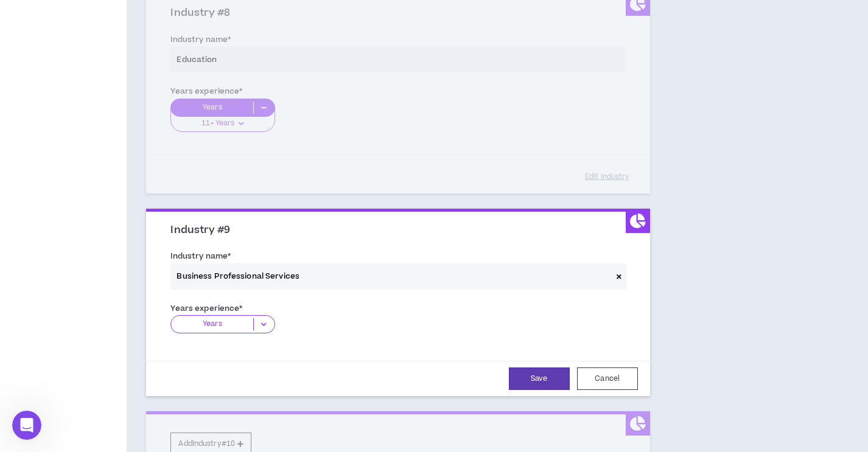
scroll to position [1672, 0]
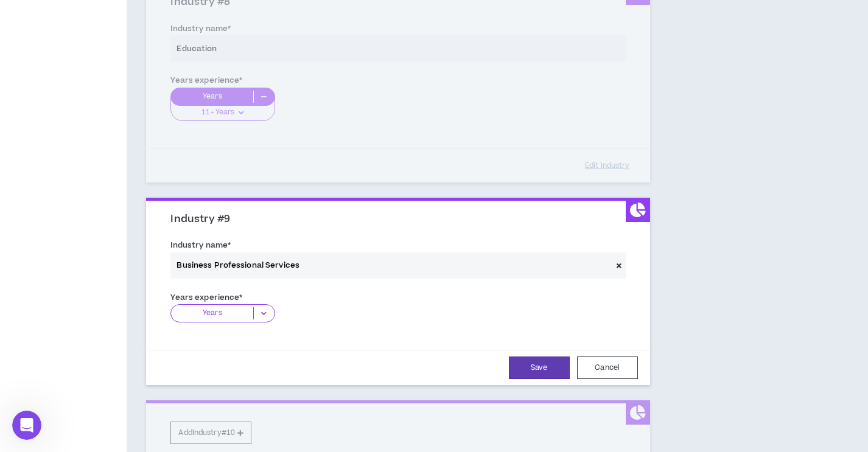
click at [251, 318] on p "Years" at bounding box center [212, 313] width 82 height 12
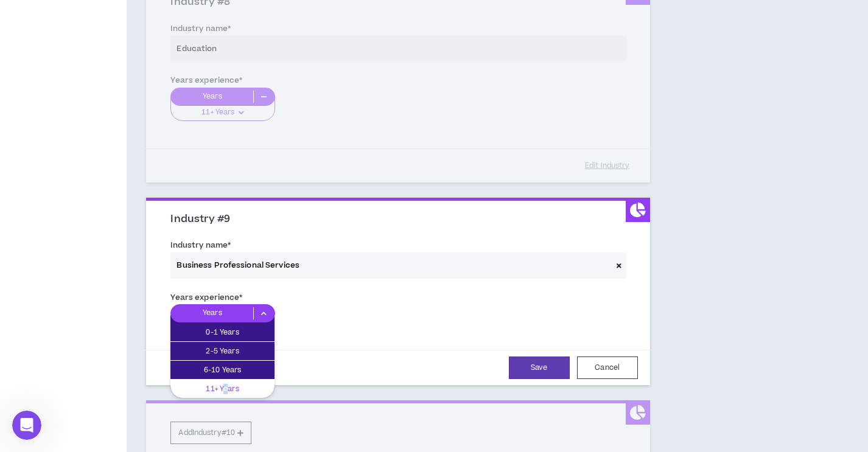
click at [226, 389] on p "11+ Years" at bounding box center [222, 388] width 104 height 13
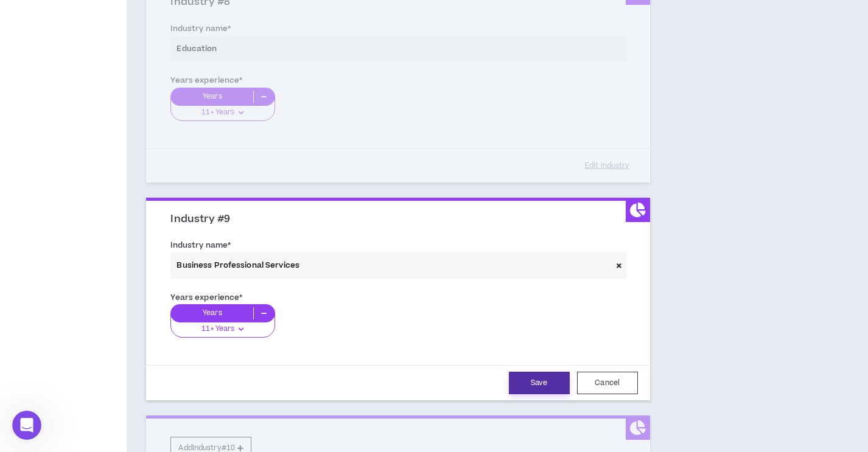
click at [545, 381] on button "Save" at bounding box center [539, 383] width 61 height 23
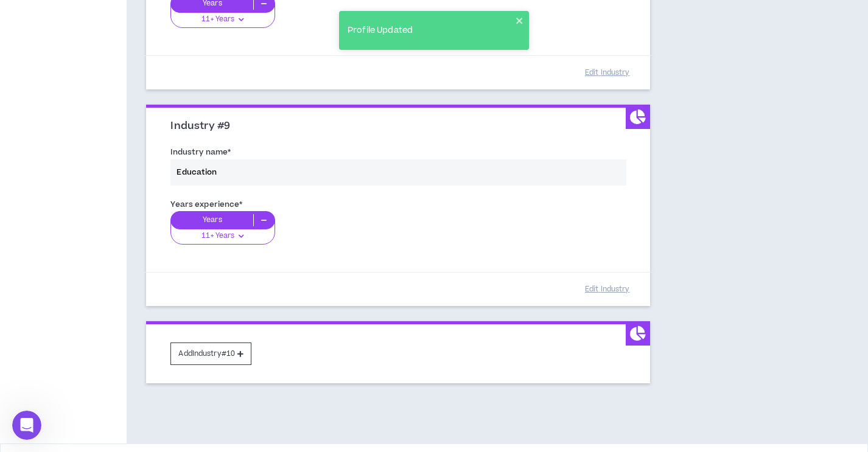
scroll to position [1805, 0]
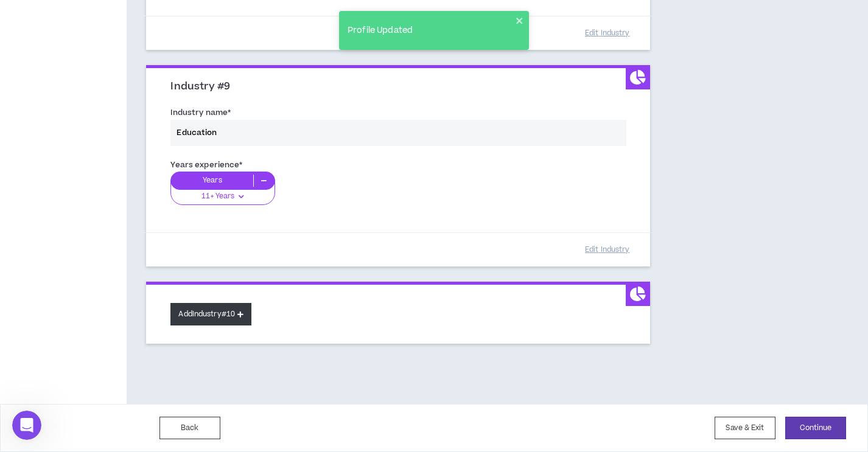
click at [242, 316] on icon at bounding box center [240, 314] width 6 height 7
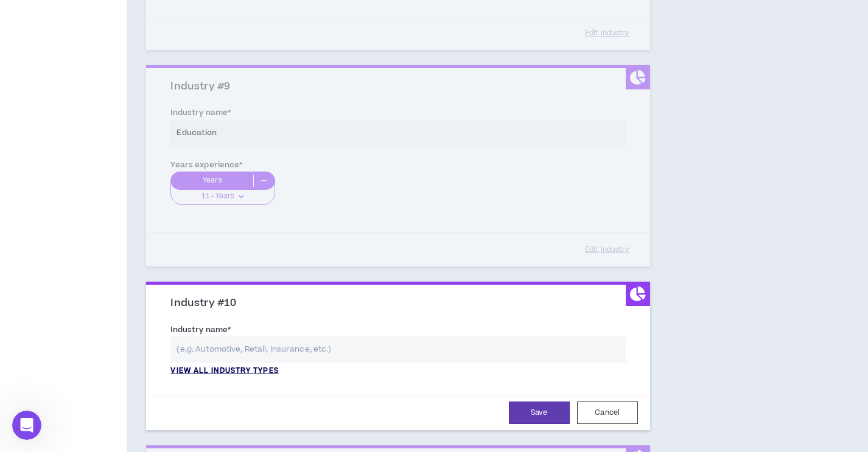
click at [239, 374] on p "View all industry types" at bounding box center [224, 371] width 108 height 11
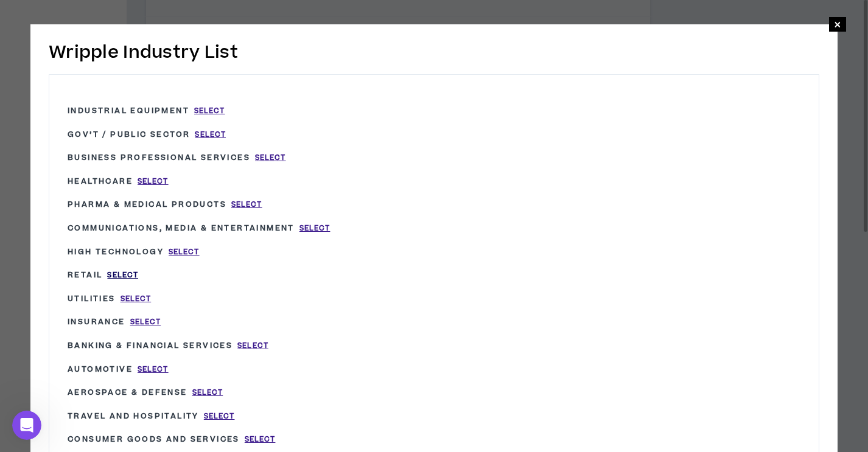
click at [124, 273] on span "Select" at bounding box center [122, 275] width 31 height 10
type input "Retail"
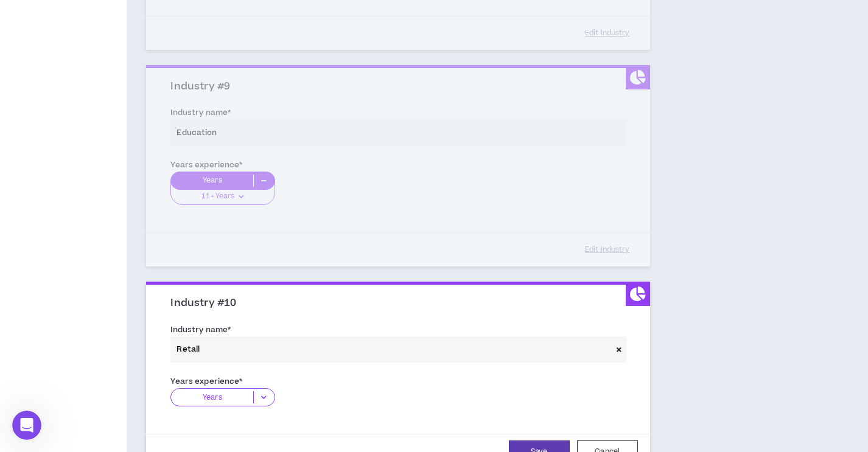
click at [235, 394] on p "Years" at bounding box center [212, 397] width 82 height 12
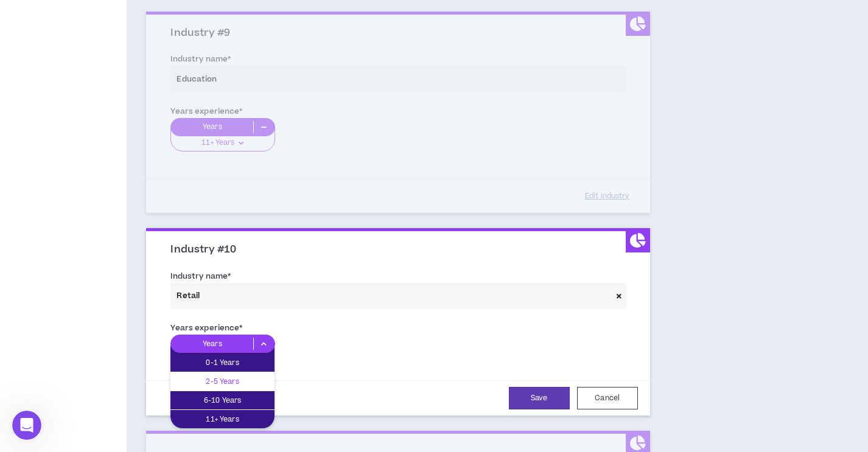
scroll to position [1895, 0]
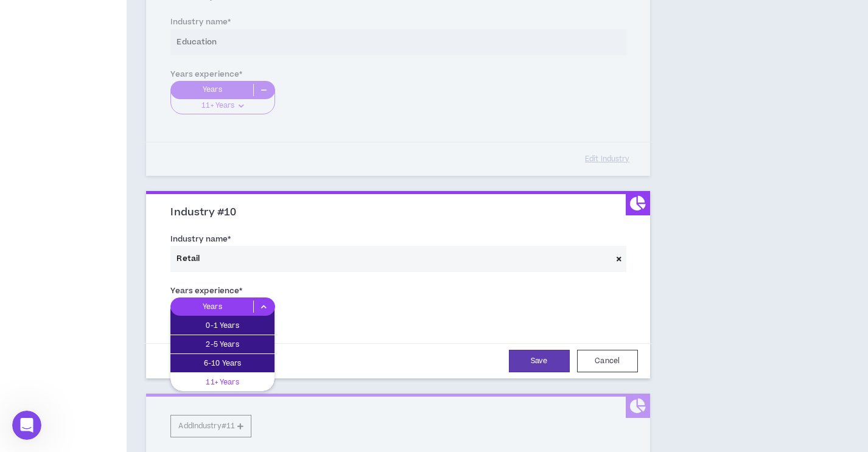
click at [227, 382] on p "11+ Years" at bounding box center [222, 381] width 104 height 13
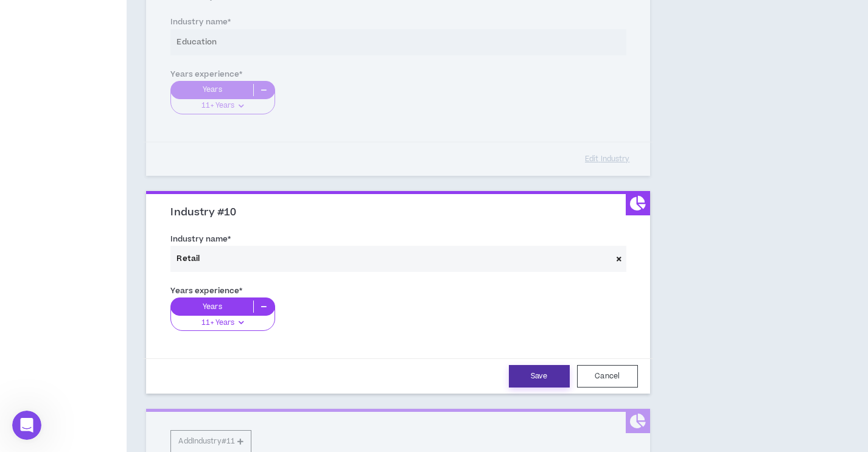
click at [537, 377] on button "Save" at bounding box center [539, 376] width 61 height 23
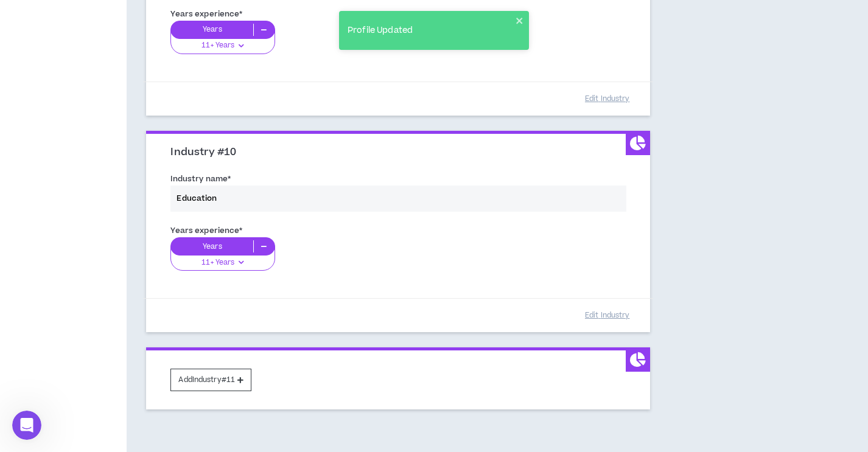
scroll to position [2021, 0]
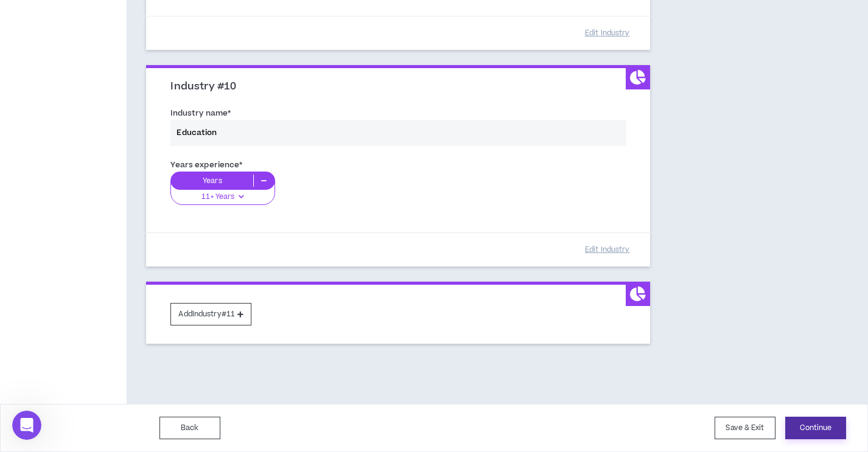
click at [836, 427] on button "Continue" at bounding box center [815, 428] width 61 height 23
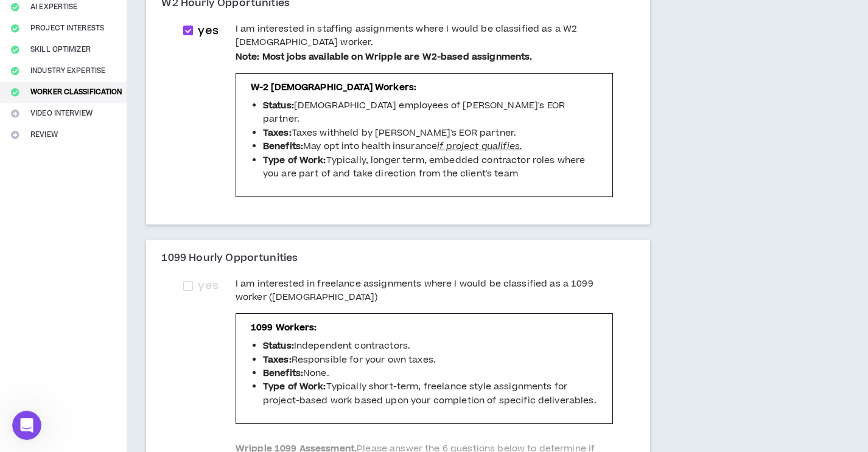
scroll to position [194, 0]
click at [272, 277] on span "I am interested in freelance assignments where I would be classified as a 1099 …" at bounding box center [423, 290] width 377 height 27
checkbox input "****"
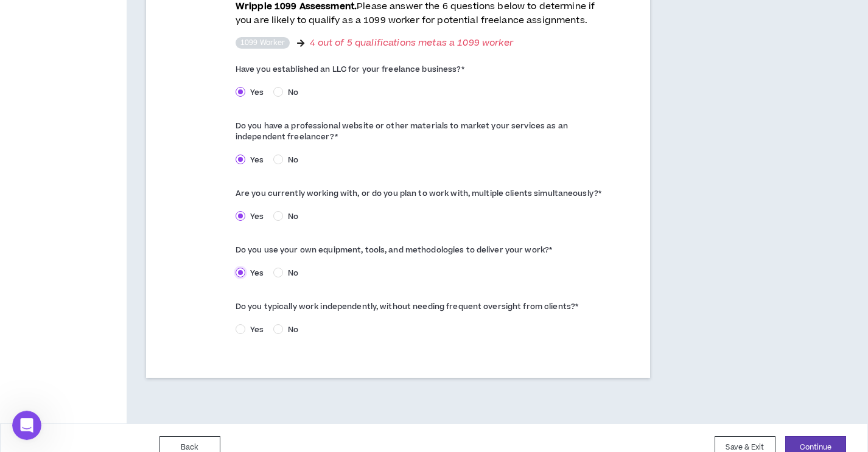
scroll to position [646, 0]
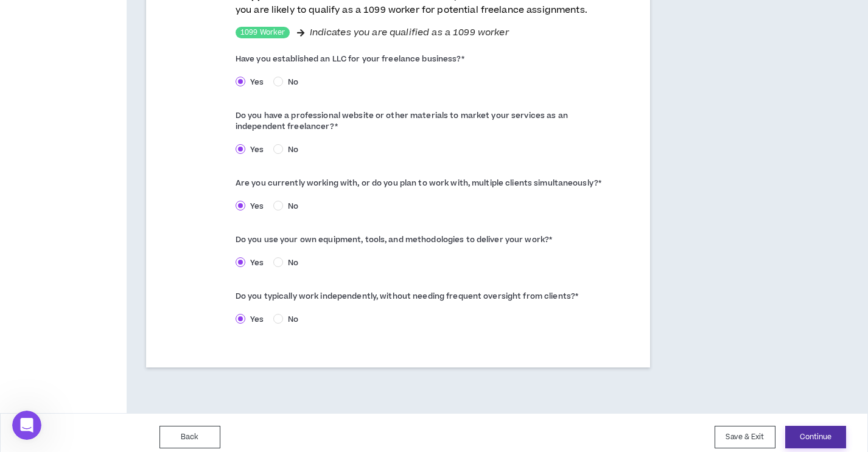
click at [797, 427] on button "Continue" at bounding box center [815, 437] width 61 height 23
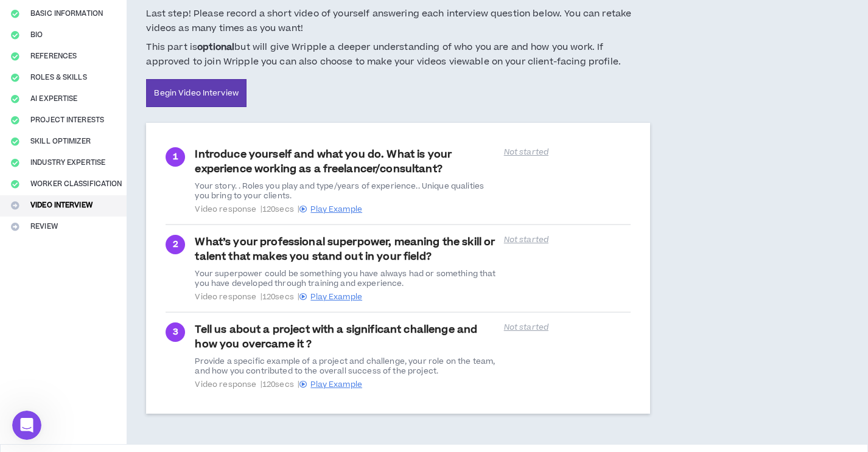
scroll to position [103, 0]
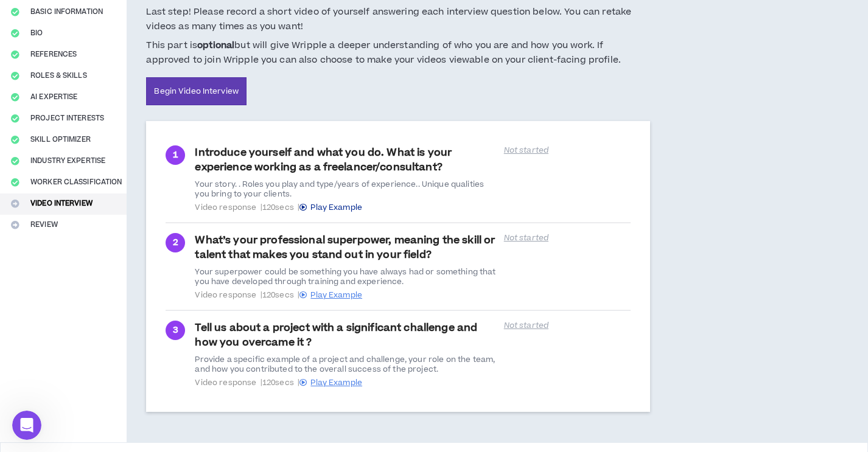
click at [335, 207] on span "Play Example" at bounding box center [336, 207] width 52 height 11
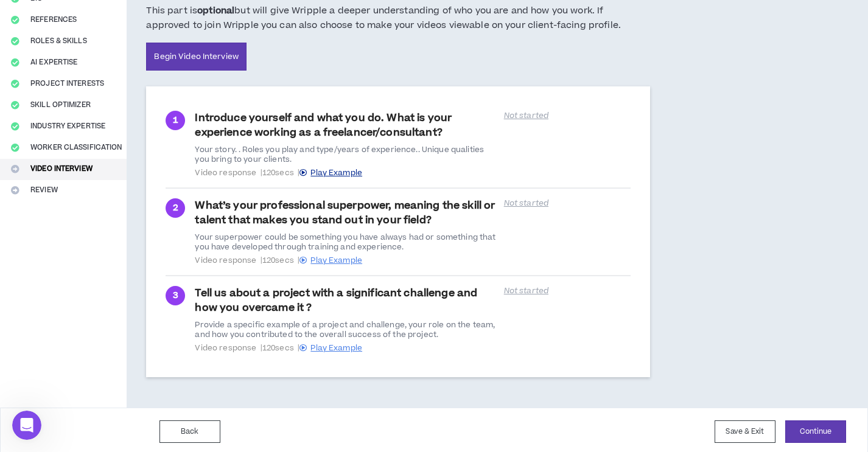
scroll to position [142, 0]
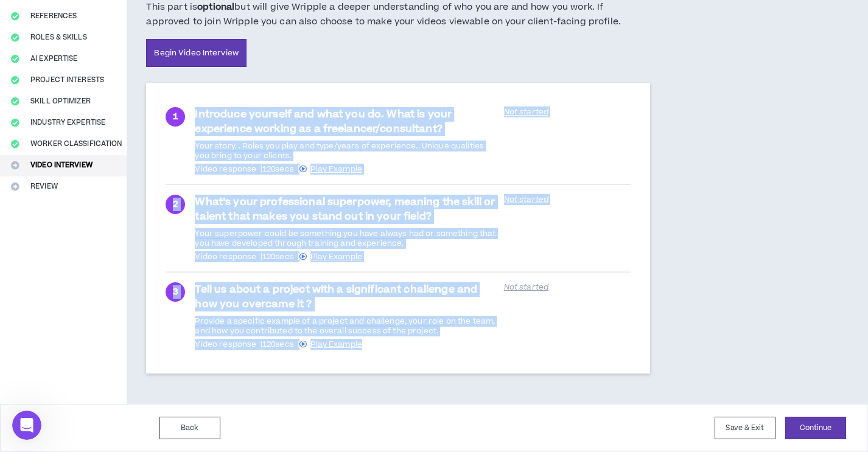
drag, startPoint x: 196, startPoint y: 112, endPoint x: 391, endPoint y: 343, distance: 302.3
click at [391, 343] on ul "1 Introduce yourself and what you do. What is your experience working as a free…" at bounding box center [398, 228] width 464 height 262
copy ul "Introduce yourself and what you do. What is your experience working as a freela…"
click at [422, 173] on span "Video response | 120 secs | Play Example" at bounding box center [345, 169] width 301 height 10
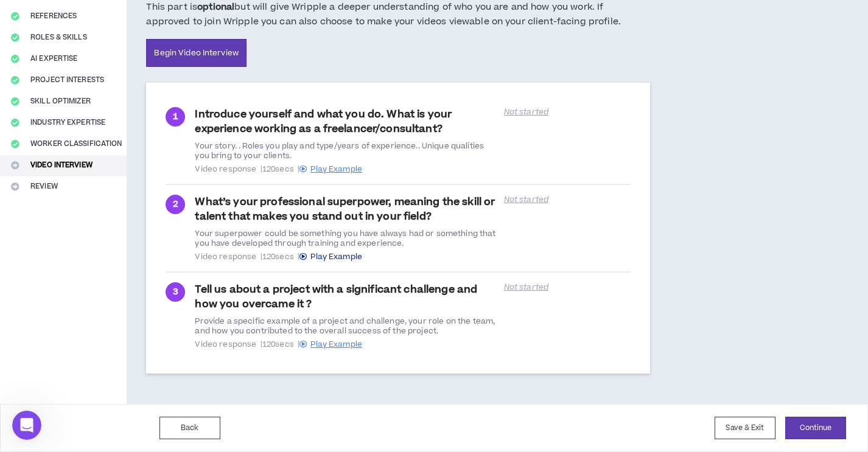
click at [356, 257] on span "Play Example" at bounding box center [336, 256] width 52 height 11
click at [359, 341] on span "Play Example" at bounding box center [336, 344] width 52 height 11
click at [817, 428] on button "Continue" at bounding box center [815, 428] width 61 height 23
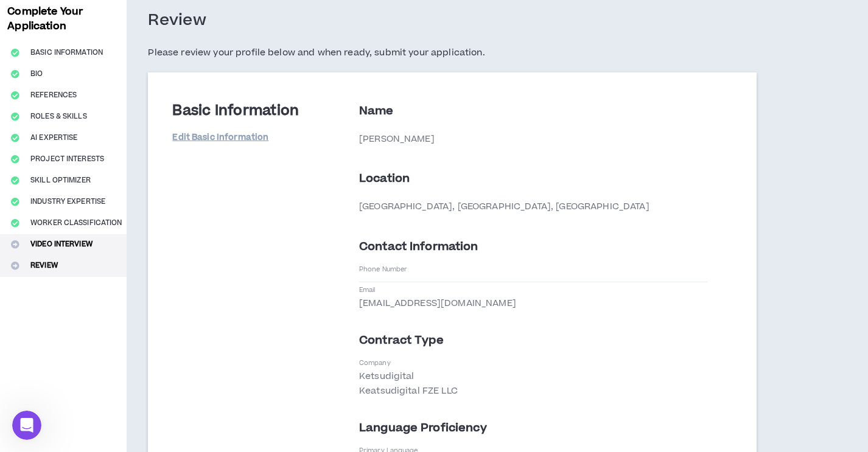
click at [55, 239] on button "Video Interview" at bounding box center [63, 244] width 127 height 21
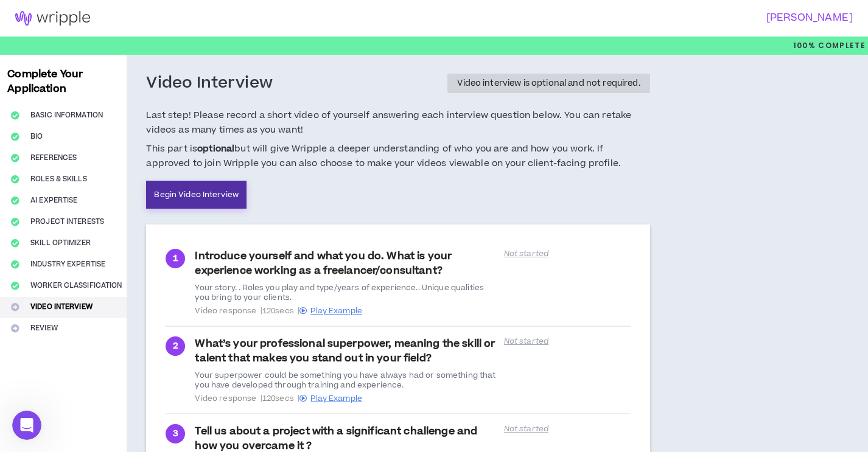
click at [201, 198] on link "Begin Video Interview" at bounding box center [196, 195] width 100 height 28
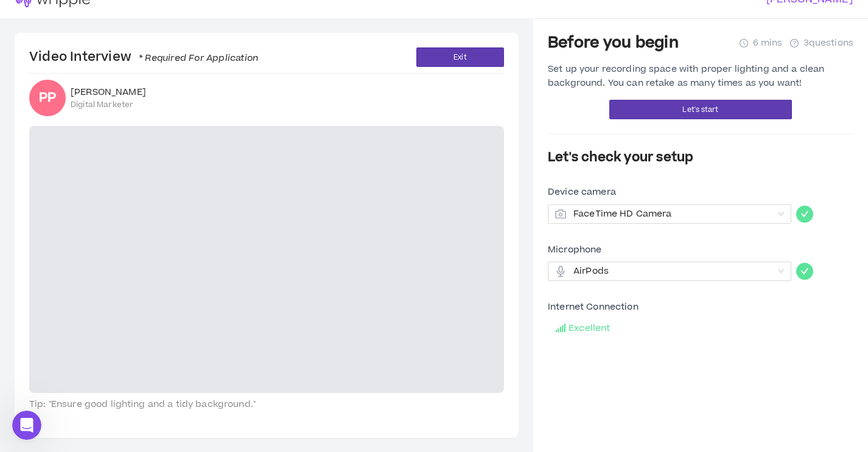
scroll to position [19, 0]
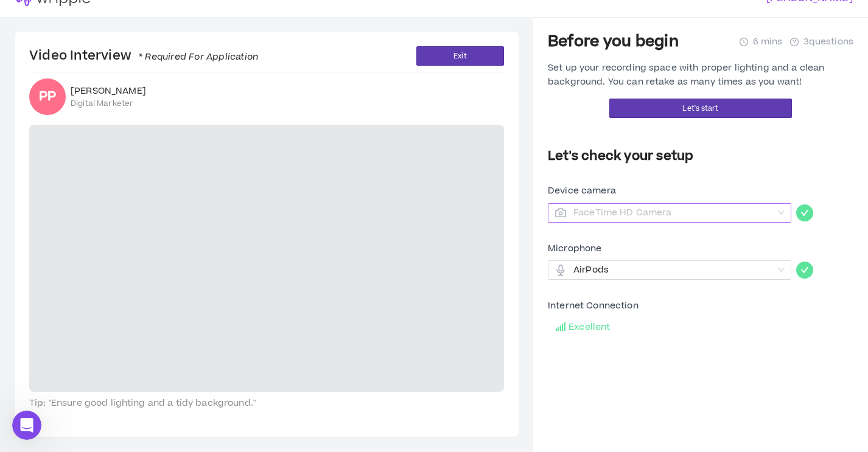
click at [731, 214] on span "FaceTime HD Camera" at bounding box center [673, 213] width 200 height 18
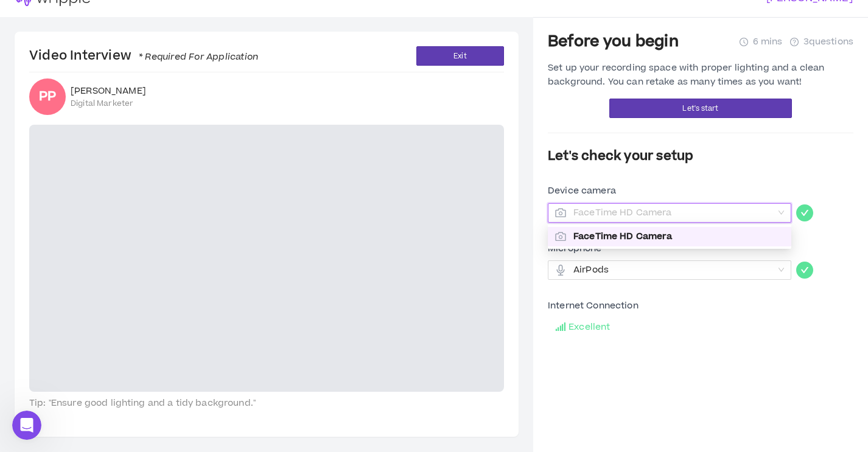
click at [731, 214] on span "FaceTime HD Camera" at bounding box center [673, 213] width 200 height 18
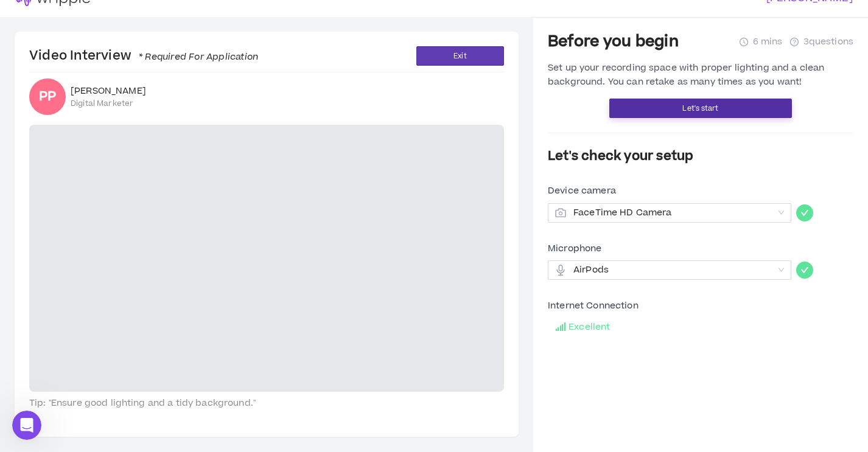
click at [717, 106] on span "Let's start" at bounding box center [700, 109] width 36 height 12
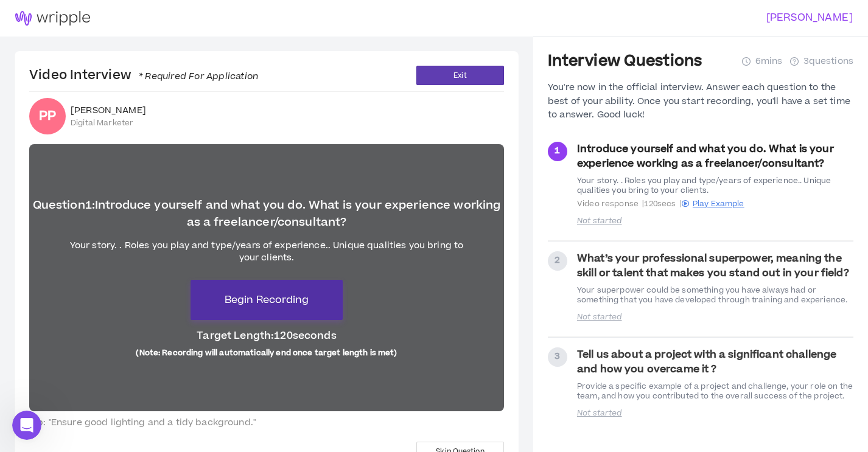
click at [289, 298] on span "Begin Recording" at bounding box center [267, 300] width 84 height 15
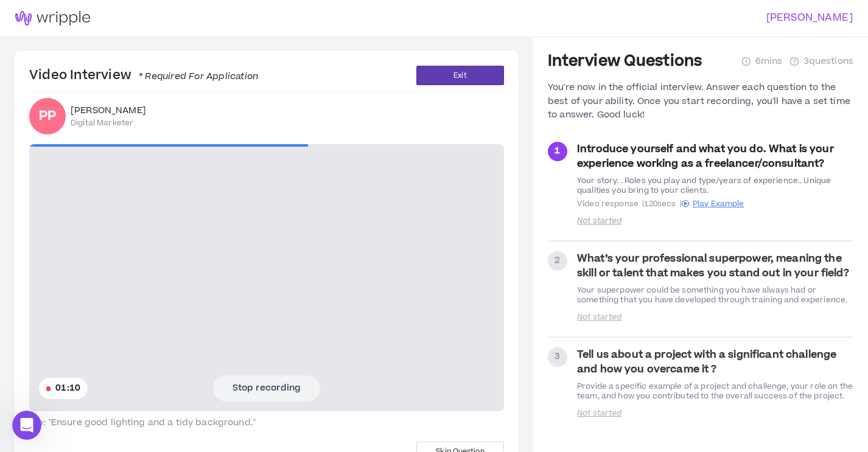
click at [265, 386] on button "Stop recording" at bounding box center [266, 388] width 107 height 26
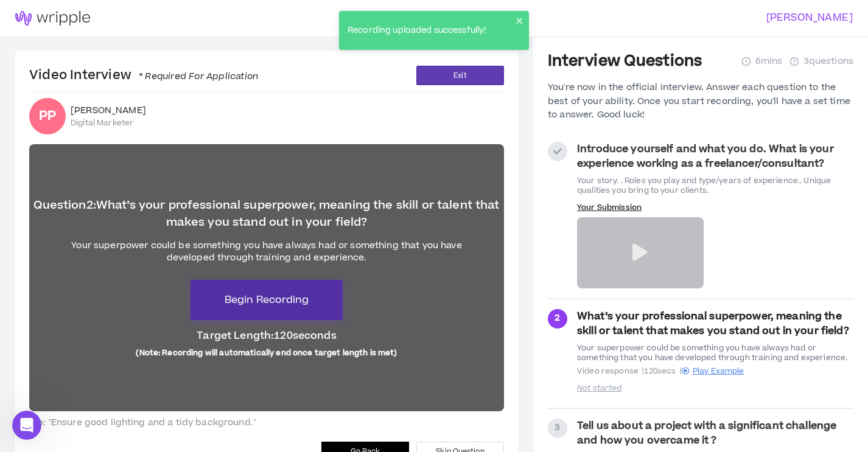
click at [284, 302] on span "Begin Recording" at bounding box center [267, 300] width 84 height 15
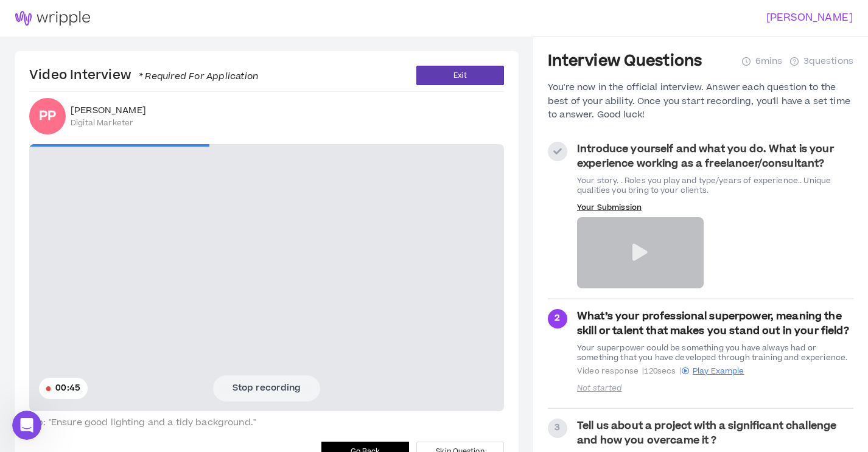
click at [287, 387] on button "Stop recording" at bounding box center [266, 388] width 107 height 26
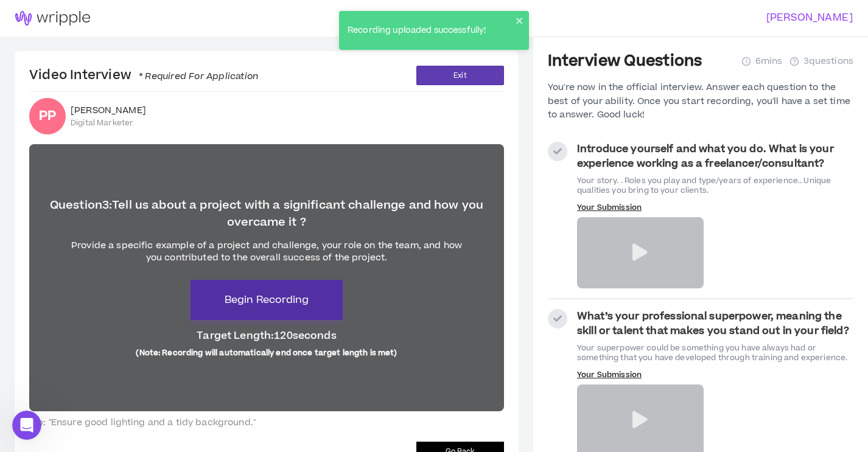
click at [299, 298] on span "Begin Recording" at bounding box center [267, 300] width 84 height 15
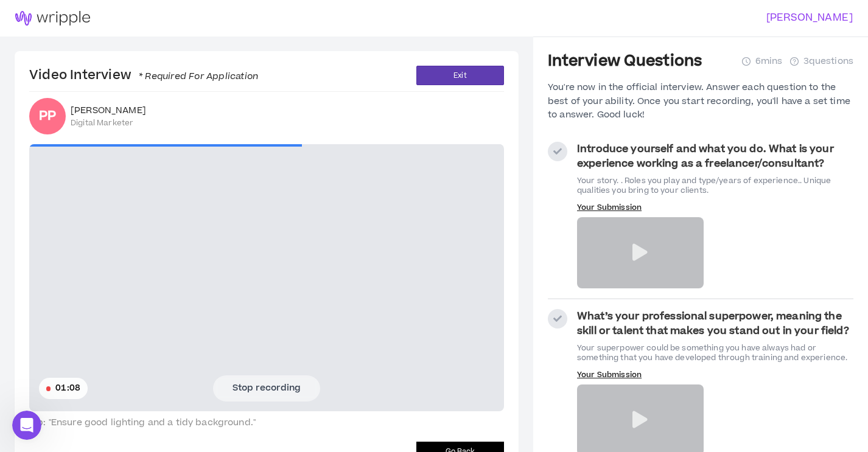
click at [296, 395] on button "Stop recording" at bounding box center [266, 388] width 107 height 26
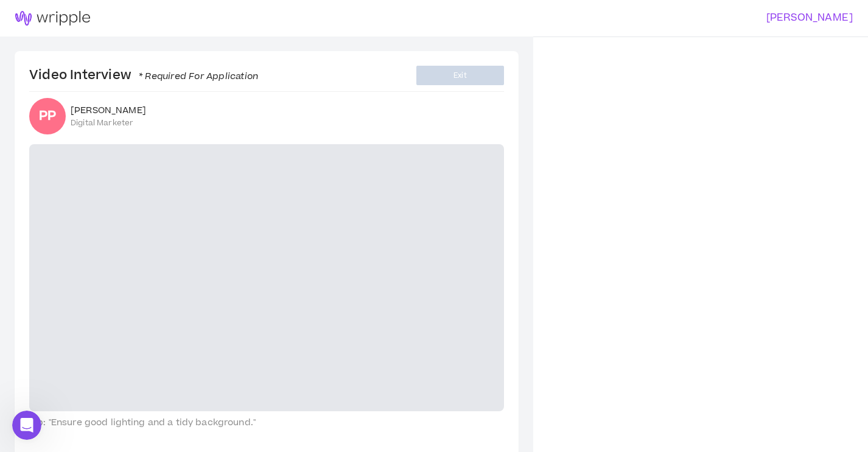
scroll to position [37, 0]
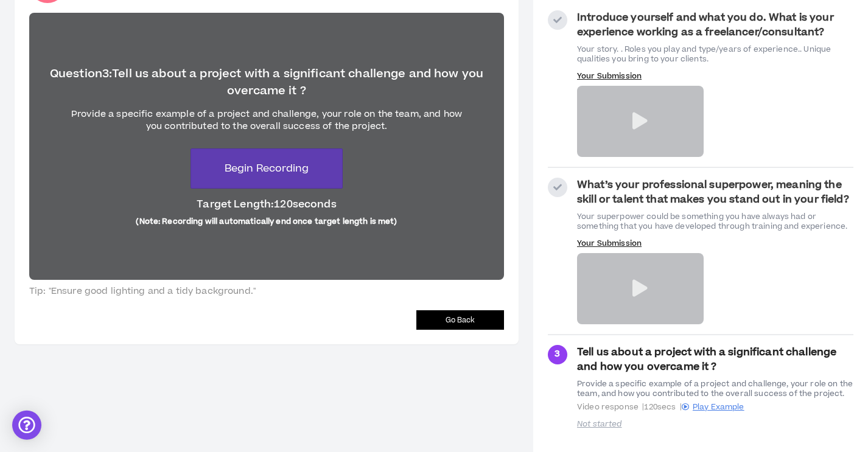
scroll to position [136, 0]
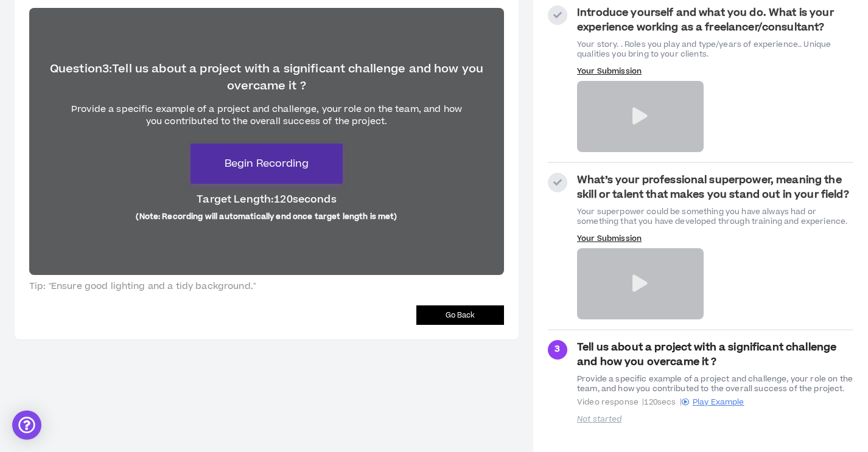
click at [314, 162] on button "Begin Recording" at bounding box center [266, 164] width 152 height 40
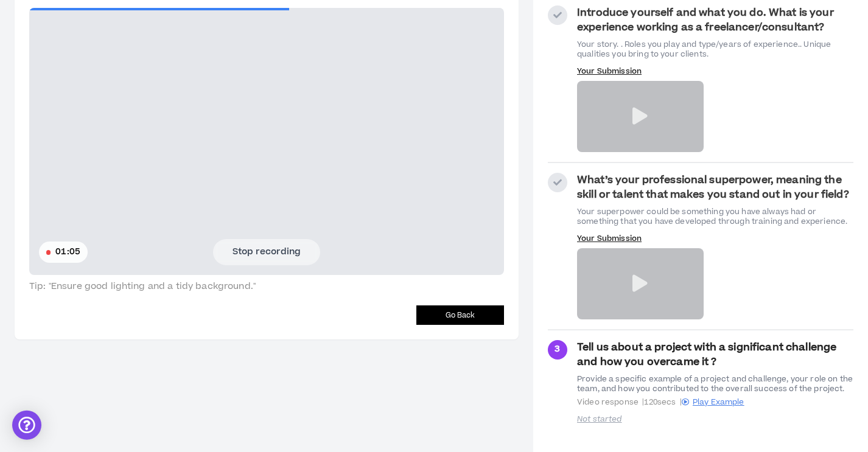
click at [259, 253] on button "Stop recording" at bounding box center [266, 252] width 107 height 26
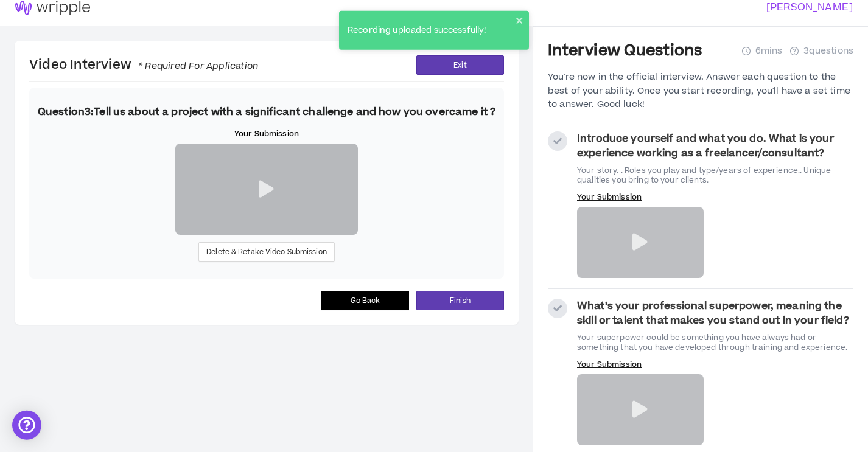
scroll to position [137, 0]
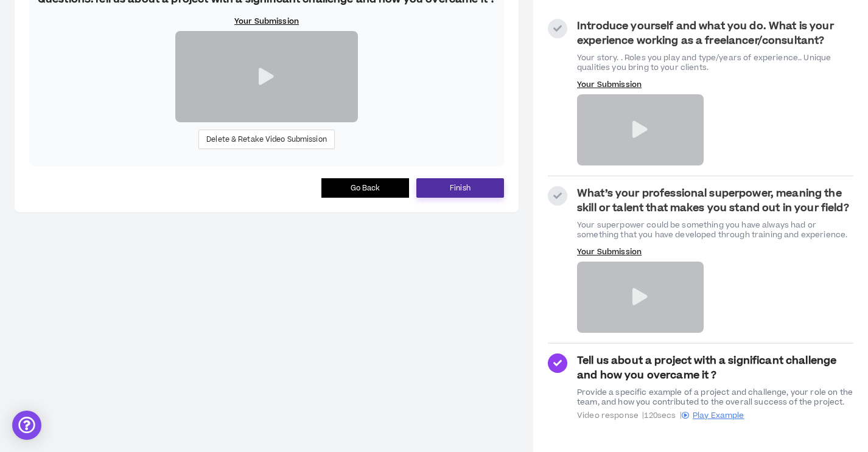
click at [462, 194] on span "Finish" at bounding box center [460, 189] width 21 height 12
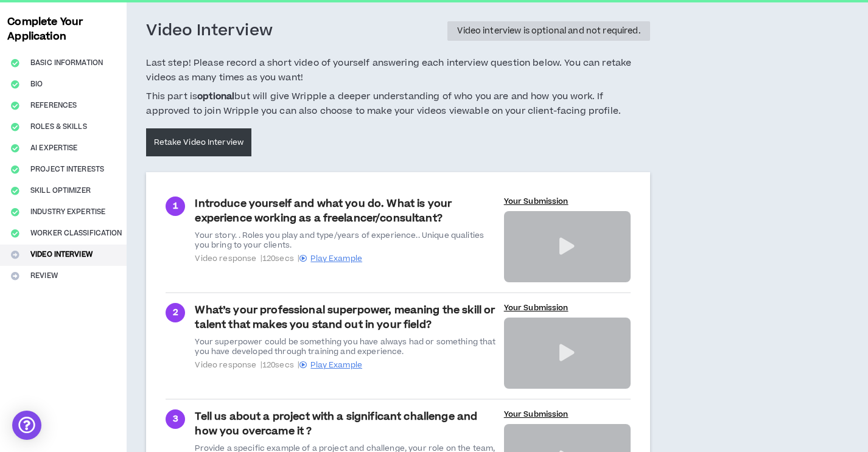
scroll to position [198, 0]
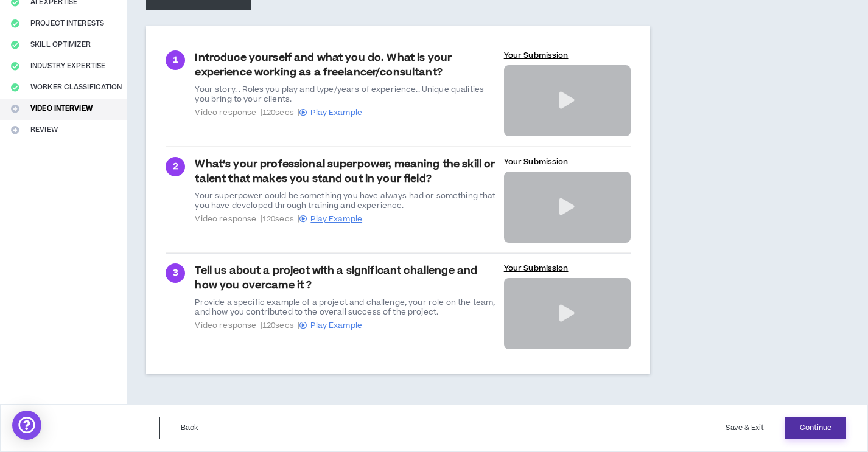
click at [827, 434] on button "Continue" at bounding box center [815, 428] width 61 height 23
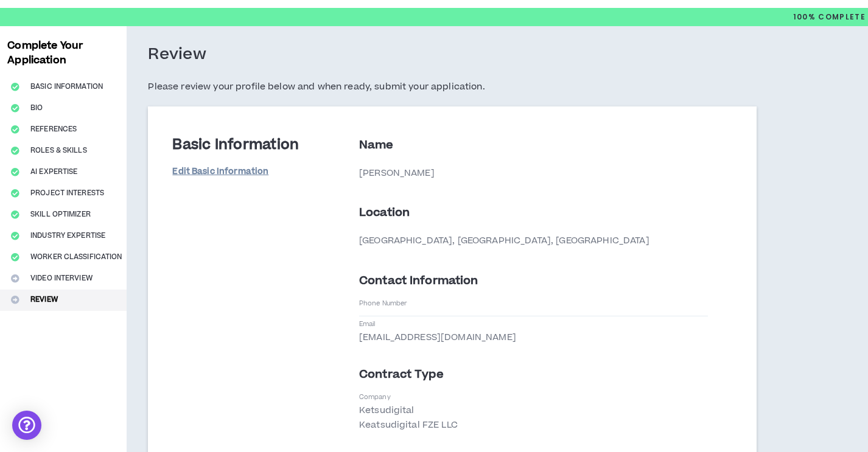
click at [252, 172] on link "Edit Basic Information" at bounding box center [220, 171] width 96 height 21
select select "*"
select select "AE"
select select "*******"
select select "*"
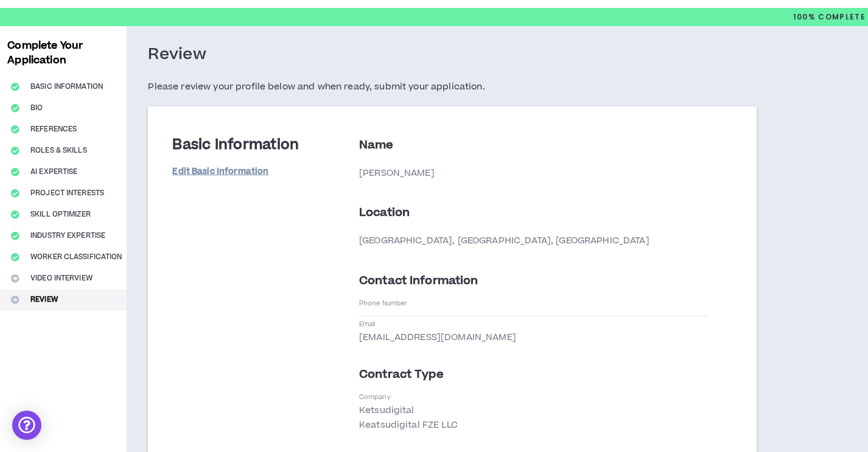
select select "**********"
select select "*****"
select select "***"
select select "**********"
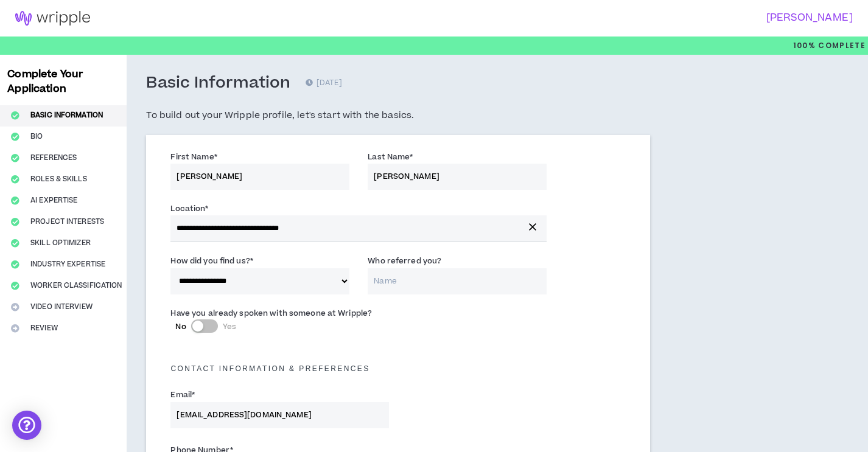
click at [186, 176] on input "[PERSON_NAME]" at bounding box center [259, 177] width 179 height 26
drag, startPoint x: 181, startPoint y: 178, endPoint x: 162, endPoint y: 178, distance: 18.9
click at [162, 178] on div "First Name * Pratik" at bounding box center [259, 170] width 197 height 40
type input "Pratik"
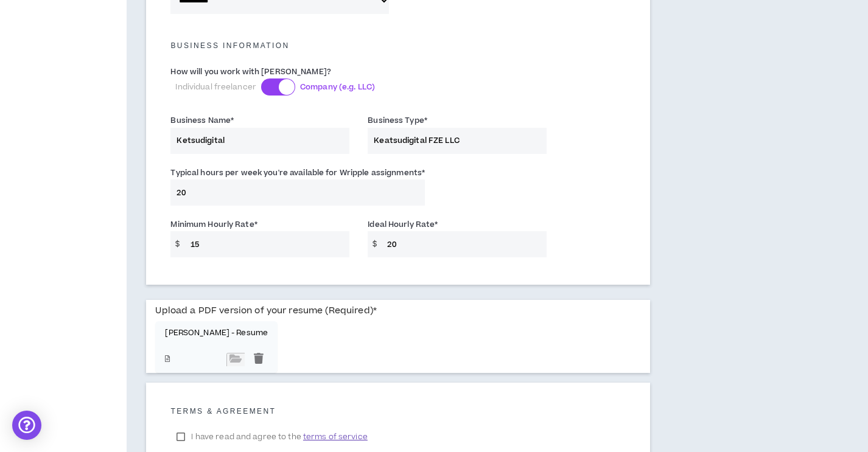
scroll to position [944, 0]
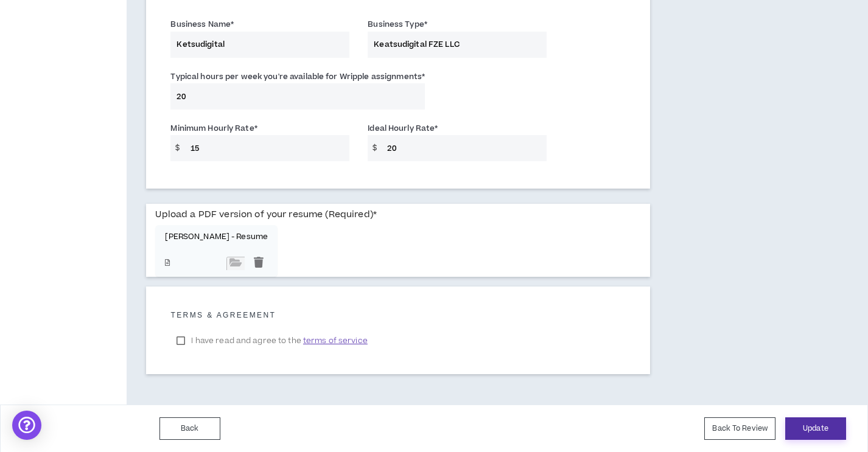
click at [824, 427] on button "Update" at bounding box center [815, 428] width 61 height 23
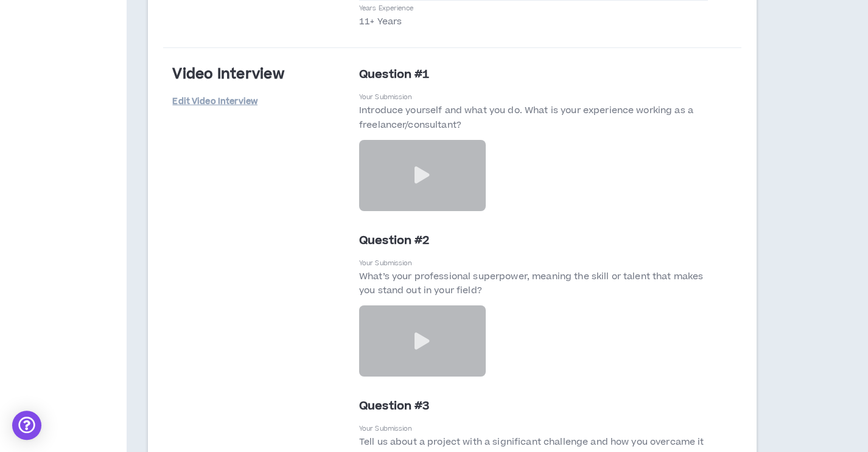
scroll to position [5249, 0]
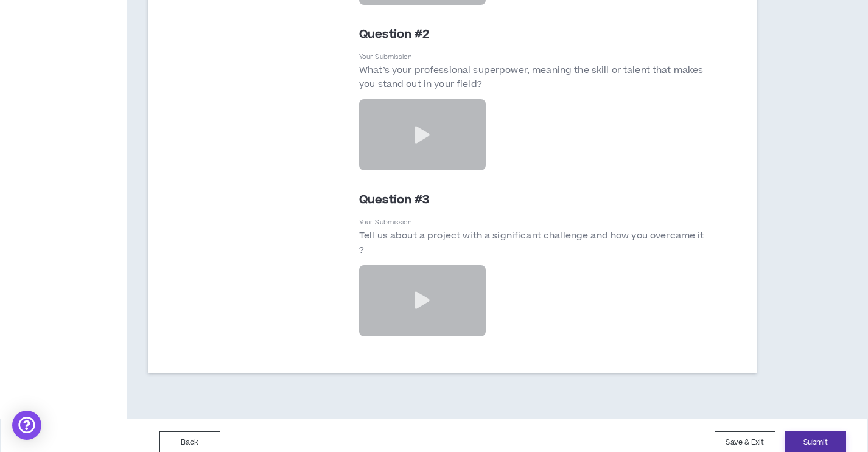
click at [832, 431] on button "Submit" at bounding box center [815, 442] width 61 height 23
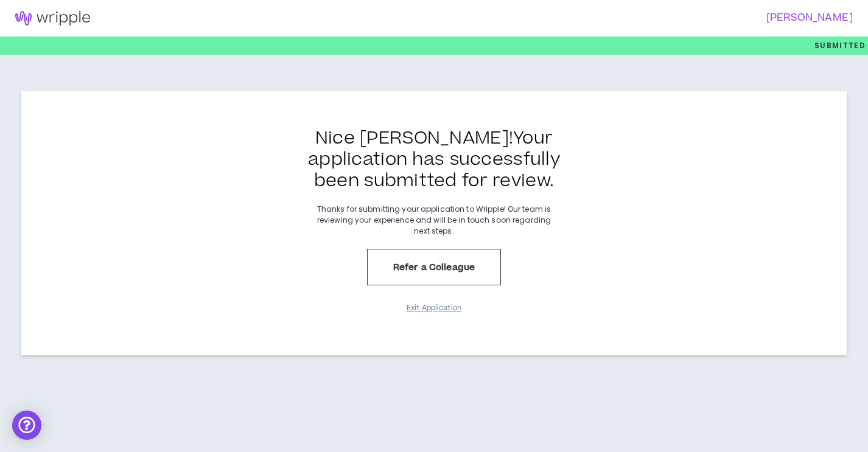
click at [455, 312] on button "Exit Application" at bounding box center [433, 308] width 61 height 21
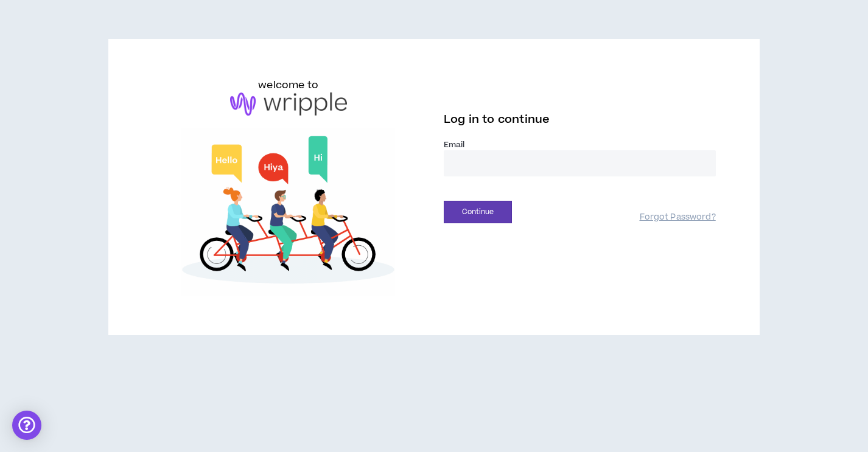
click at [476, 164] on input "email" at bounding box center [580, 163] width 272 height 26
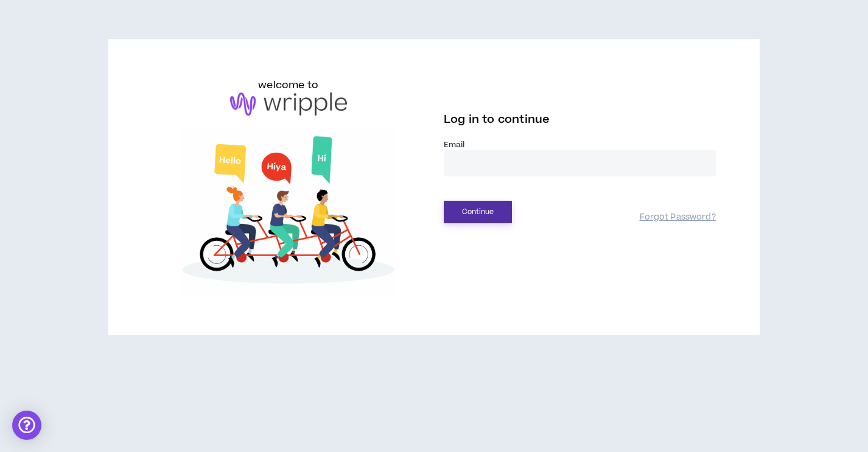
paste input "**********"
type input "**********"
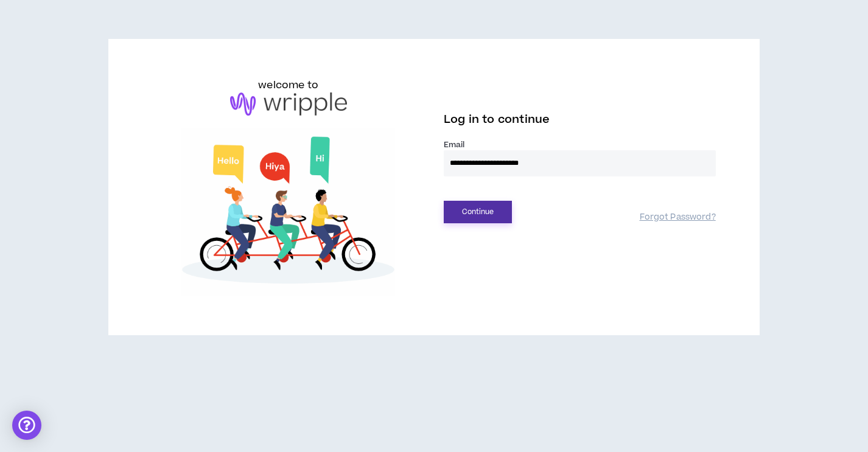
click at [490, 215] on button "Continue" at bounding box center [478, 212] width 68 height 23
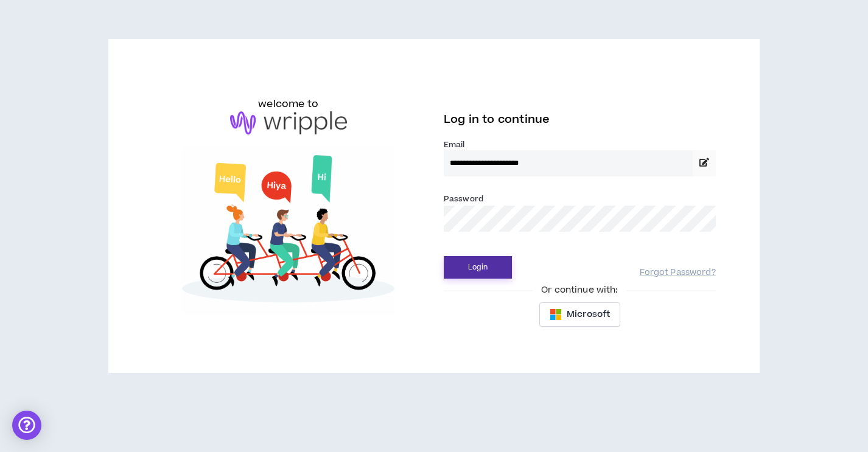
click at [493, 267] on button "Login" at bounding box center [478, 267] width 68 height 23
